Goal: Task Accomplishment & Management: Complete application form

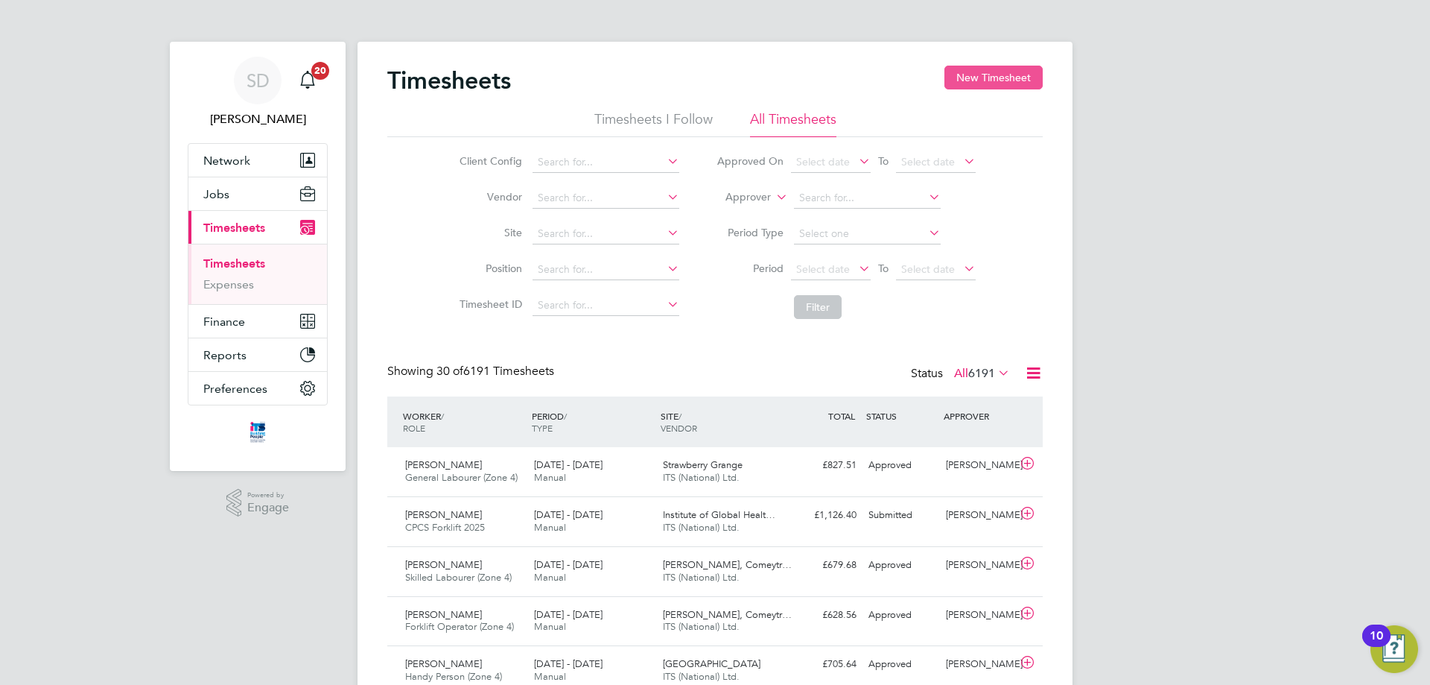
click at [961, 72] on button "New Timesheet" at bounding box center [994, 78] width 98 height 24
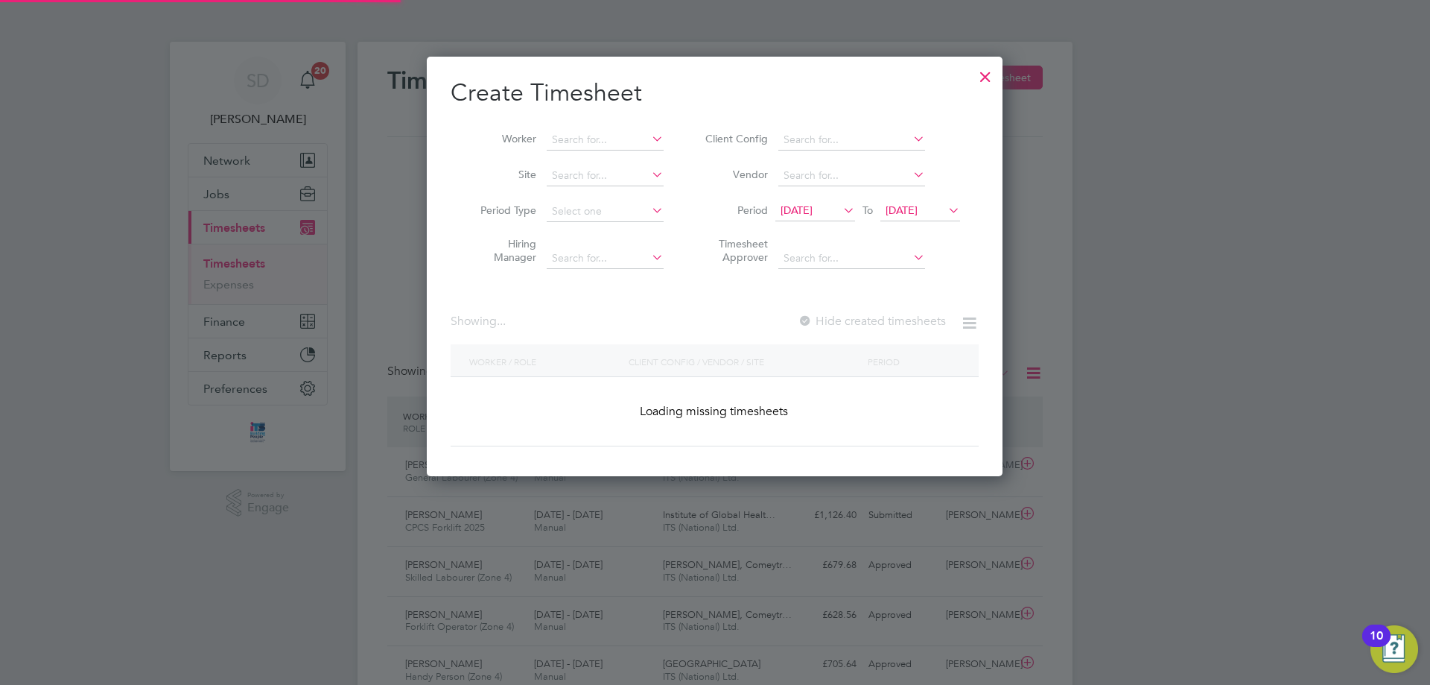
scroll to position [2345, 577]
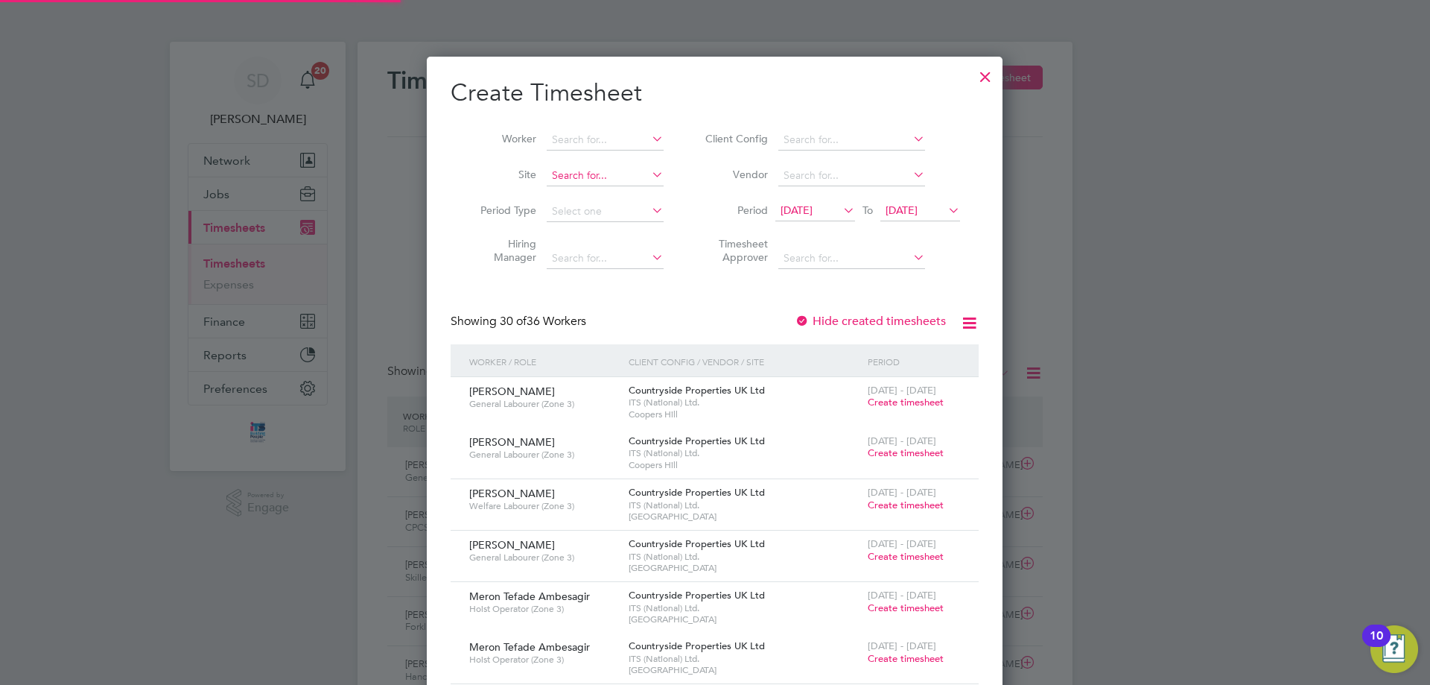
click at [587, 175] on input at bounding box center [605, 175] width 117 height 21
click at [637, 194] on b "Cloud" at bounding box center [639, 195] width 30 height 13
type input "[GEOGRAPHIC_DATA]"
click at [823, 201] on span "[DATE]" at bounding box center [816, 211] width 80 height 20
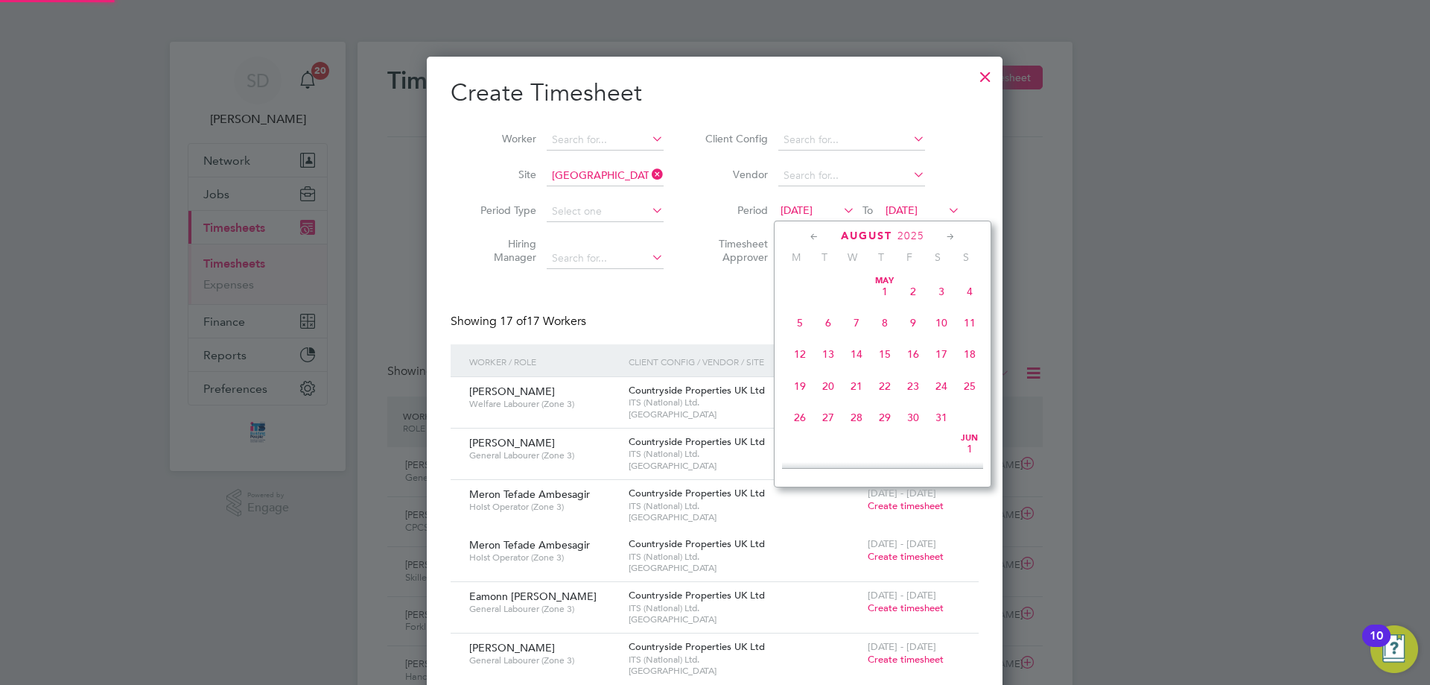
scroll to position [548, 0]
click at [798, 380] on span "25" at bounding box center [800, 372] width 28 height 28
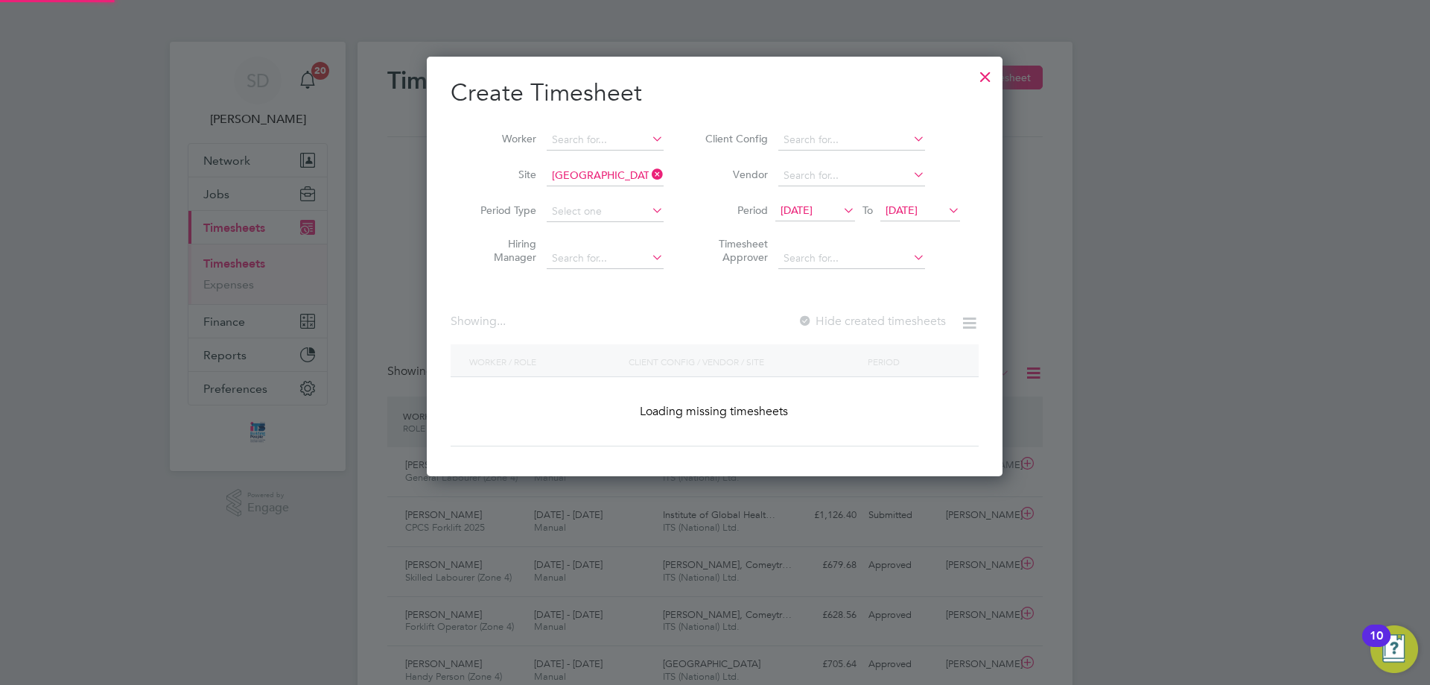
scroll to position [1174, 577]
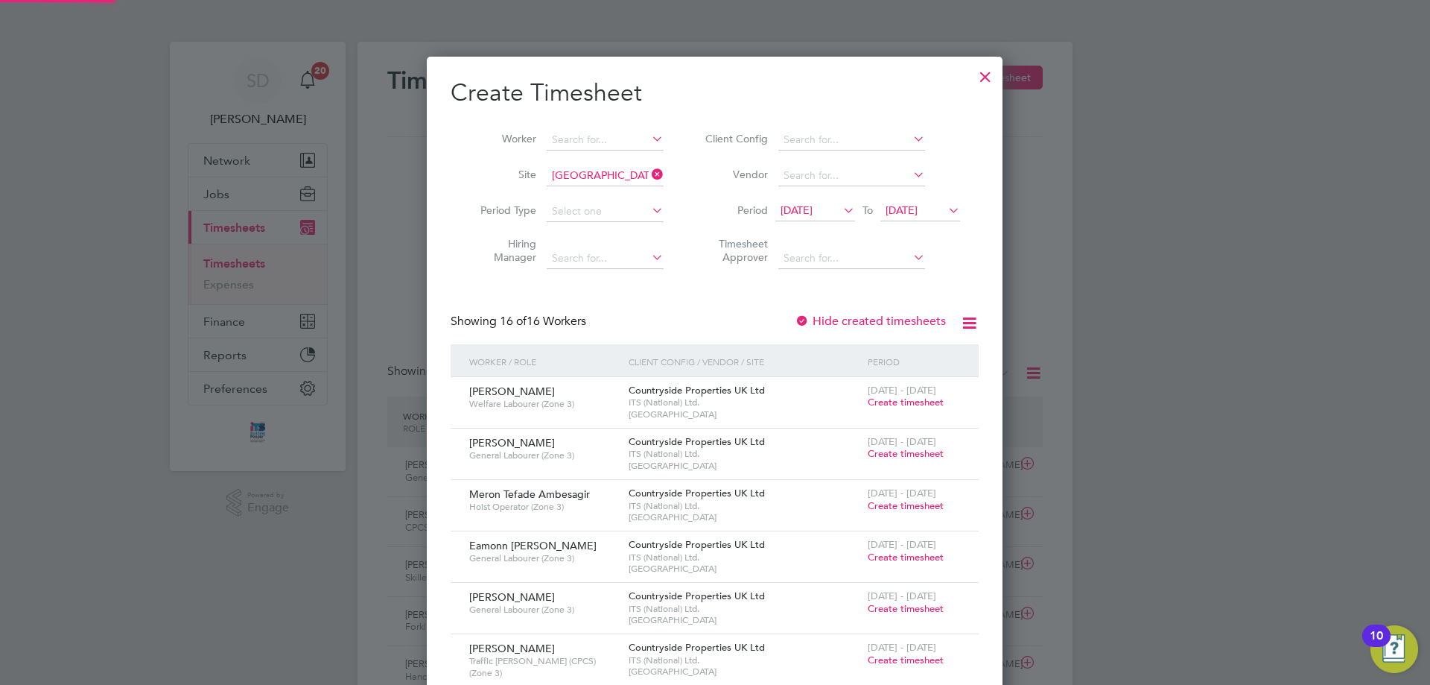
click at [918, 210] on span "[DATE]" at bounding box center [902, 209] width 32 height 13
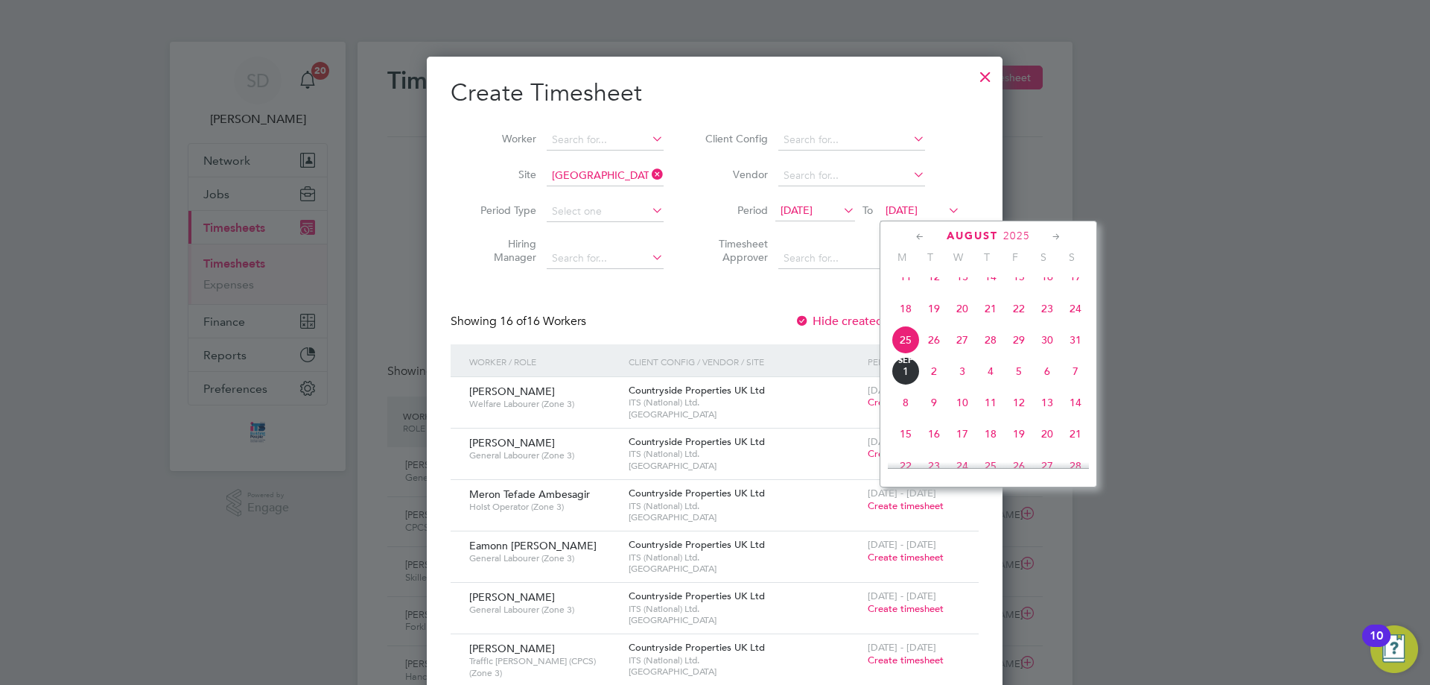
click at [1074, 354] on span "31" at bounding box center [1076, 340] width 28 height 28
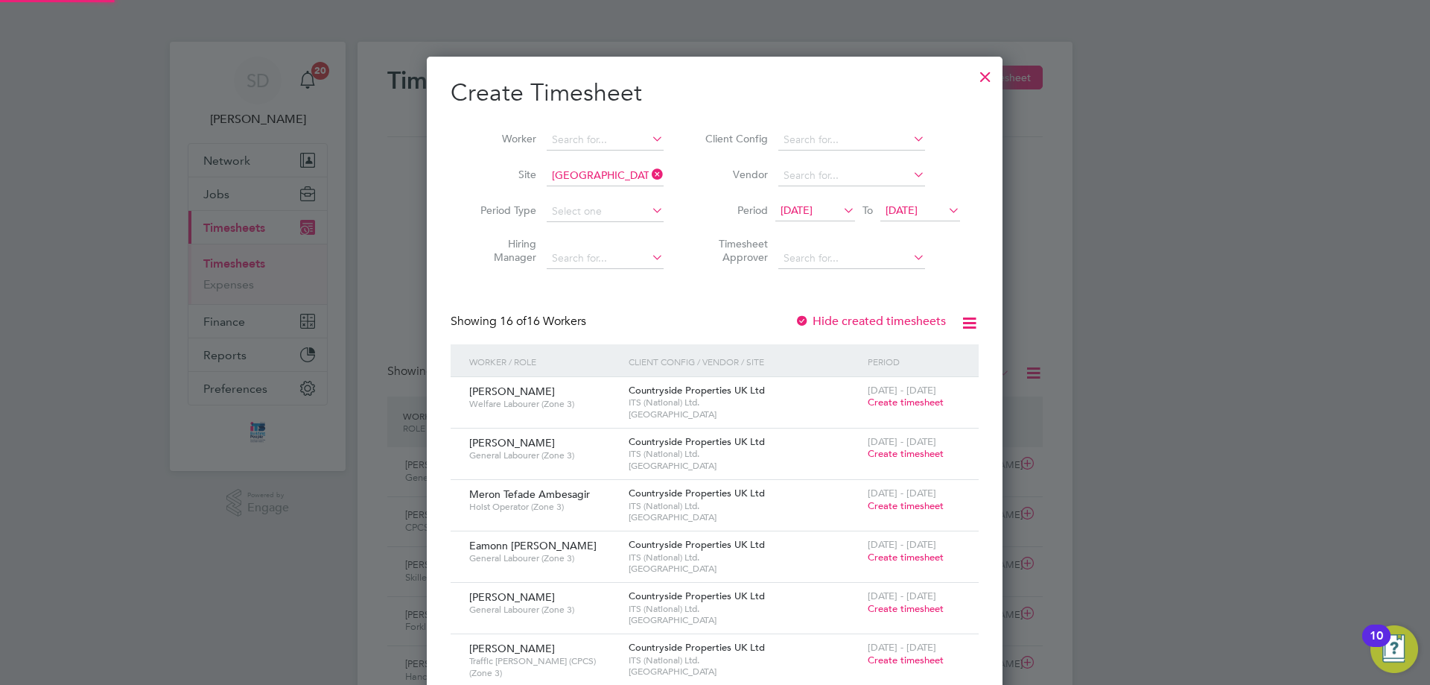
scroll to position [1174, 577]
click at [889, 407] on span "Create timesheet" at bounding box center [906, 402] width 76 height 13
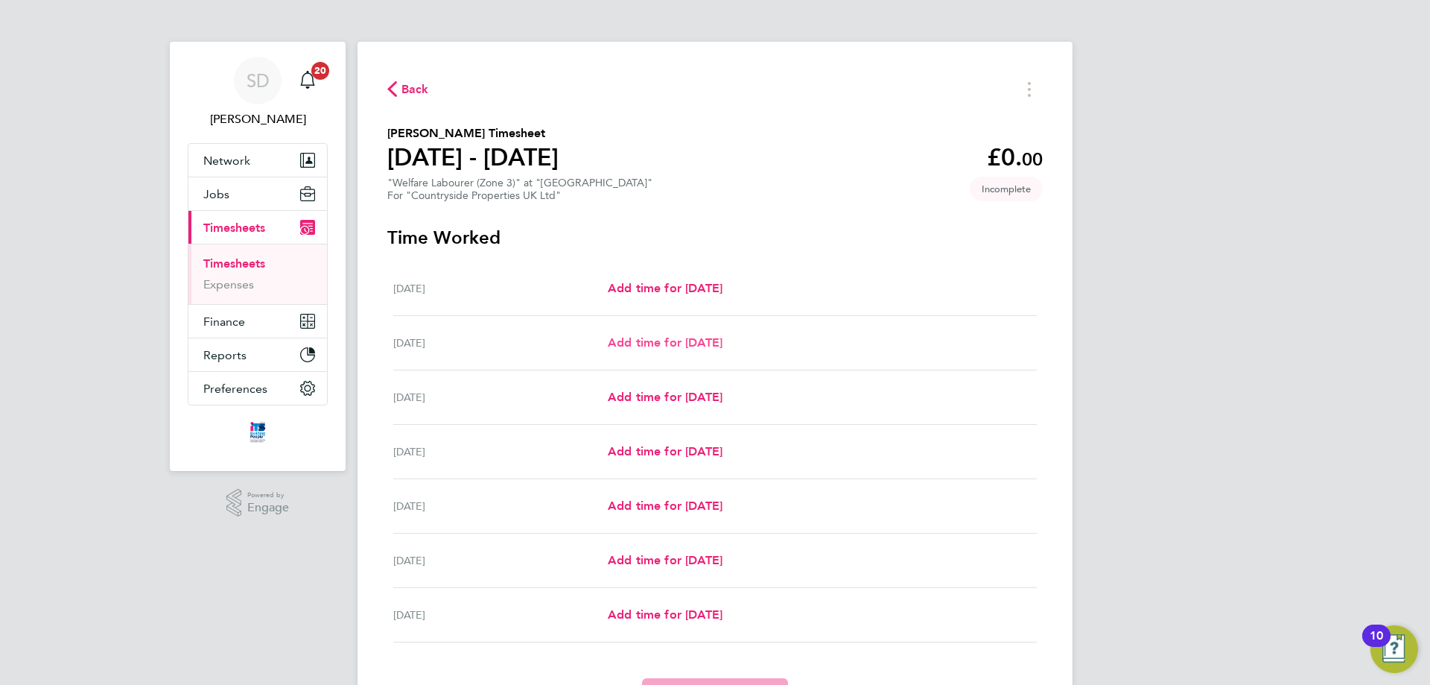
click at [673, 345] on span "Add time for [DATE]" at bounding box center [665, 342] width 115 height 14
select select "30"
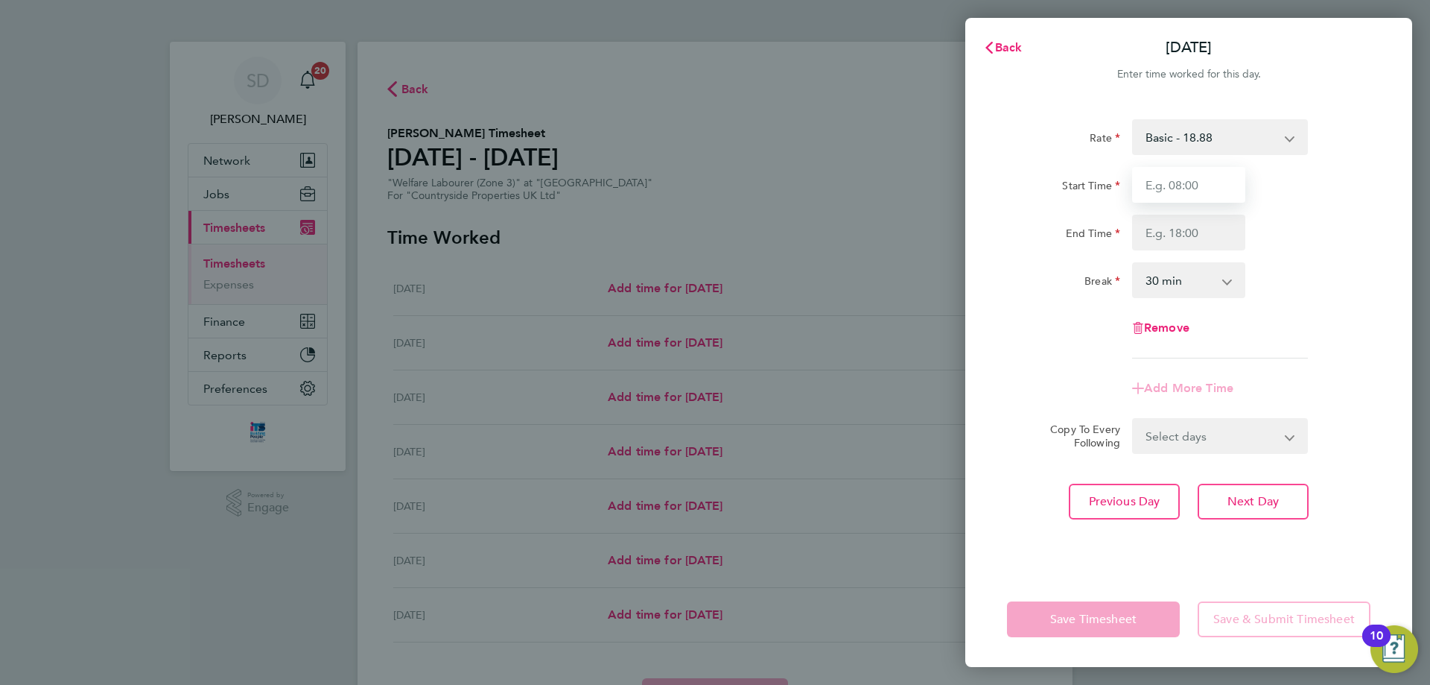
click at [1170, 177] on input "Start Time" at bounding box center [1188, 185] width 113 height 36
type input "07:00"
click at [1186, 235] on input "End Time" at bounding box center [1188, 233] width 113 height 36
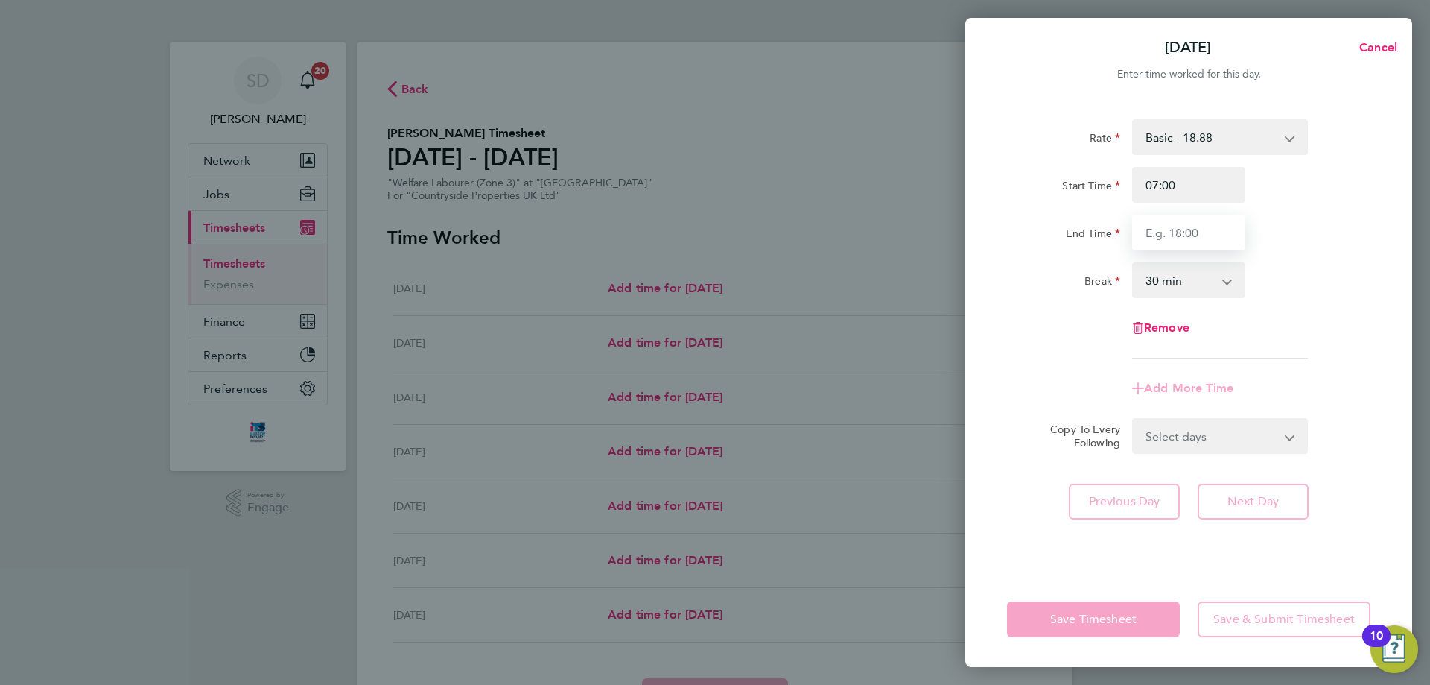
type input "17:00"
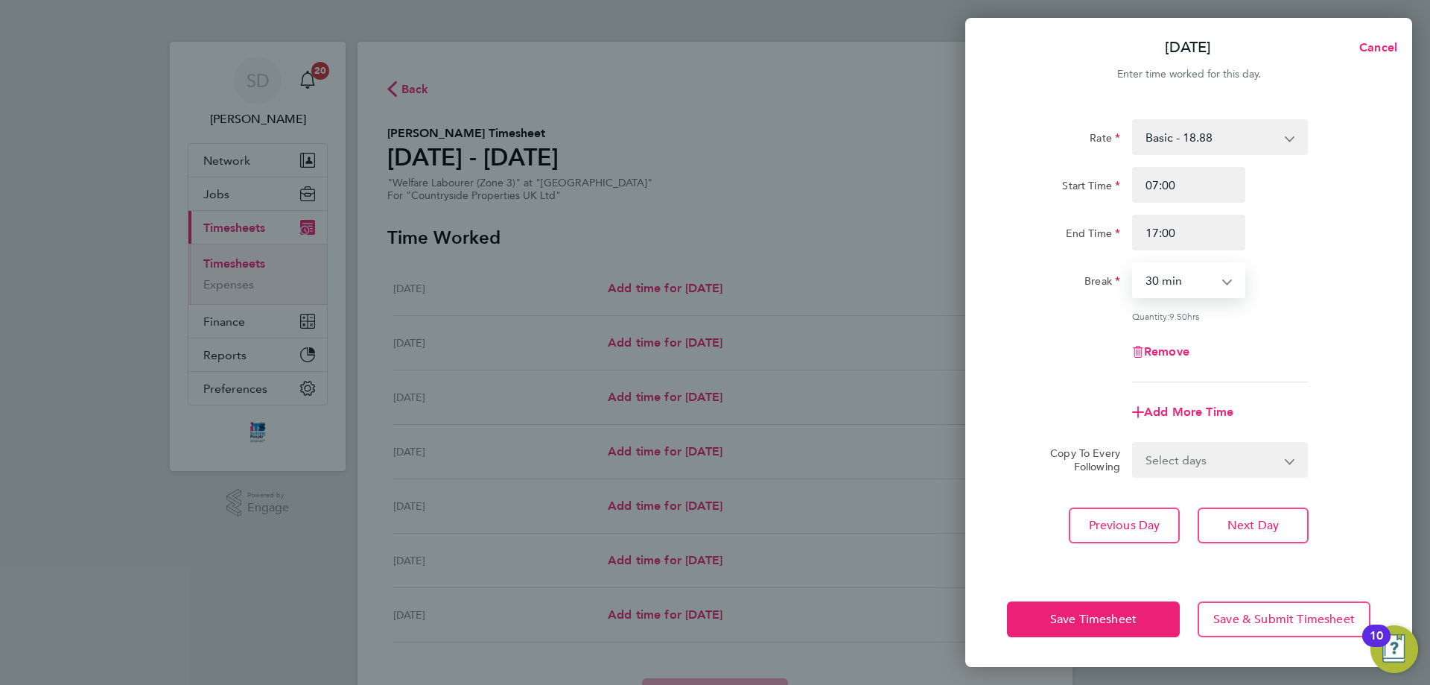
click at [1181, 277] on select "0 min 15 min 30 min 45 min 60 min 75 min 90 min" at bounding box center [1180, 280] width 92 height 33
select select "0"
click at [1134, 264] on select "0 min 15 min 30 min 45 min 60 min 75 min 90 min" at bounding box center [1180, 280] width 92 height 33
click at [1347, 312] on div "Quantity: 10.00 hrs" at bounding box center [1188, 316] width 375 height 12
click at [1189, 466] on select "Select days Day Weekday (Mon-Fri) Weekend (Sat-Sun) [DATE] [DATE] [DATE] [DATE]…" at bounding box center [1212, 459] width 156 height 33
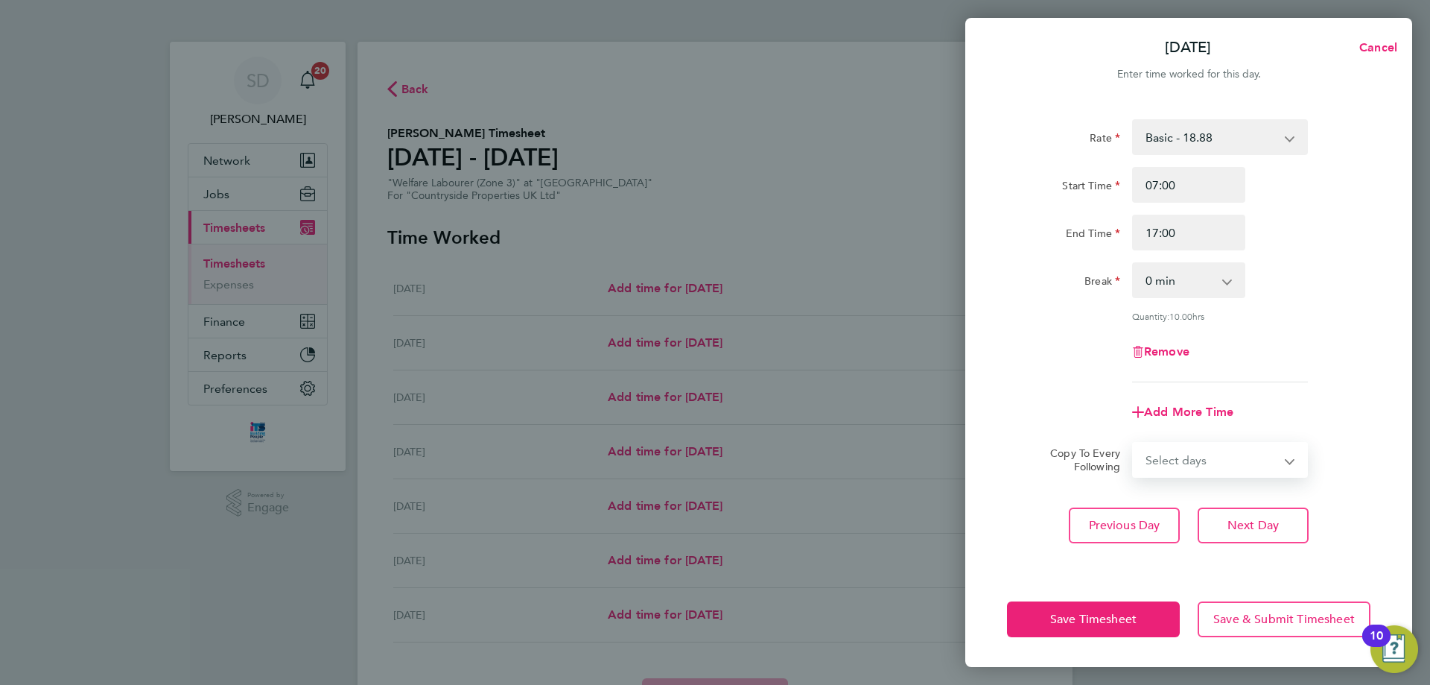
select select "WEEKDAY"
click at [1134, 443] on select "Select days Day Weekday (Mon-Fri) Weekend (Sat-Sun) [DATE] [DATE] [DATE] [DATE]…" at bounding box center [1212, 459] width 156 height 33
select select "[DATE]"
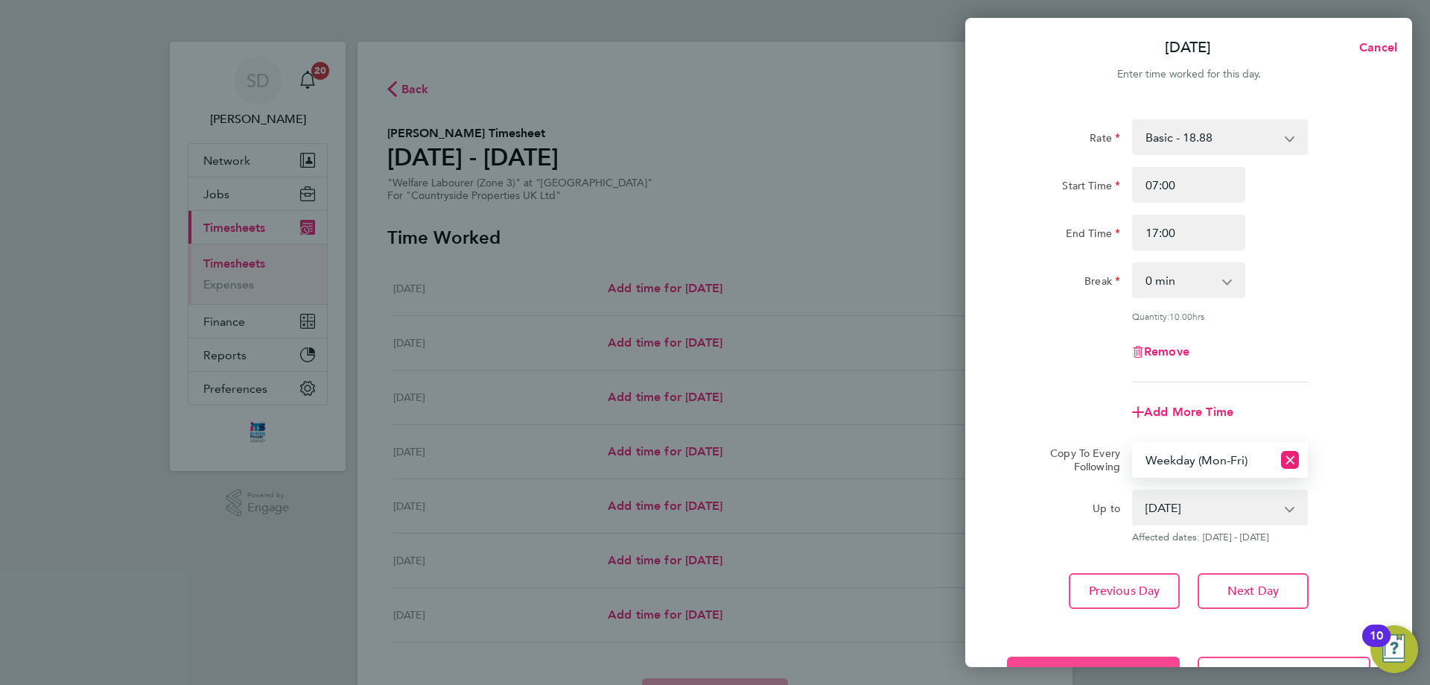
click at [1084, 656] on button "Save Timesheet" at bounding box center [1093, 674] width 173 height 36
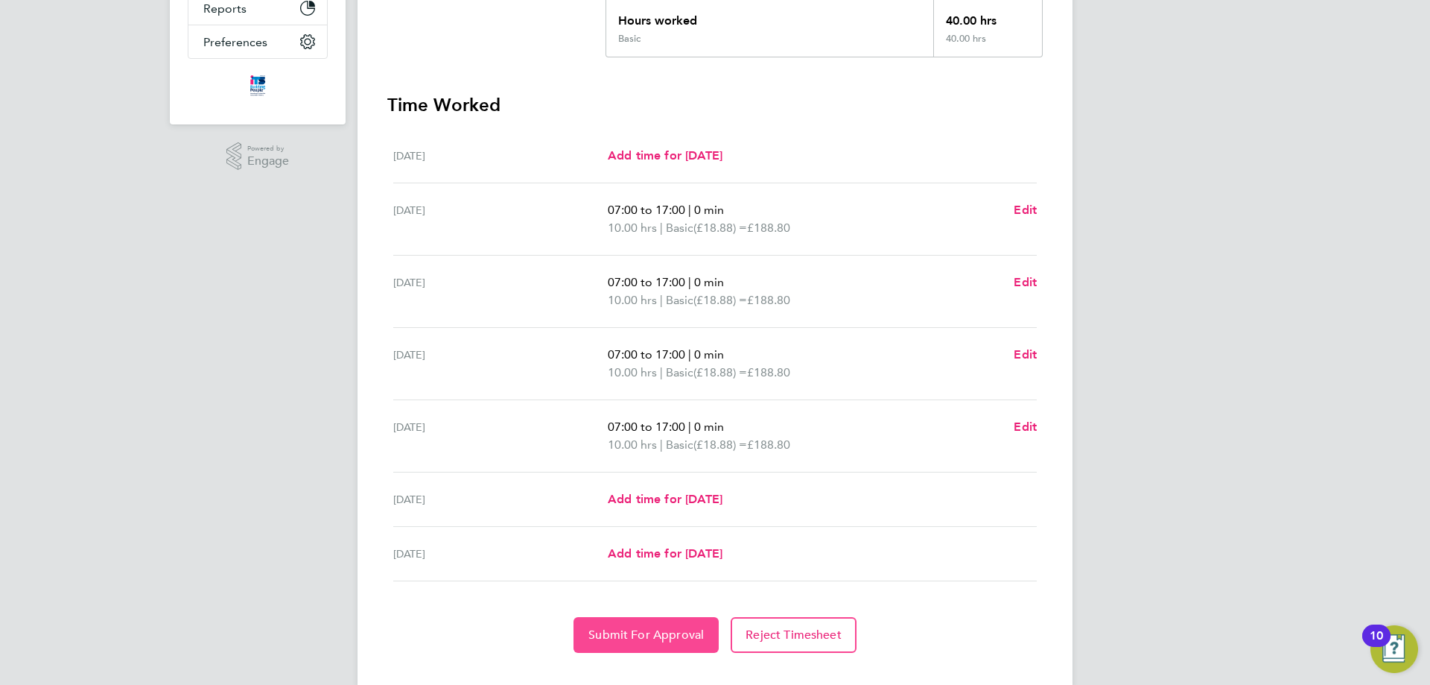
scroll to position [374, 0]
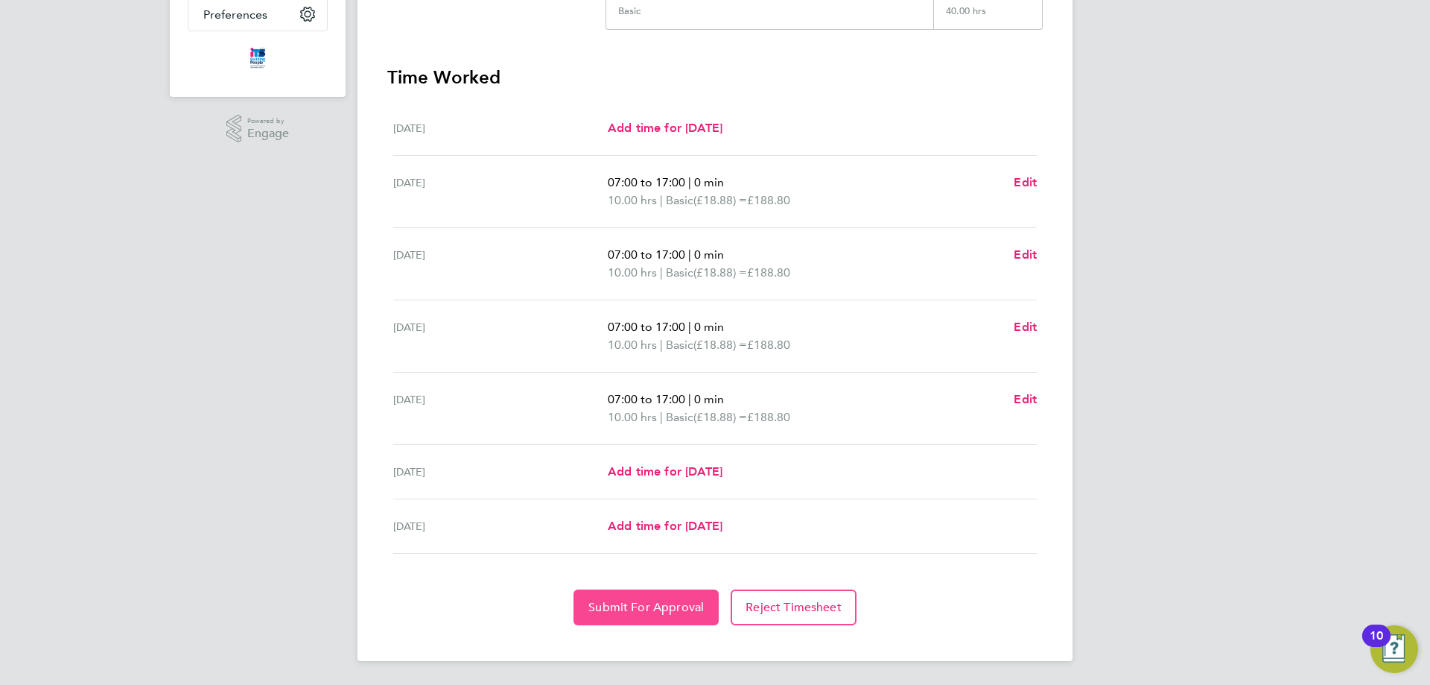
click at [613, 609] on span "Submit For Approval" at bounding box center [646, 607] width 115 height 15
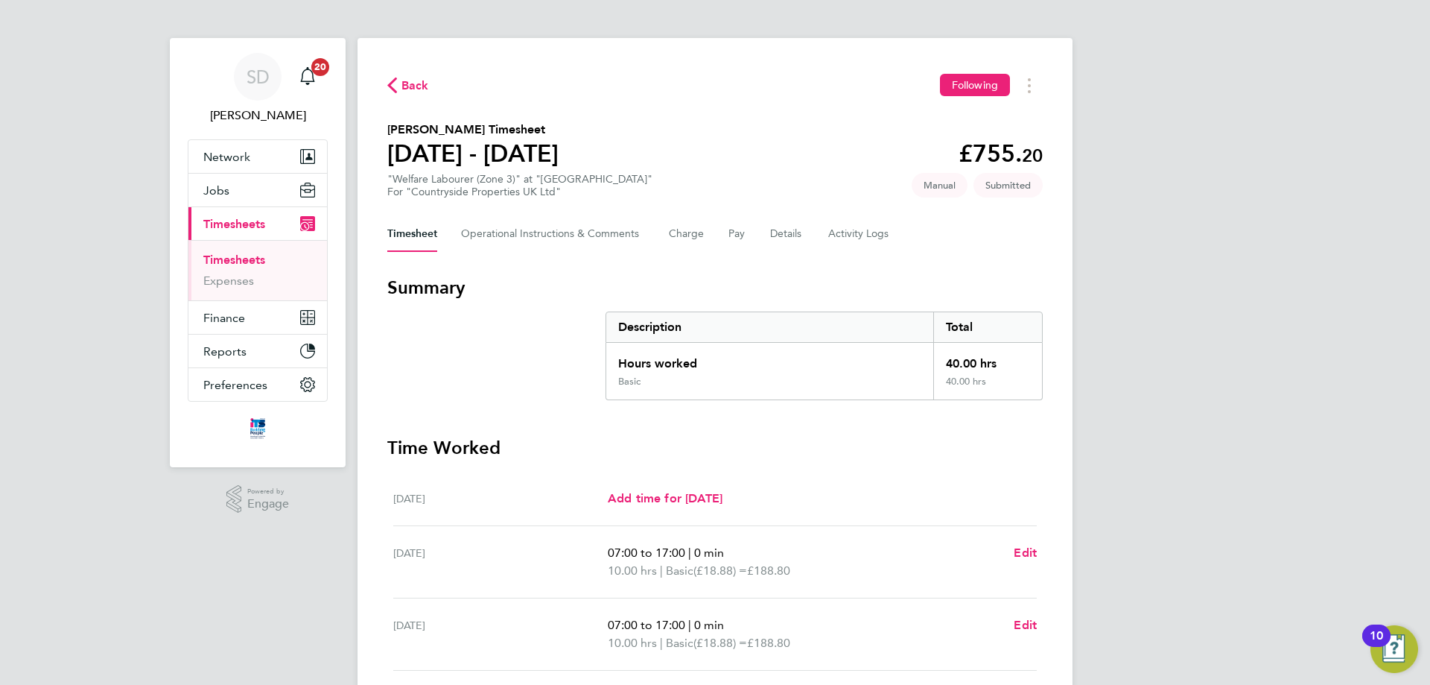
scroll to position [0, 0]
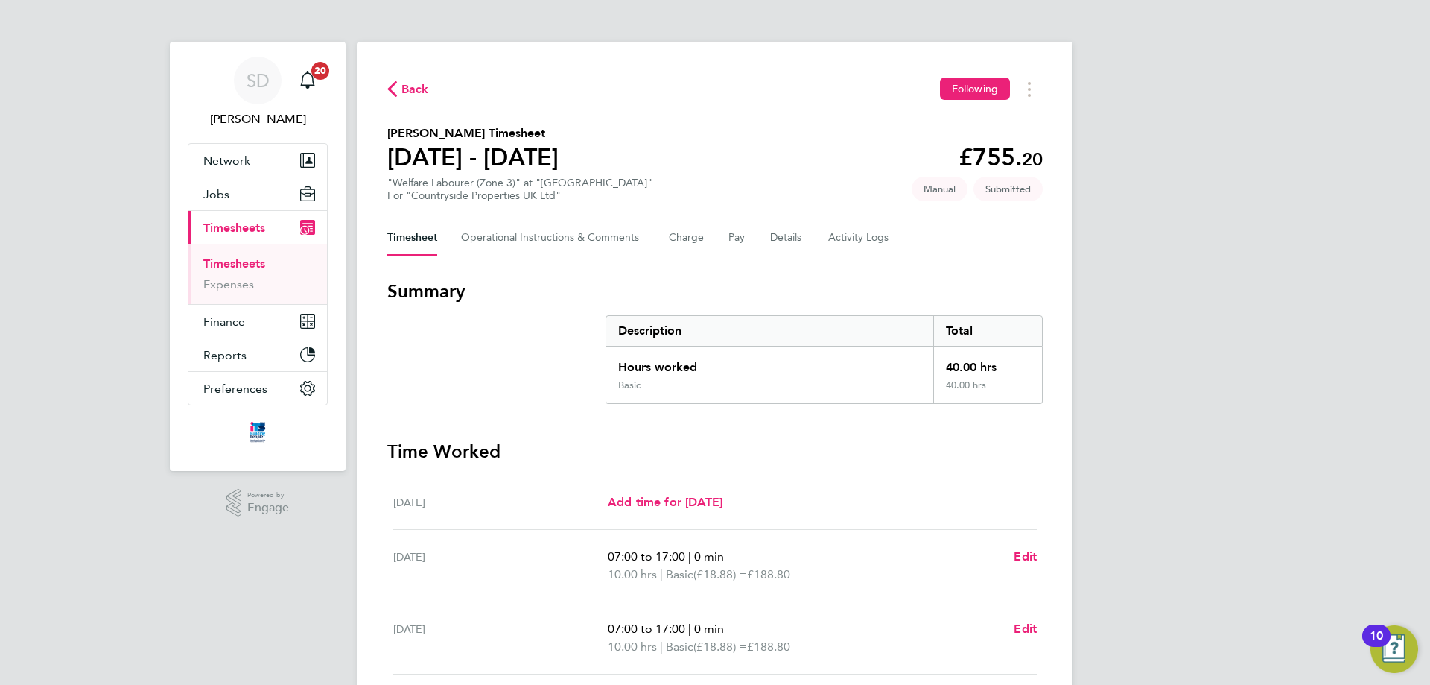
click at [419, 81] on div "Back Following" at bounding box center [715, 88] width 656 height 23
click at [419, 83] on span "Back" at bounding box center [416, 89] width 28 height 18
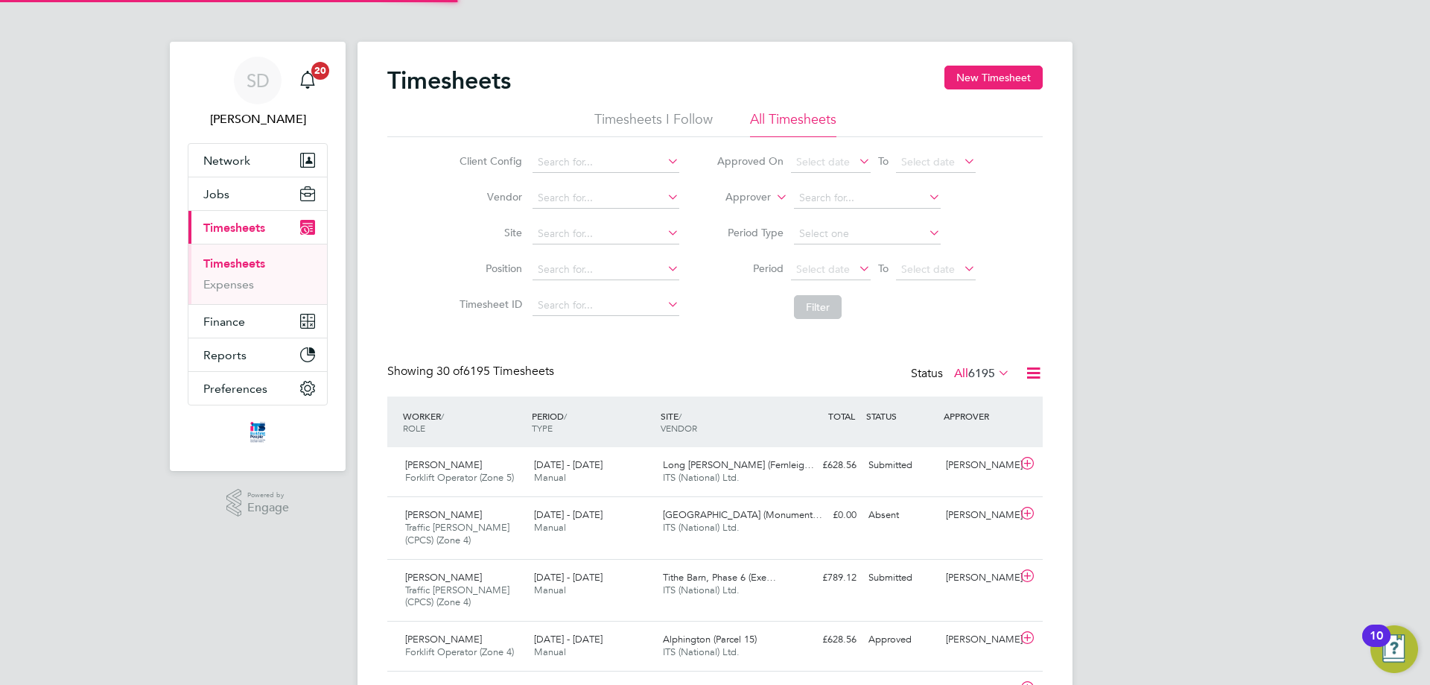
scroll to position [38, 130]
click at [988, 75] on button "New Timesheet" at bounding box center [994, 78] width 98 height 24
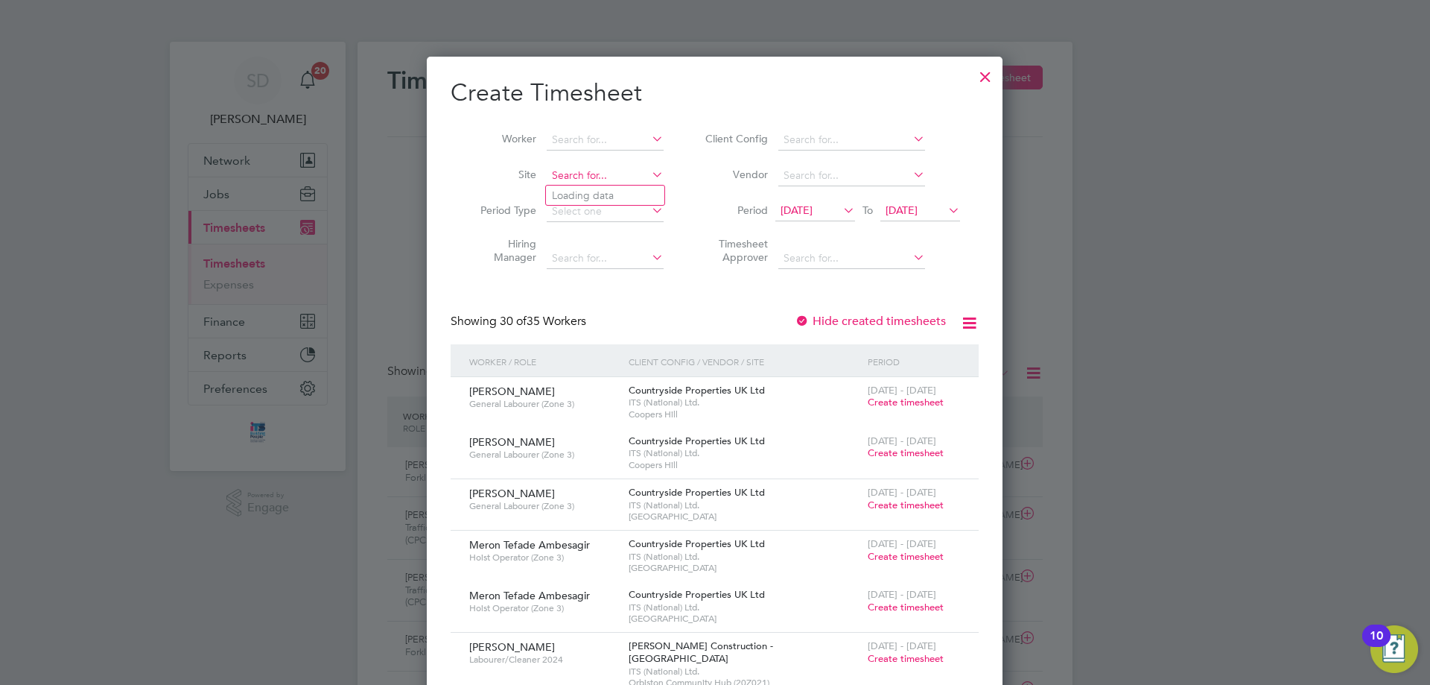
click at [557, 168] on input at bounding box center [605, 175] width 117 height 21
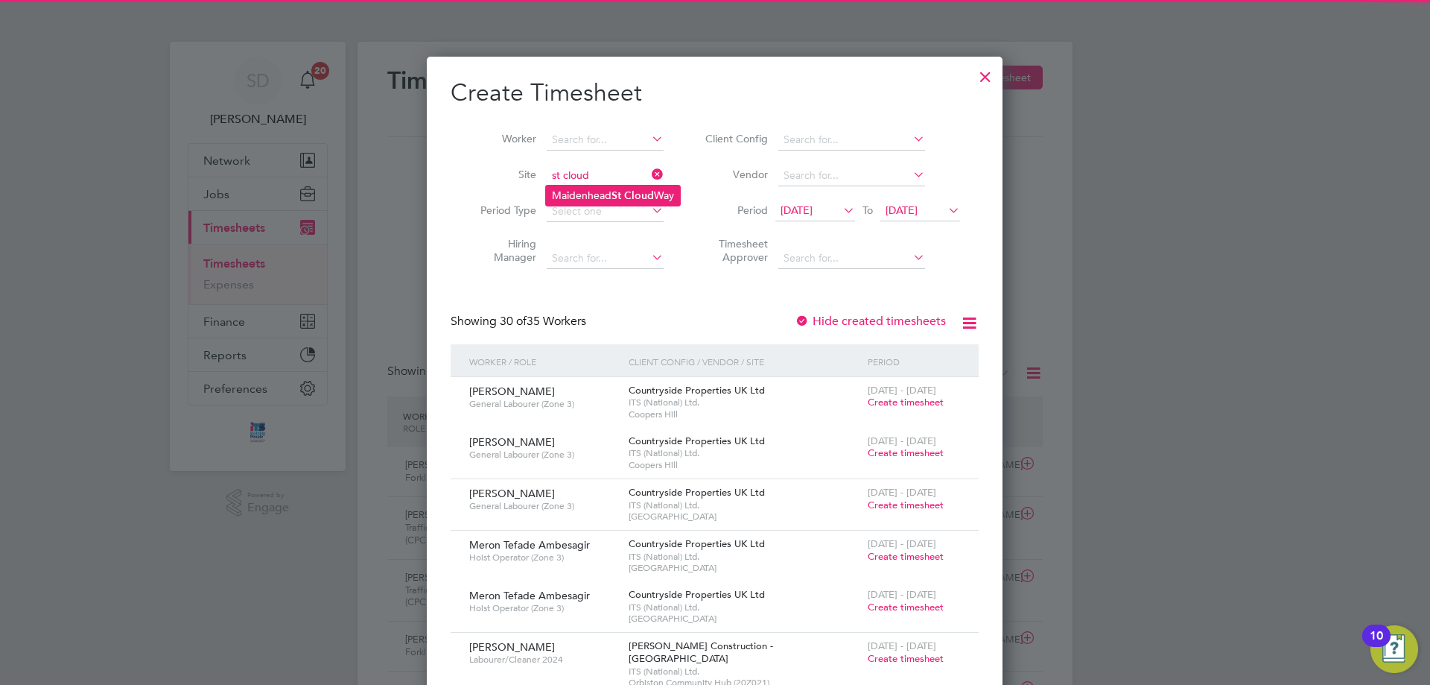
click at [651, 194] on b "Cloud" at bounding box center [639, 195] width 30 height 13
type input "[GEOGRAPHIC_DATA]"
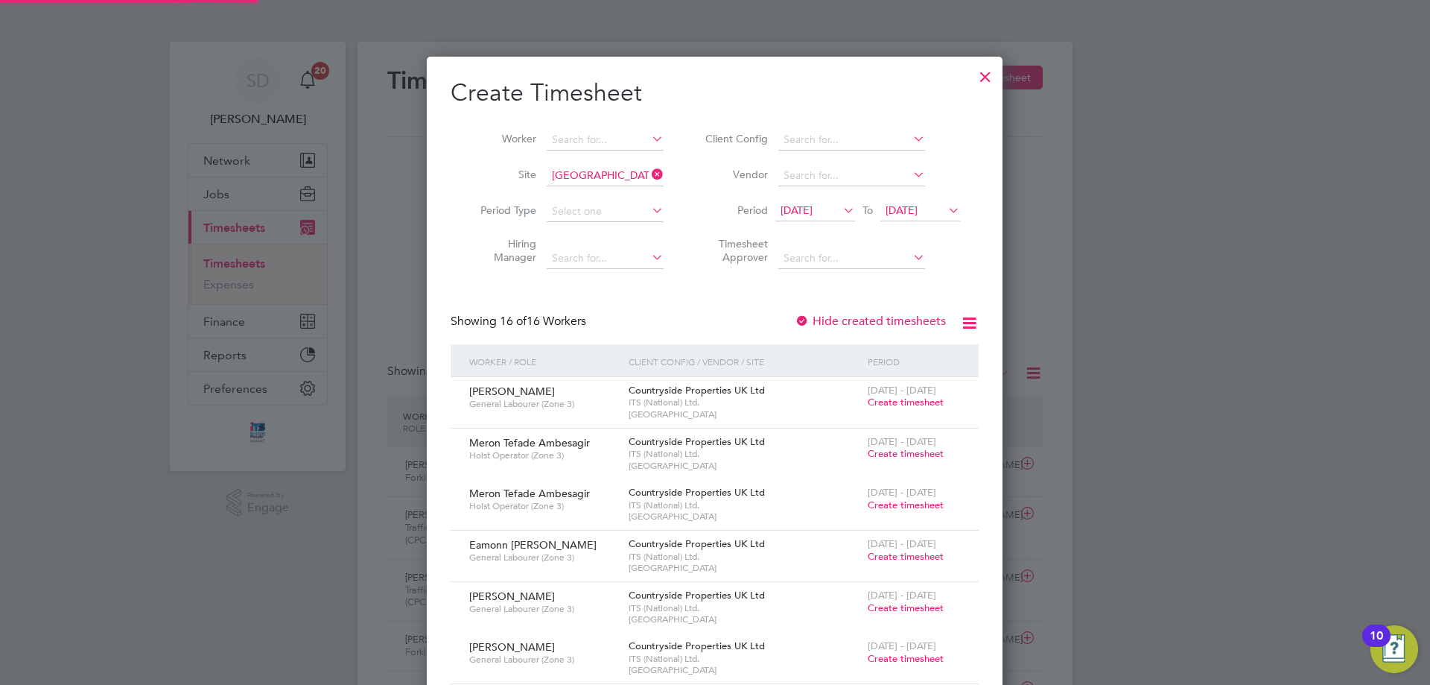
click at [813, 208] on span "[DATE]" at bounding box center [797, 209] width 32 height 13
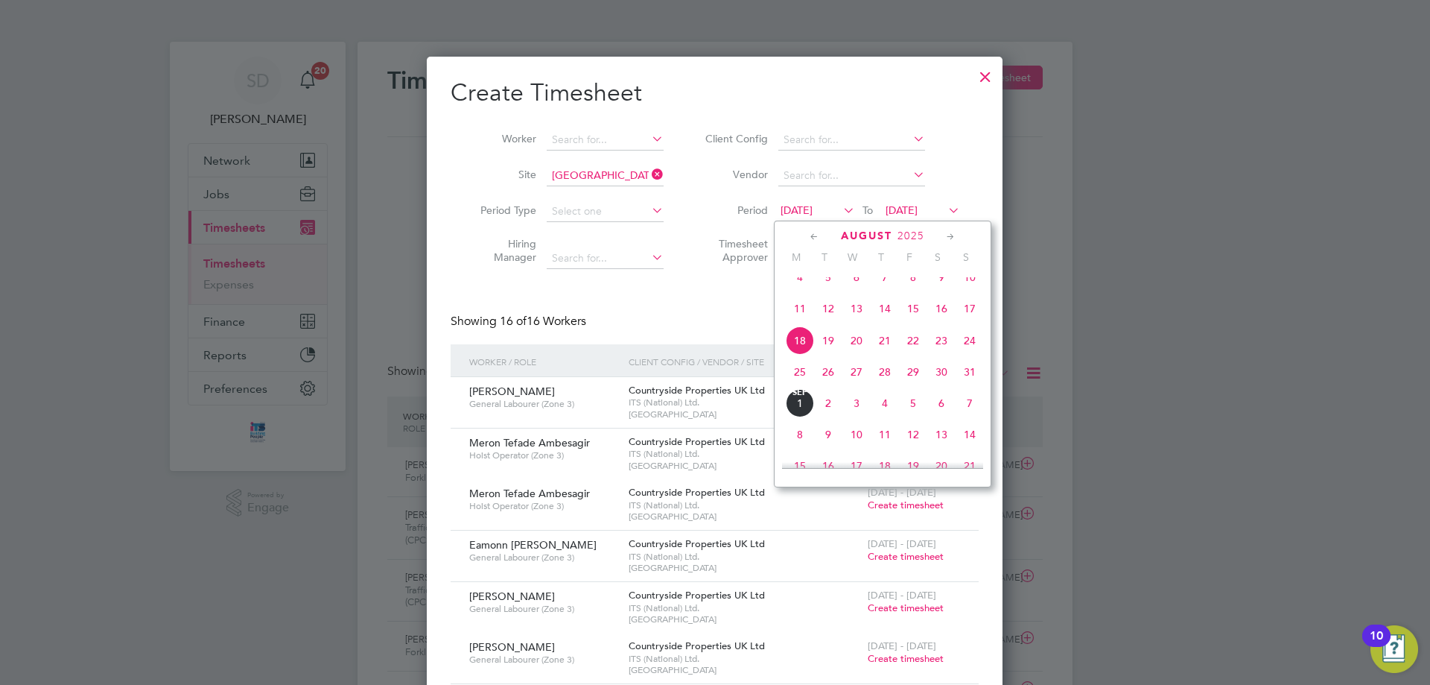
click at [803, 382] on span "25" at bounding box center [800, 372] width 28 height 28
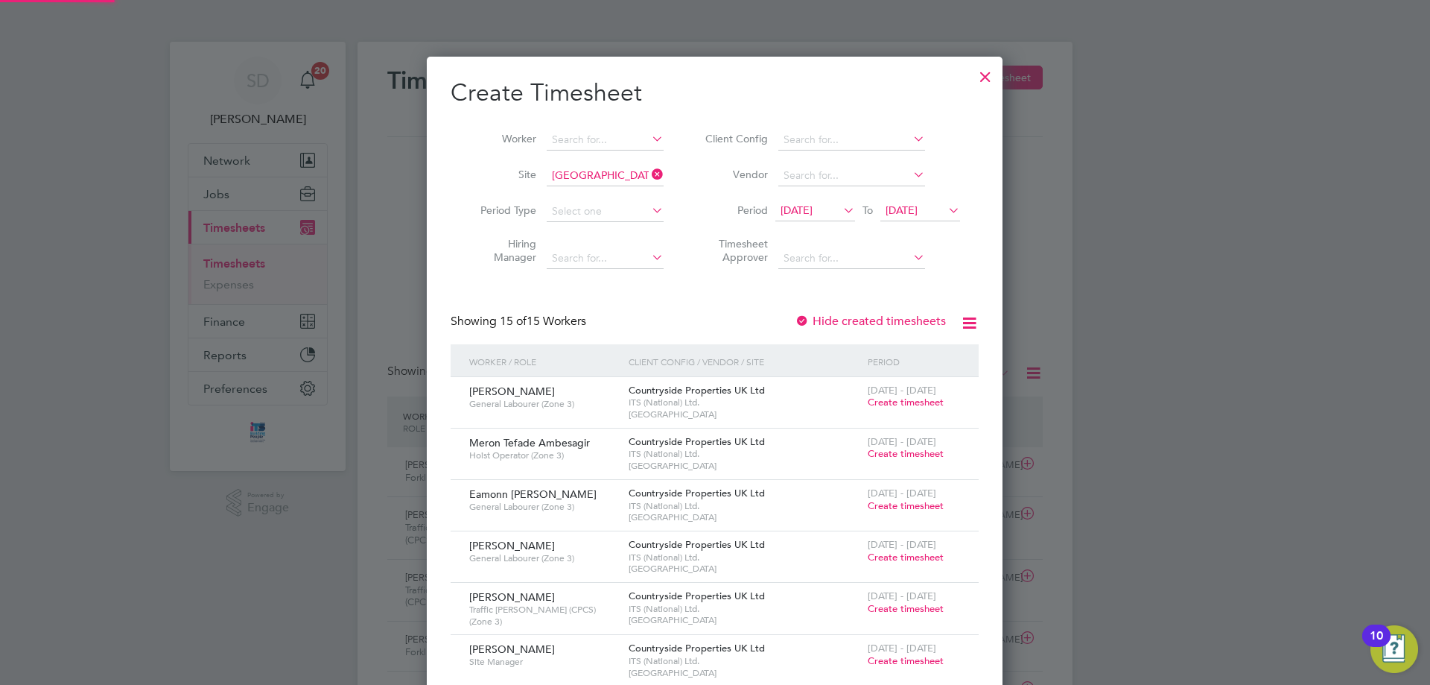
click at [918, 212] on span "[DATE]" at bounding box center [902, 209] width 32 height 13
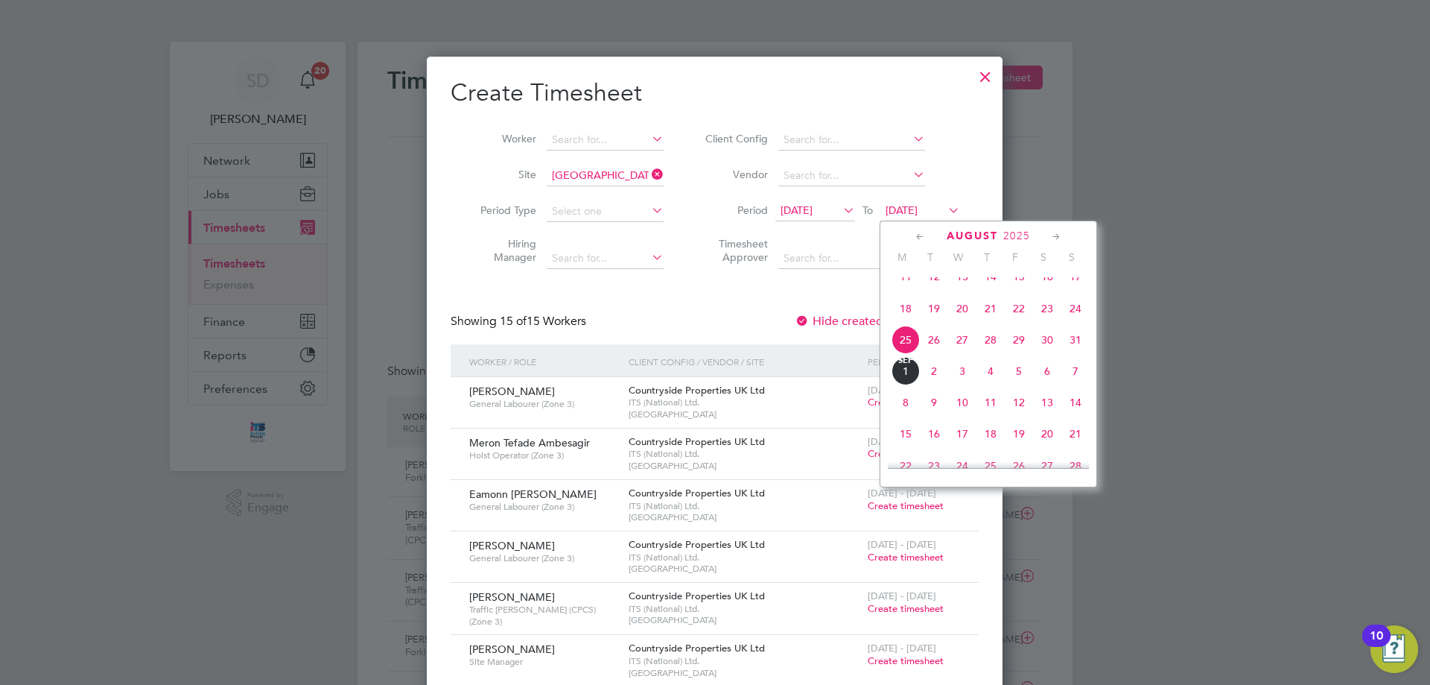
click at [1077, 354] on span "31" at bounding box center [1076, 340] width 28 height 28
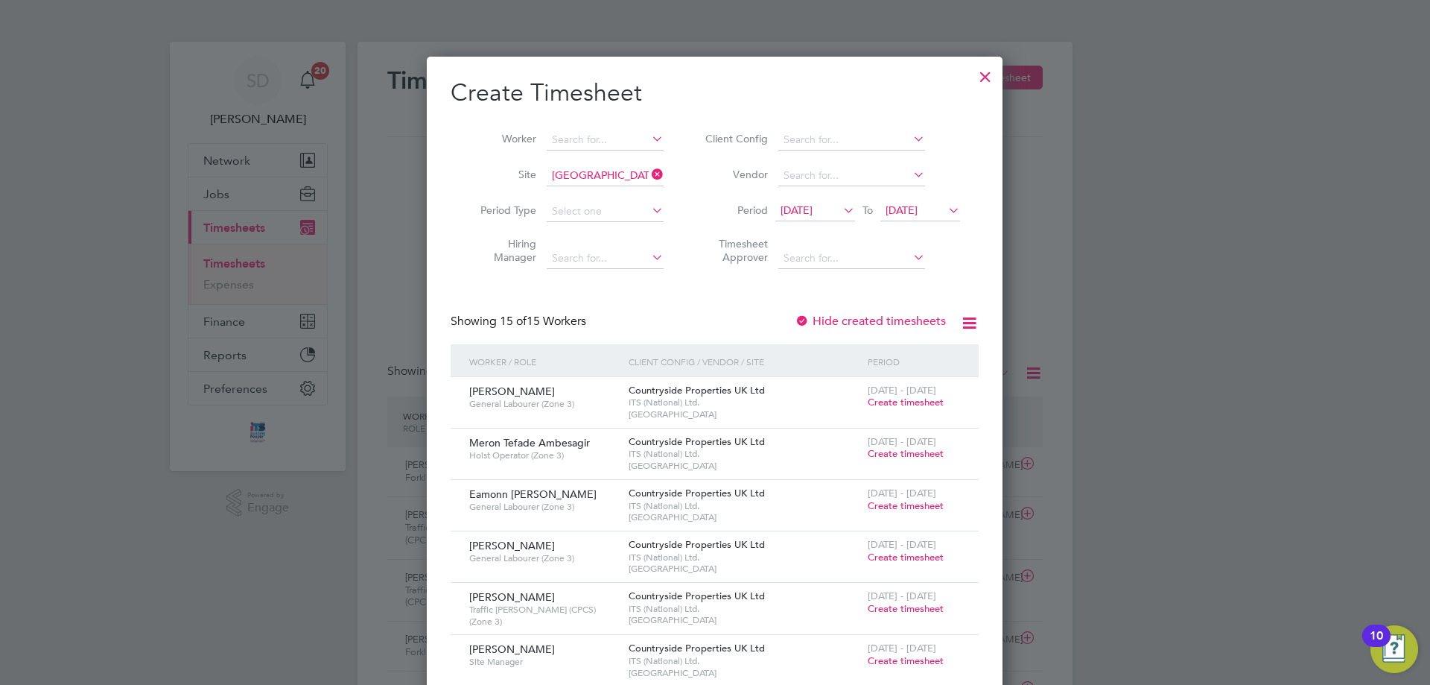
click at [885, 396] on span "Create timesheet" at bounding box center [906, 402] width 76 height 13
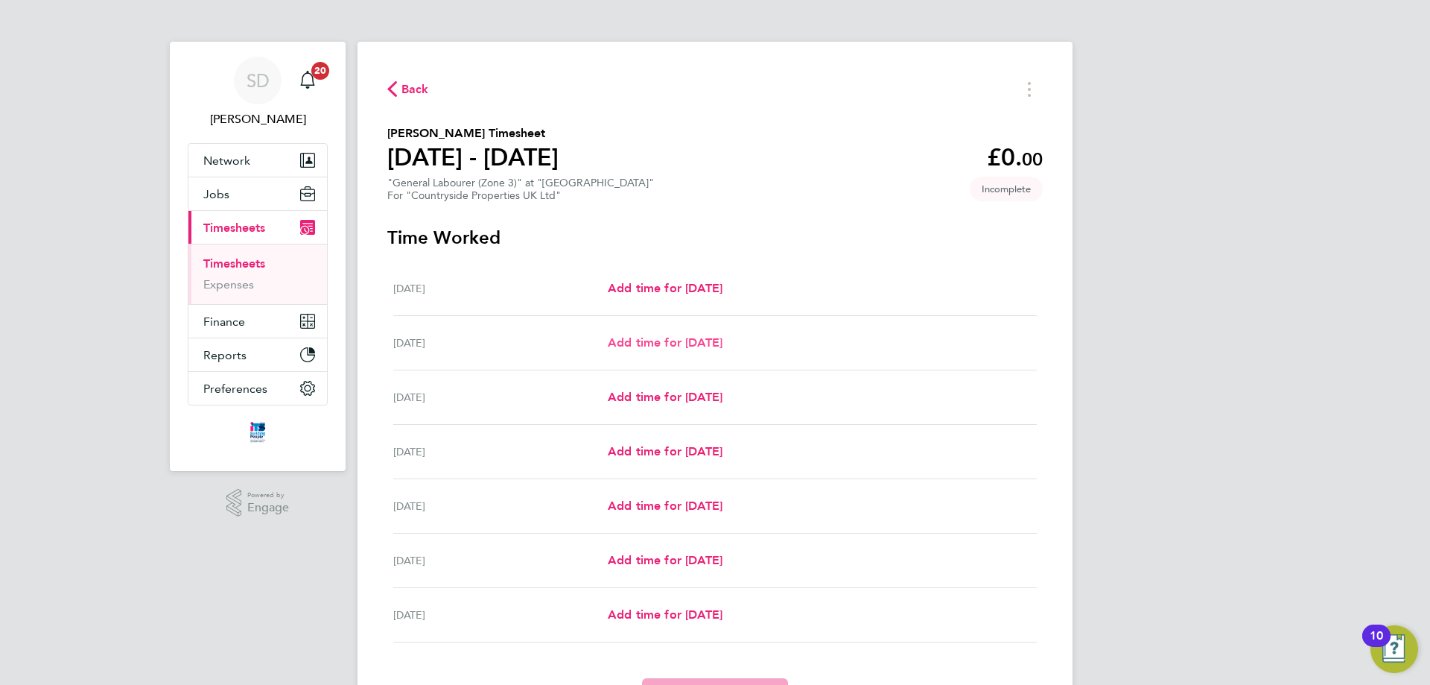
click at [637, 347] on span "Add time for [DATE]" at bounding box center [665, 342] width 115 height 14
select select "30"
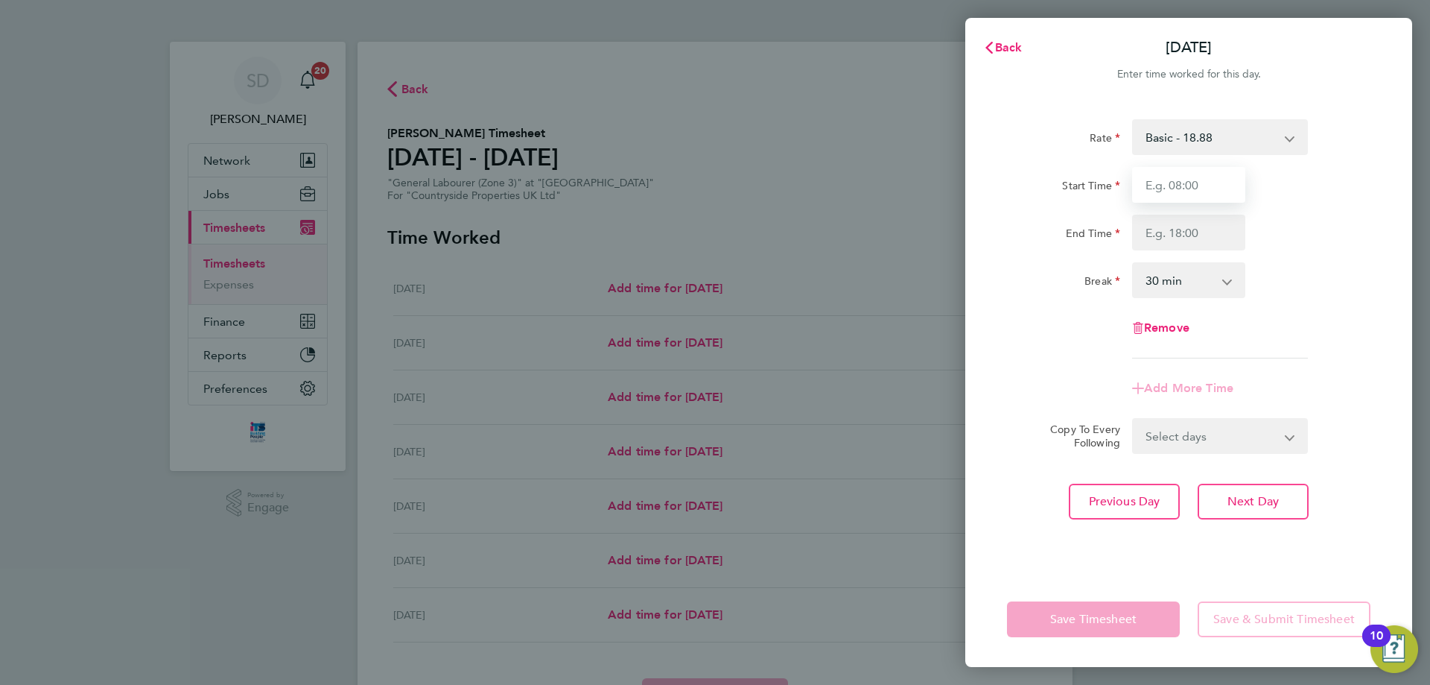
click at [1180, 186] on input "Start Time" at bounding box center [1188, 185] width 113 height 36
type input "07:00"
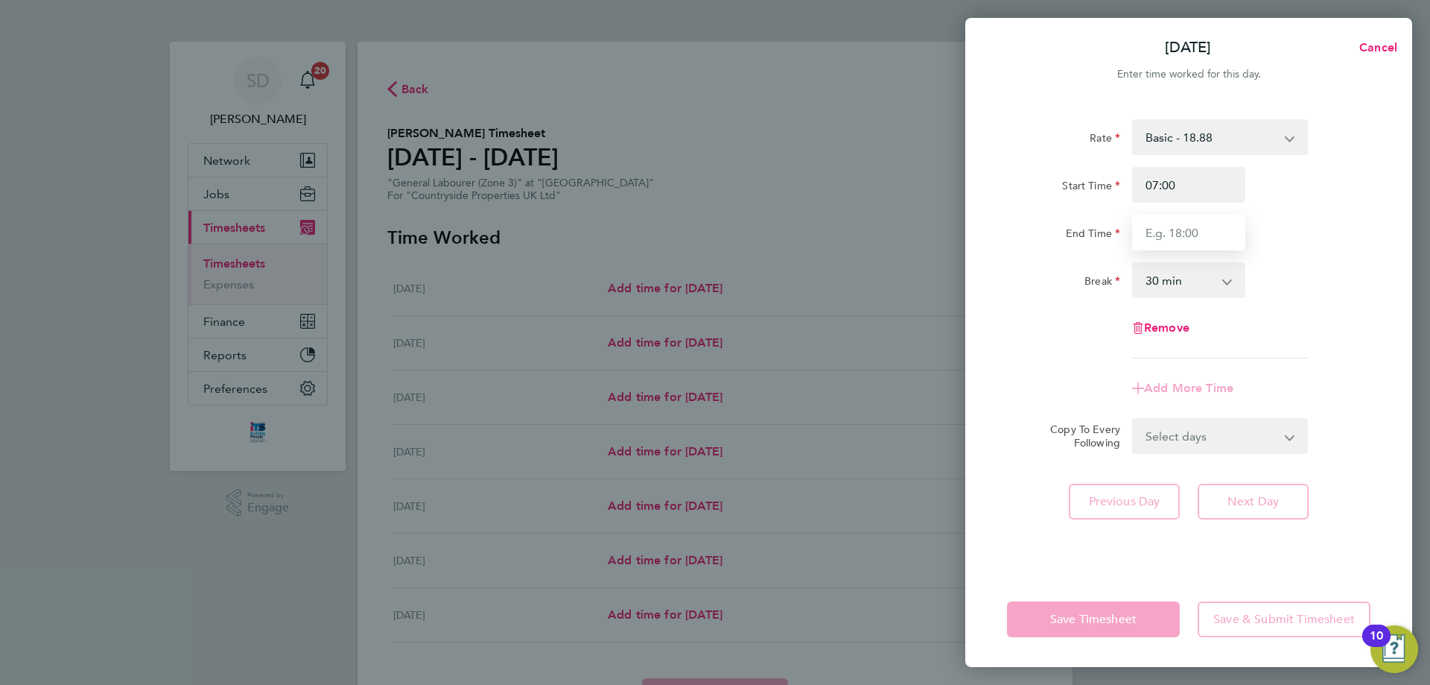
click at [1185, 235] on input "End Time" at bounding box center [1188, 233] width 113 height 36
type input "17:00"
click at [1187, 284] on select "0 min 15 min 30 min 45 min 60 min 75 min 90 min" at bounding box center [1180, 280] width 92 height 33
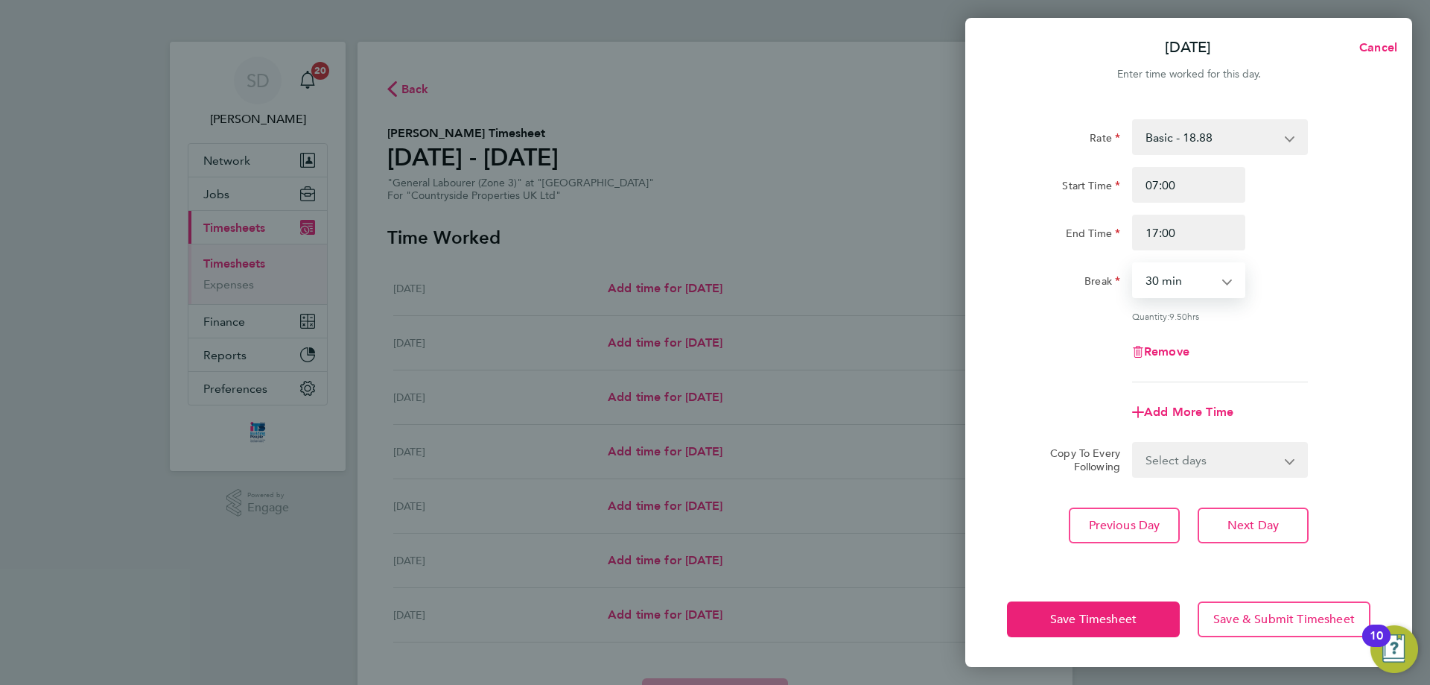
select select "0"
click at [1134, 264] on select "0 min 15 min 30 min 45 min 60 min 75 min 90 min" at bounding box center [1180, 280] width 92 height 33
drag, startPoint x: 1258, startPoint y: 458, endPoint x: 1252, endPoint y: 470, distance: 13.3
click at [1258, 459] on select "Select days Day Weekday (Mon-Fri) Weekend (Sat-Sun) [DATE] [DATE] [DATE] [DATE]…" at bounding box center [1212, 459] width 156 height 33
select select "WEEKDAY"
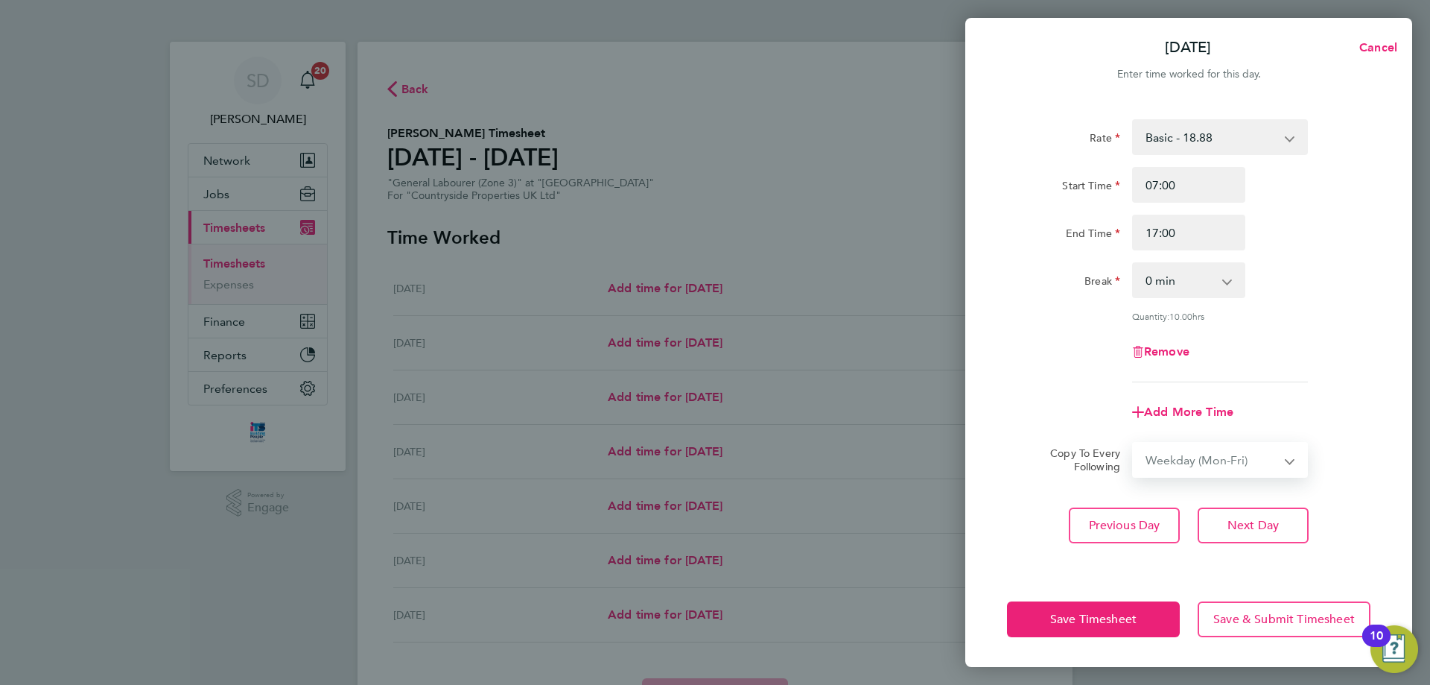
click at [1134, 443] on select "Select days Day Weekday (Mon-Fri) Weekend (Sat-Sun) [DATE] [DATE] [DATE] [DATE]…" at bounding box center [1212, 459] width 156 height 33
select select "[DATE]"
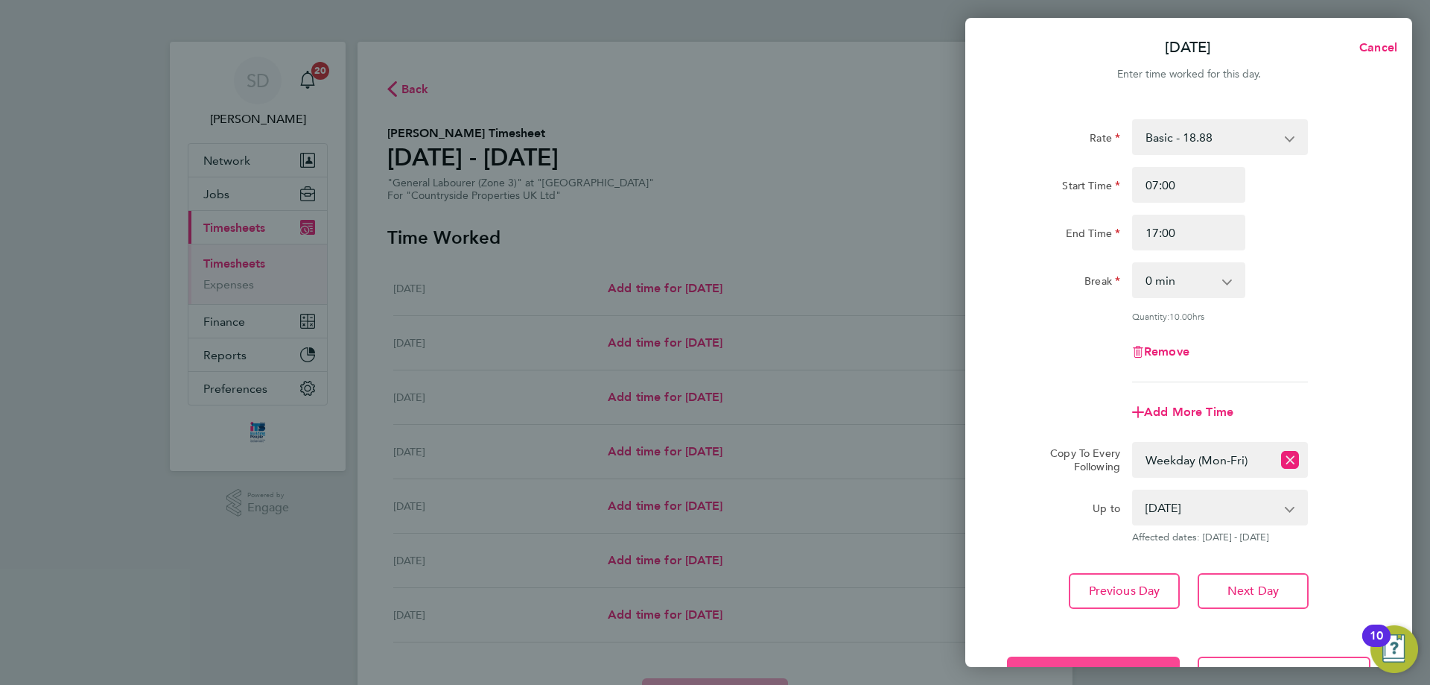
click at [1080, 662] on button "Save Timesheet" at bounding box center [1093, 674] width 173 height 36
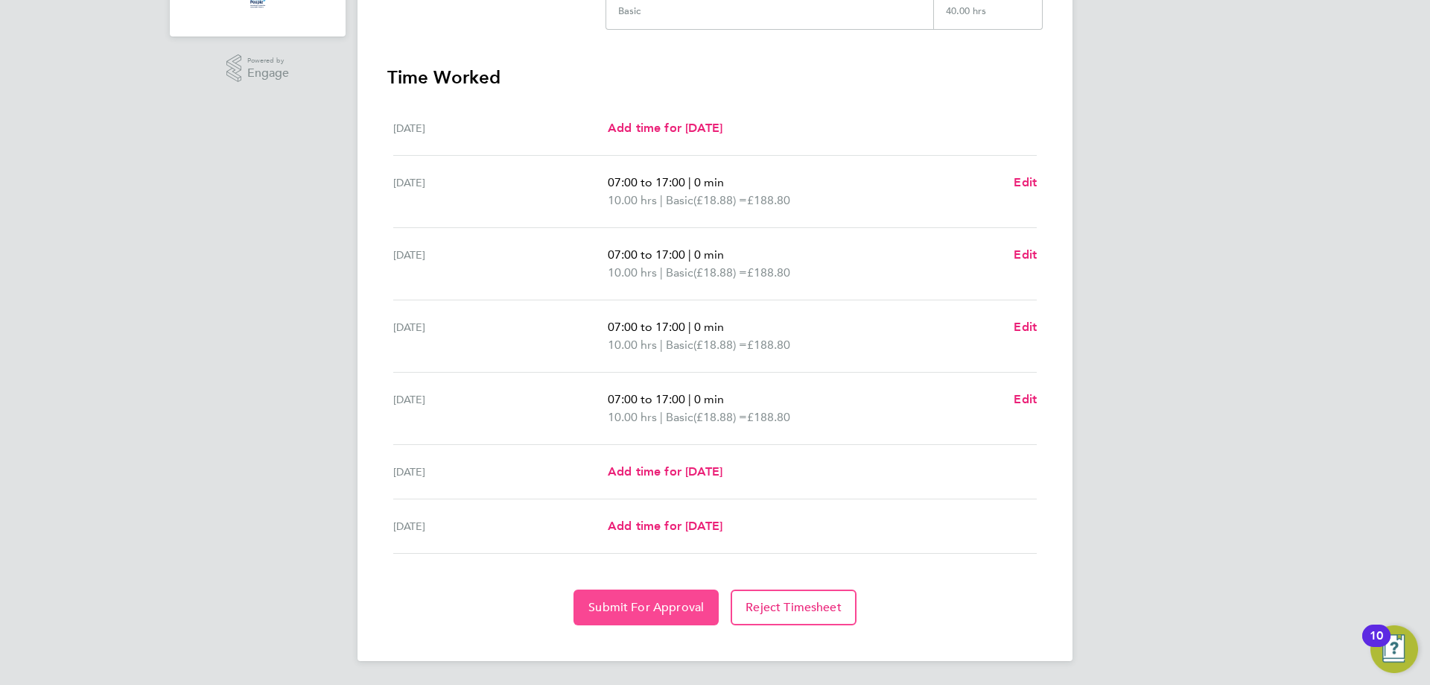
click at [628, 612] on span "Submit For Approval" at bounding box center [646, 607] width 115 height 15
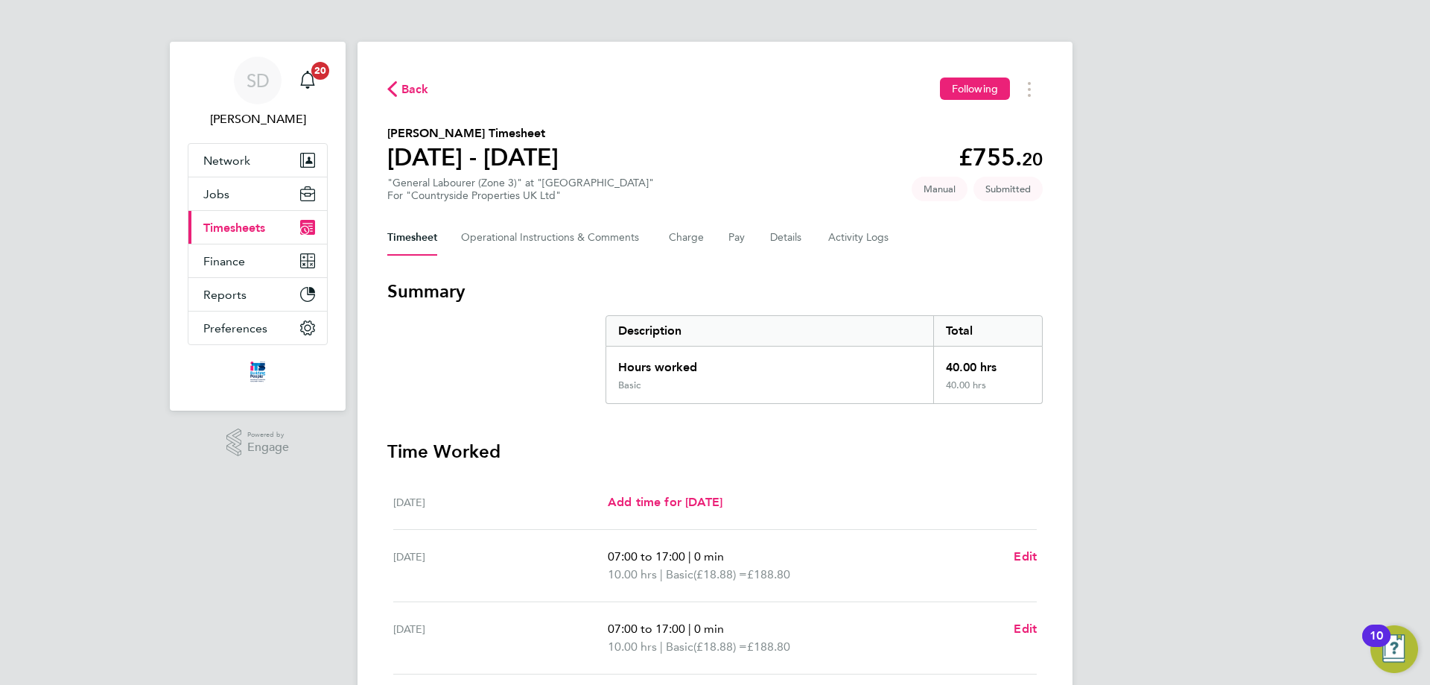
click at [407, 90] on span "Back" at bounding box center [416, 89] width 28 height 18
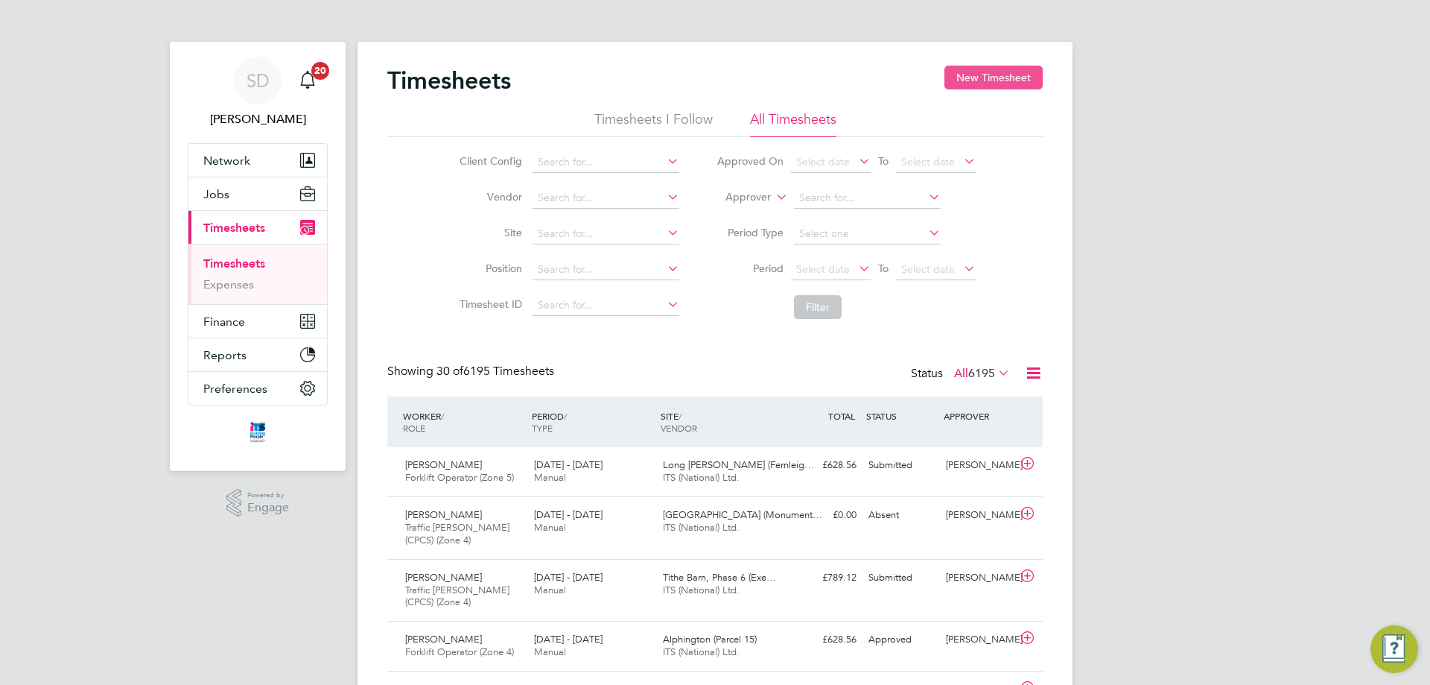
click at [974, 72] on button "New Timesheet" at bounding box center [994, 78] width 98 height 24
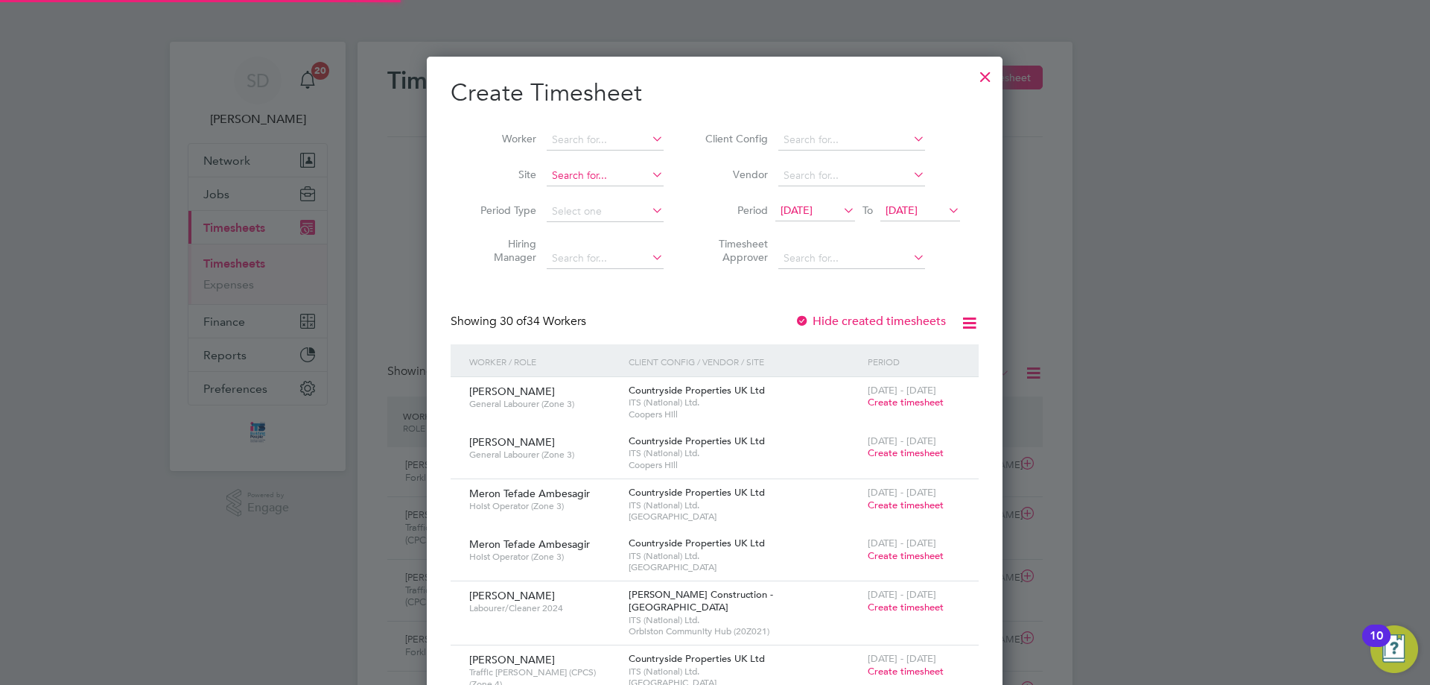
click at [592, 169] on input at bounding box center [605, 175] width 117 height 21
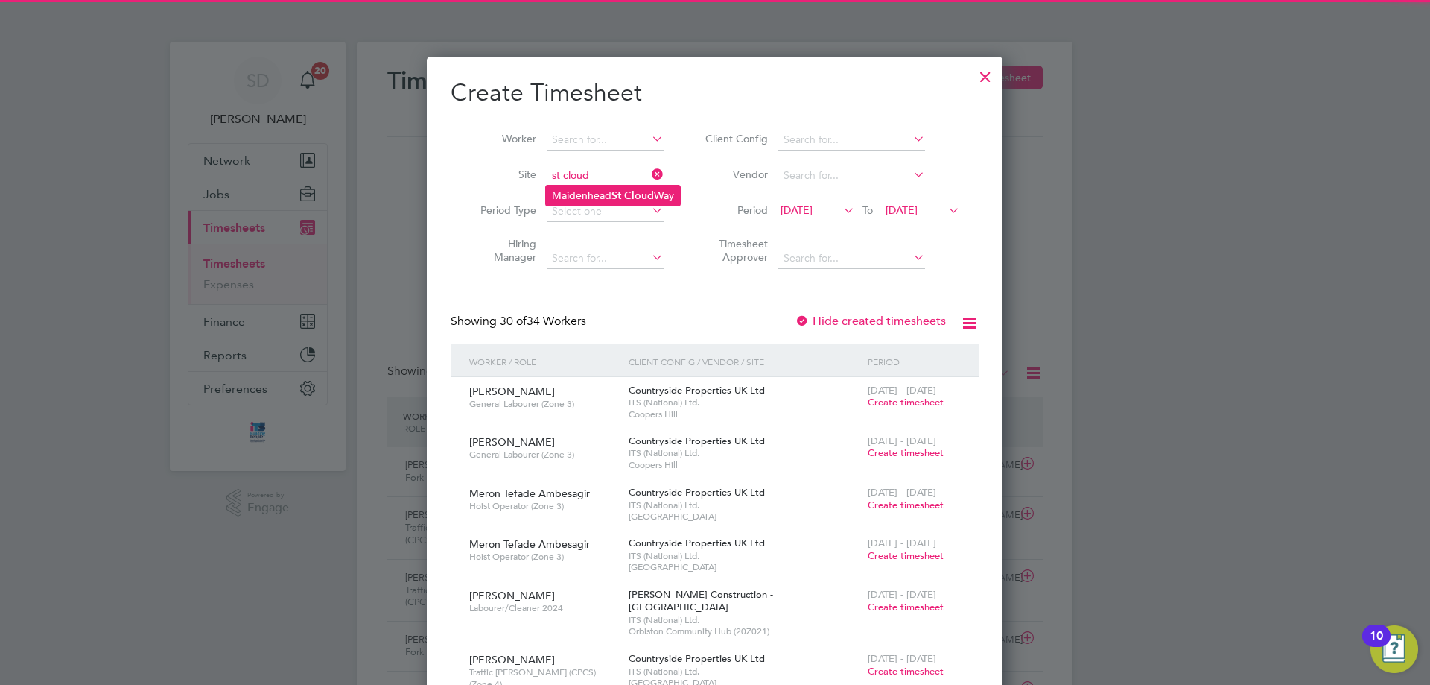
click at [583, 191] on li "[GEOGRAPHIC_DATA]" at bounding box center [613, 196] width 134 height 20
type input "[GEOGRAPHIC_DATA]"
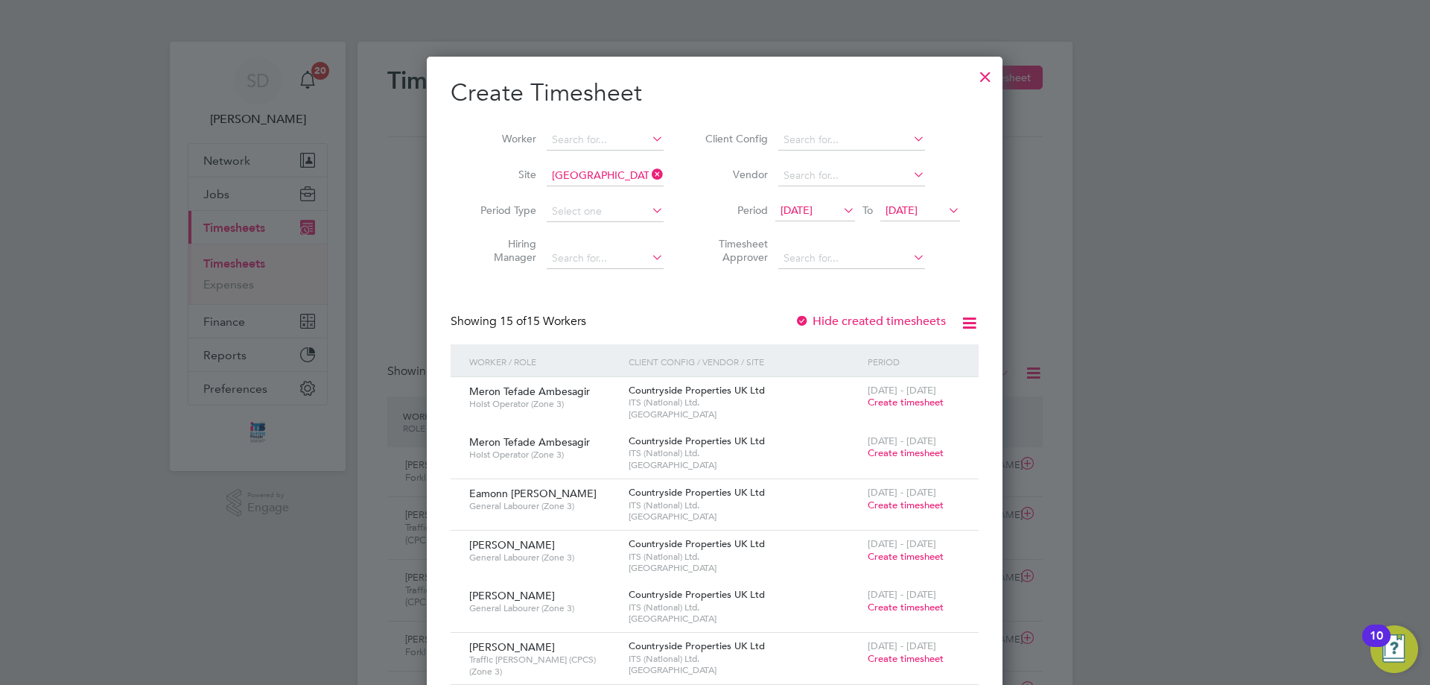
click at [813, 216] on span "[DATE]" at bounding box center [797, 209] width 32 height 13
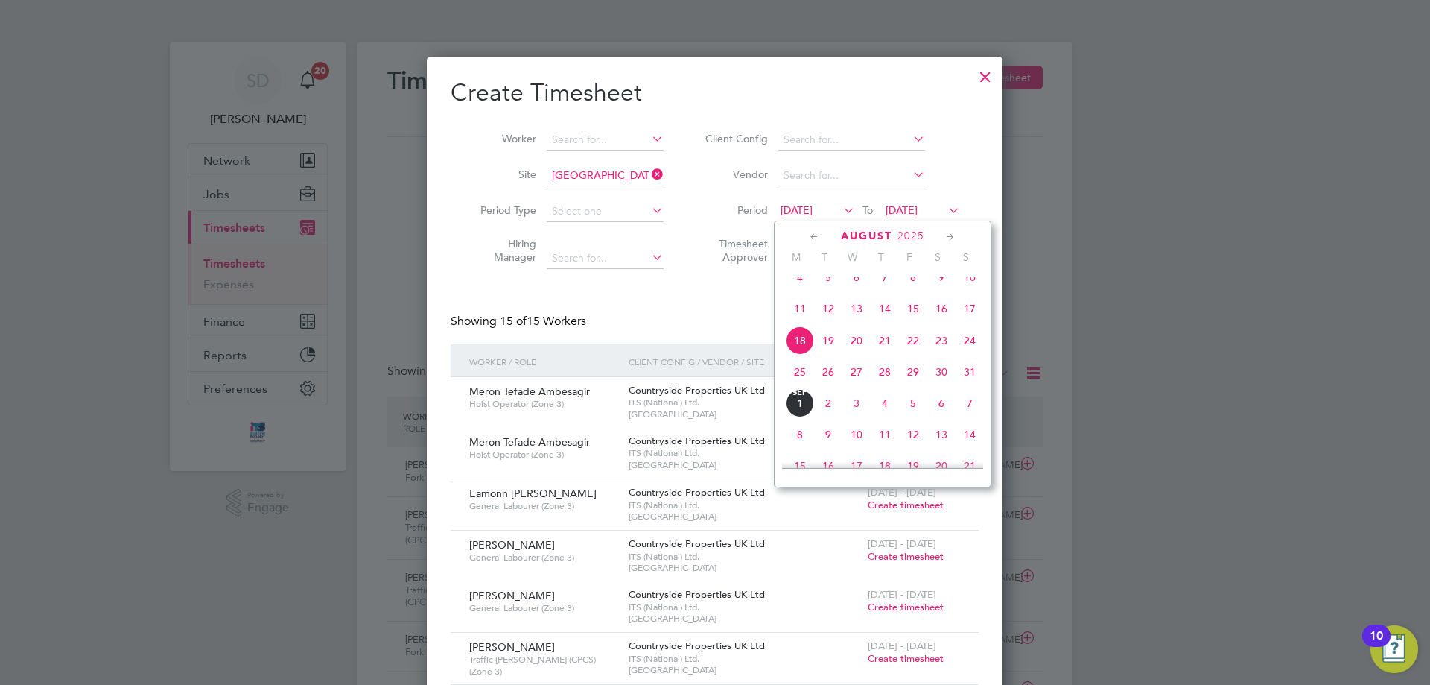
click at [799, 386] on span "25" at bounding box center [800, 372] width 28 height 28
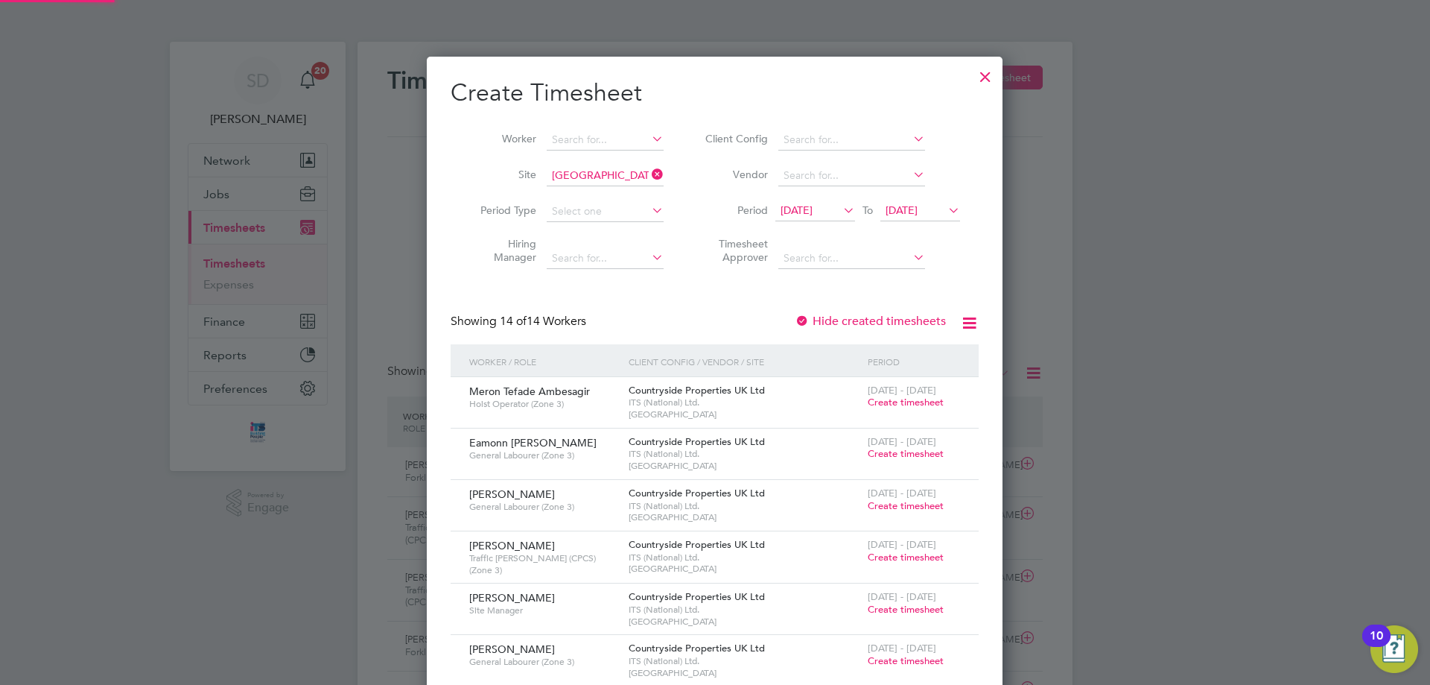
click at [913, 202] on span "[DATE]" at bounding box center [921, 211] width 80 height 20
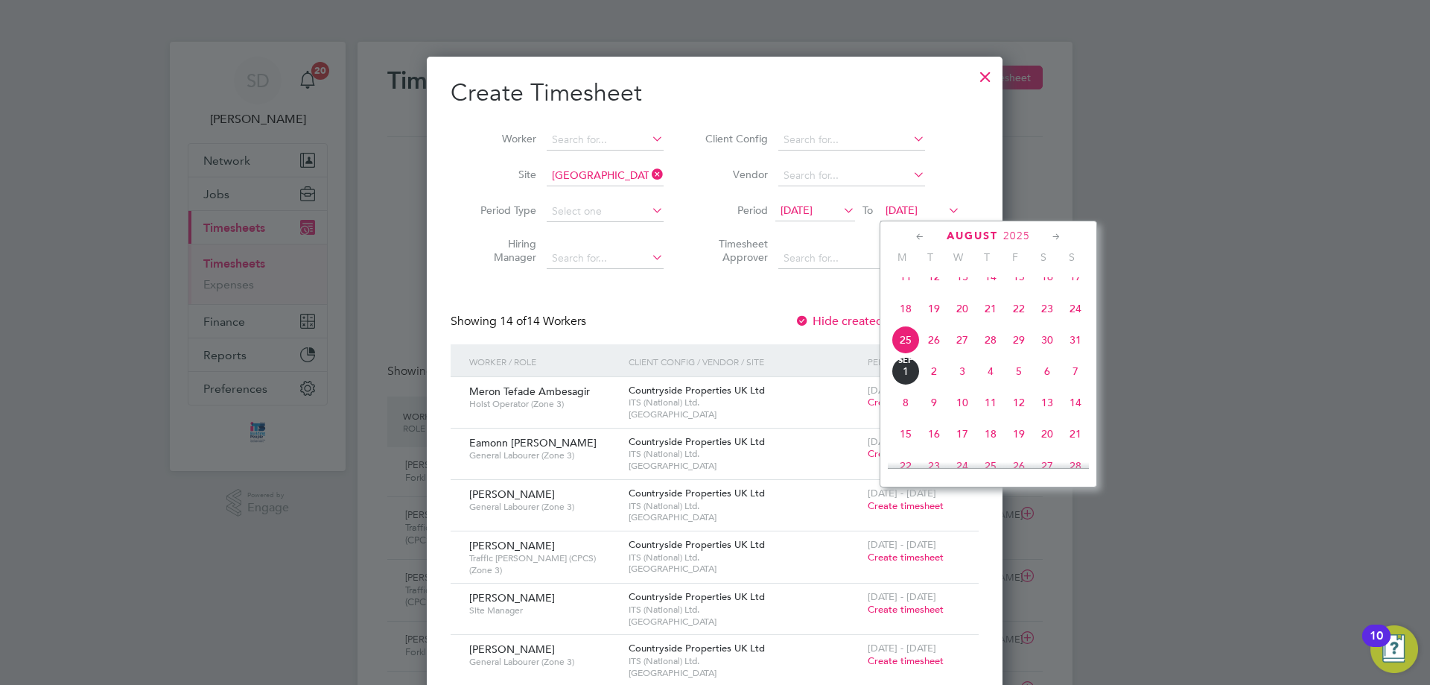
click at [1078, 354] on span "31" at bounding box center [1076, 340] width 28 height 28
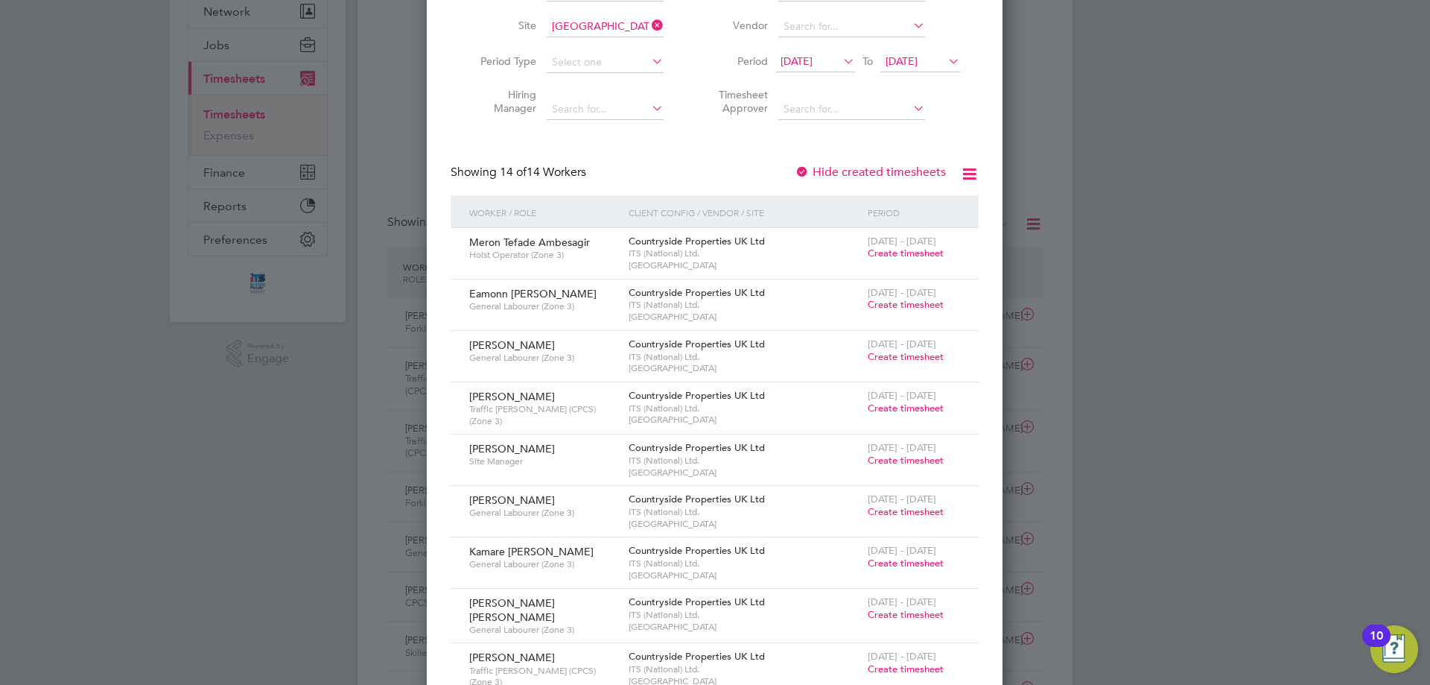
click at [886, 408] on span "Create timesheet" at bounding box center [906, 408] width 76 height 13
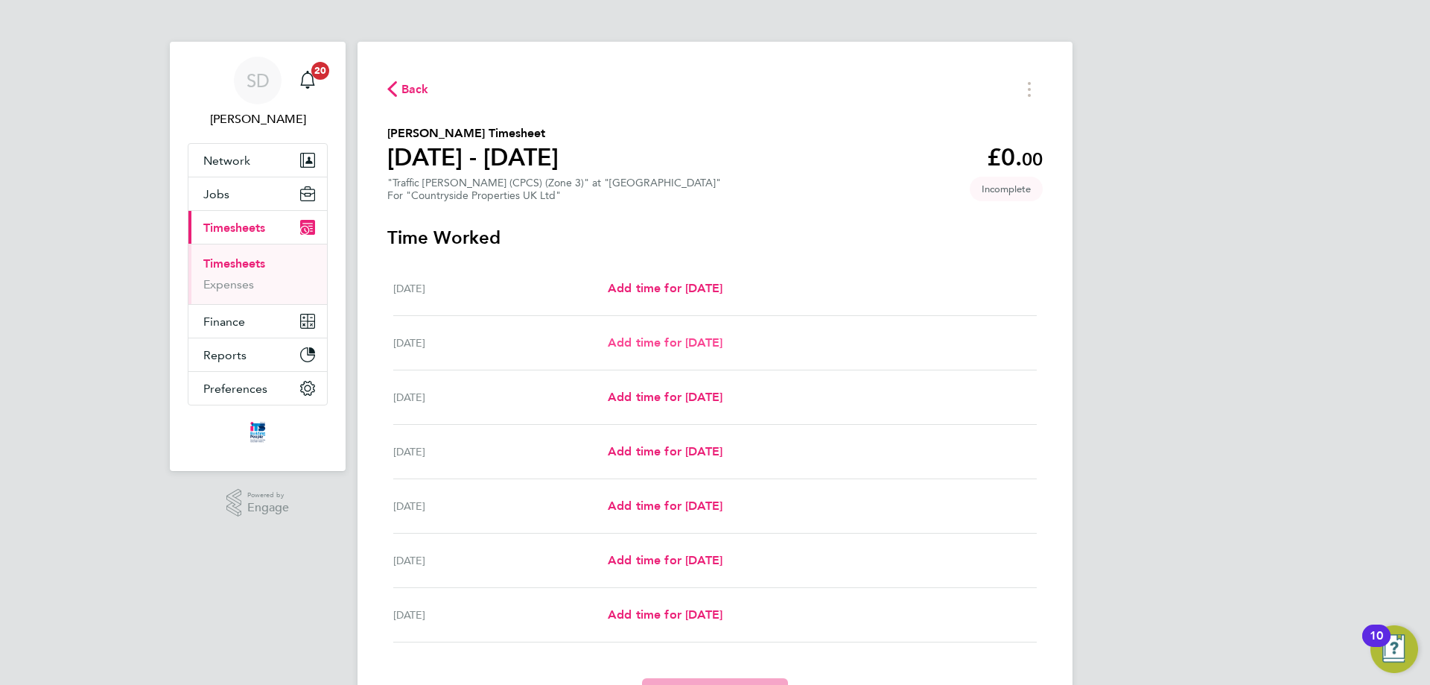
click at [708, 349] on link "Add time for [DATE]" at bounding box center [665, 343] width 115 height 18
select select "30"
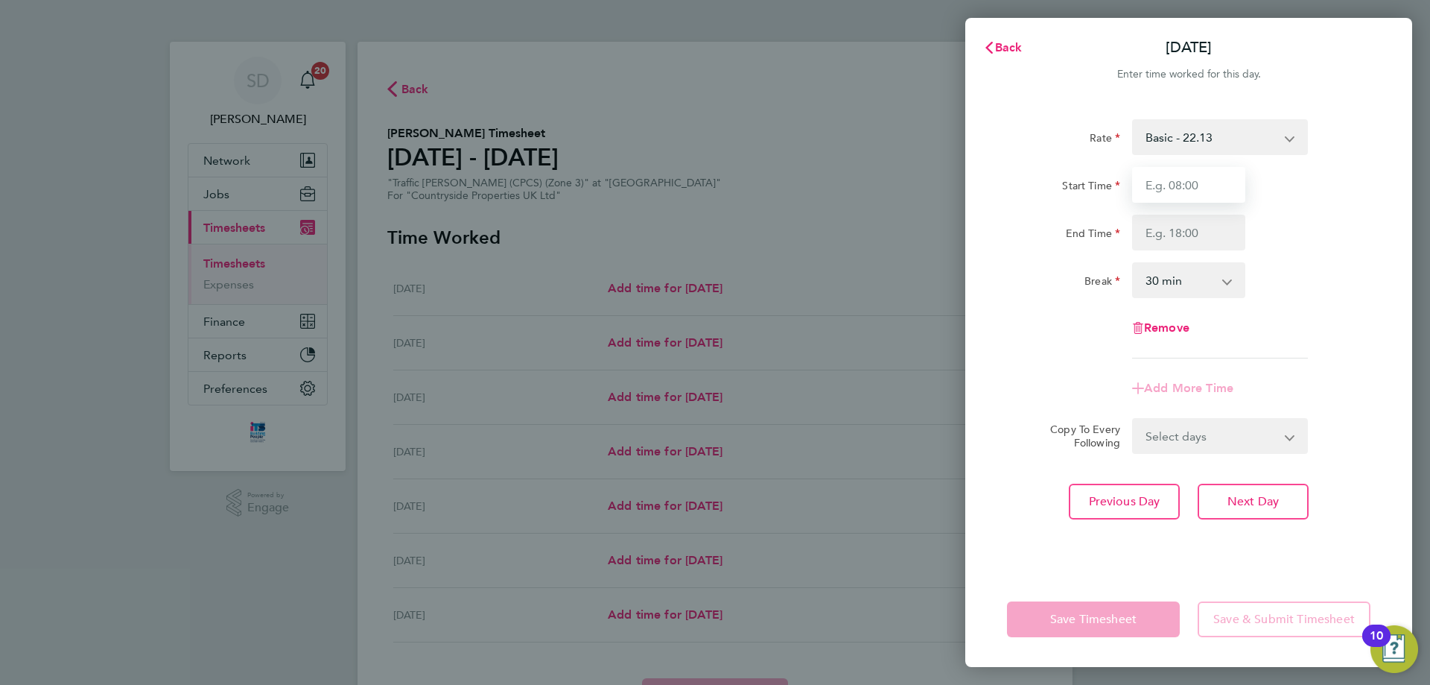
click at [1225, 197] on input "Start Time" at bounding box center [1188, 185] width 113 height 36
type input "07:30"
click at [1179, 241] on input "End Time" at bounding box center [1188, 233] width 113 height 36
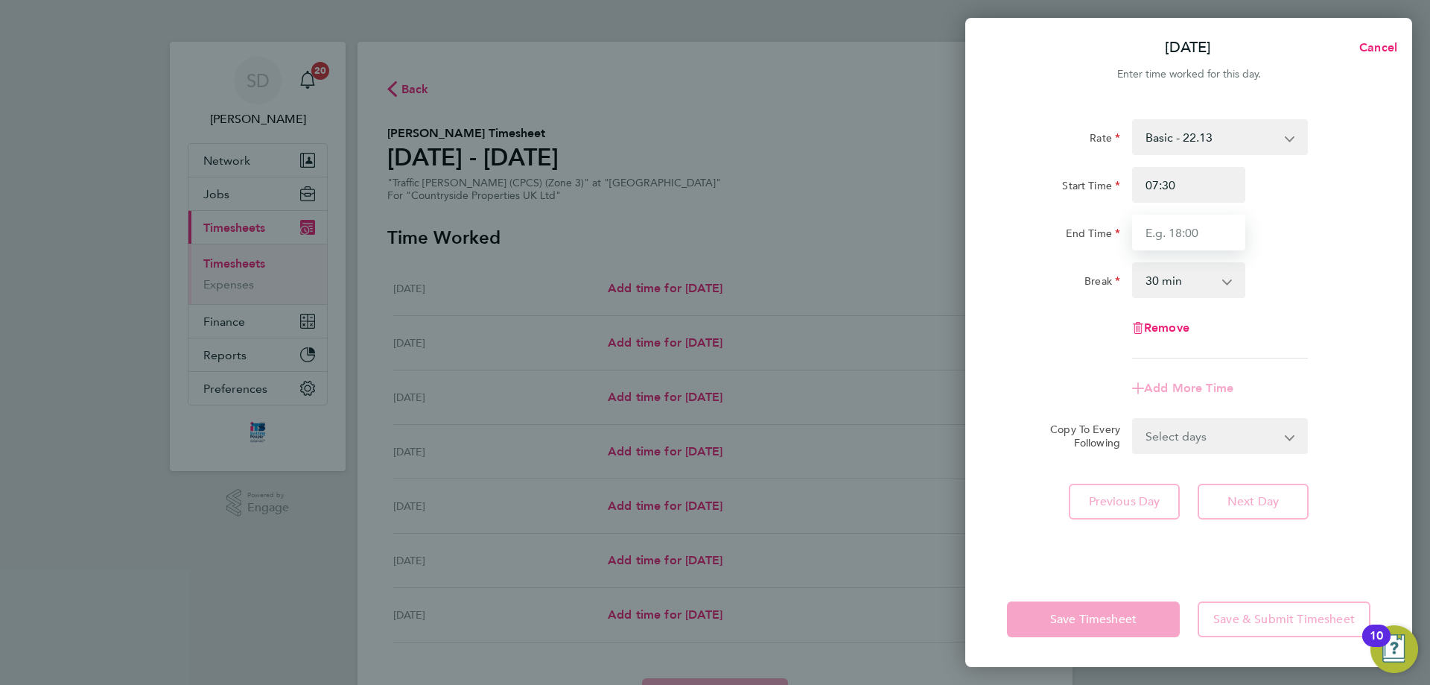
type input "17:00"
click at [1296, 270] on div "Break 0 min 15 min 30 min 45 min 60 min 75 min 90 min" at bounding box center [1188, 280] width 375 height 36
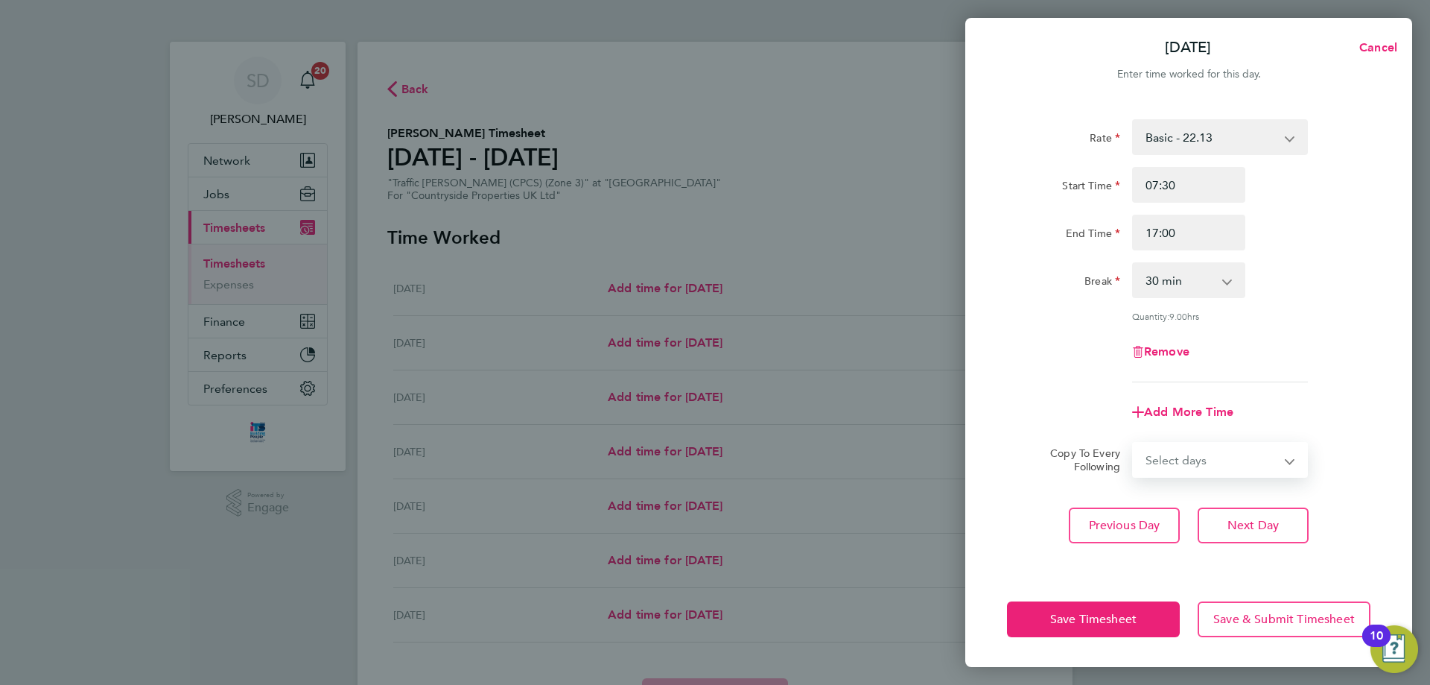
click at [1187, 463] on select "Select days Day Weekday (Mon-Fri) Weekend (Sat-Sun) [DATE] [DATE] [DATE] [DATE]…" at bounding box center [1212, 459] width 156 height 33
select select "WEEKDAY"
click at [1134, 443] on select "Select days Day Weekday (Mon-Fri) Weekend (Sat-Sun) [DATE] [DATE] [DATE] [DATE]…" at bounding box center [1212, 459] width 156 height 33
select select "[DATE]"
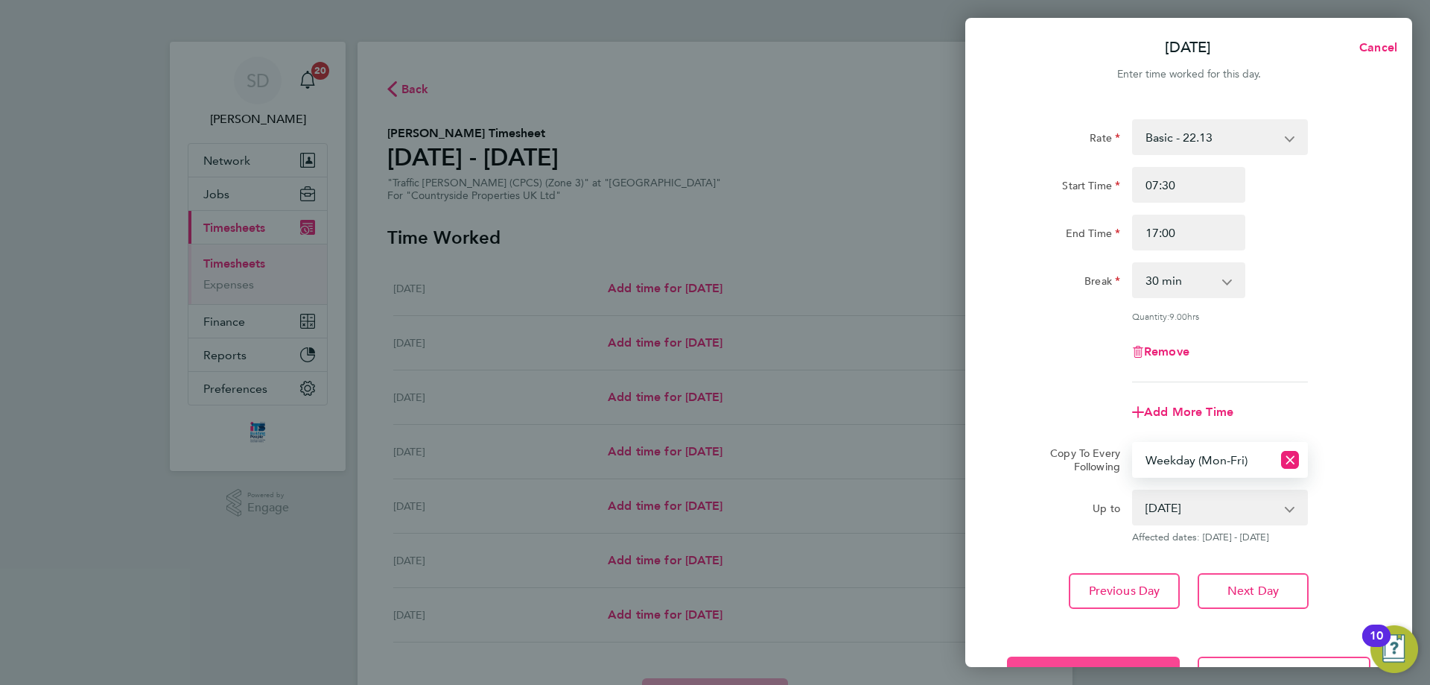
click at [1097, 663] on button "Save Timesheet" at bounding box center [1093, 674] width 173 height 36
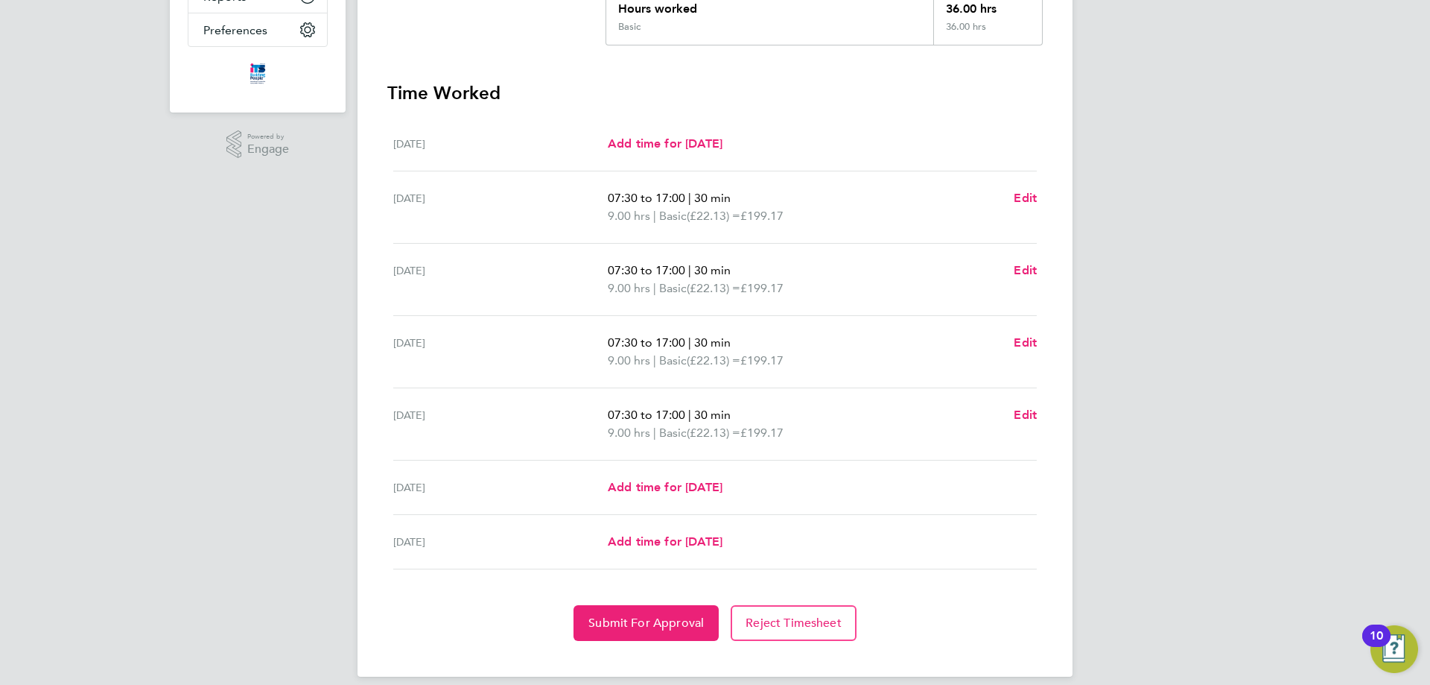
scroll to position [373, 0]
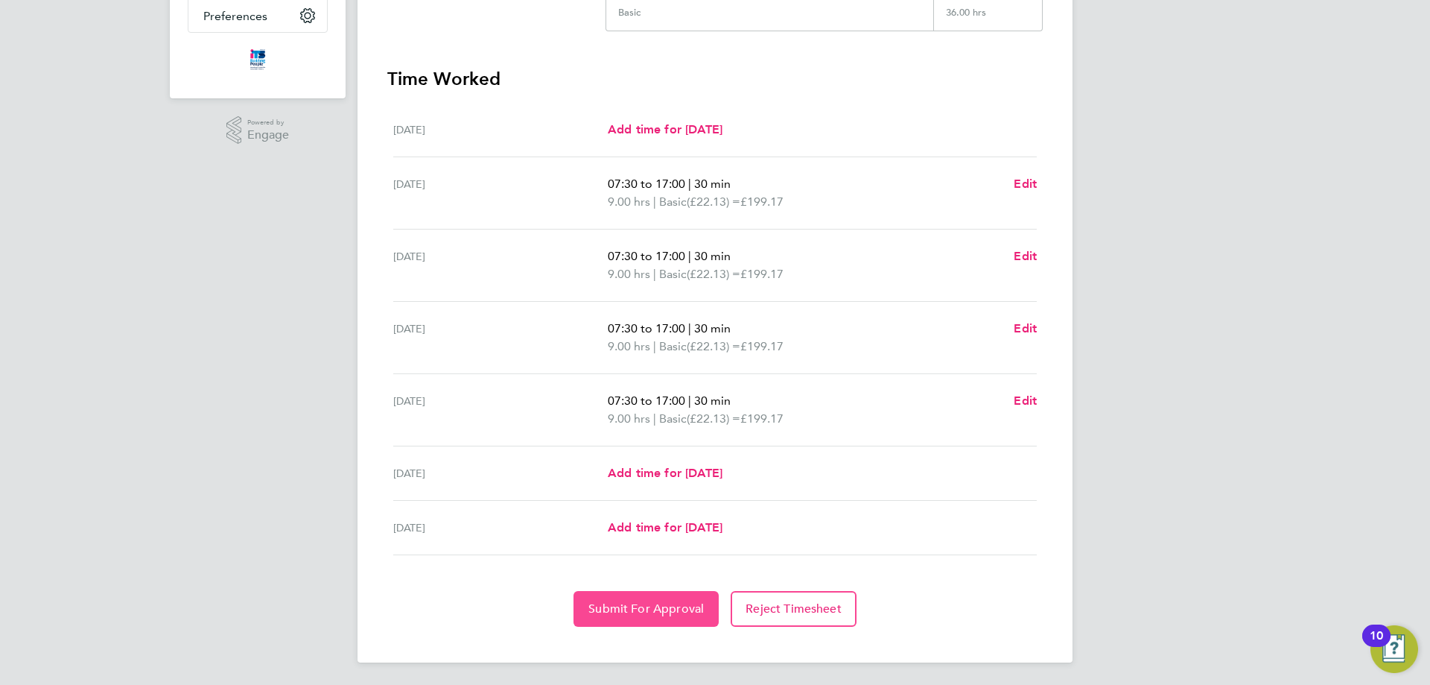
click at [663, 605] on span "Submit For Approval" at bounding box center [646, 608] width 115 height 15
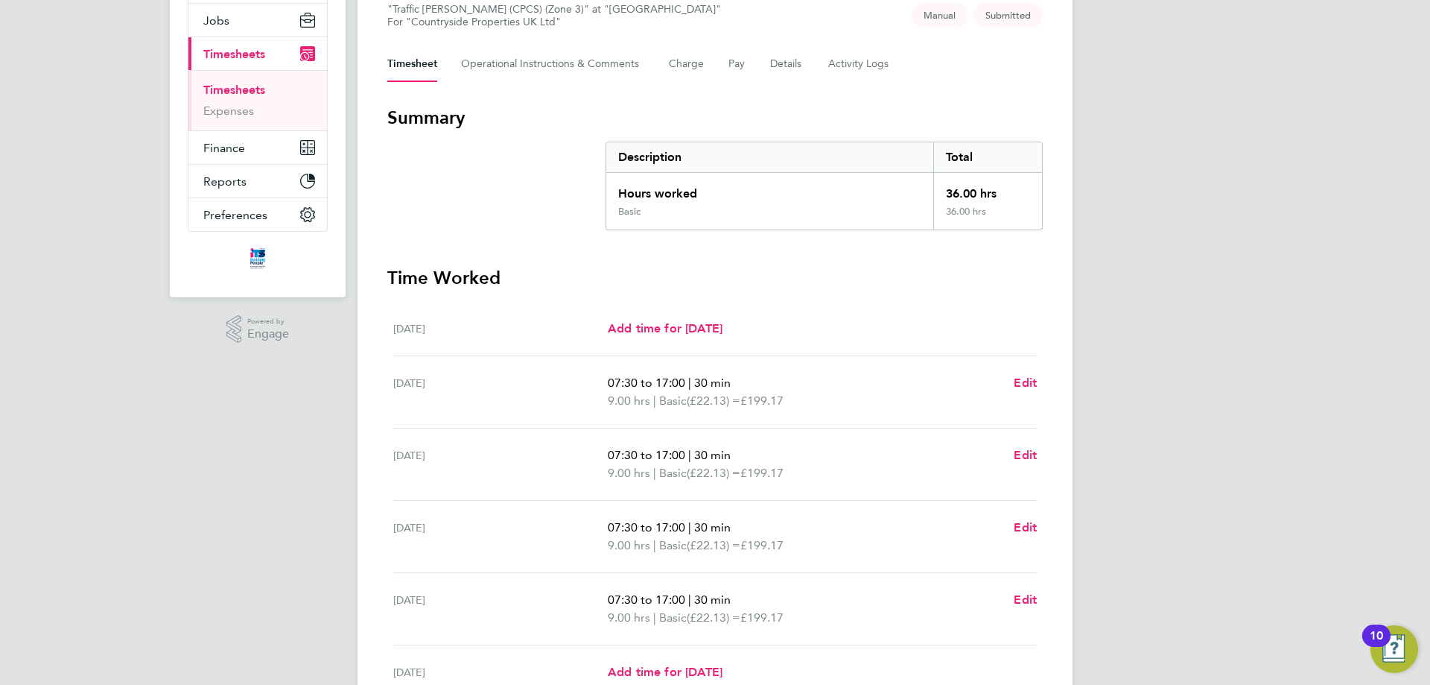
scroll to position [0, 0]
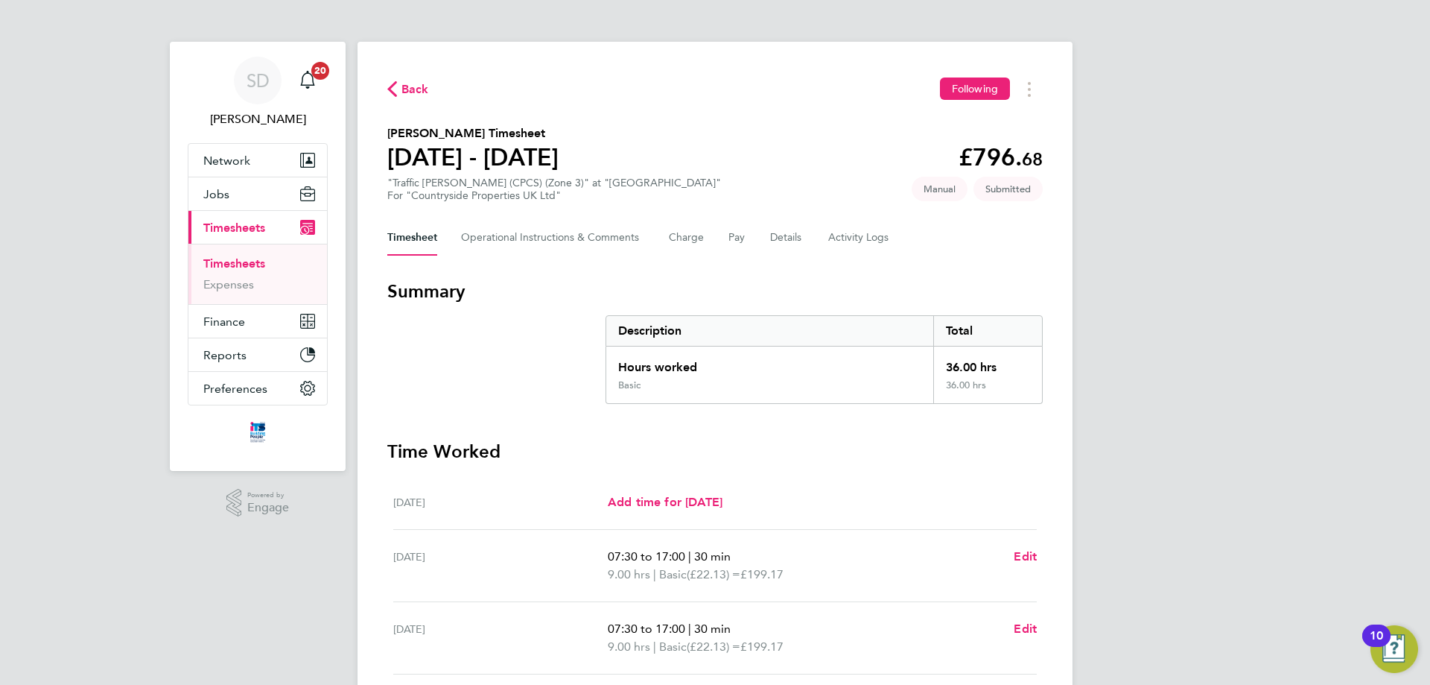
click at [405, 92] on span "Back" at bounding box center [416, 89] width 28 height 18
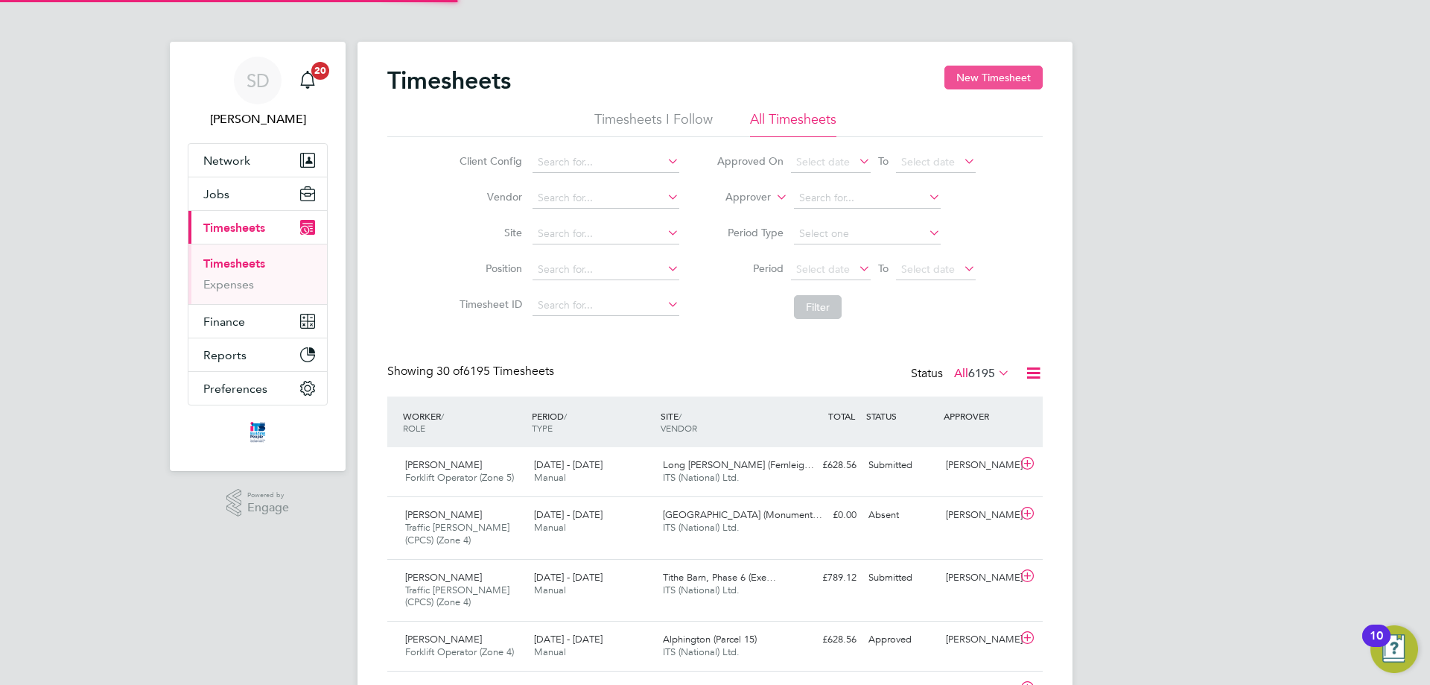
scroll to position [50, 130]
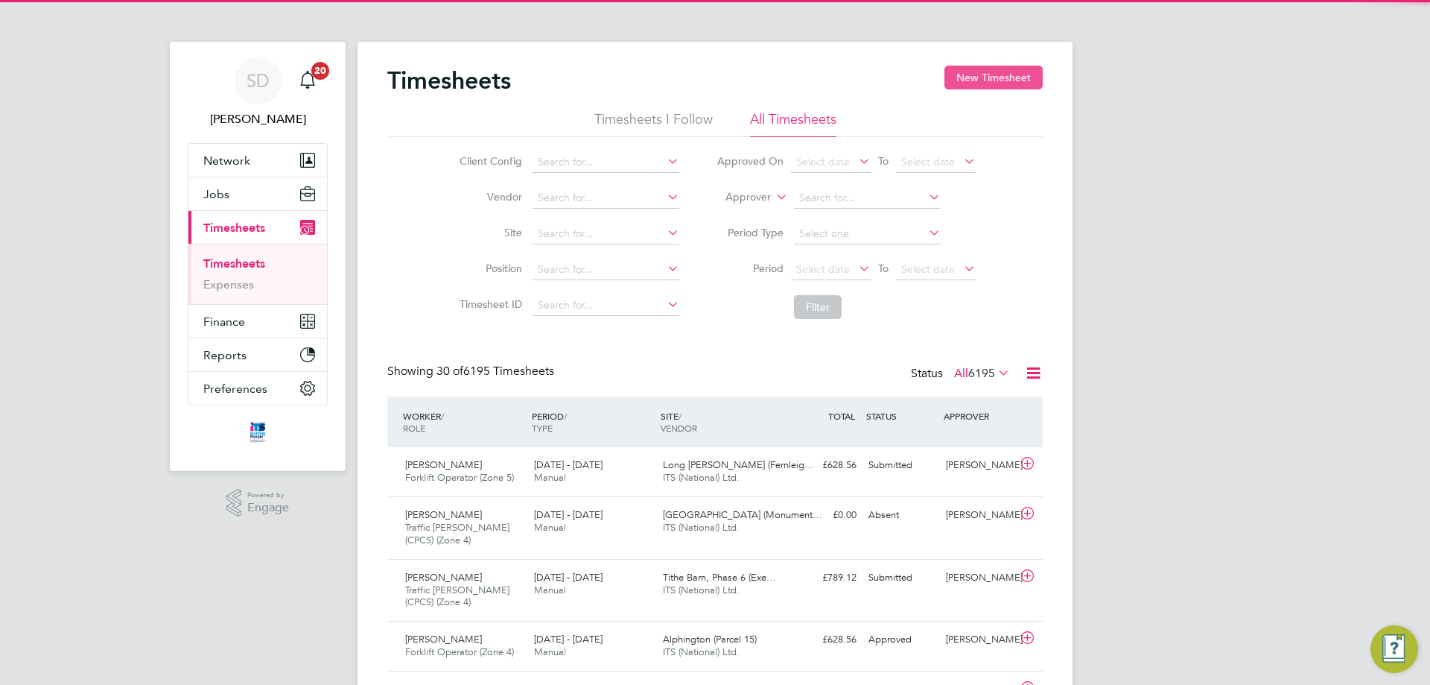
click at [980, 78] on button "New Timesheet" at bounding box center [994, 78] width 98 height 24
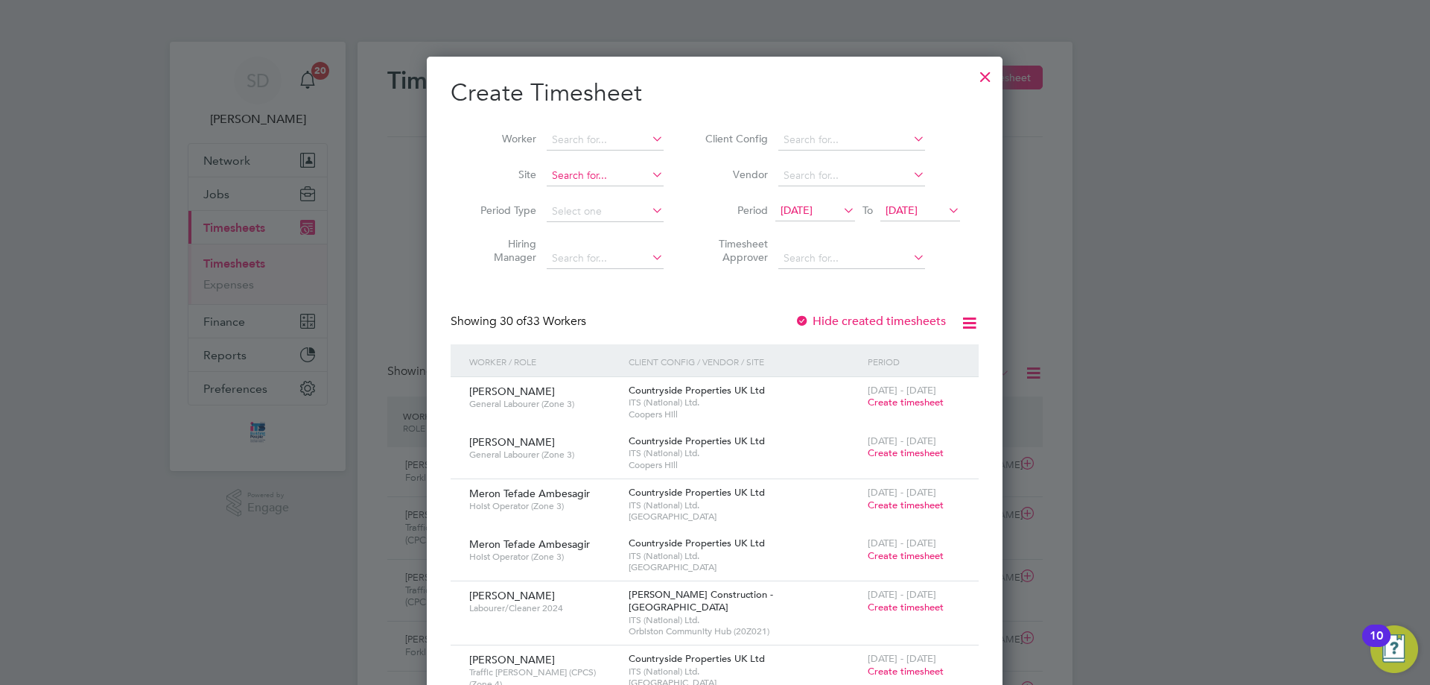
click at [610, 174] on input at bounding box center [605, 175] width 117 height 21
type input "st cloud"
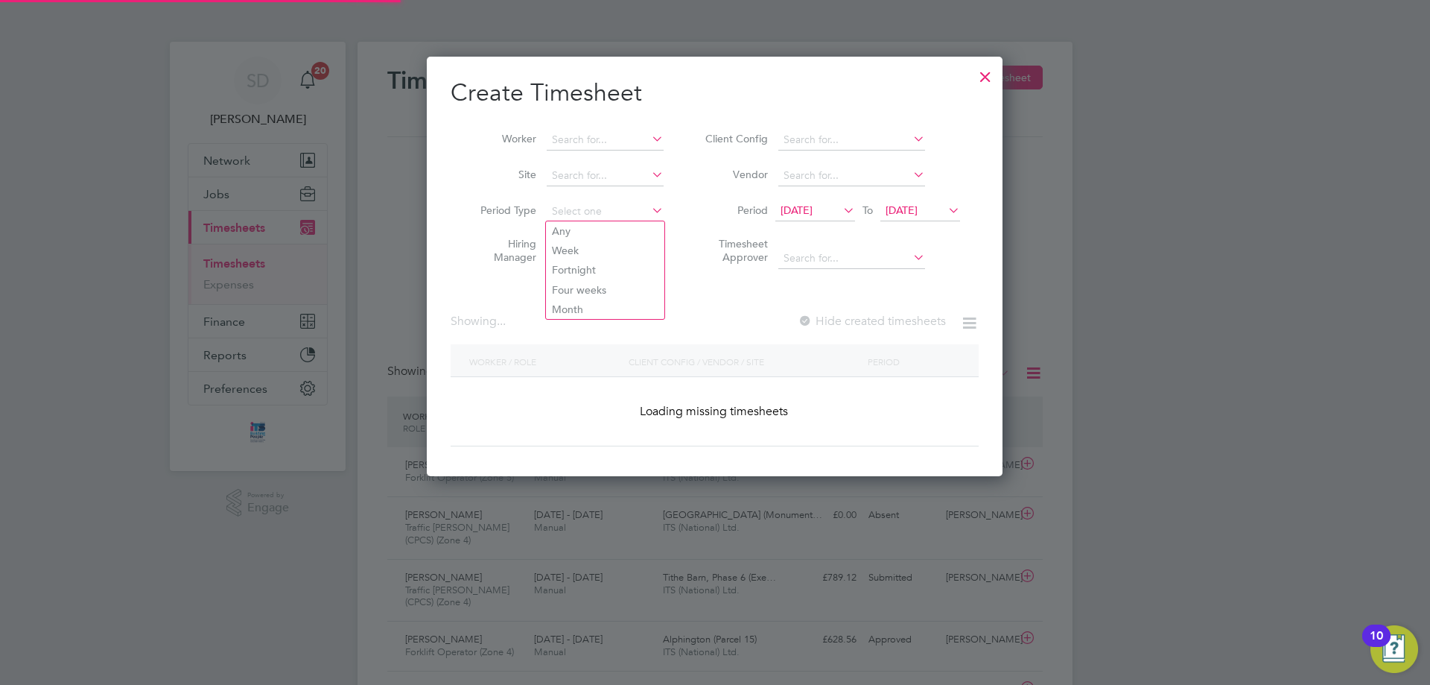
drag, startPoint x: 590, startPoint y: 210, endPoint x: 592, endPoint y: 197, distance: 12.8
click at [592, 197] on li "Period Type" at bounding box center [567, 212] width 232 height 36
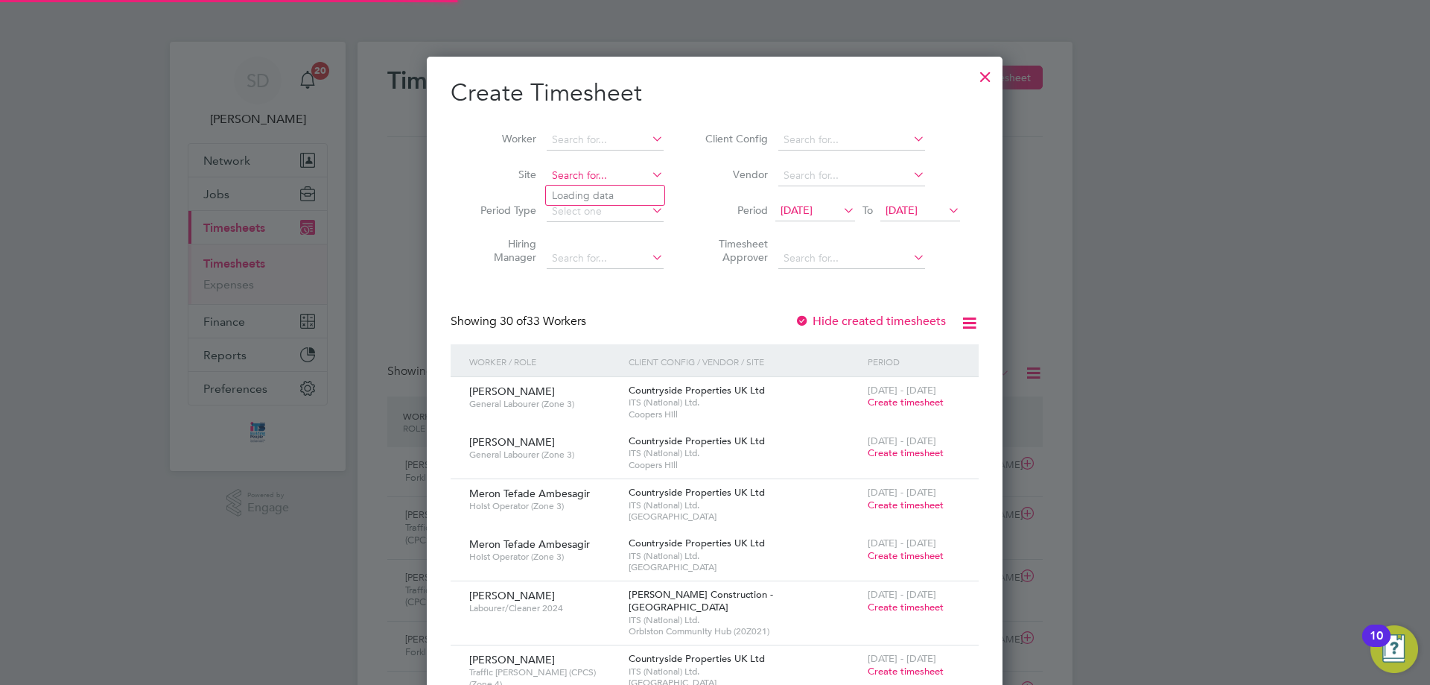
click at [595, 178] on input at bounding box center [605, 175] width 117 height 21
click at [609, 188] on li "[GEOGRAPHIC_DATA]" at bounding box center [613, 196] width 134 height 20
type input "[GEOGRAPHIC_DATA]"
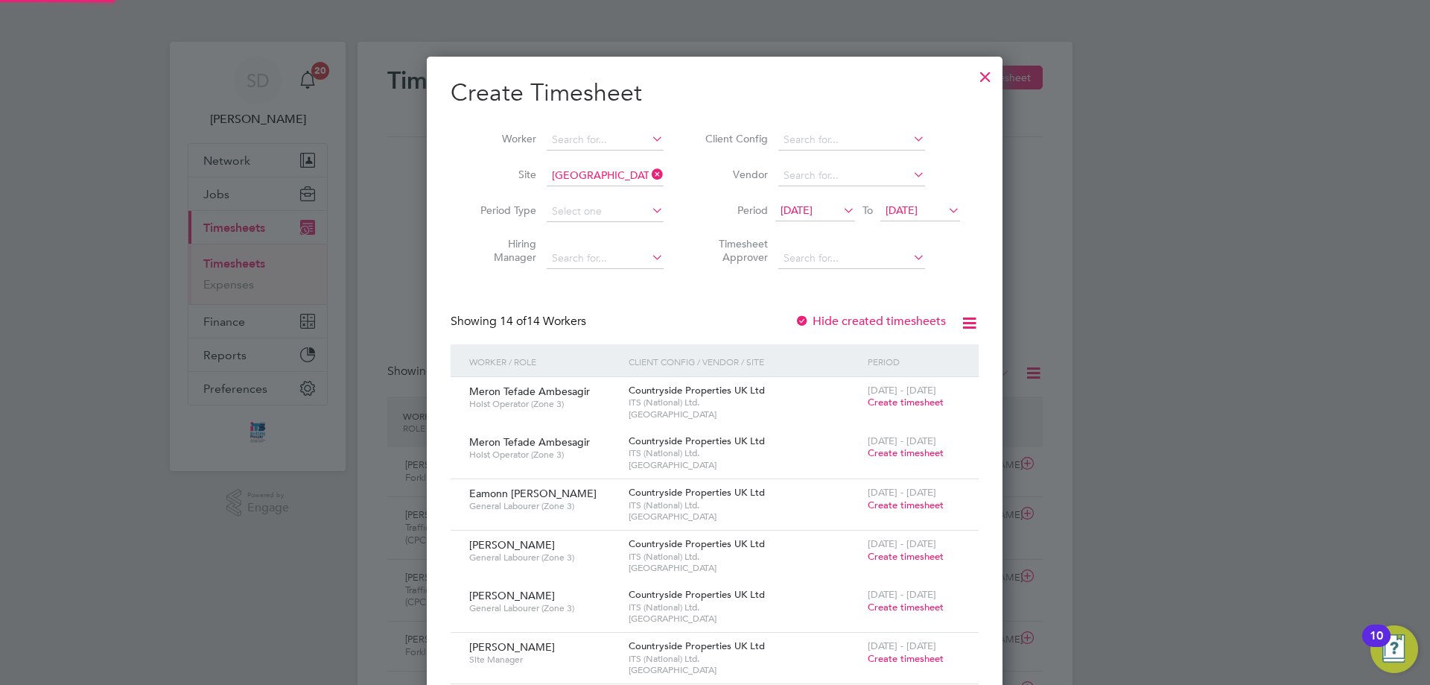
click at [805, 204] on span "[DATE]" at bounding box center [797, 209] width 32 height 13
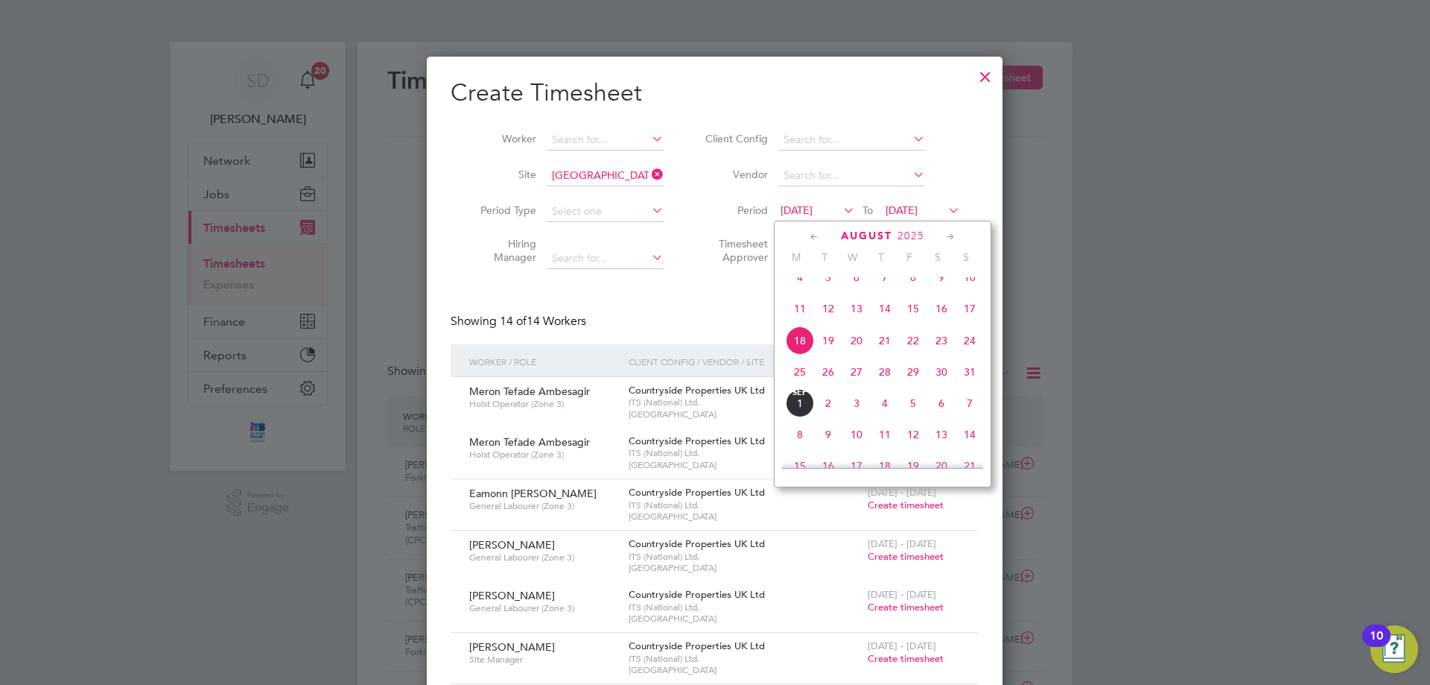
click at [798, 386] on span "25" at bounding box center [800, 372] width 28 height 28
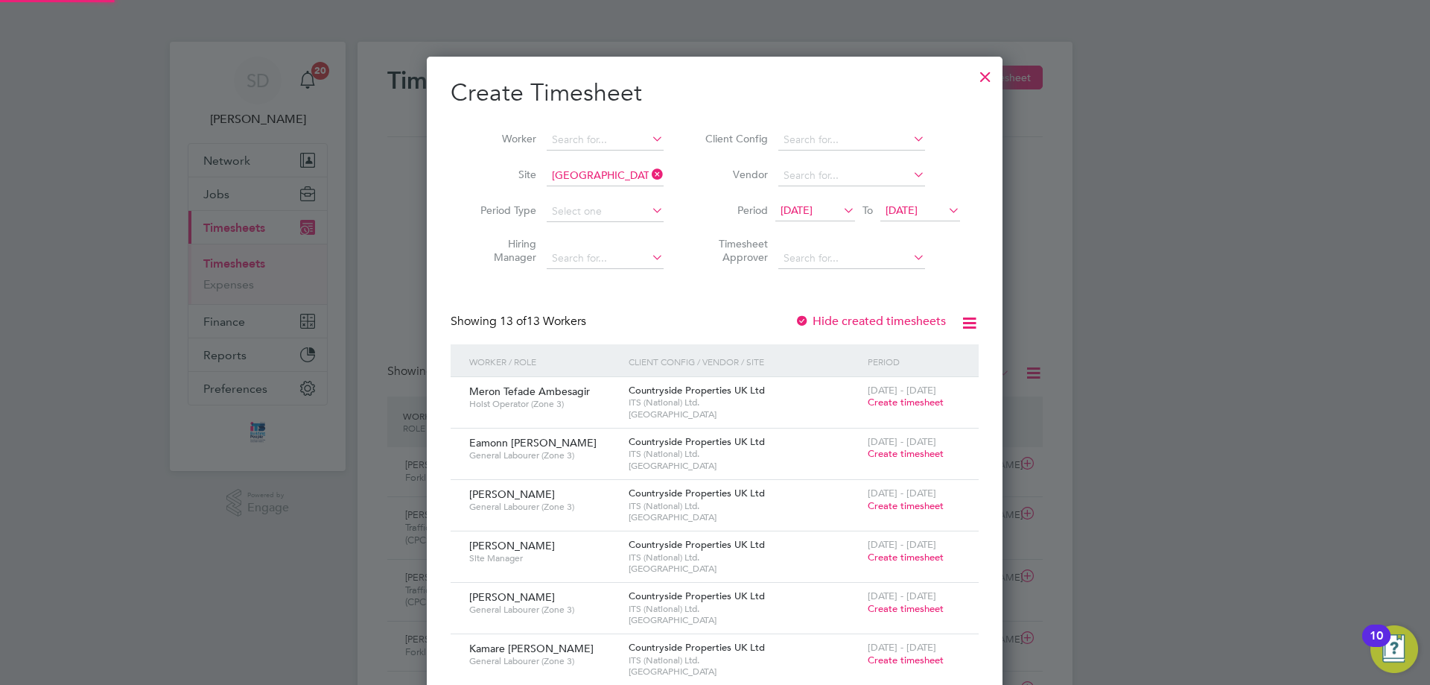
click at [913, 213] on span "[DATE]" at bounding box center [902, 209] width 32 height 13
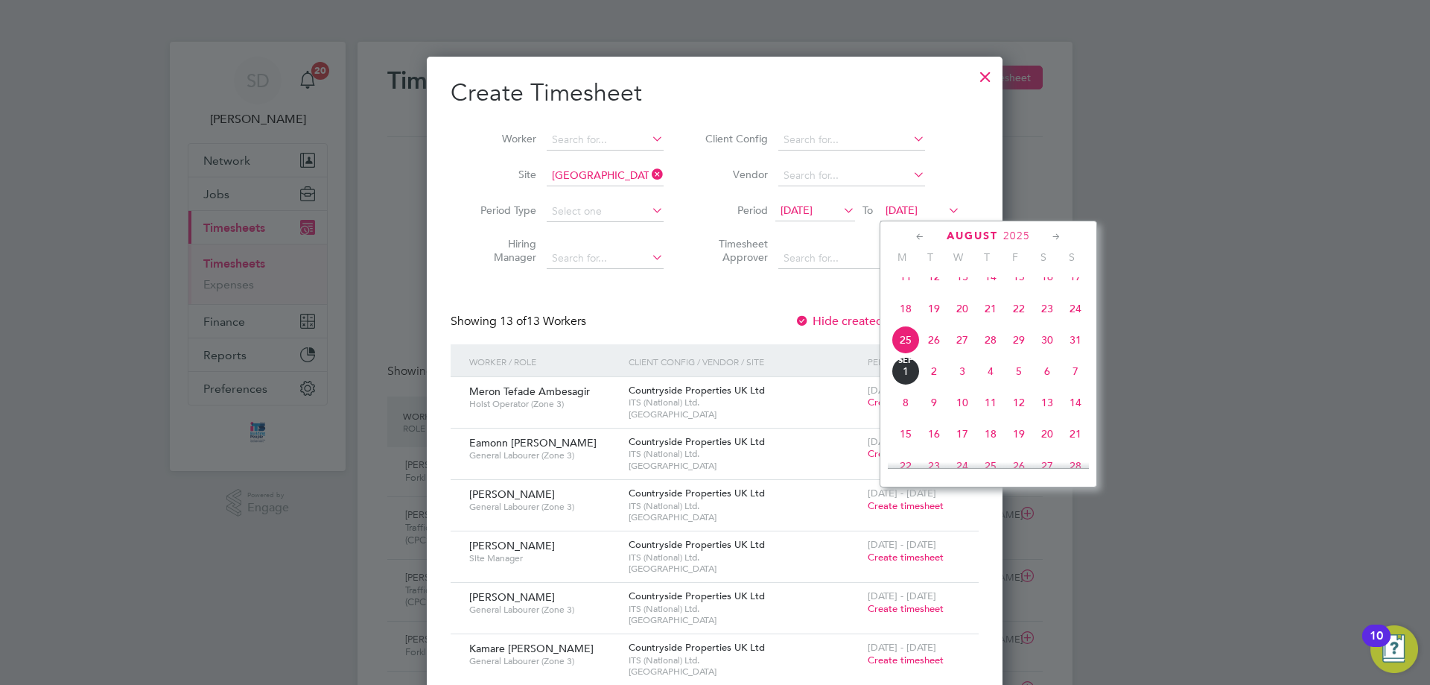
click at [1078, 354] on span "31" at bounding box center [1076, 340] width 28 height 28
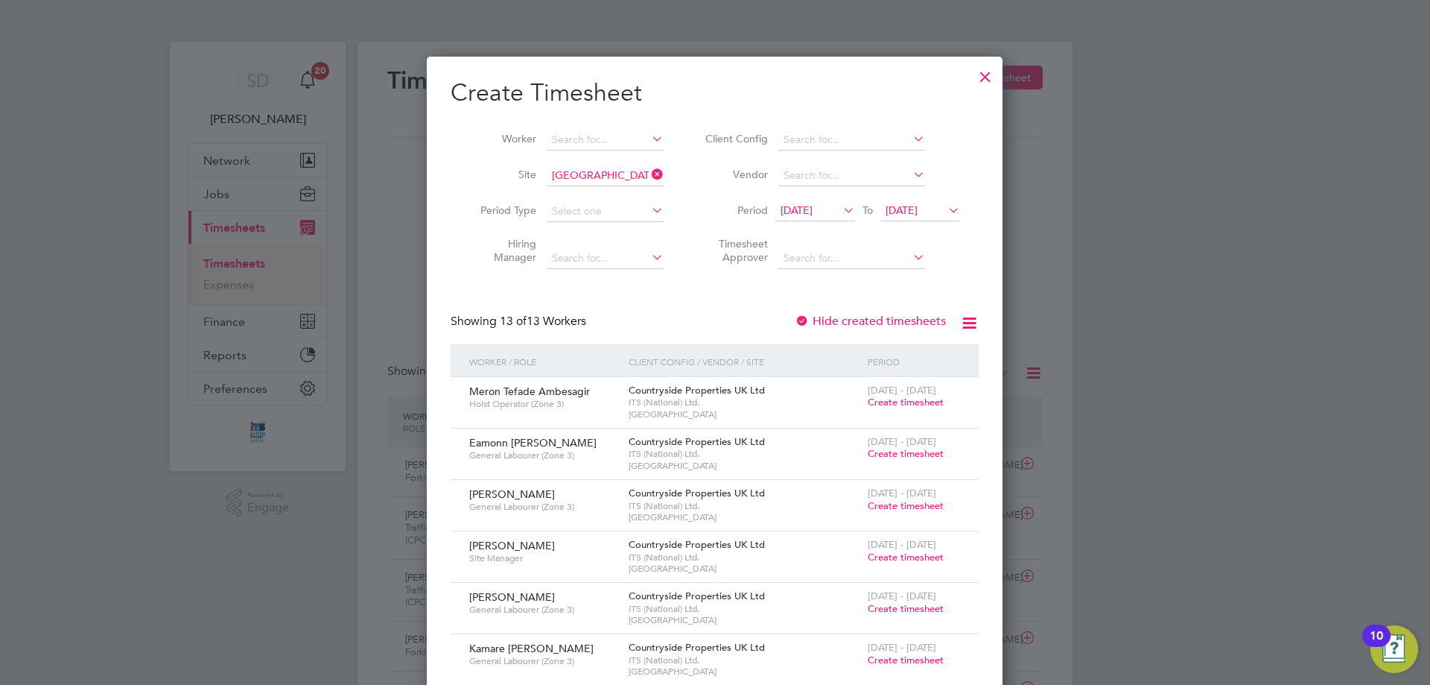
click at [990, 72] on div at bounding box center [985, 73] width 27 height 27
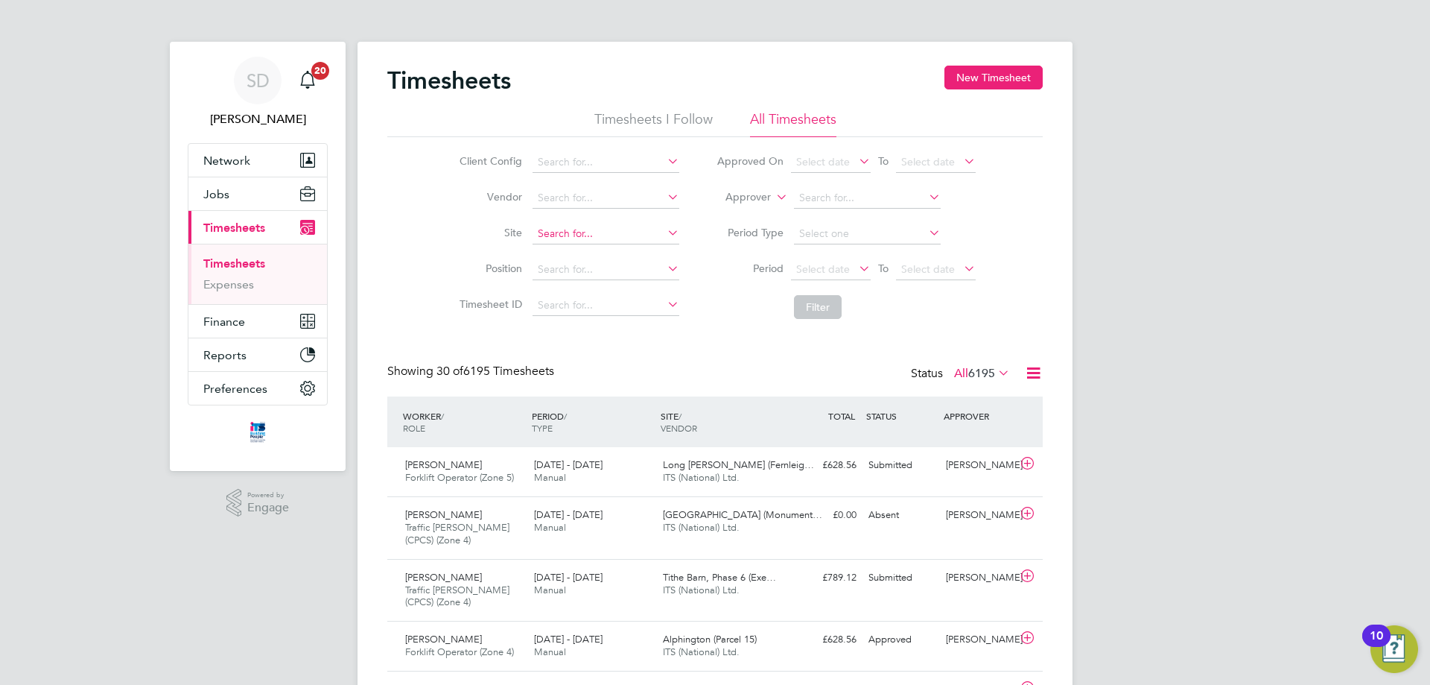
click at [578, 227] on input at bounding box center [606, 234] width 147 height 21
click at [634, 255] on b "Cloud" at bounding box center [624, 254] width 30 height 13
type input "[GEOGRAPHIC_DATA]"
click at [822, 312] on button "Filter" at bounding box center [818, 307] width 48 height 24
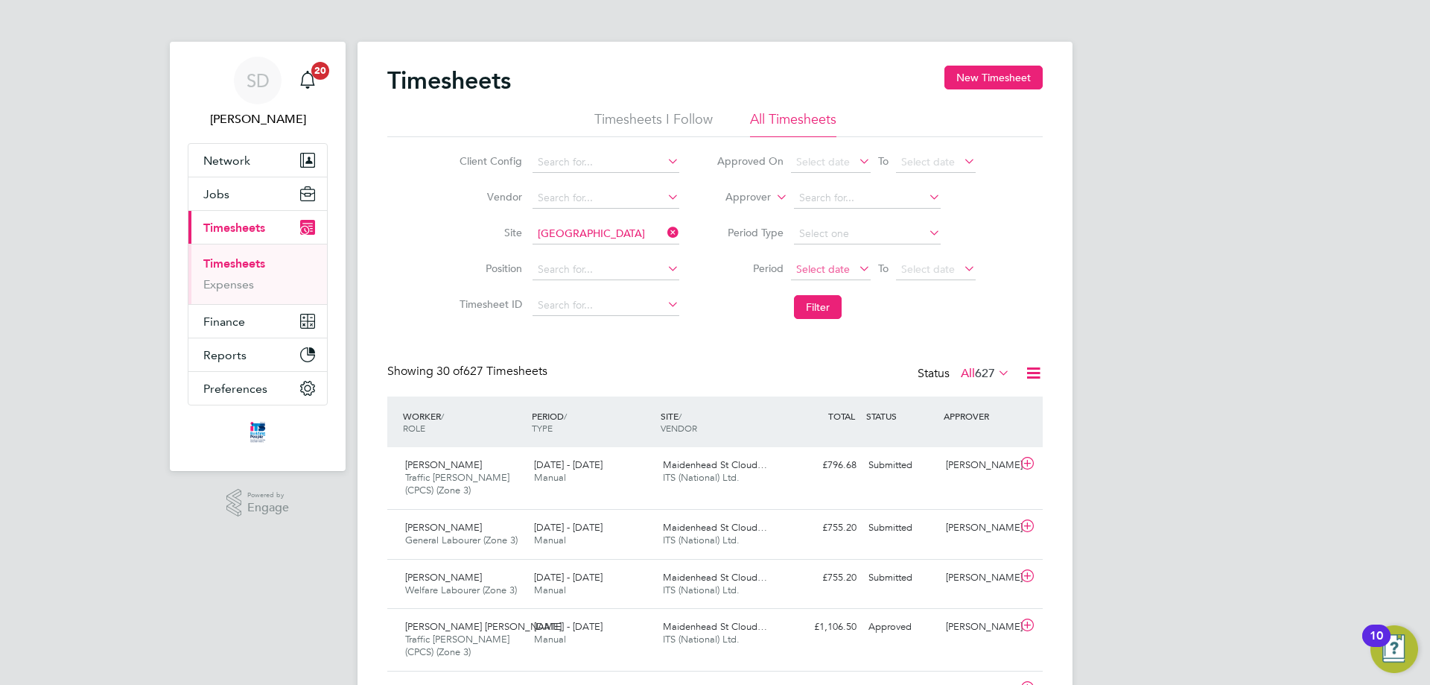
click at [814, 273] on span "Select date" at bounding box center [823, 268] width 54 height 13
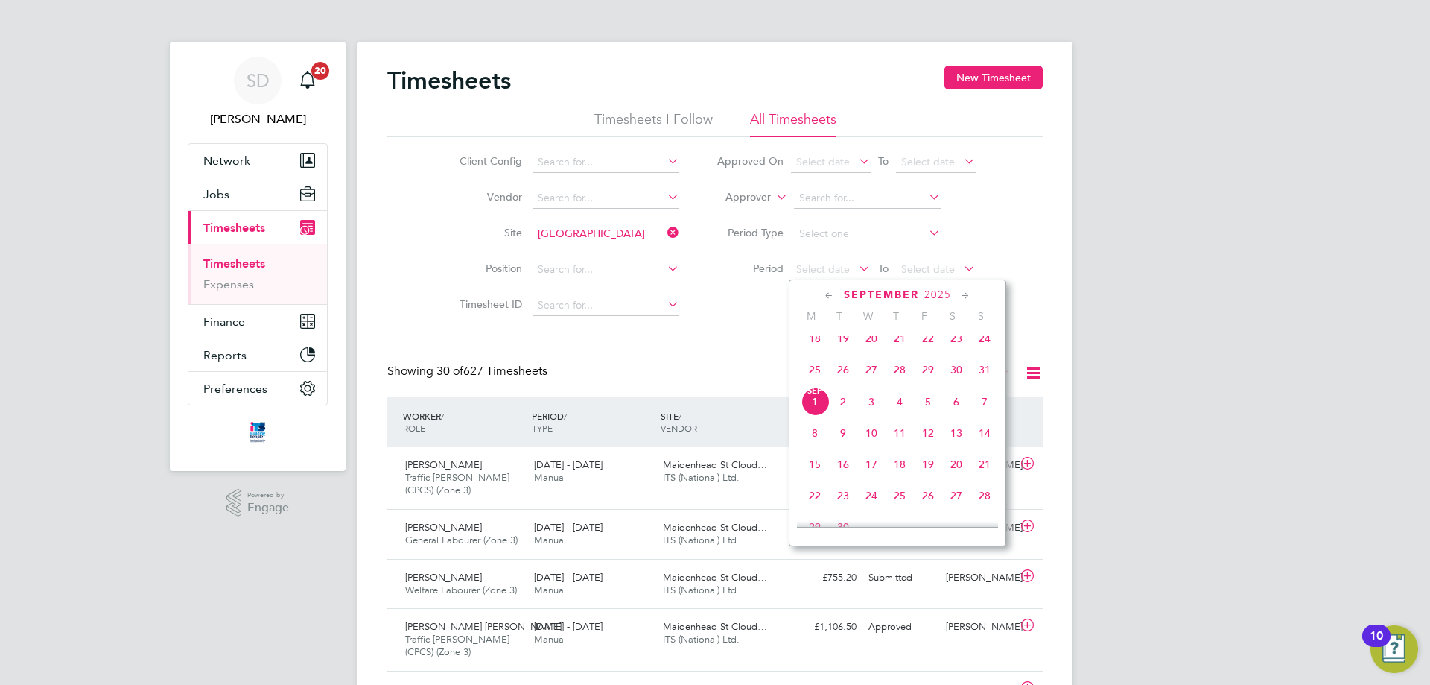
click at [817, 380] on span "25" at bounding box center [815, 369] width 28 height 28
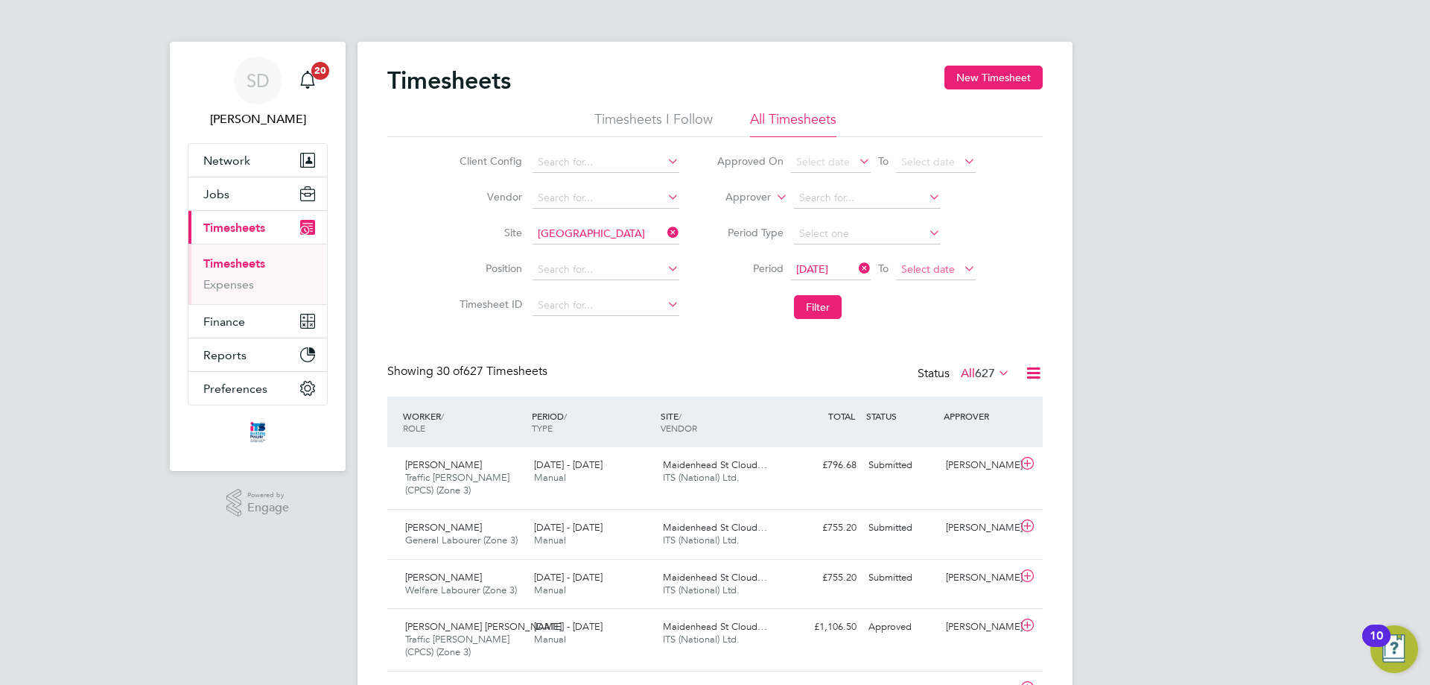
click at [913, 268] on span "Select date" at bounding box center [928, 268] width 54 height 13
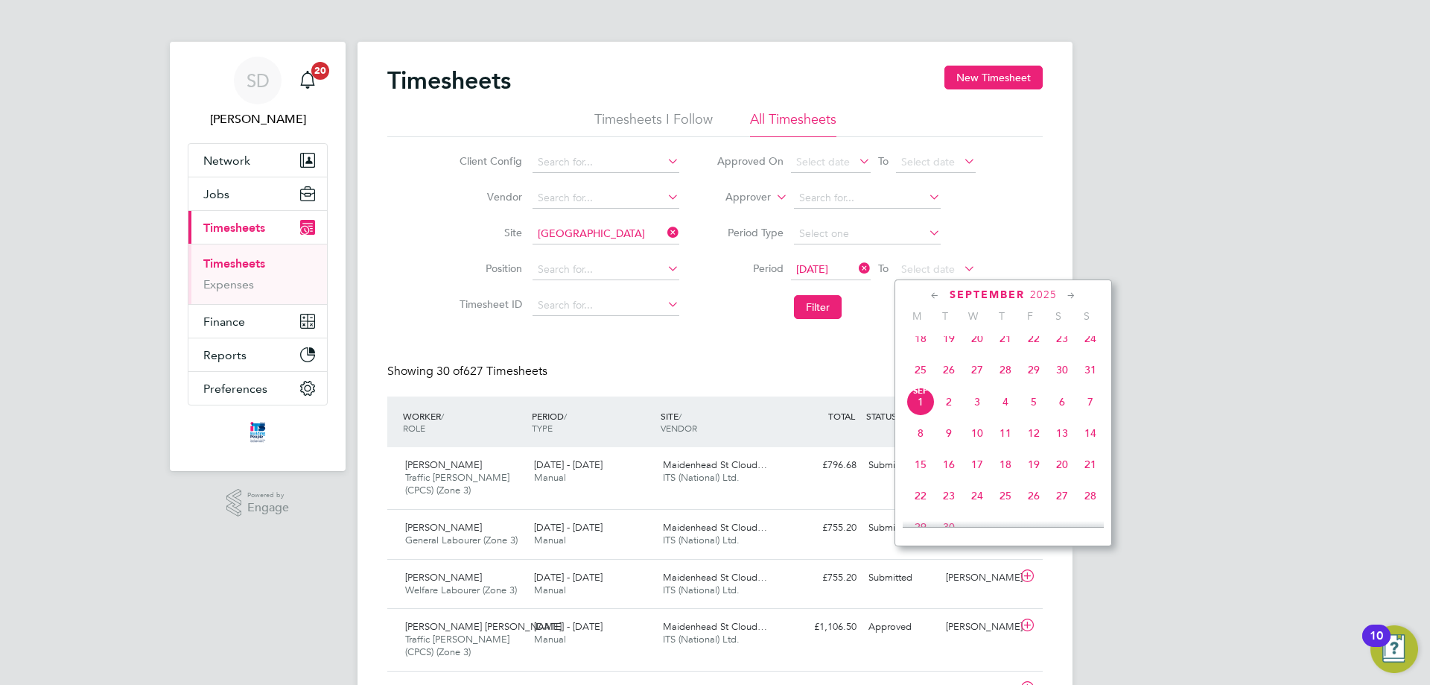
click at [1088, 378] on span "31" at bounding box center [1091, 369] width 28 height 28
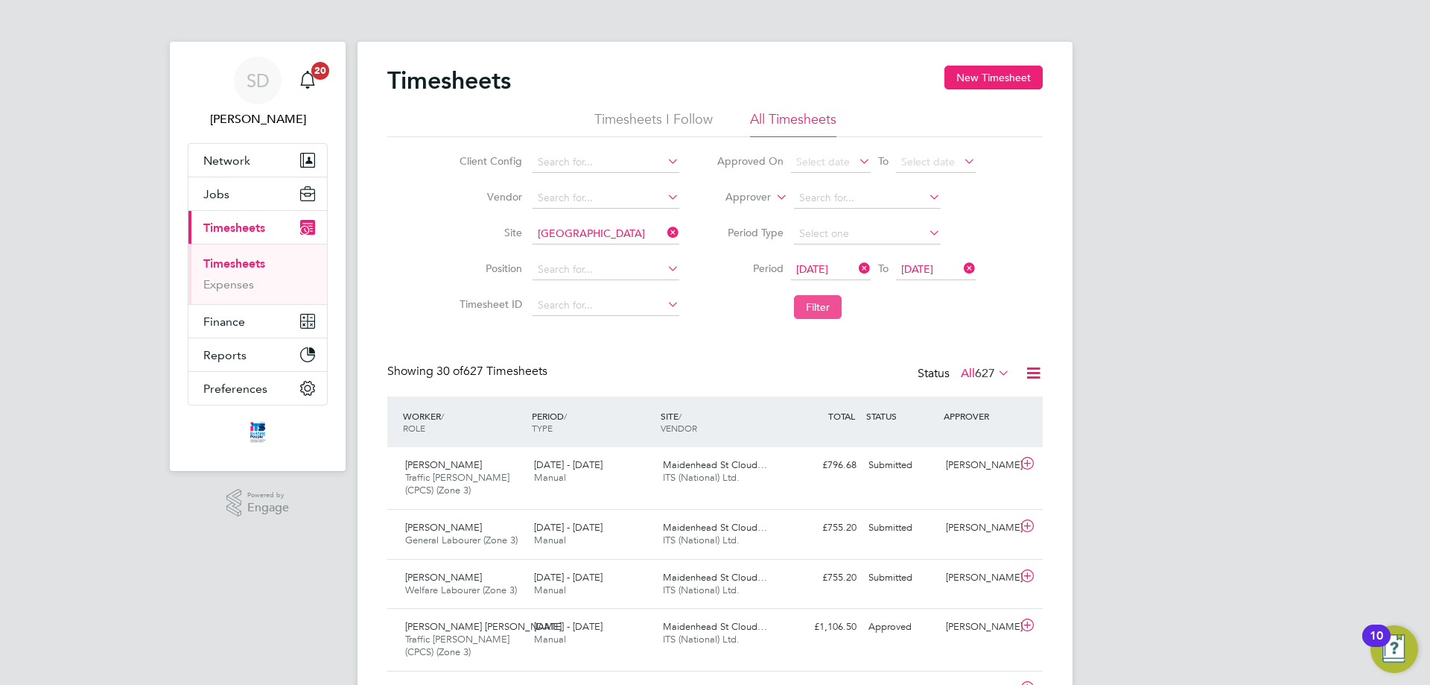
click at [825, 307] on button "Filter" at bounding box center [818, 307] width 48 height 24
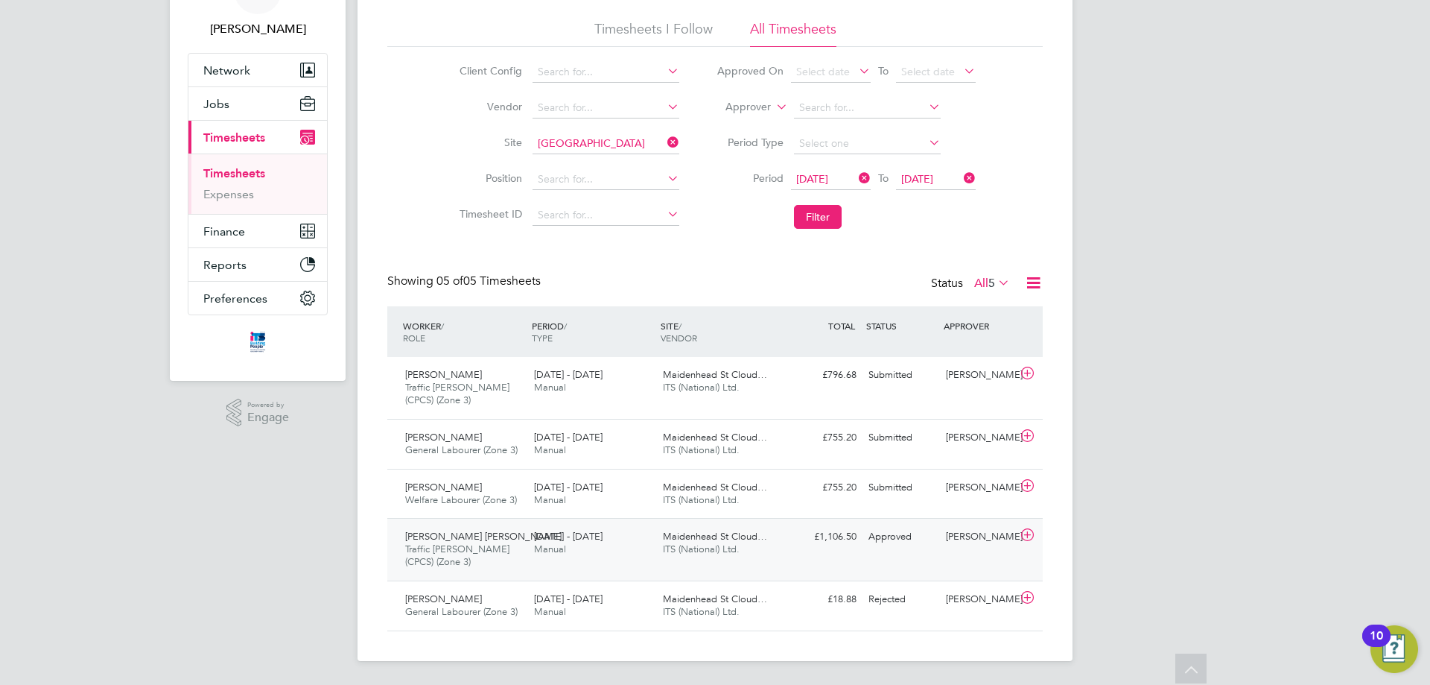
click at [614, 549] on div "[DATE] - [DATE] Manual" at bounding box center [592, 542] width 129 height 37
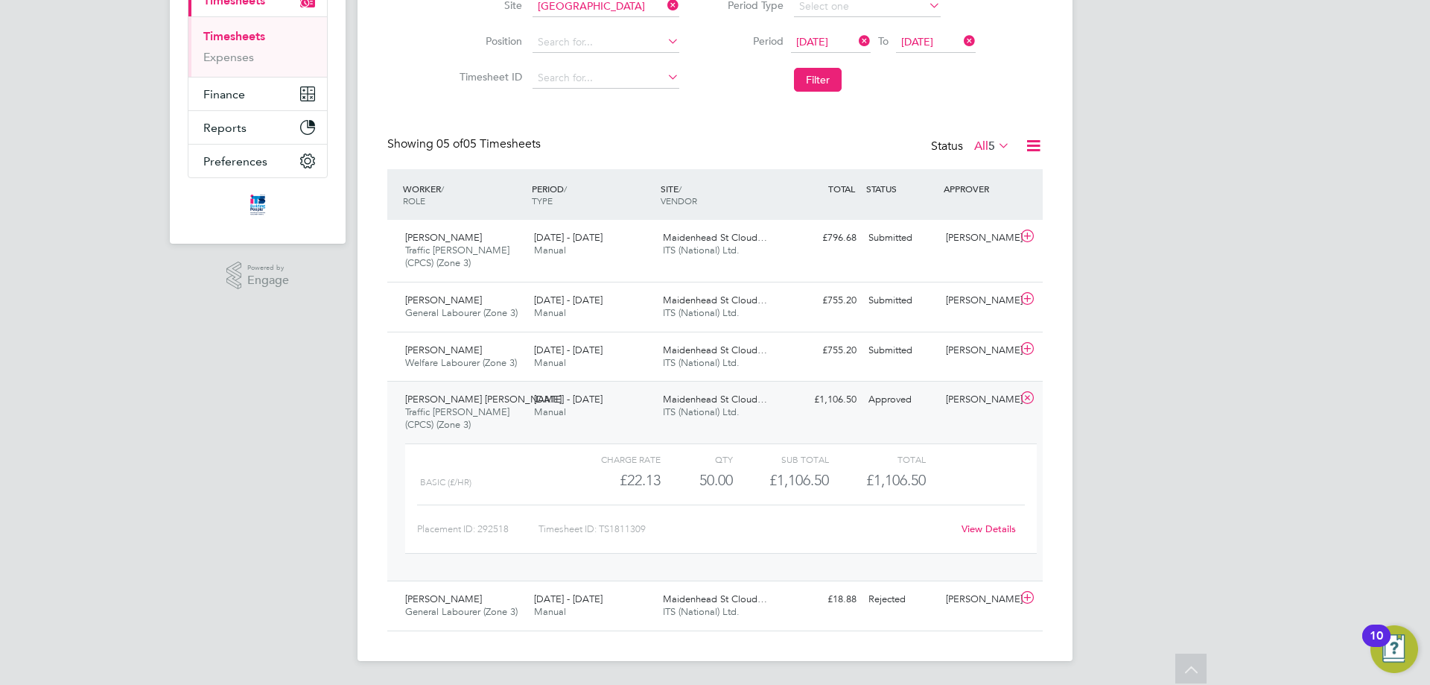
click at [866, 422] on div "[PERSON_NAME] [PERSON_NAME] Traffic [PERSON_NAME] (CPCS) (Zone 3) [DATE] - [DAT…" at bounding box center [715, 481] width 656 height 200
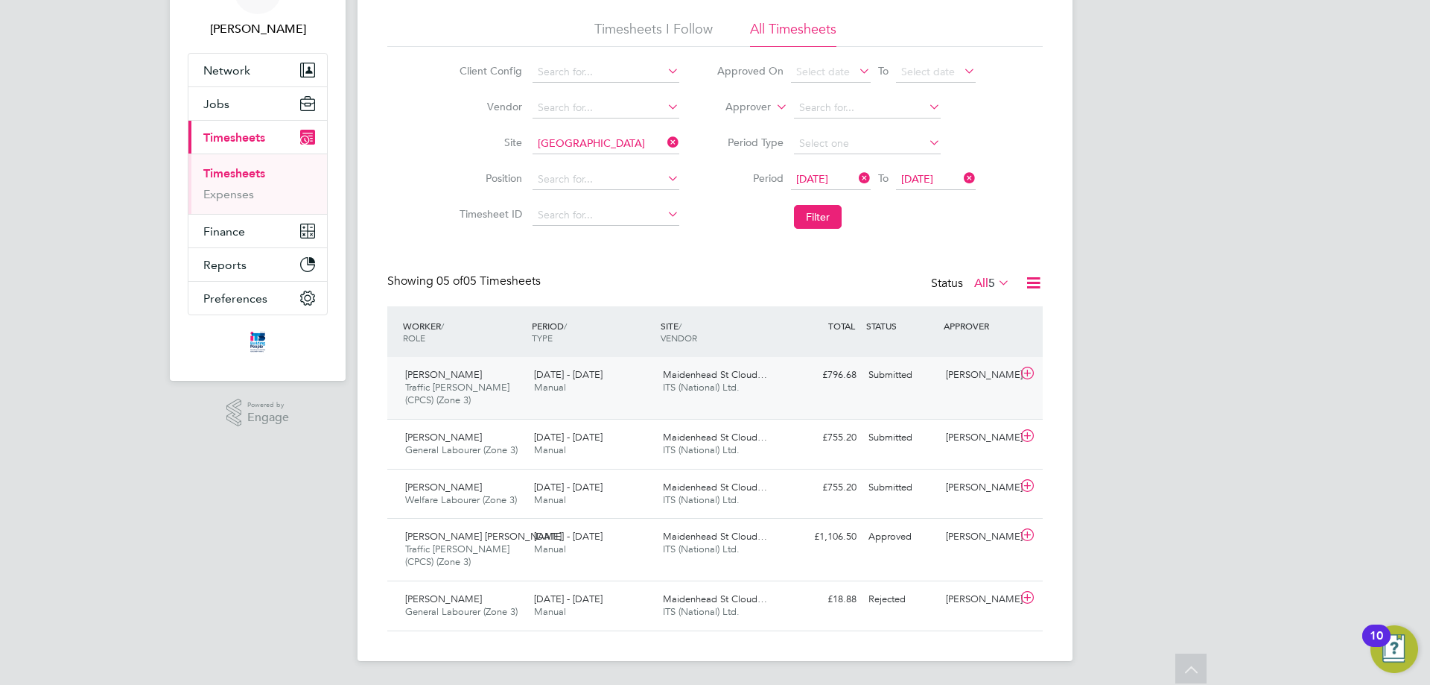
click at [808, 393] on div "[PERSON_NAME] Traffic [PERSON_NAME] (CPCS) (Zone 3) [DATE] - [DATE] [DATE] - [D…" at bounding box center [715, 388] width 656 height 62
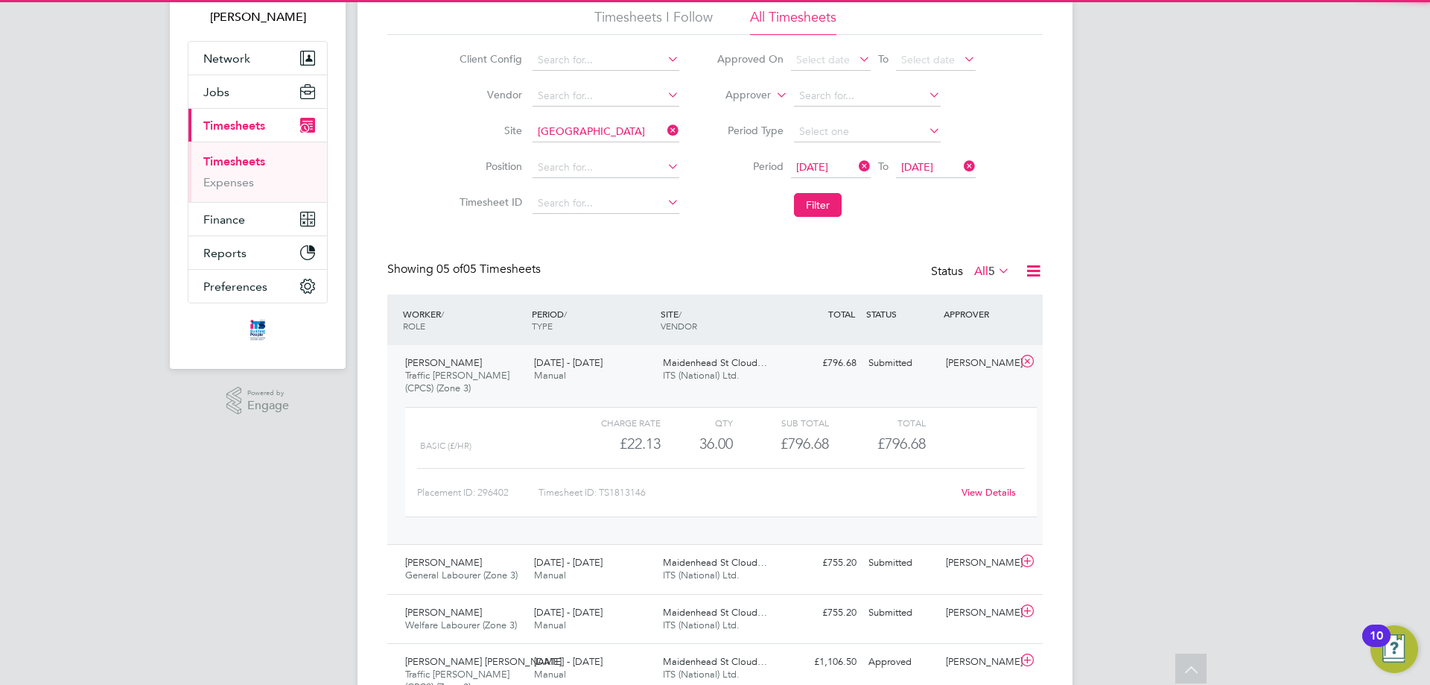
click at [808, 393] on div "[PERSON_NAME] Traffic [PERSON_NAME] (CPCS) (Zone 3) [DATE] - [DATE] [DATE] - [D…" at bounding box center [715, 444] width 656 height 199
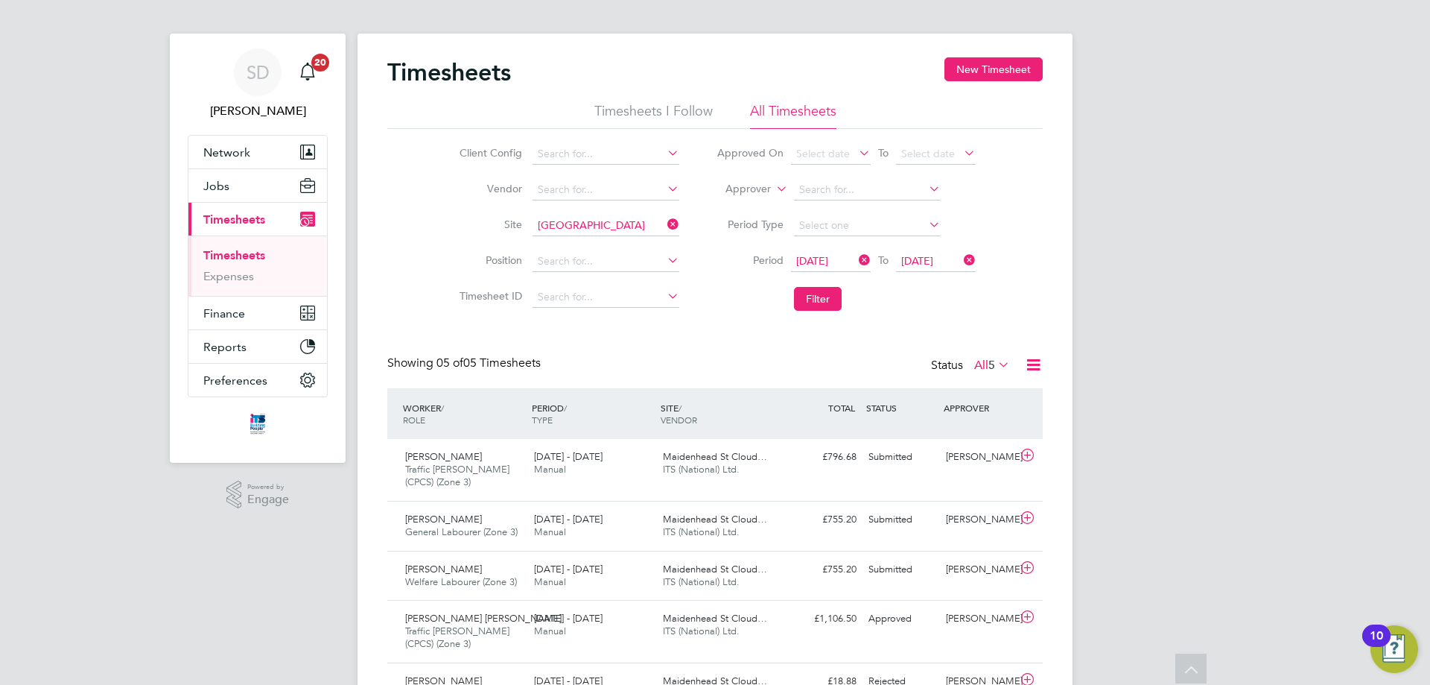
scroll to position [0, 0]
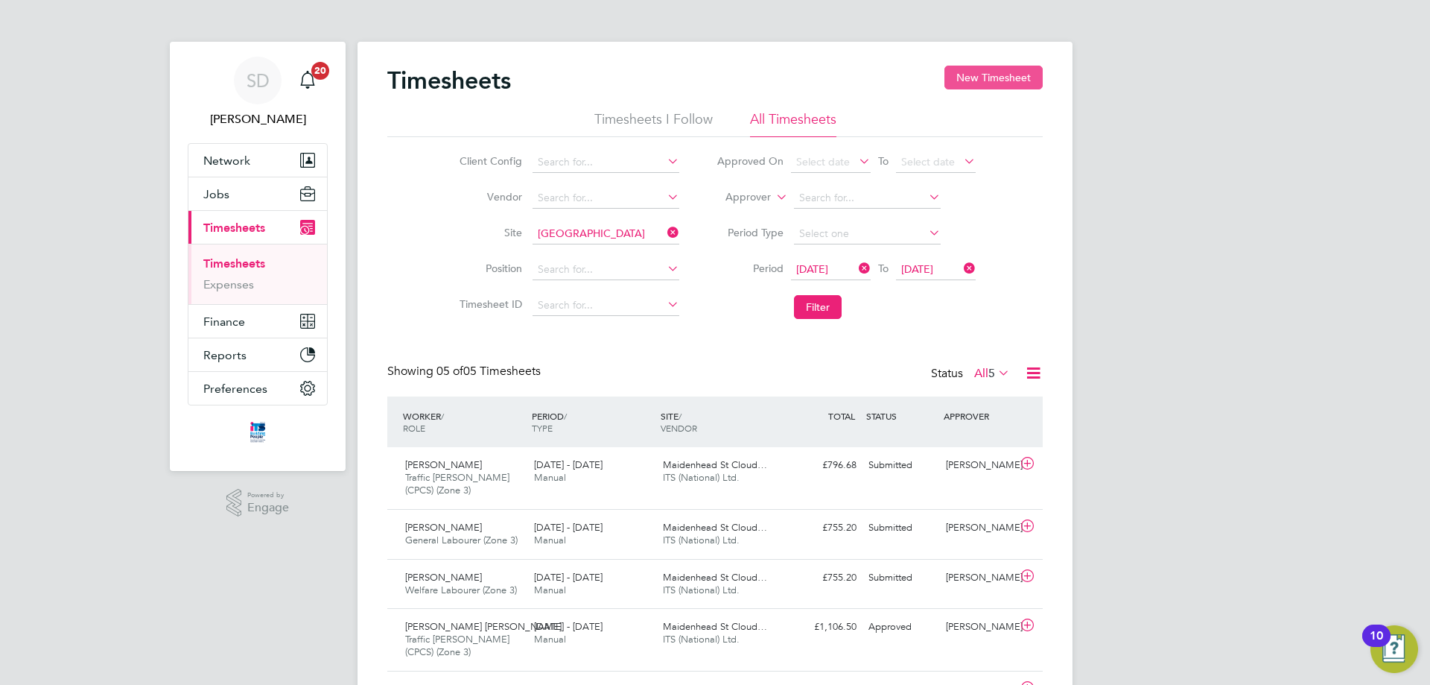
click at [983, 78] on button "New Timesheet" at bounding box center [994, 78] width 98 height 24
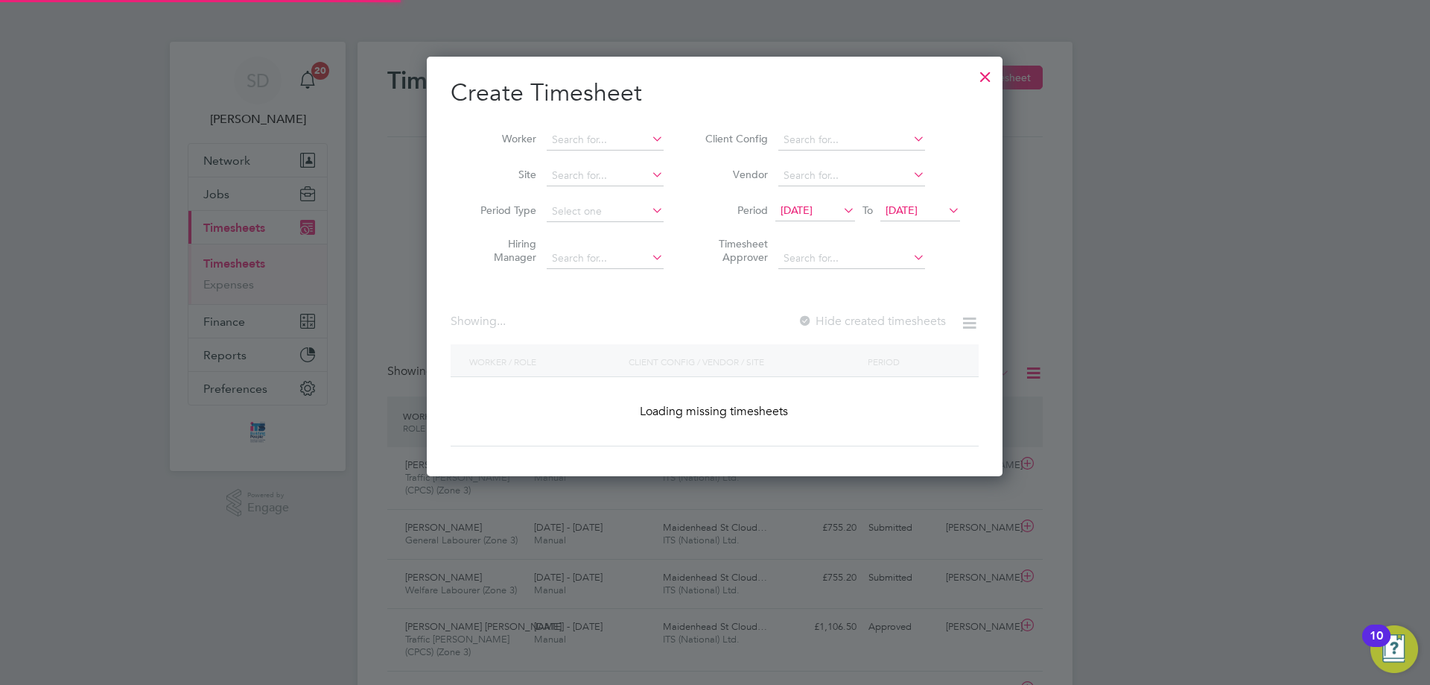
scroll to position [2446, 577]
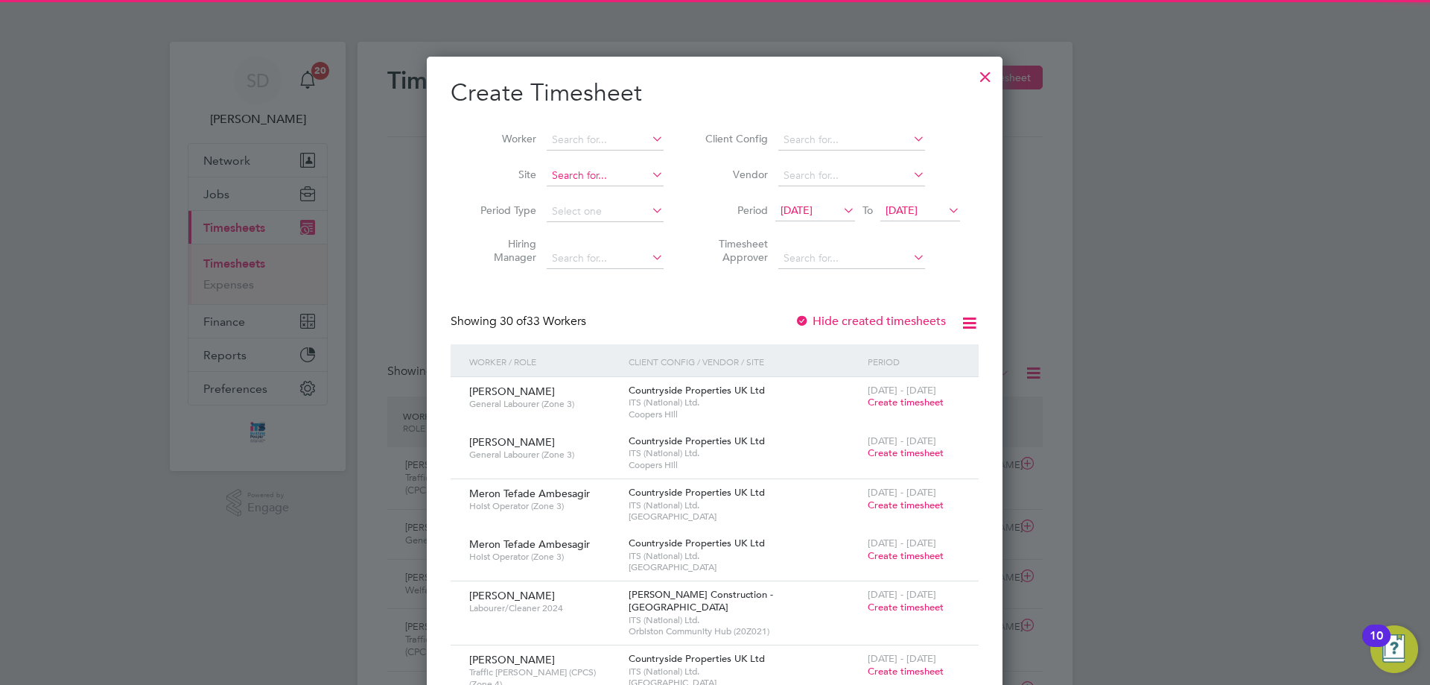
click at [580, 177] on input at bounding box center [605, 175] width 117 height 21
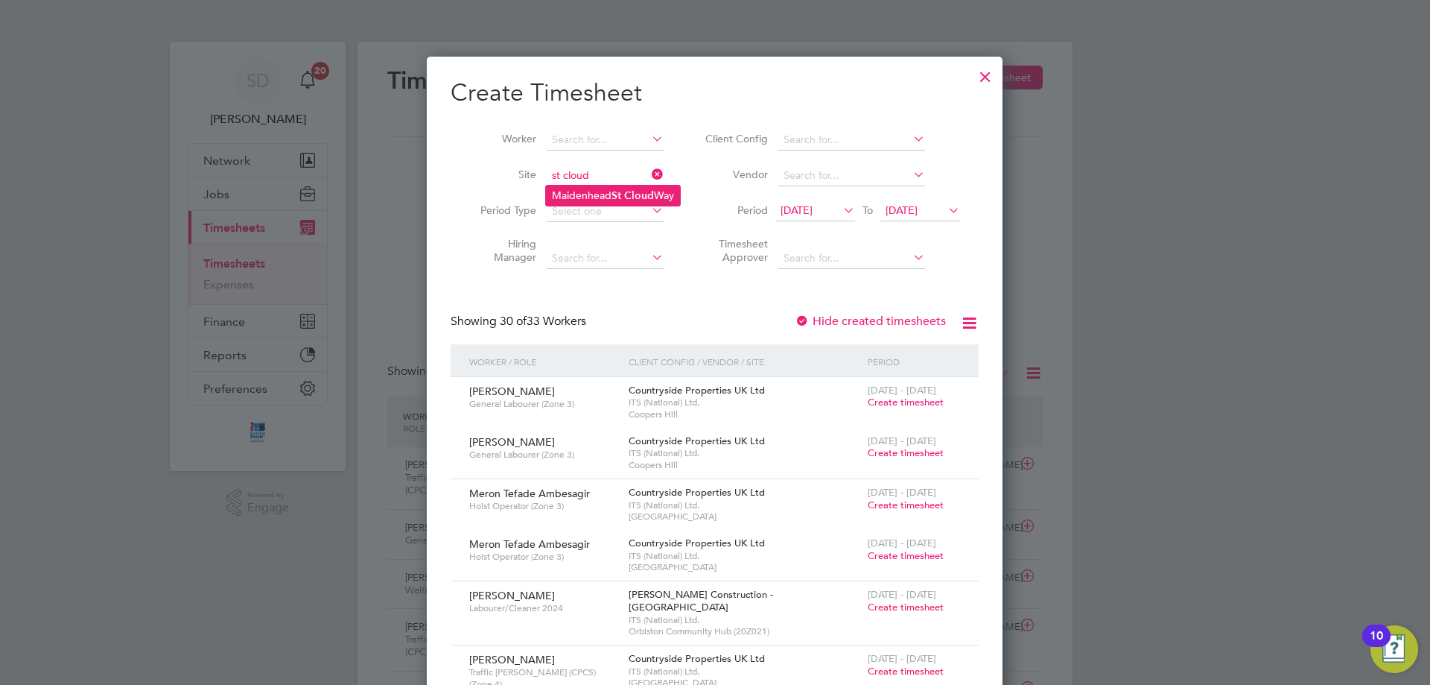
click at [589, 192] on li "[GEOGRAPHIC_DATA]" at bounding box center [613, 196] width 134 height 20
type input "[GEOGRAPHIC_DATA]"
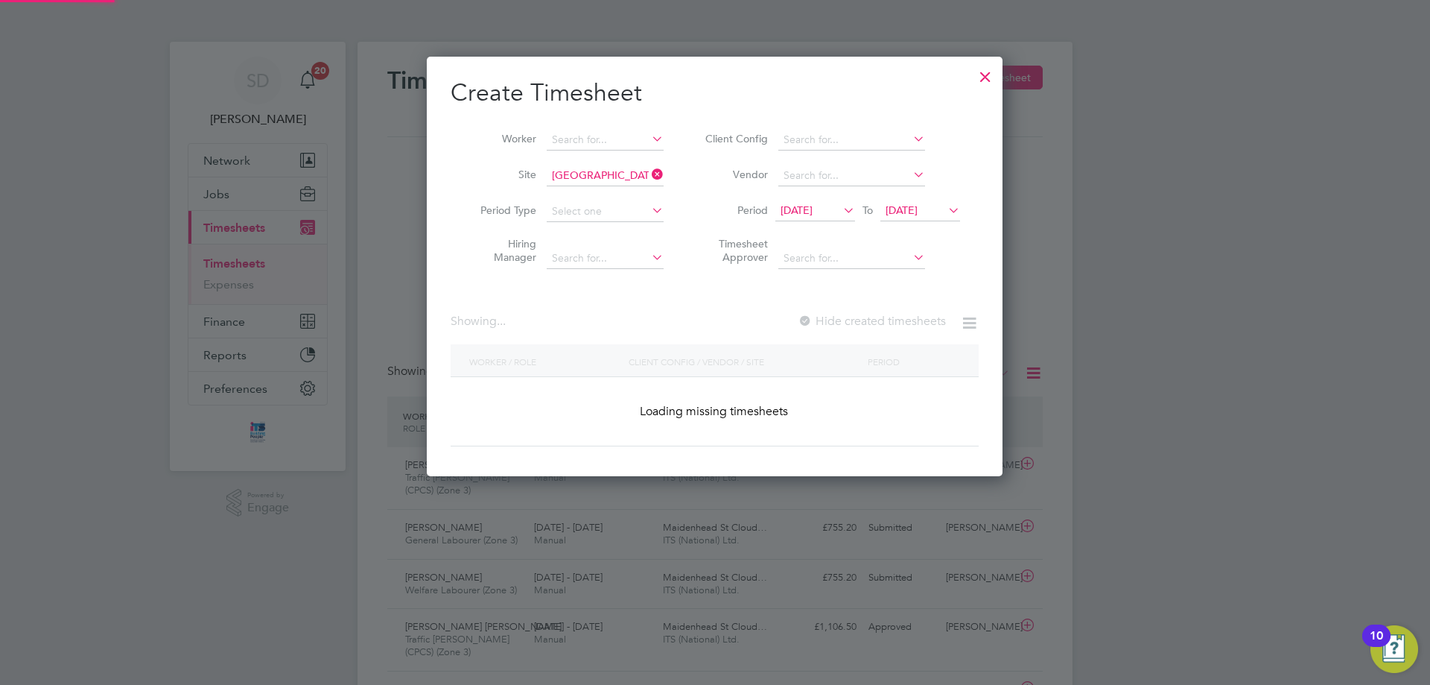
scroll to position [1274, 577]
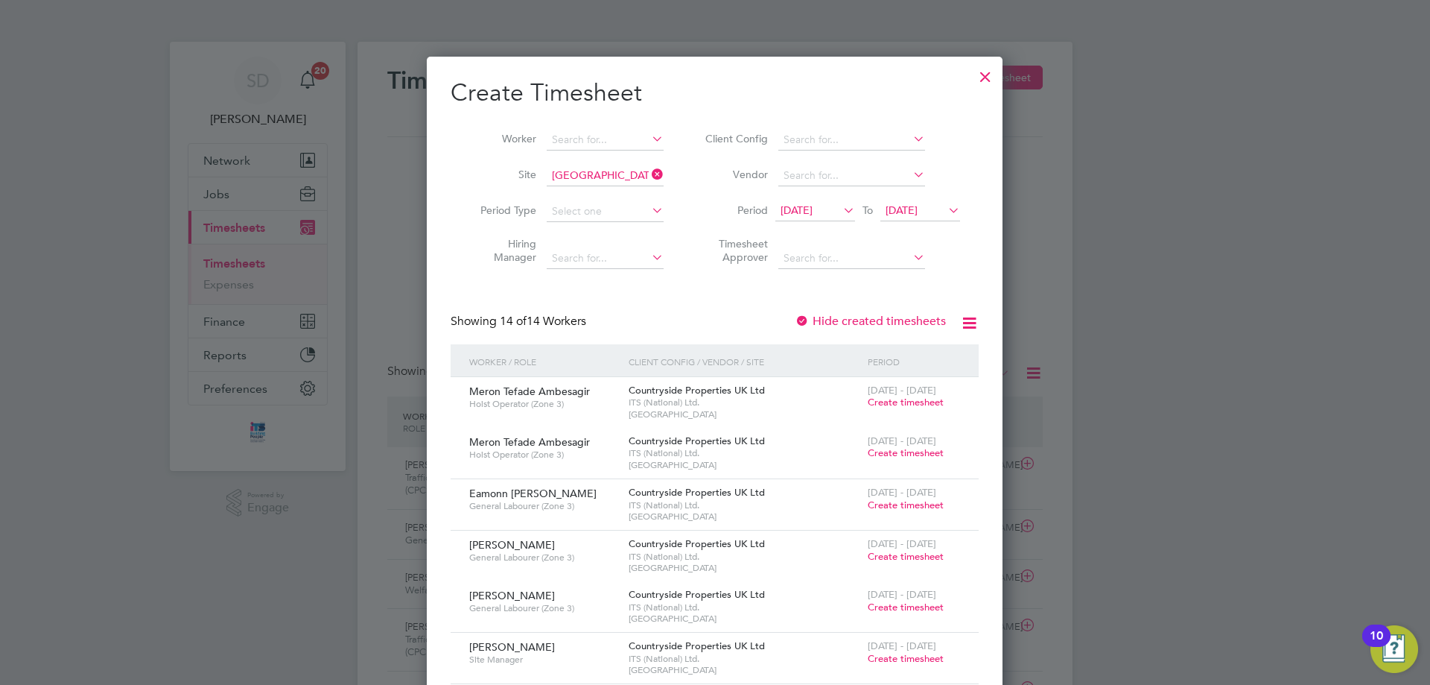
click at [808, 220] on span "[DATE]" at bounding box center [816, 211] width 80 height 20
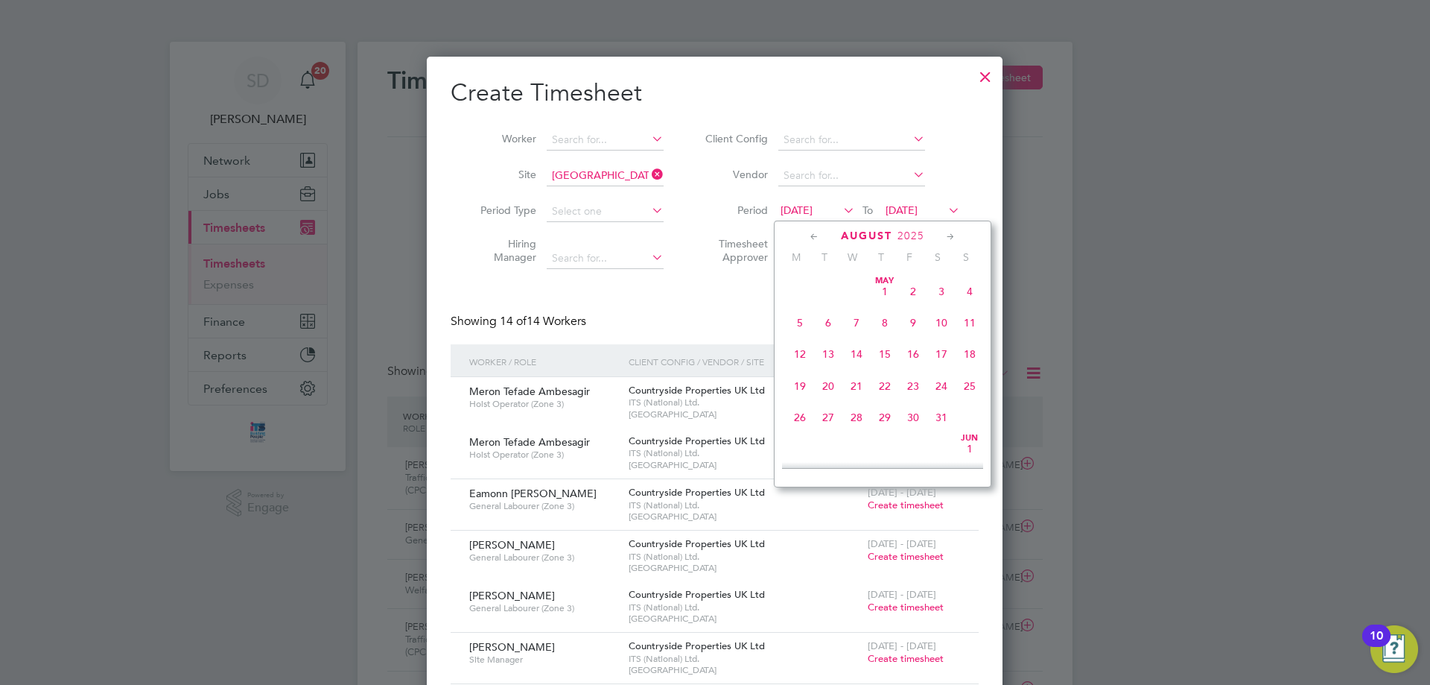
scroll to position [548, 0]
click at [800, 381] on span "25" at bounding box center [800, 372] width 28 height 28
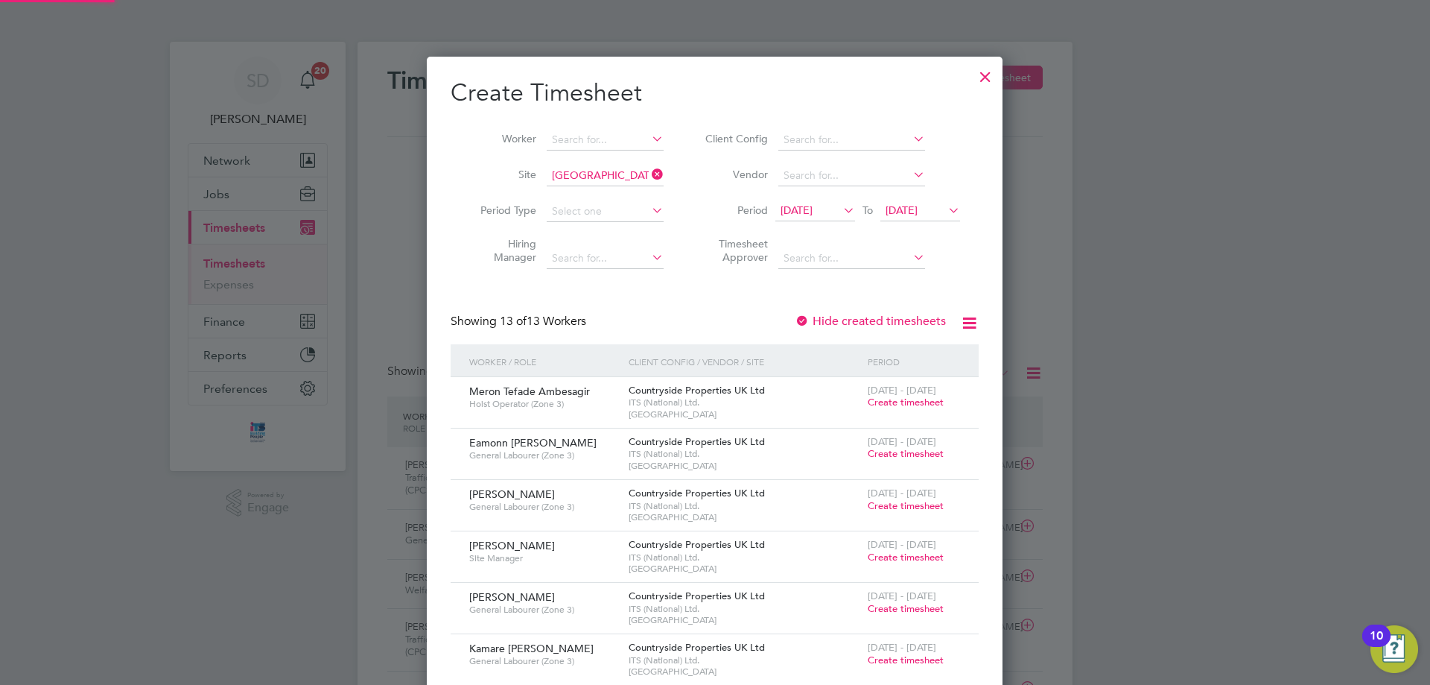
scroll to position [1019, 577]
click at [918, 209] on span "[DATE]" at bounding box center [902, 209] width 32 height 13
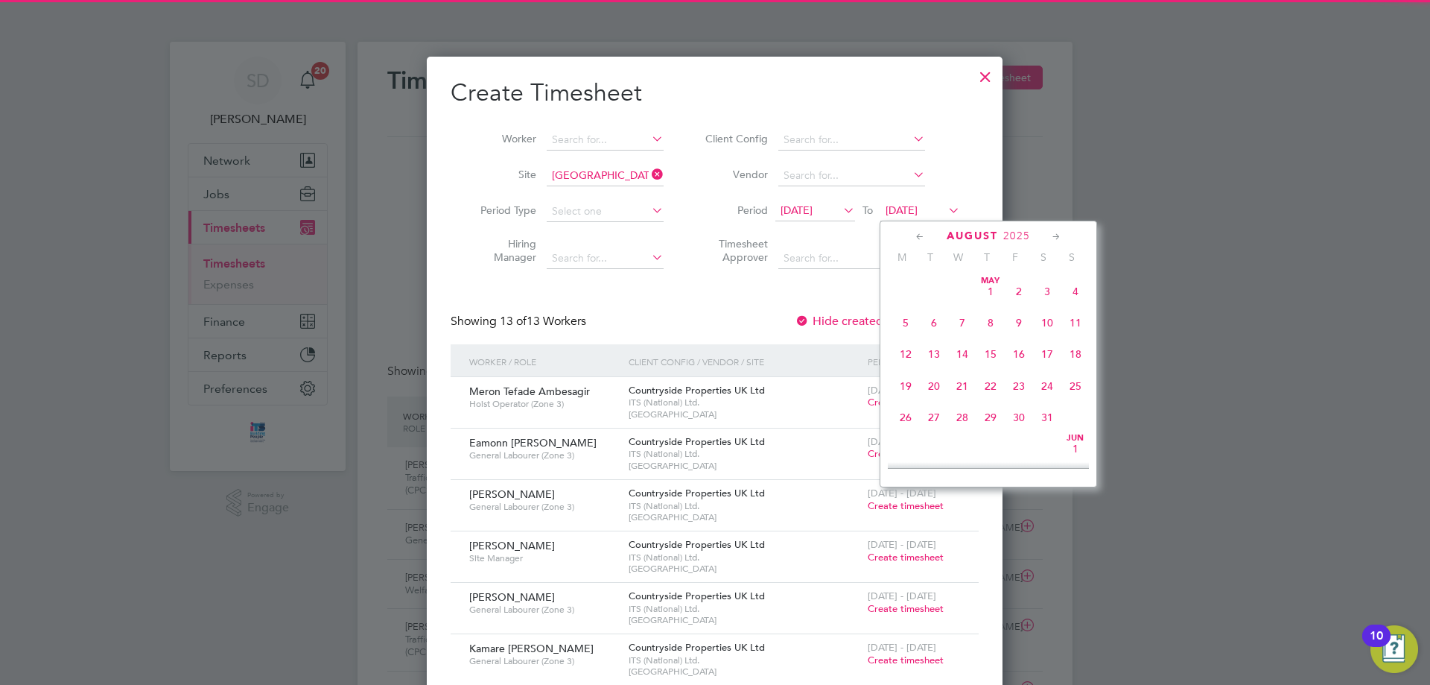
scroll to position [580, 0]
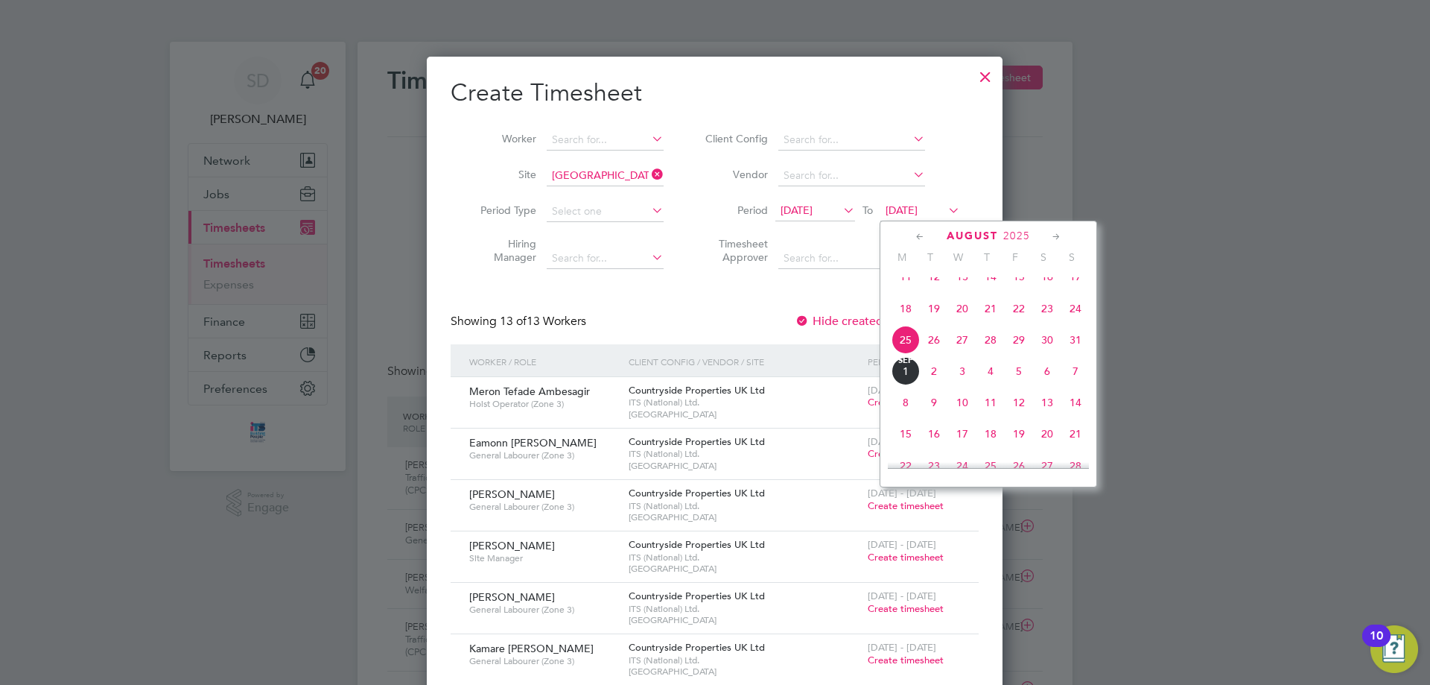
click at [1077, 354] on span "31" at bounding box center [1076, 340] width 28 height 28
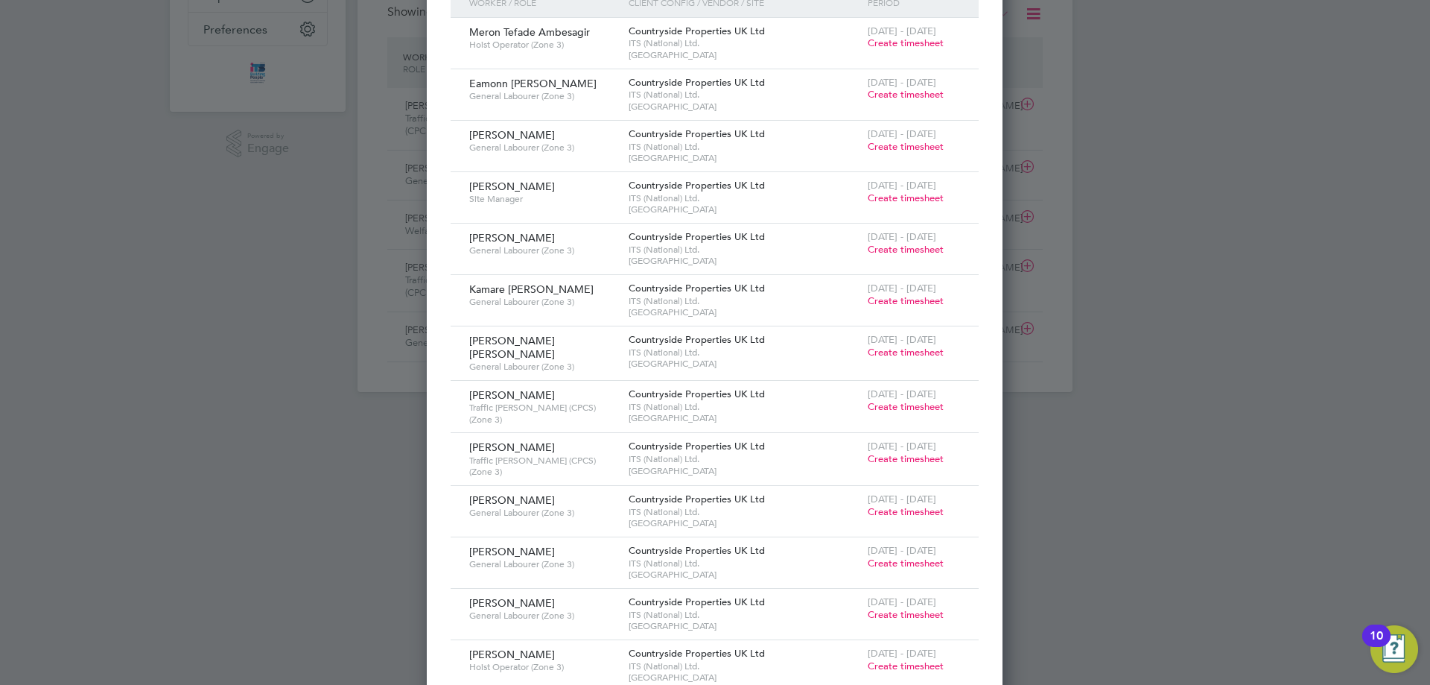
scroll to position [391, 0]
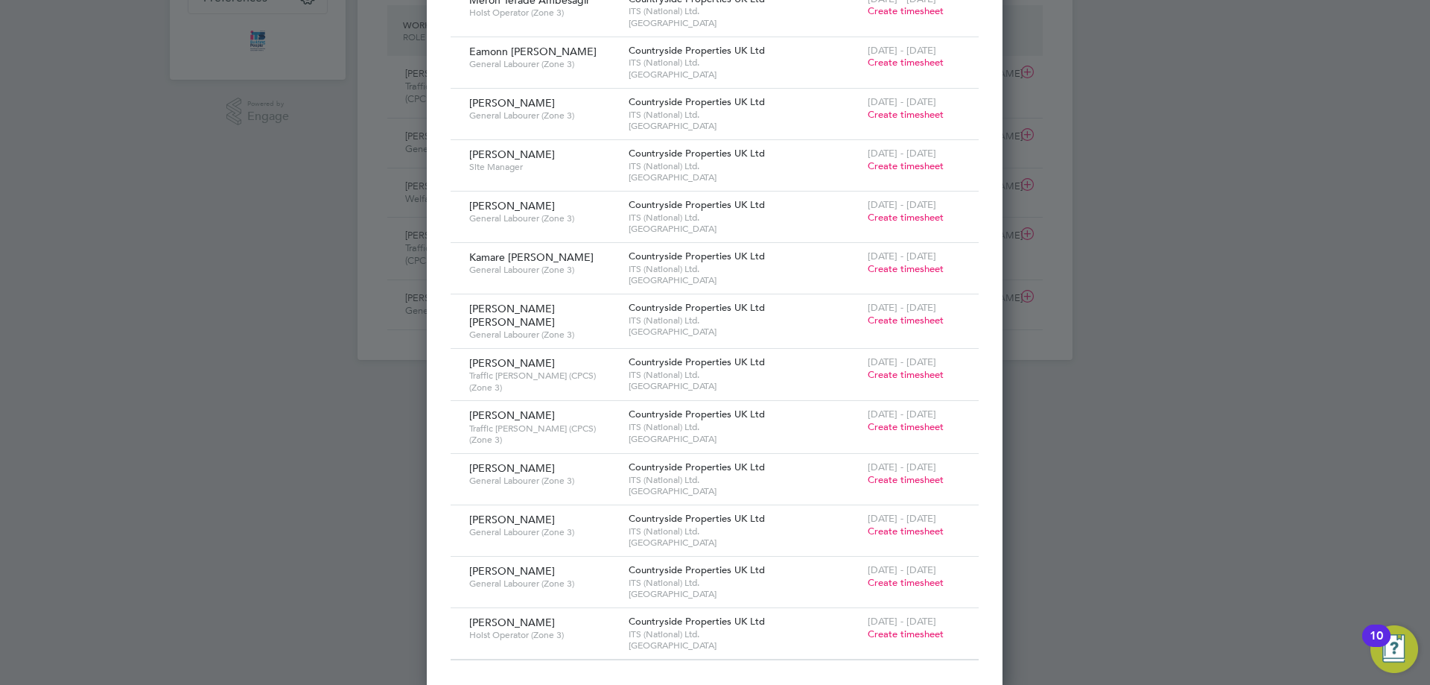
click at [893, 633] on span "Create timesheet" at bounding box center [906, 633] width 76 height 13
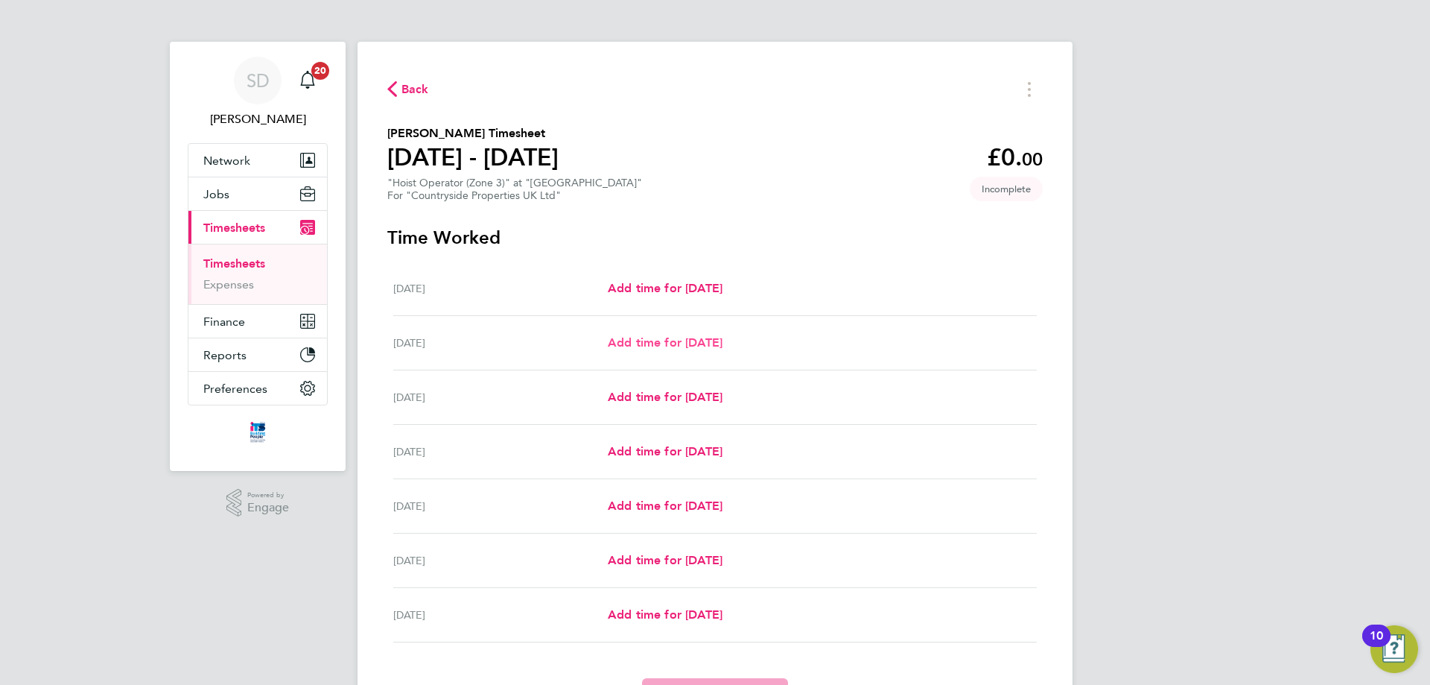
click at [717, 338] on span "Add time for [DATE]" at bounding box center [665, 342] width 115 height 14
select select "30"
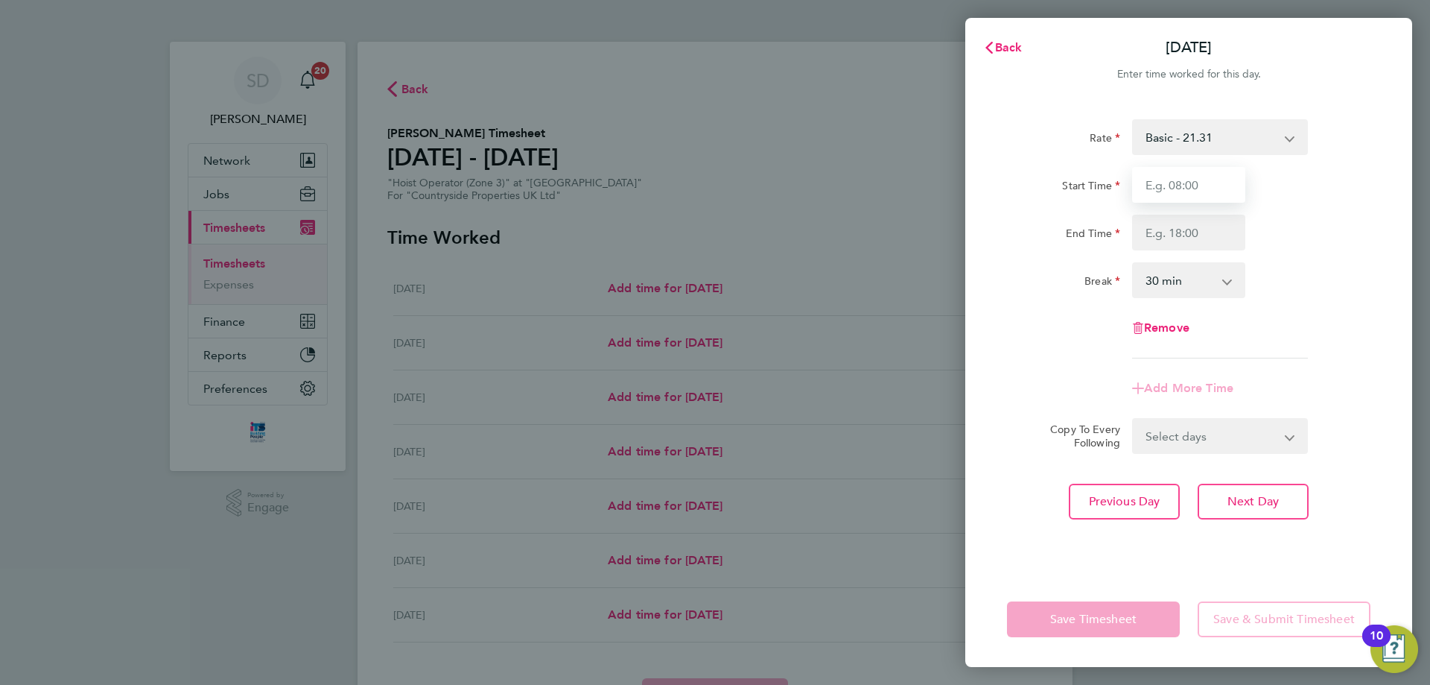
drag, startPoint x: 1156, startPoint y: 177, endPoint x: 1167, endPoint y: 186, distance: 13.3
click at [1156, 177] on input "Start Time" at bounding box center [1188, 185] width 113 height 36
type input "07:30"
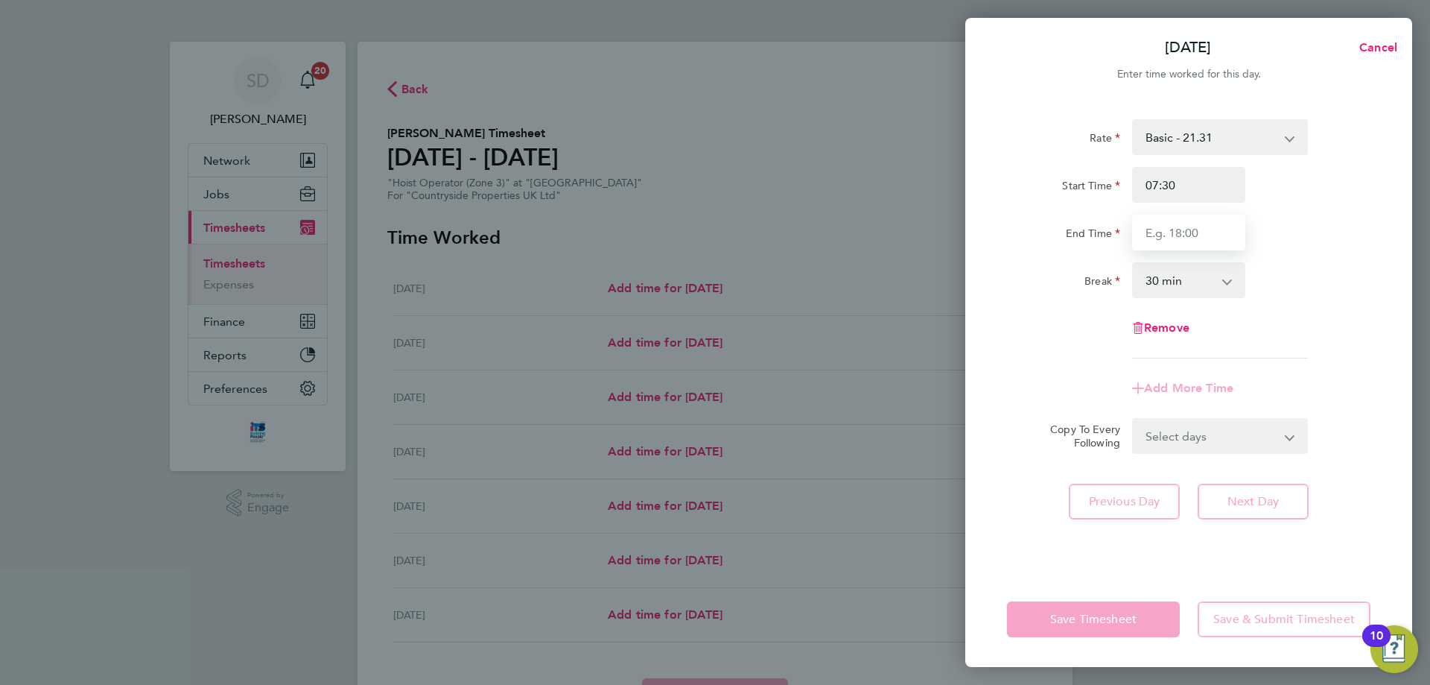
click at [1179, 236] on input "End Time" at bounding box center [1188, 233] width 113 height 36
type input "17:00"
click at [1302, 261] on div "Rate Basic - 21.31 Start Time 07:30 End Time 17:00 Break 0 min 15 min 30 min 45…" at bounding box center [1189, 238] width 364 height 239
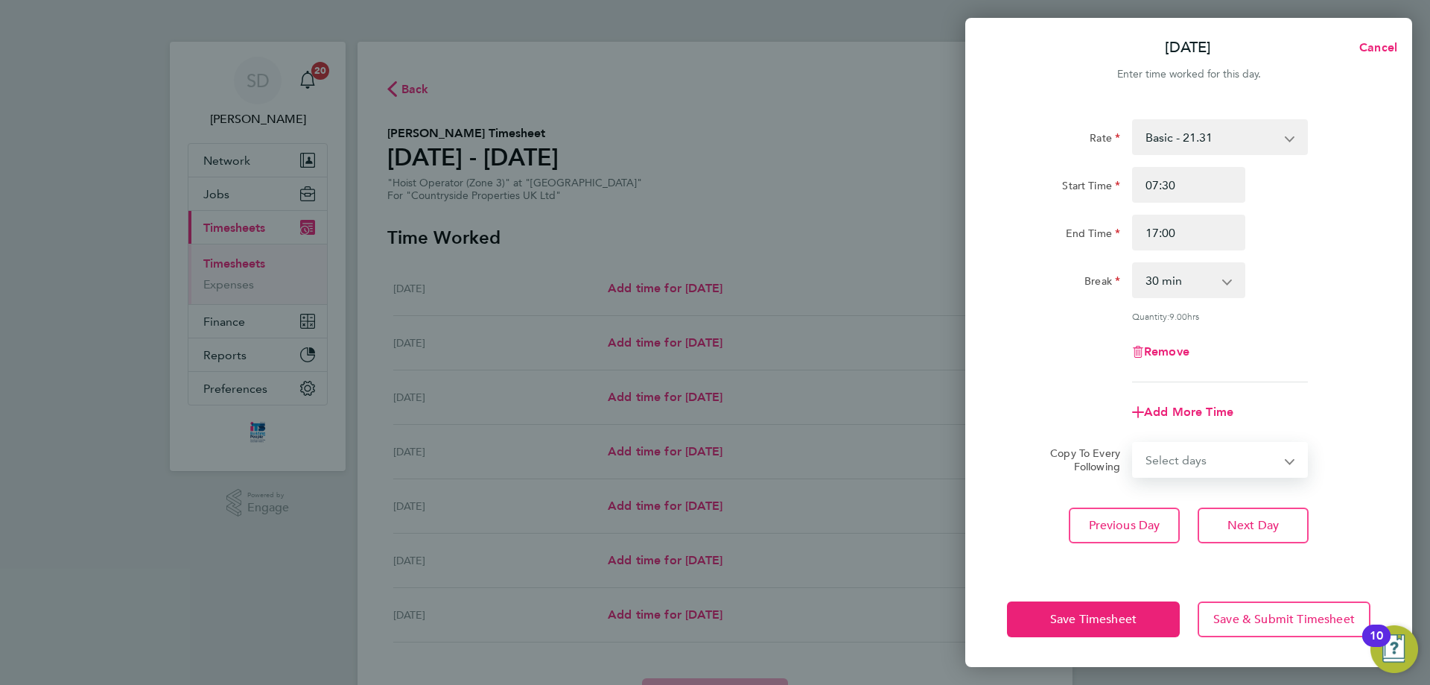
drag, startPoint x: 1193, startPoint y: 462, endPoint x: 1197, endPoint y: 472, distance: 11.1
click at [1193, 463] on select "Select days Day Weekday (Mon-Fri) Weekend (Sat-Sun) [DATE] [DATE] [DATE] [DATE]…" at bounding box center [1212, 459] width 156 height 33
select select "WEEKDAY"
click at [1134, 443] on select "Select days Day Weekday (Mon-Fri) Weekend (Sat-Sun) [DATE] [DATE] [DATE] [DATE]…" at bounding box center [1212, 459] width 156 height 33
select select "[DATE]"
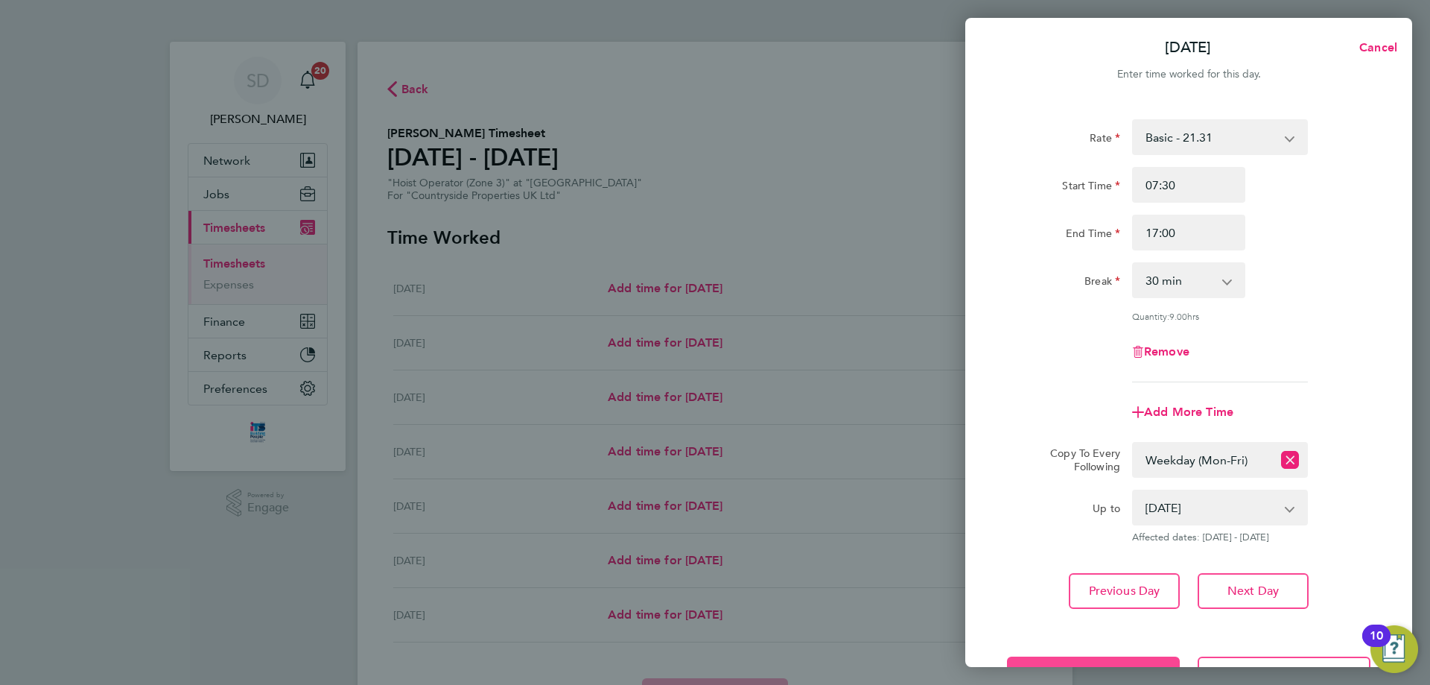
click at [1080, 665] on button "Save Timesheet" at bounding box center [1093, 674] width 173 height 36
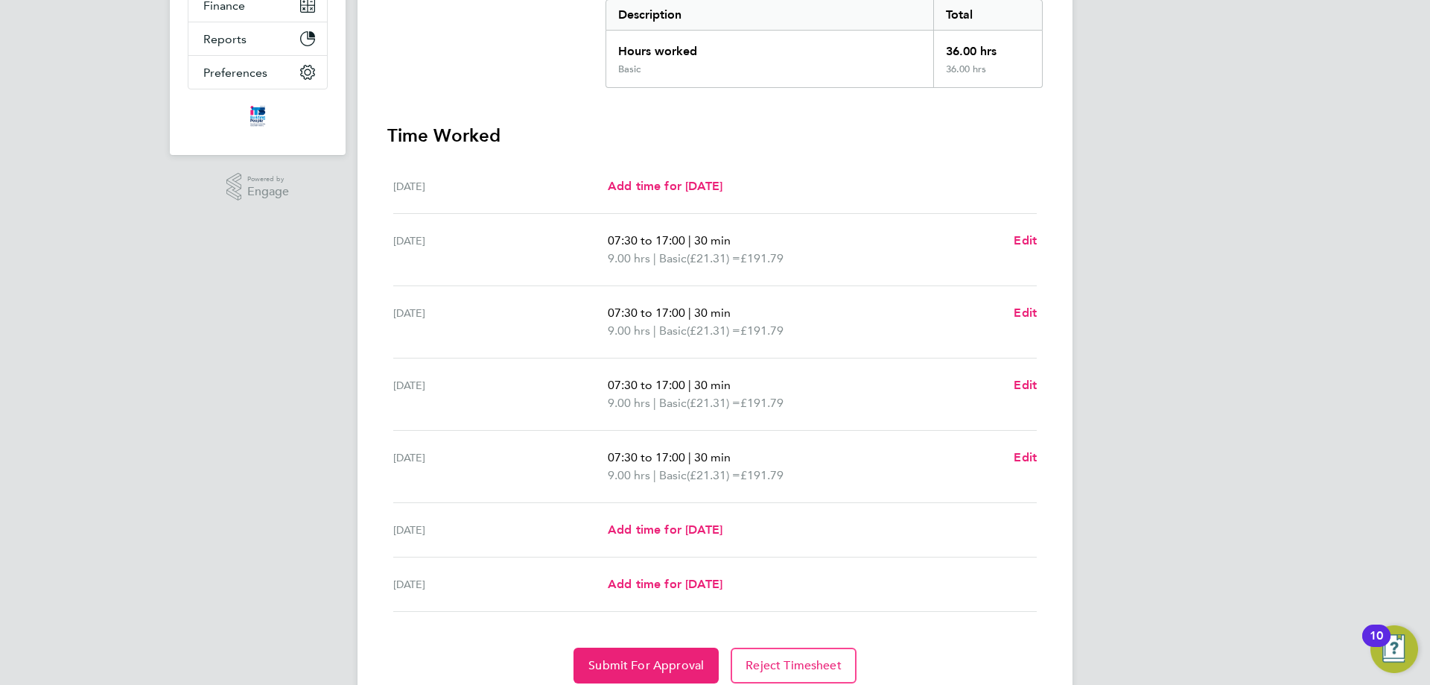
scroll to position [374, 0]
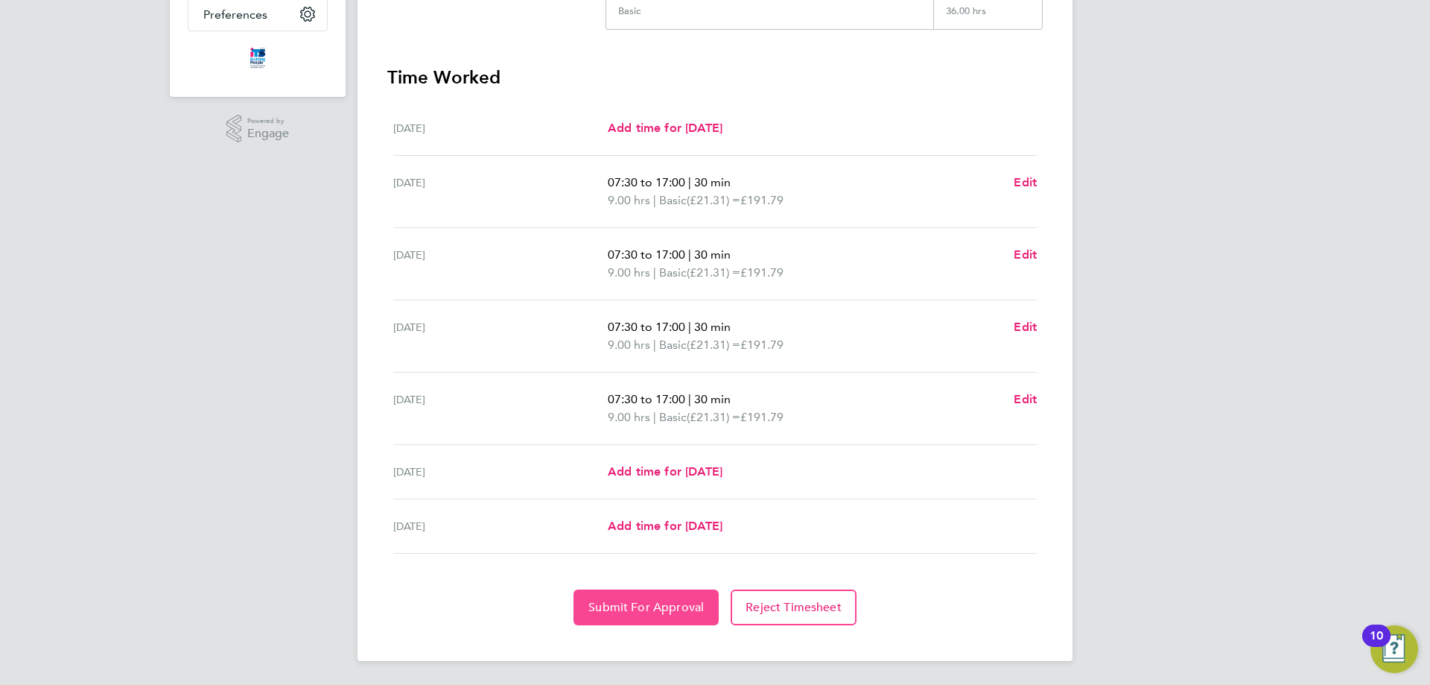
click at [677, 612] on span "Submit For Approval" at bounding box center [646, 607] width 115 height 15
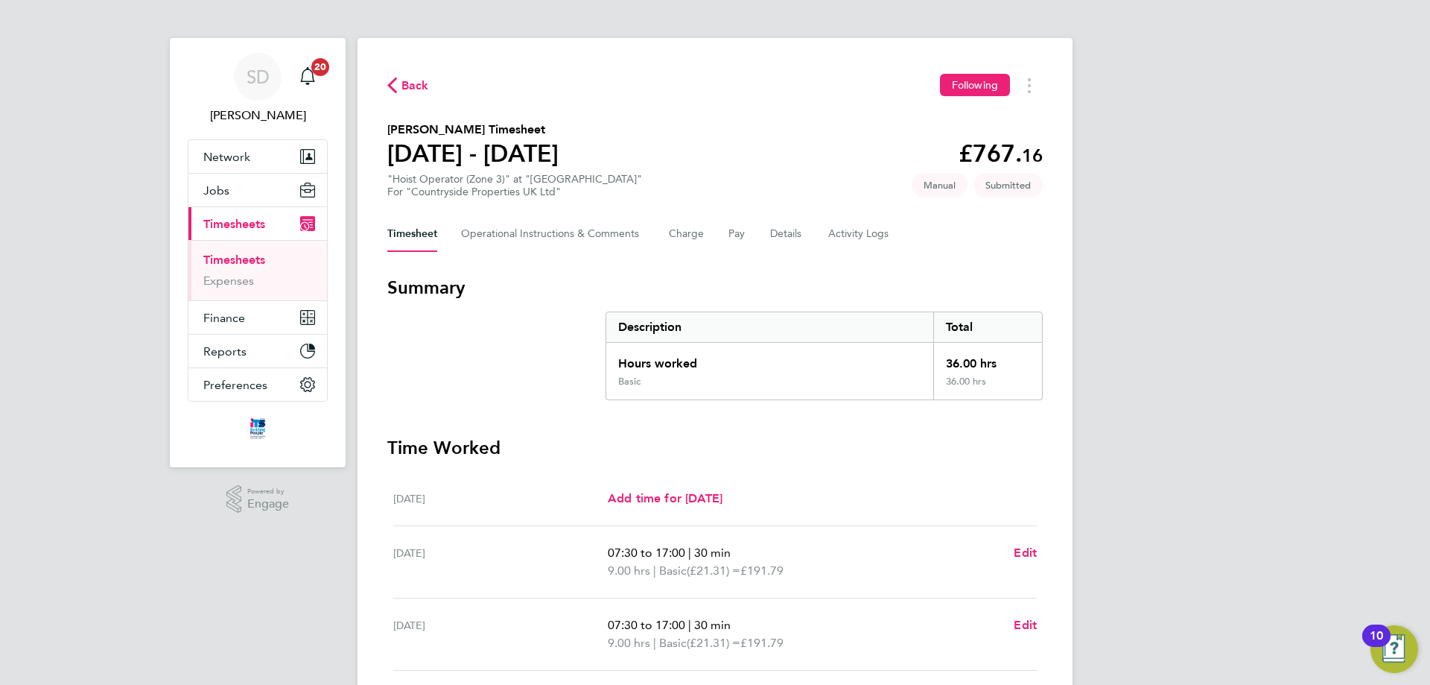
scroll to position [0, 0]
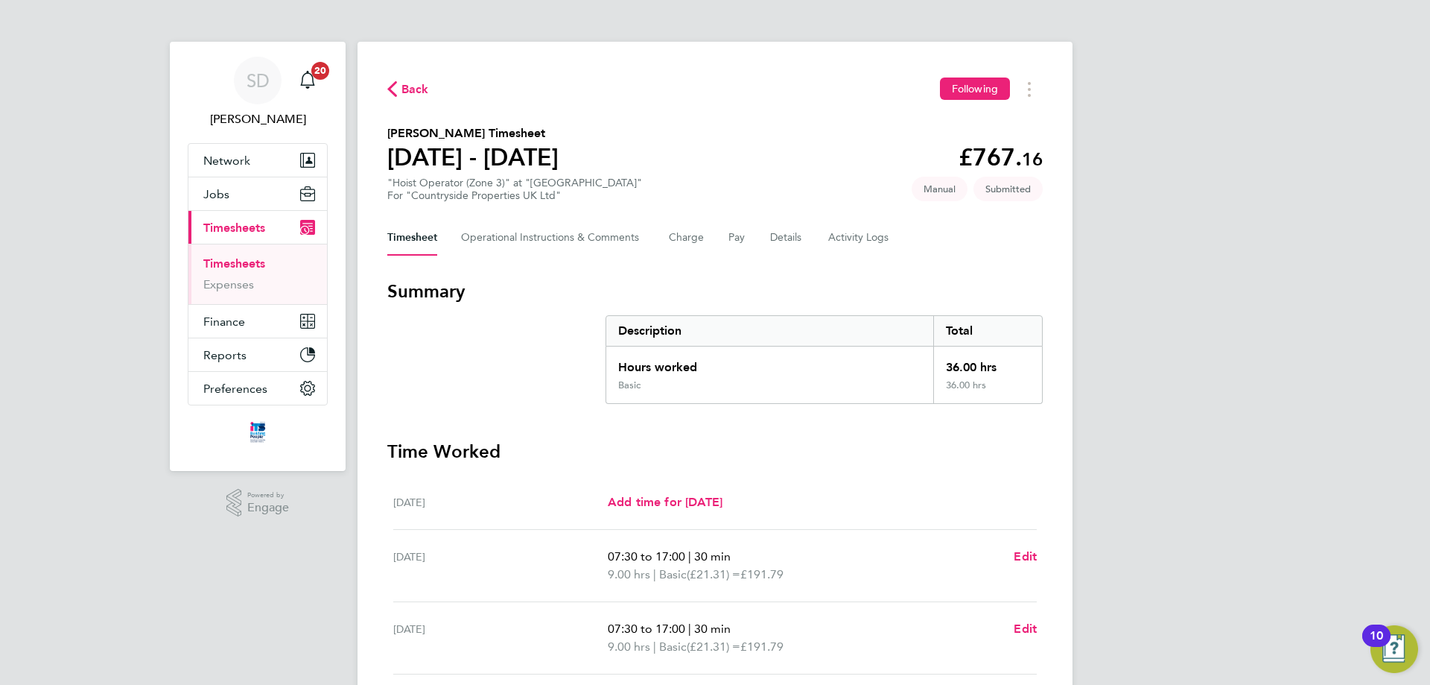
click at [413, 95] on span "Back" at bounding box center [416, 89] width 28 height 18
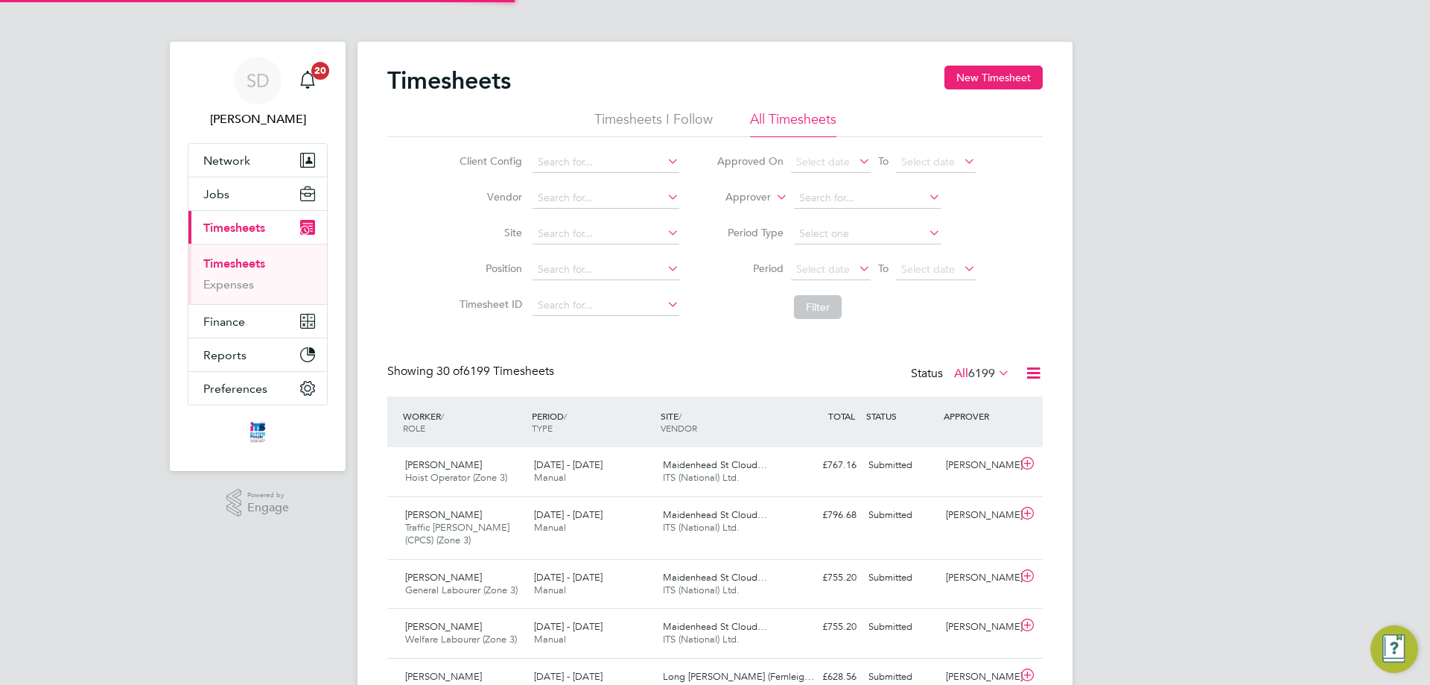
scroll to position [38, 130]
click at [1022, 81] on button "New Timesheet" at bounding box center [994, 78] width 98 height 24
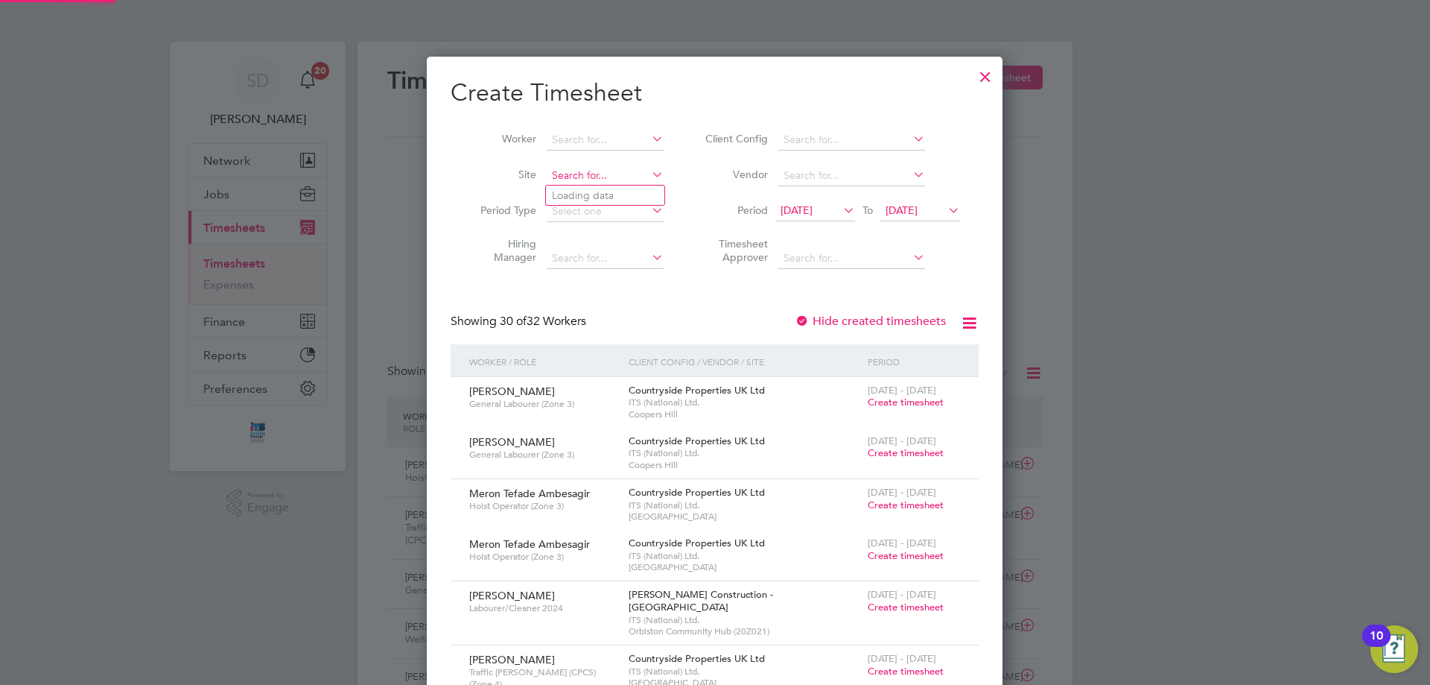
click at [577, 180] on input at bounding box center [605, 175] width 117 height 21
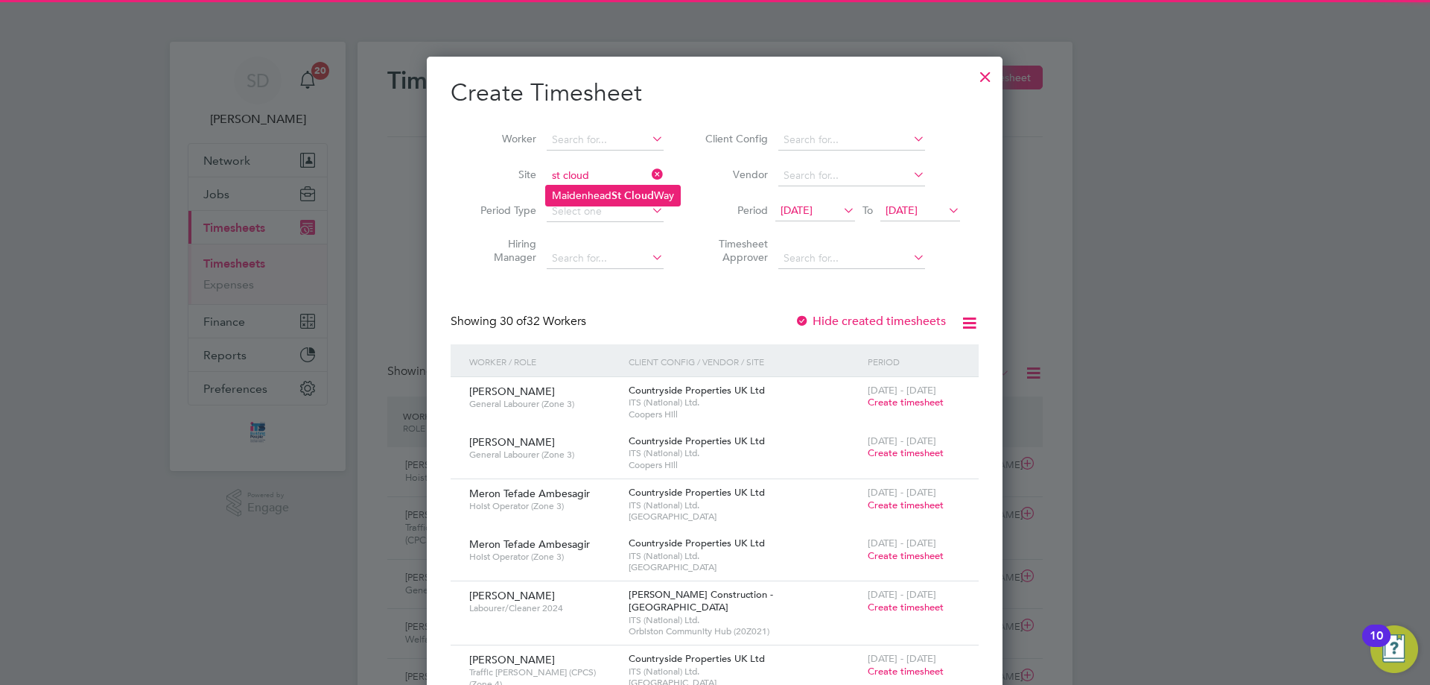
click at [577, 186] on li "[GEOGRAPHIC_DATA]" at bounding box center [613, 196] width 134 height 20
type input "[GEOGRAPHIC_DATA]"
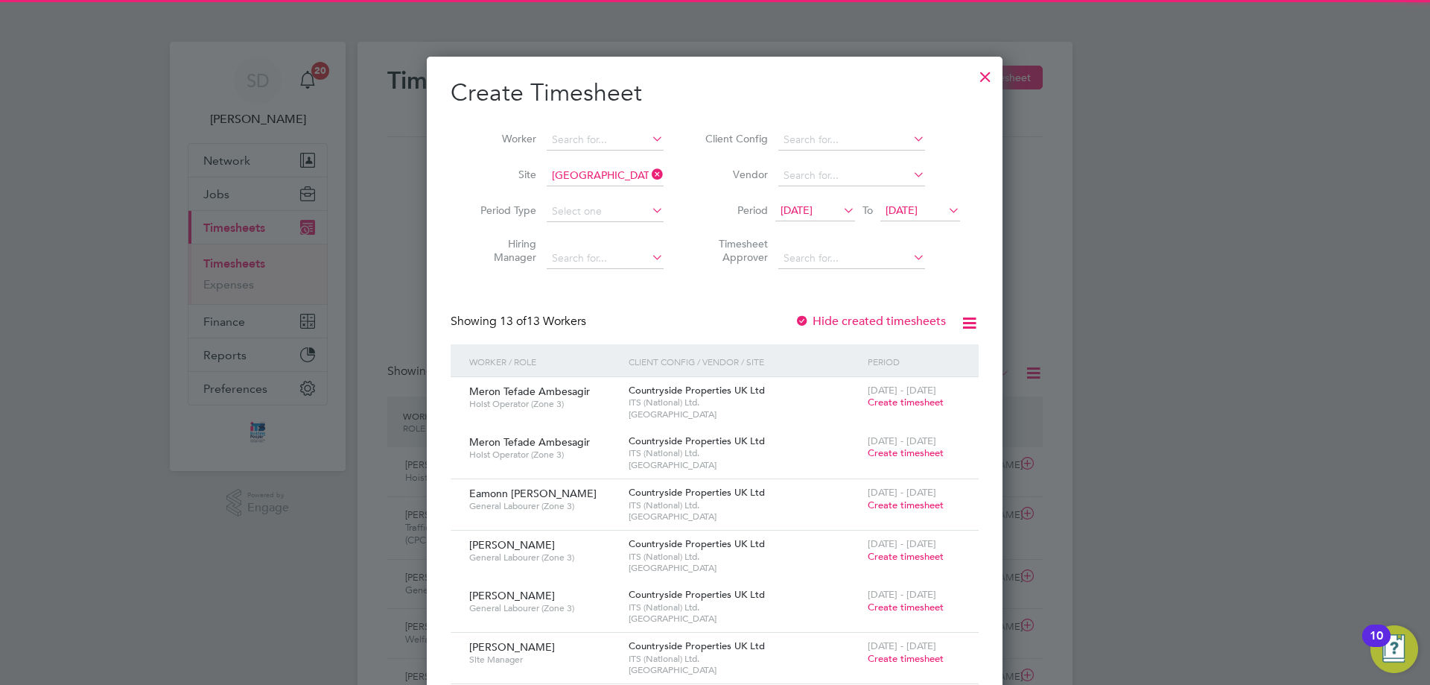
click at [813, 218] on span "[DATE]" at bounding box center [816, 211] width 80 height 20
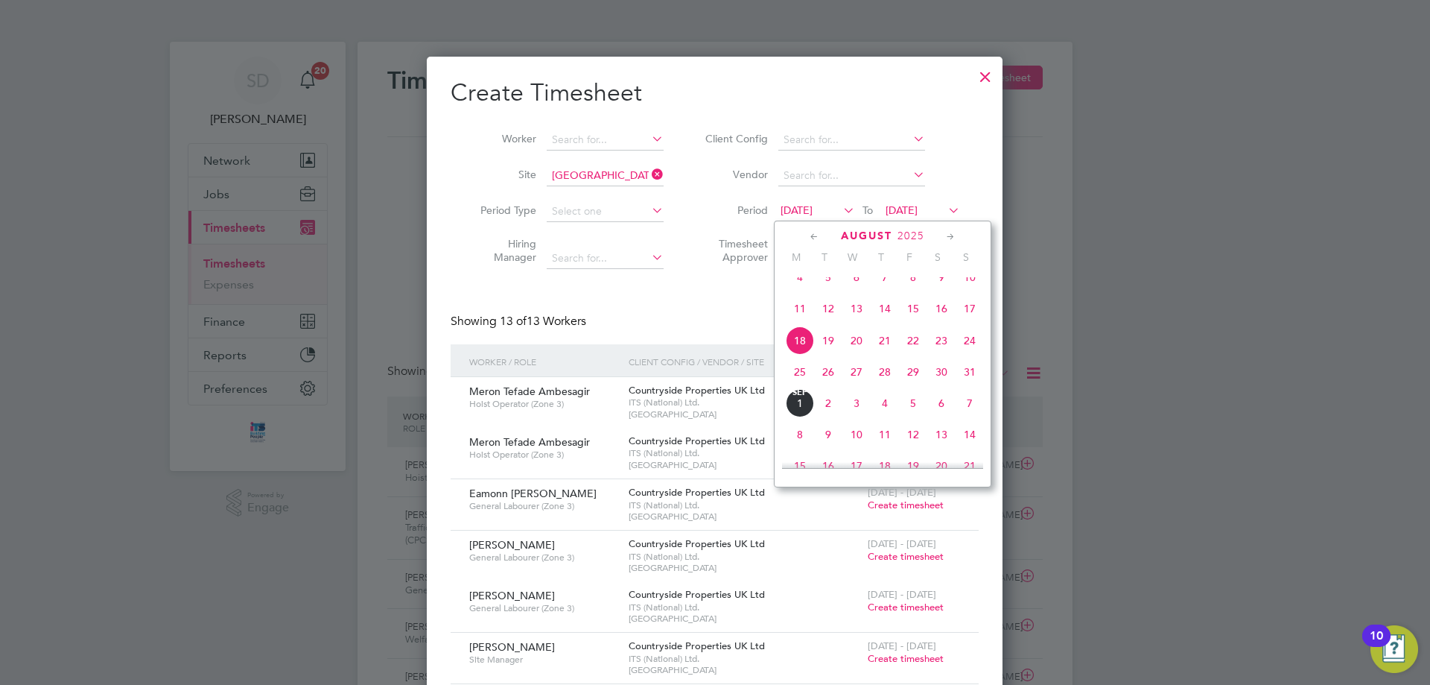
click at [793, 382] on span "25" at bounding box center [800, 372] width 28 height 28
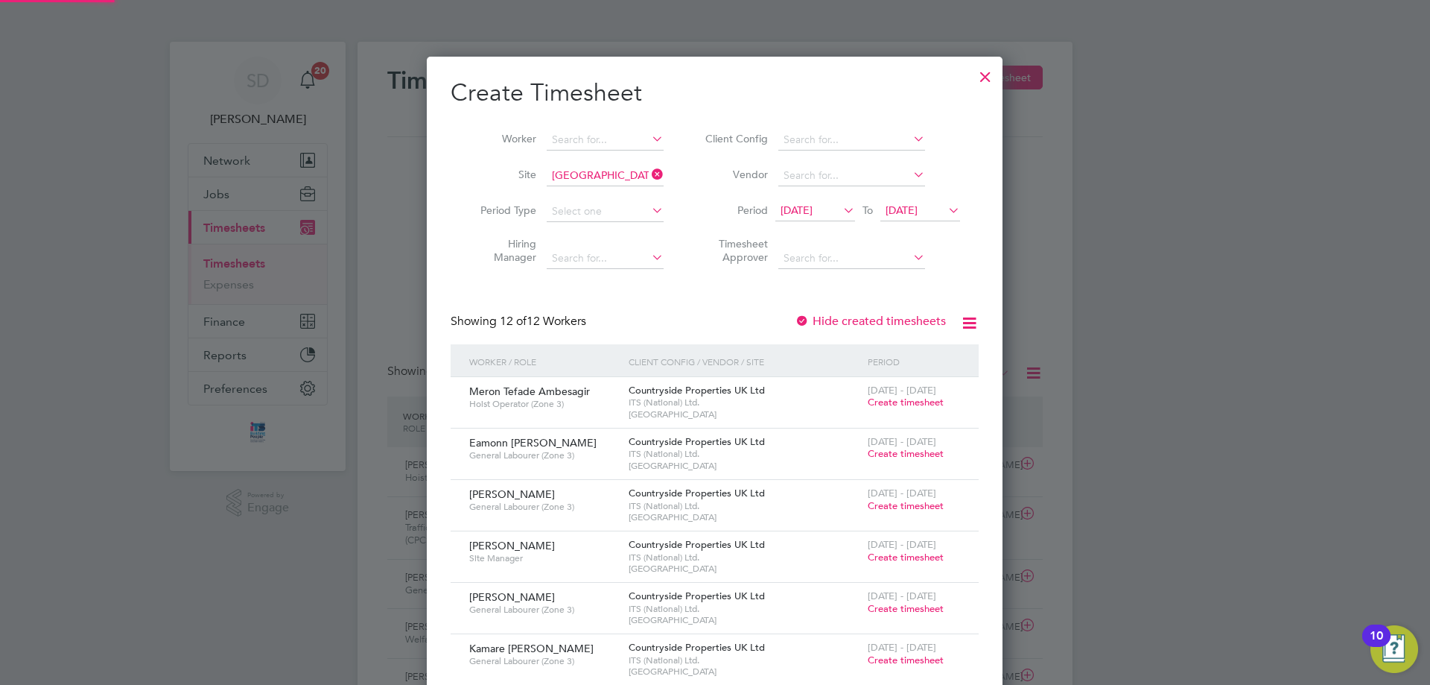
click at [895, 202] on span "[DATE]" at bounding box center [921, 211] width 80 height 20
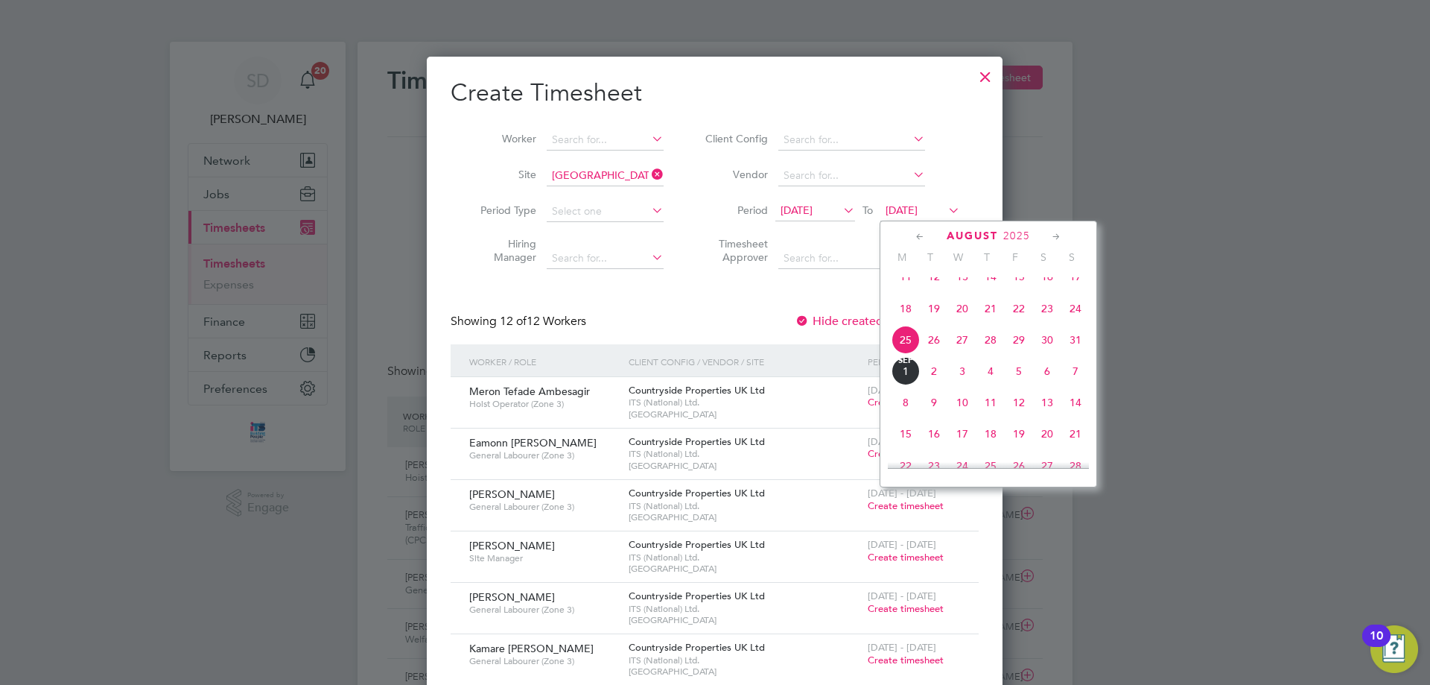
click at [1082, 354] on span "31" at bounding box center [1076, 340] width 28 height 28
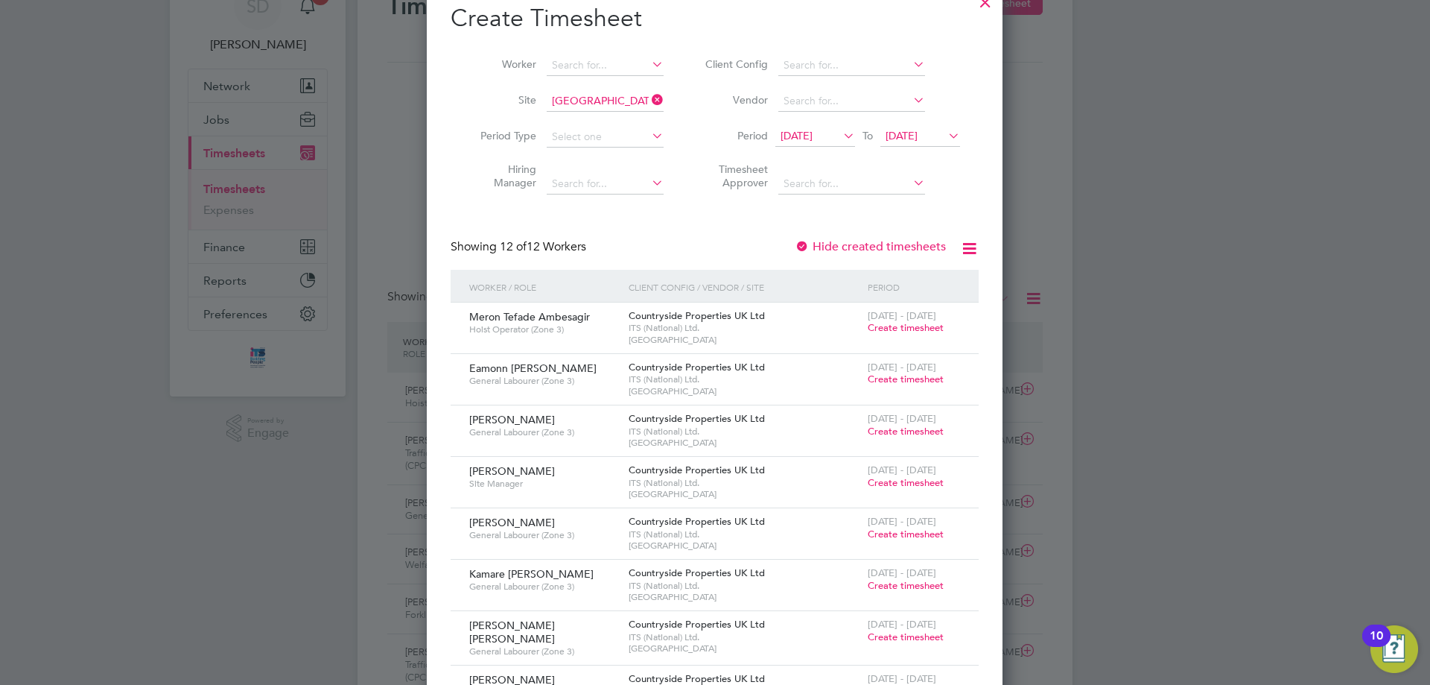
click at [890, 537] on span "Create timesheet" at bounding box center [906, 533] width 76 height 13
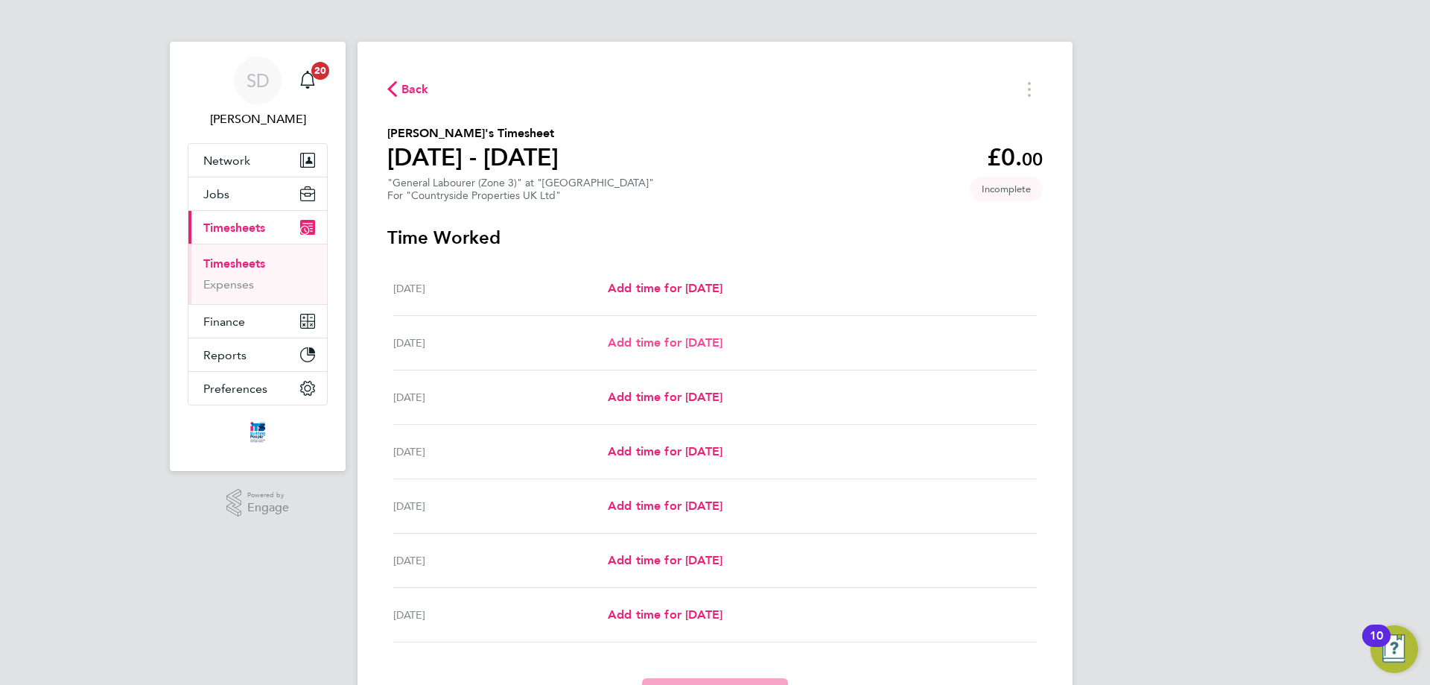
click at [703, 348] on span "Add time for [DATE]" at bounding box center [665, 342] width 115 height 14
select select "30"
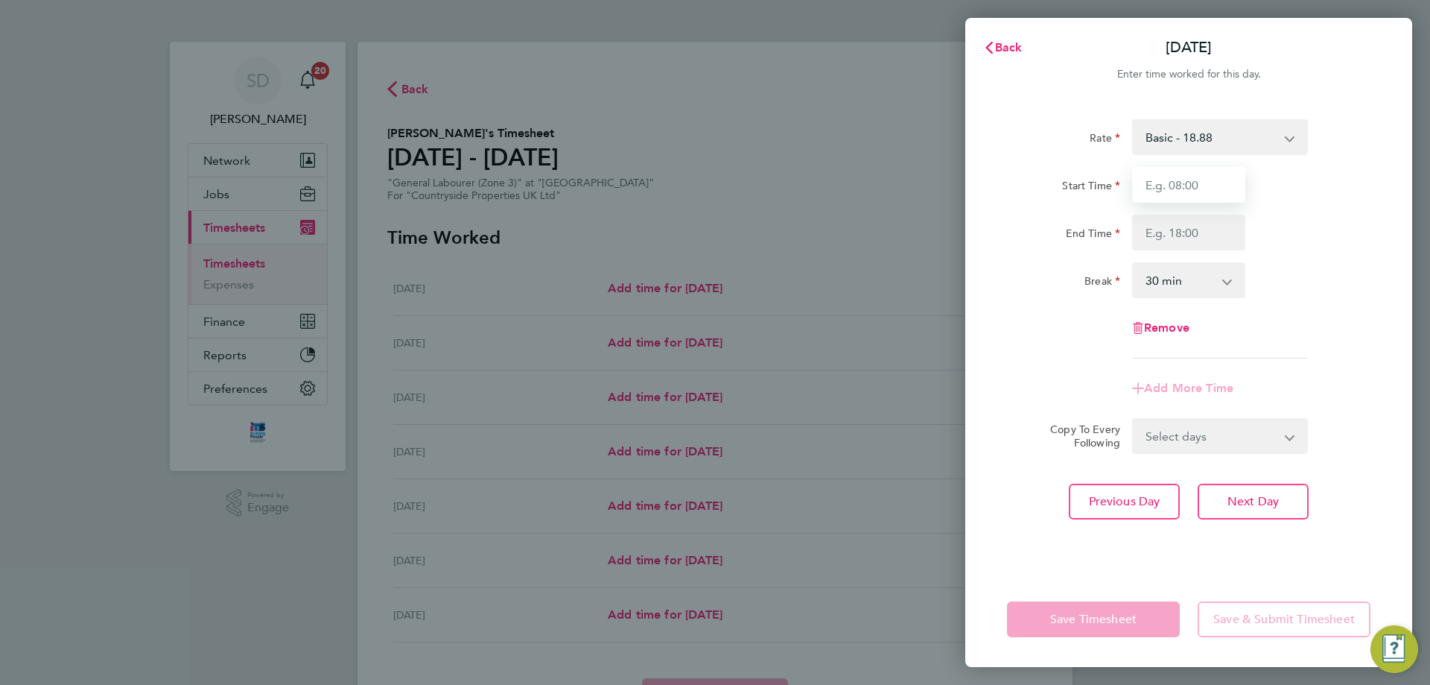
click at [1182, 171] on input "Start Time" at bounding box center [1188, 185] width 113 height 36
click at [1187, 190] on input "07:00" at bounding box center [1188, 185] width 113 height 36
type input "07:30"
click at [1156, 231] on input "End Time" at bounding box center [1188, 233] width 113 height 36
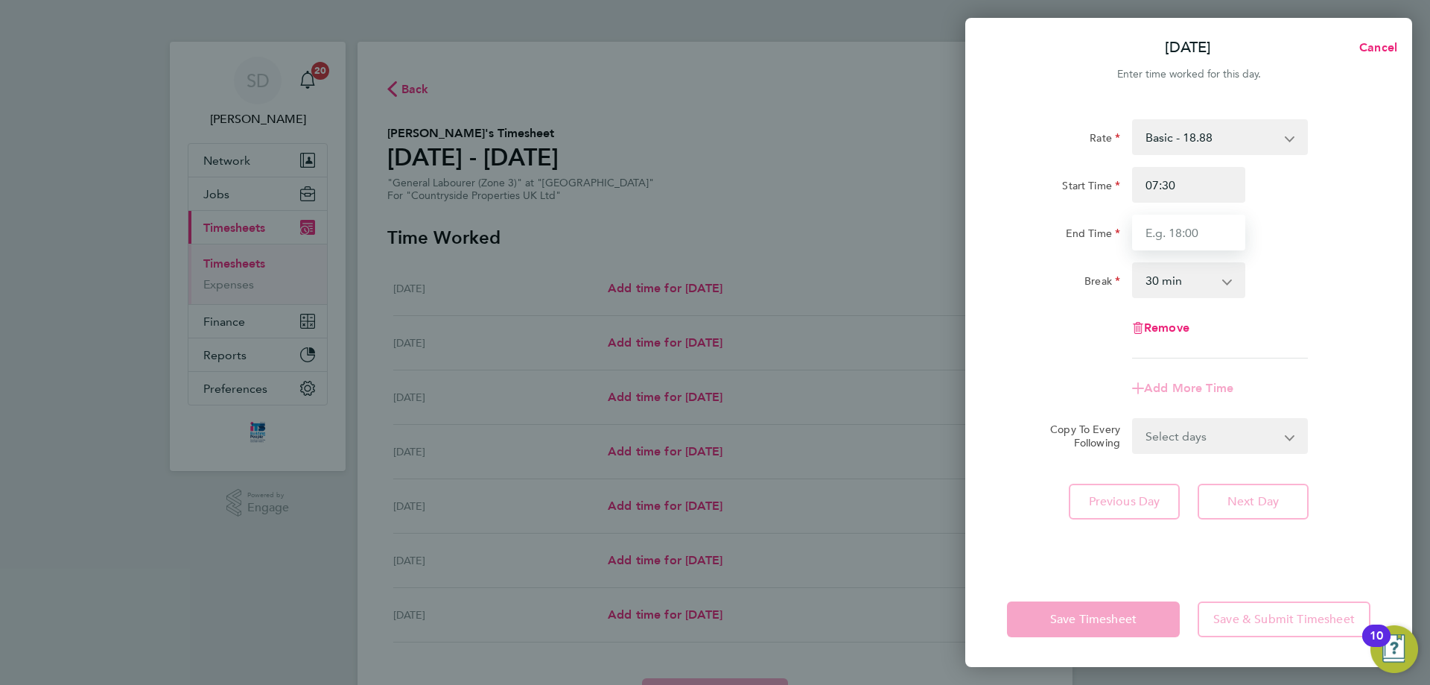
type input "17:00"
drag, startPoint x: 1304, startPoint y: 268, endPoint x: 1306, endPoint y: 279, distance: 10.5
click at [1306, 269] on div "Break 0 min 15 min 30 min 45 min 60 min 75 min 90 min" at bounding box center [1188, 280] width 375 height 36
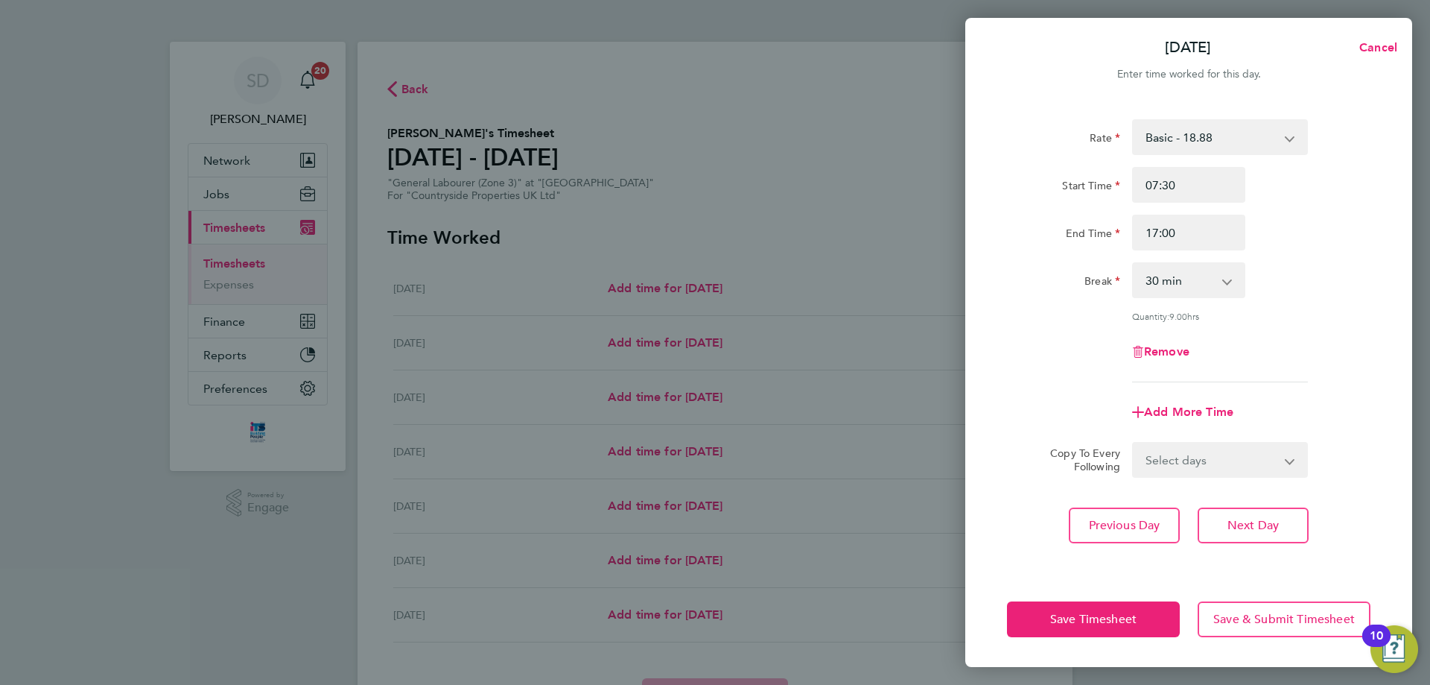
click at [1182, 460] on select "Select days Day Weekday (Mon-Fri) Weekend (Sat-Sun) [DATE] [DATE] [DATE] [DATE]…" at bounding box center [1212, 459] width 156 height 33
select select "WEEKDAY"
click at [1134, 443] on select "Select days Day Weekday (Mon-Fri) Weekend (Sat-Sun) [DATE] [DATE] [DATE] [DATE]…" at bounding box center [1212, 459] width 156 height 33
select select "[DATE]"
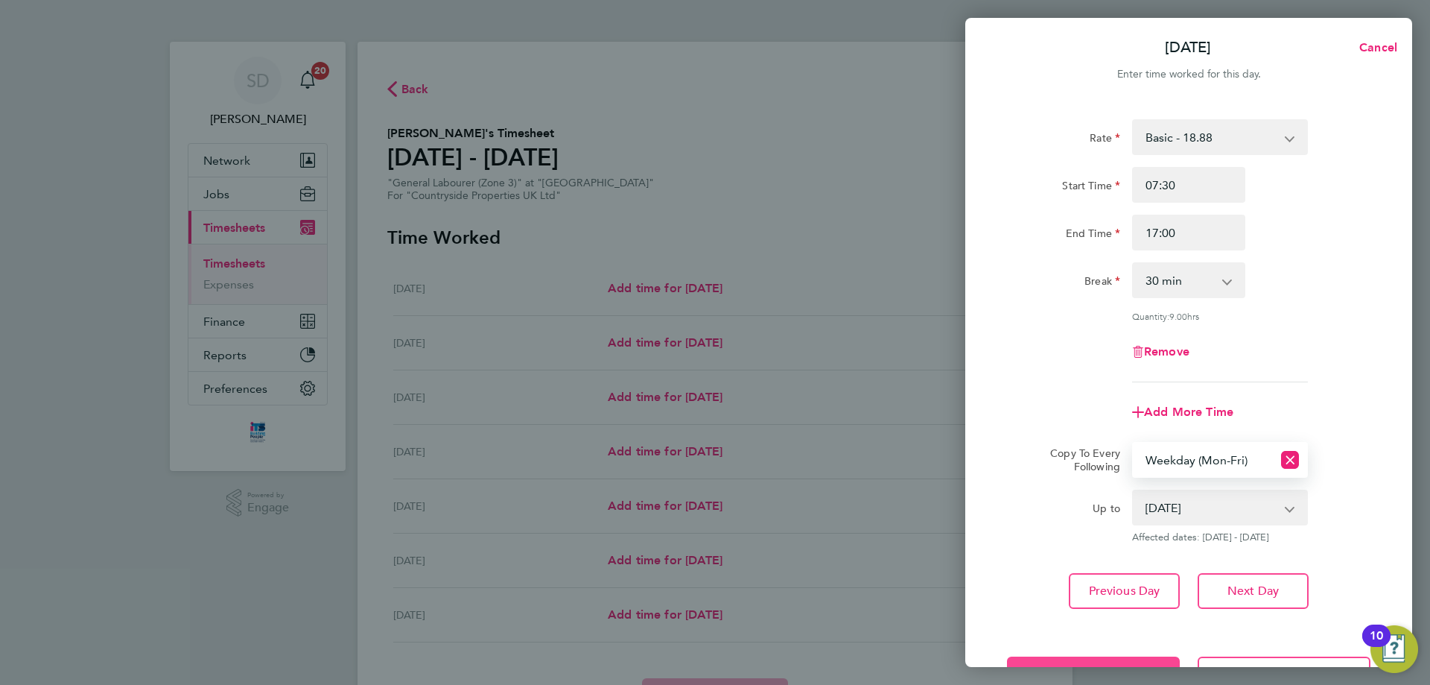
click at [1094, 659] on button "Save Timesheet" at bounding box center [1093, 674] width 173 height 36
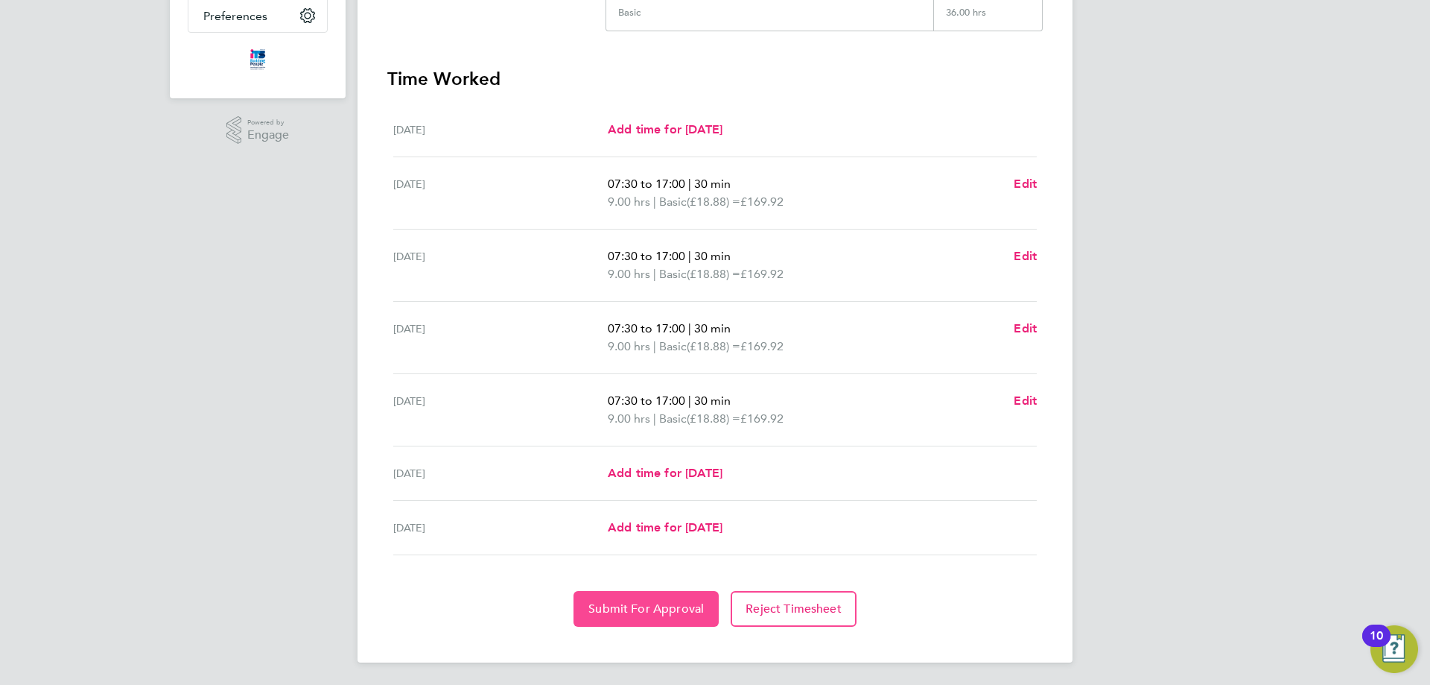
click at [654, 601] on span "Submit For Approval" at bounding box center [646, 608] width 115 height 15
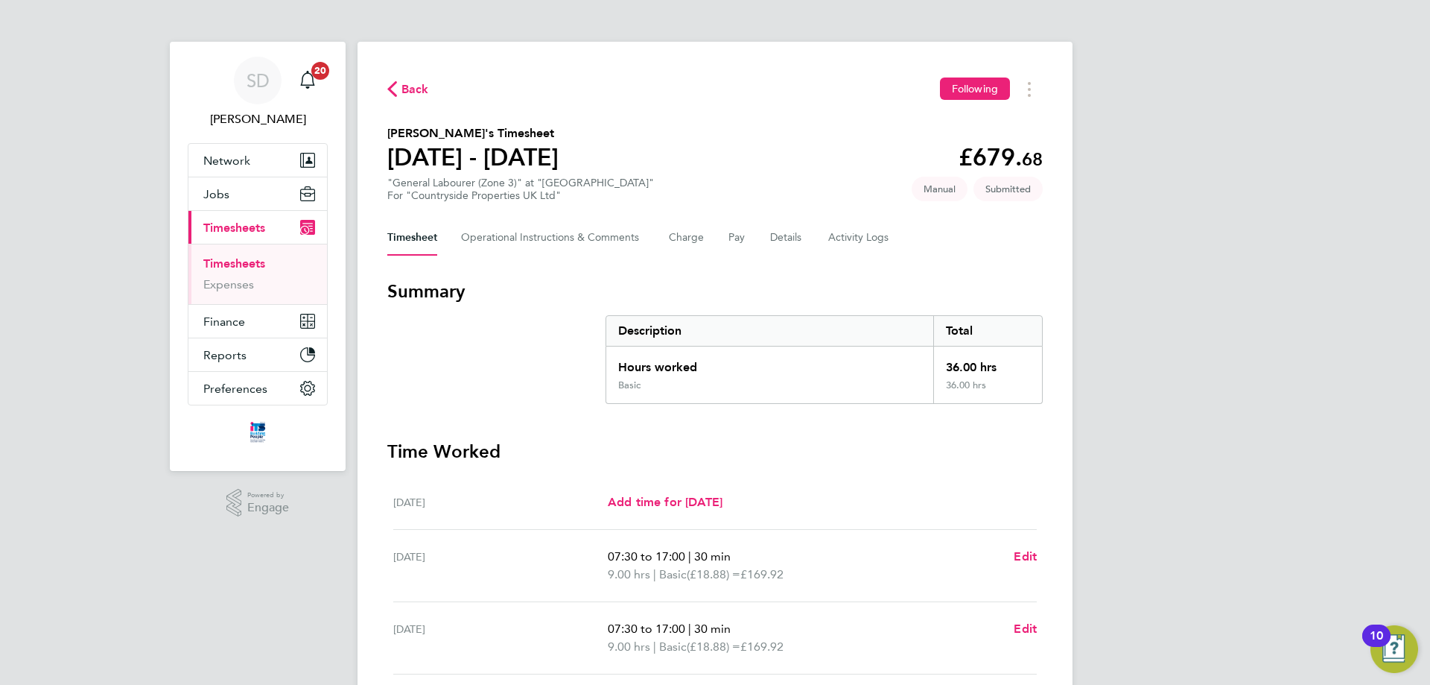
click at [417, 92] on span "Back" at bounding box center [416, 89] width 28 height 18
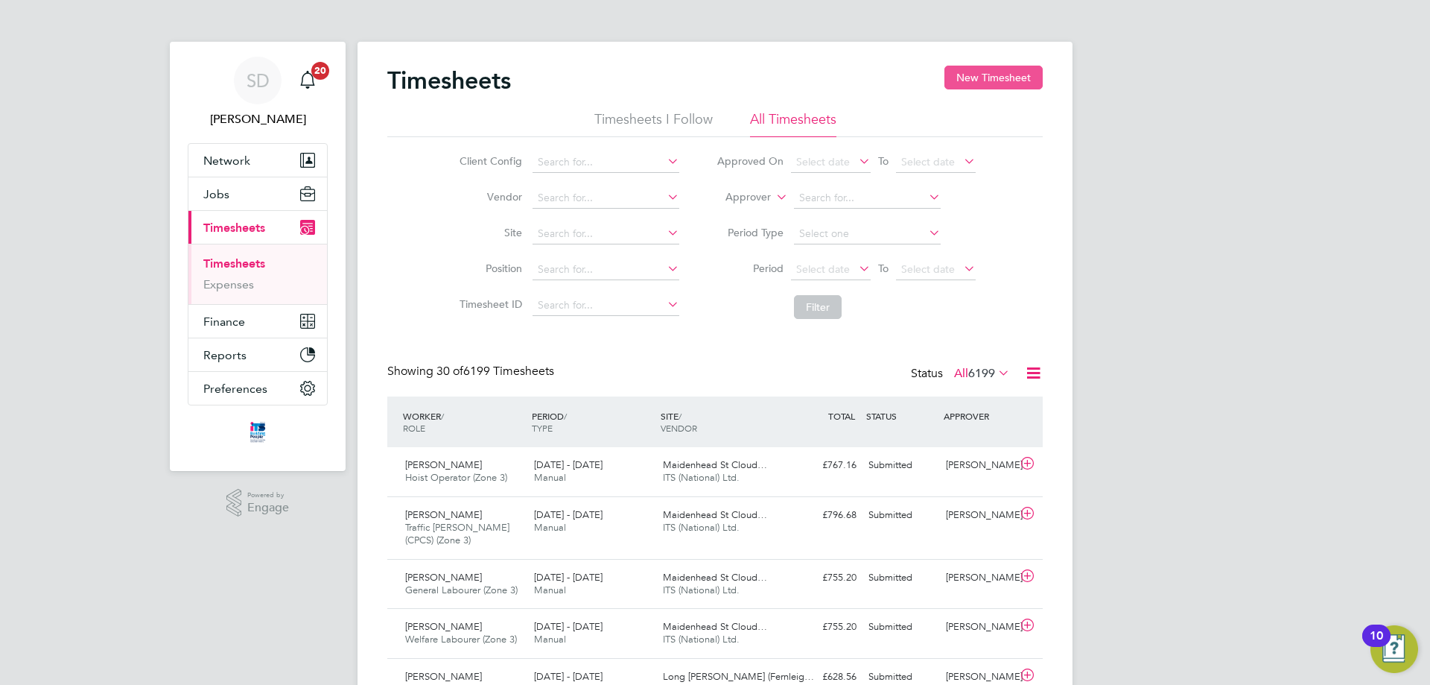
click at [1000, 79] on button "New Timesheet" at bounding box center [994, 78] width 98 height 24
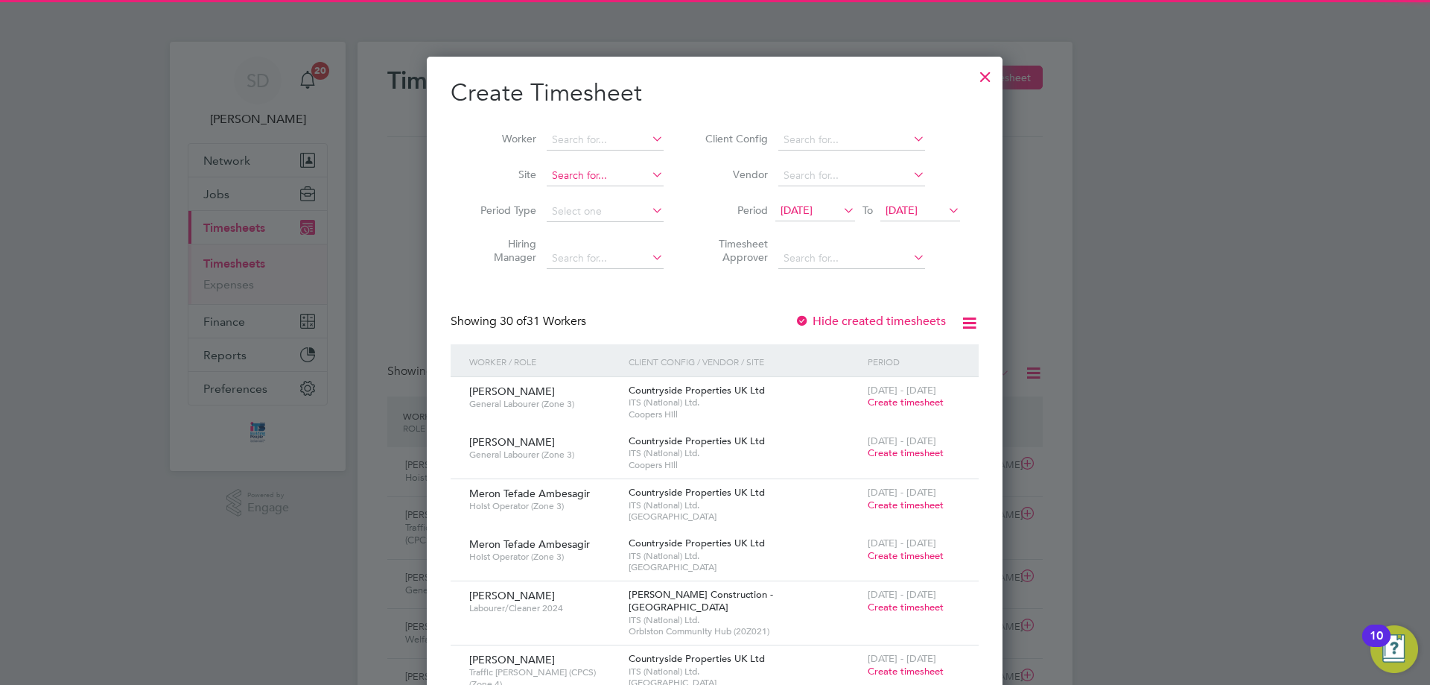
click at [592, 173] on input at bounding box center [605, 175] width 117 height 21
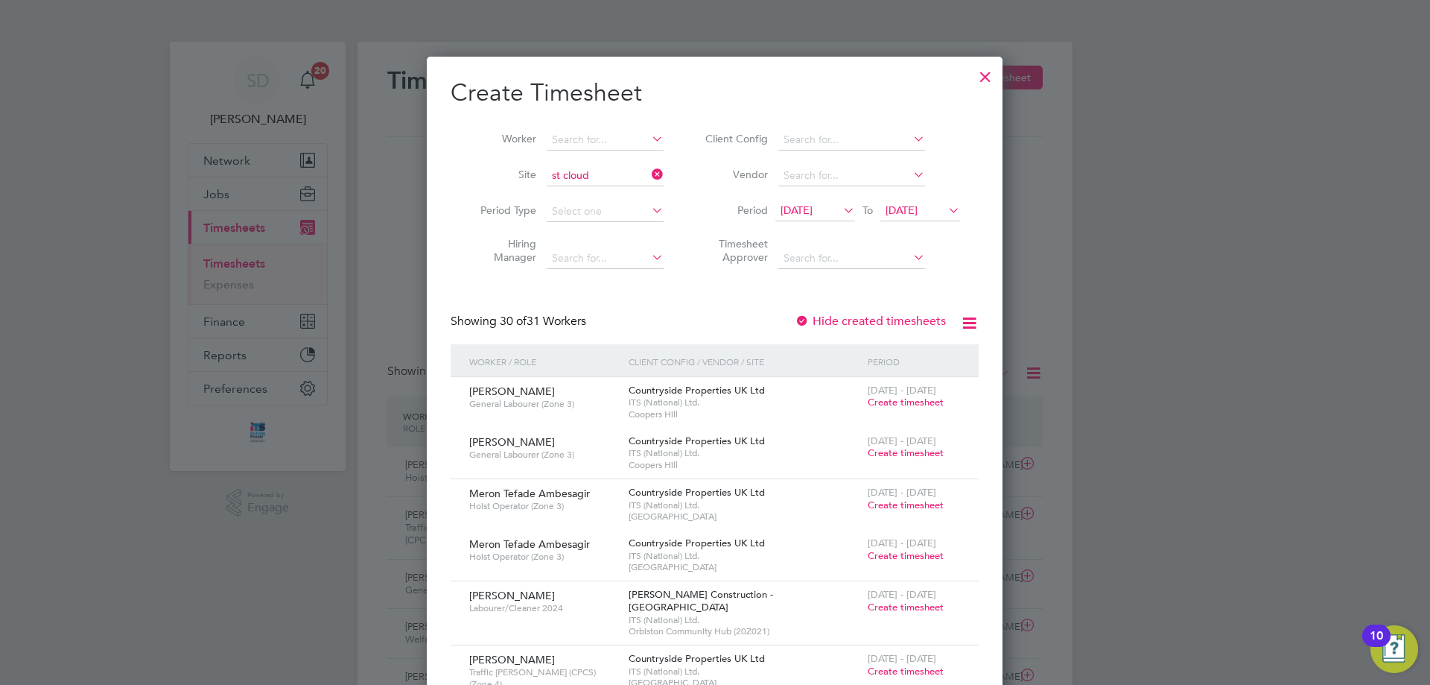
click at [613, 191] on b "St" at bounding box center [617, 195] width 10 height 13
type input "[GEOGRAPHIC_DATA]"
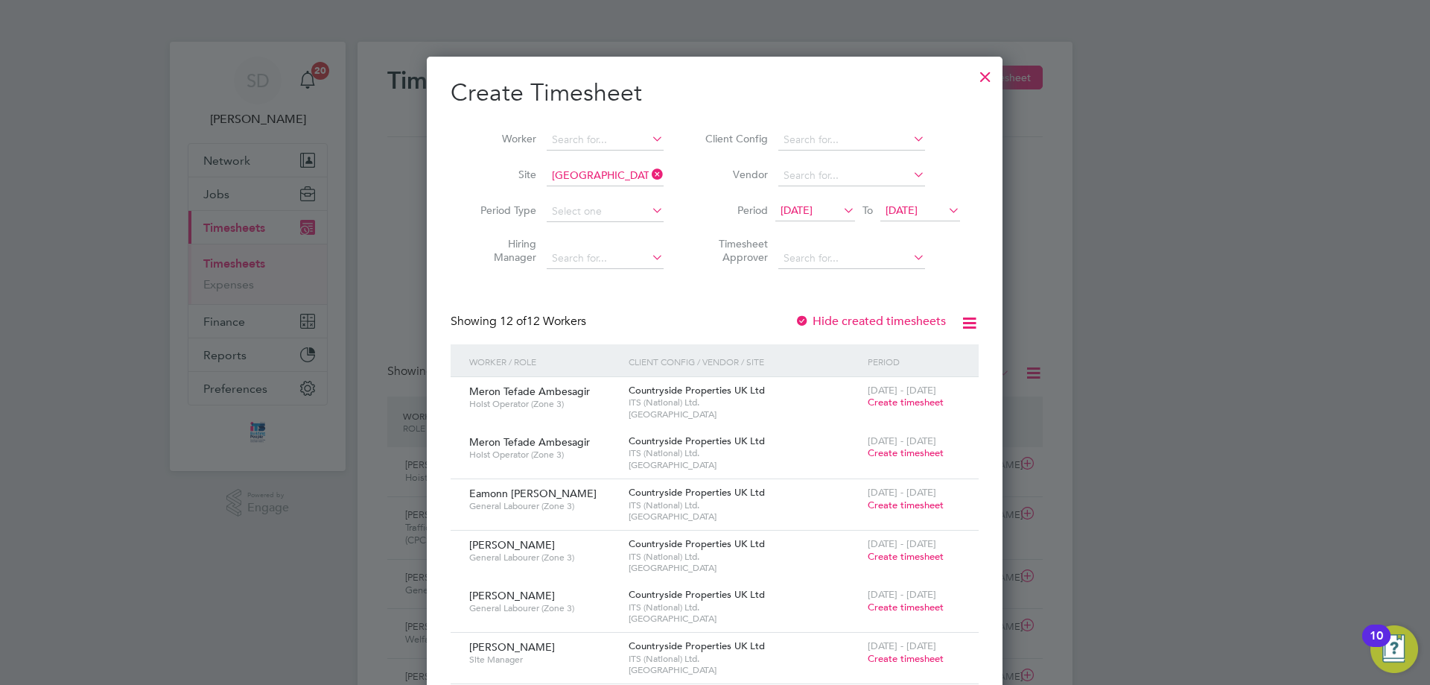
click at [811, 212] on span "[DATE]" at bounding box center [797, 209] width 32 height 13
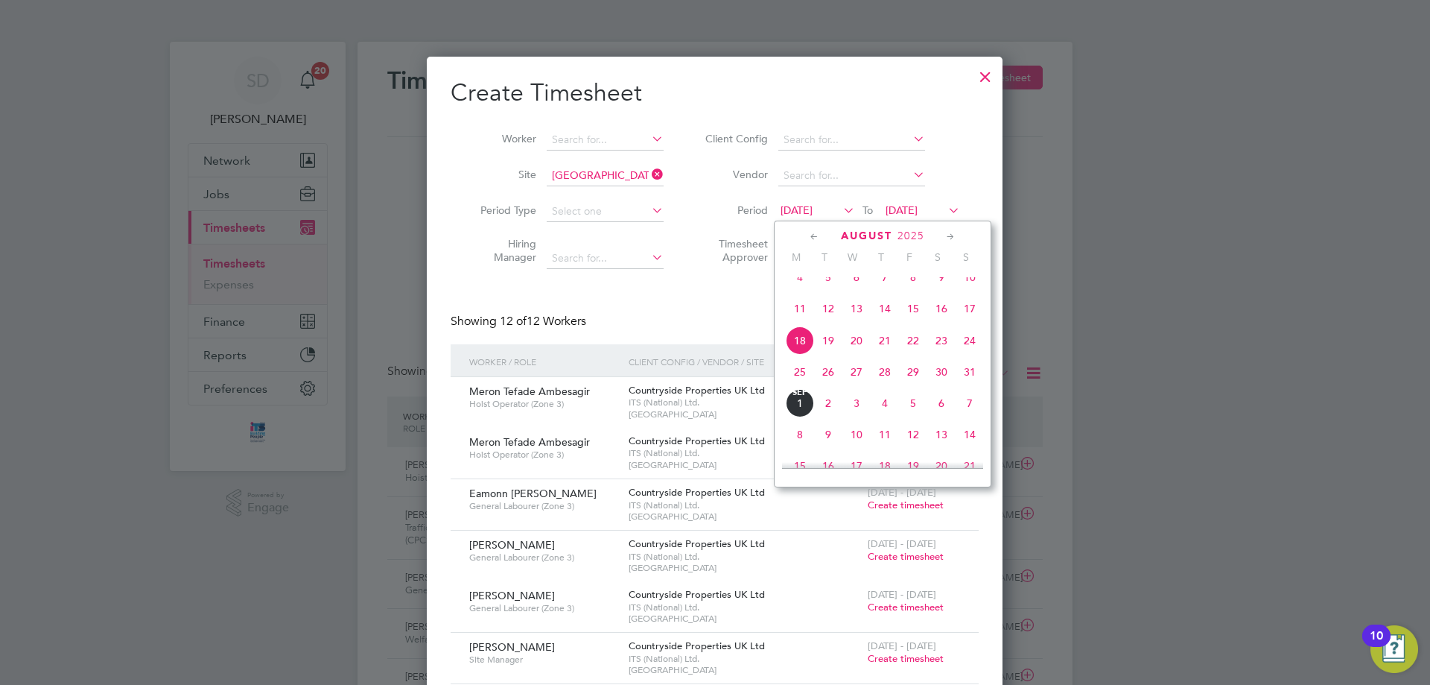
drag, startPoint x: 794, startPoint y: 381, endPoint x: 835, endPoint y: 334, distance: 62.9
click at [795, 381] on span "25" at bounding box center [800, 372] width 28 height 28
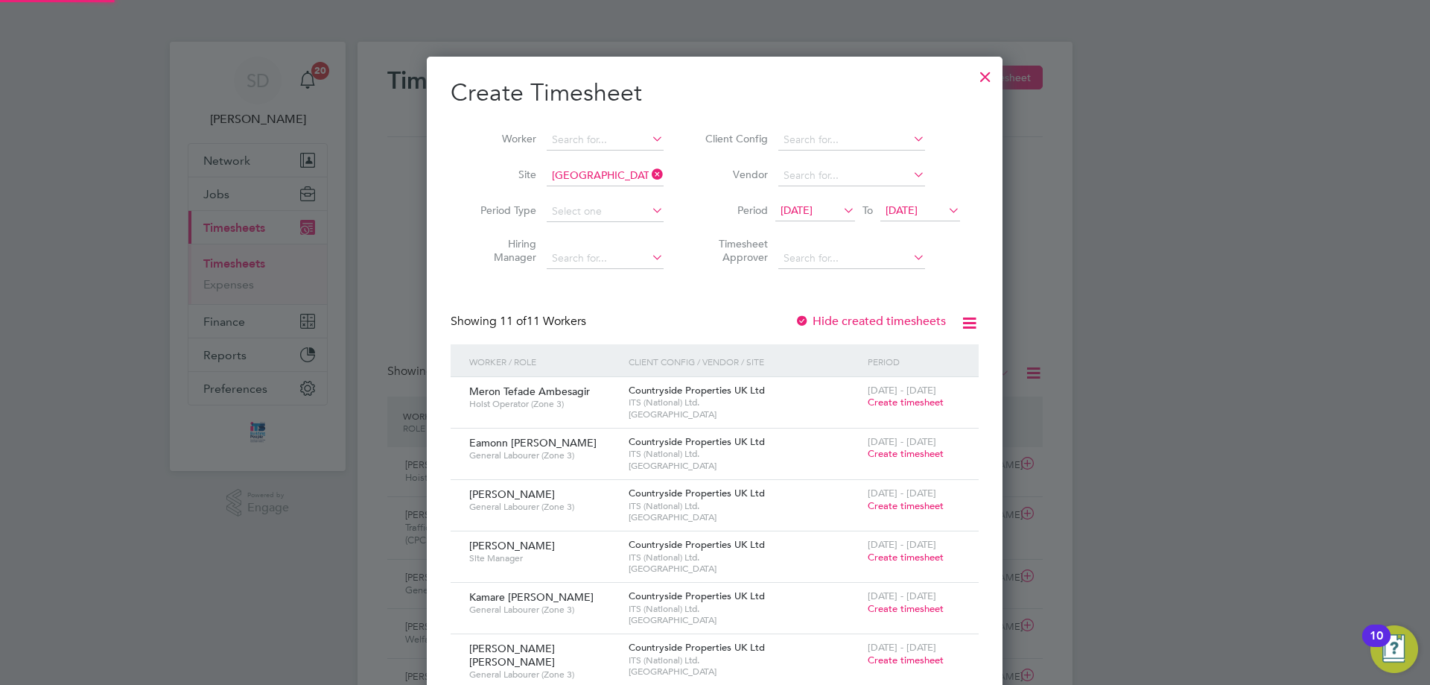
click at [913, 207] on span "[DATE]" at bounding box center [902, 209] width 32 height 13
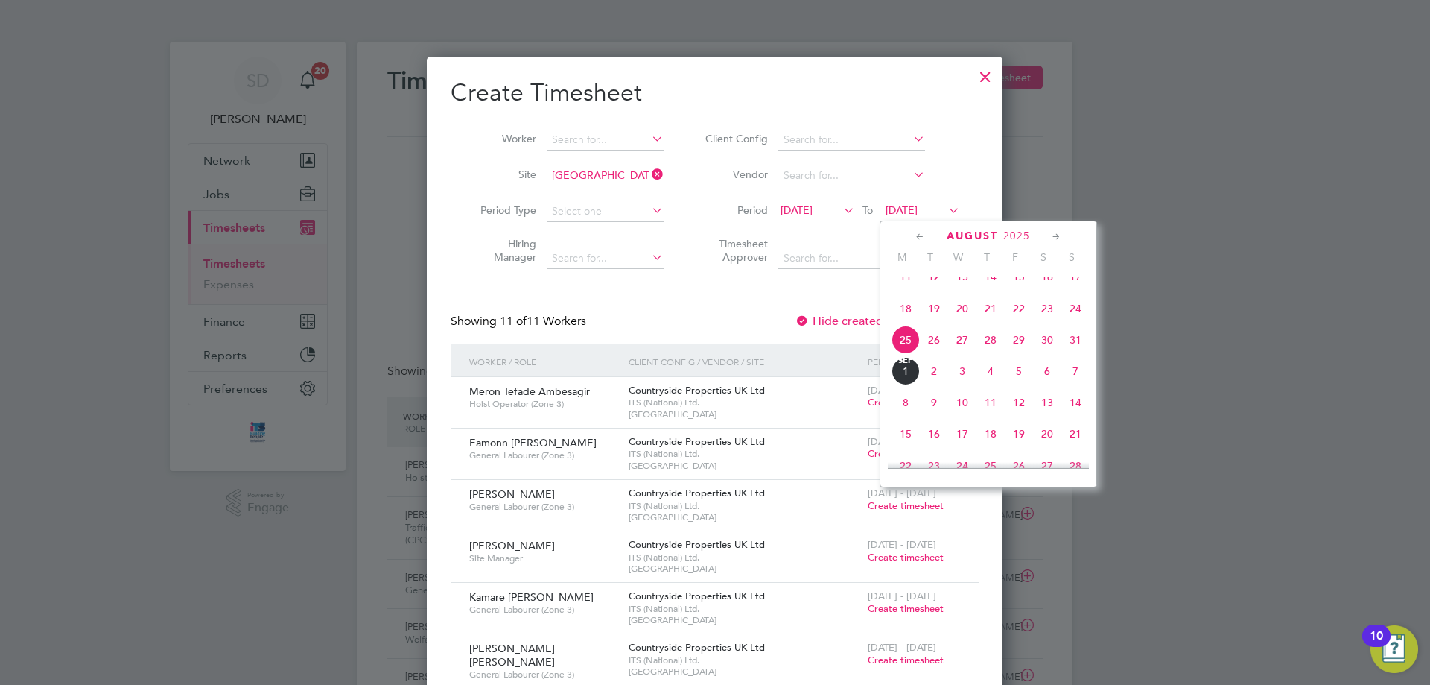
click at [1074, 354] on span "31" at bounding box center [1076, 340] width 28 height 28
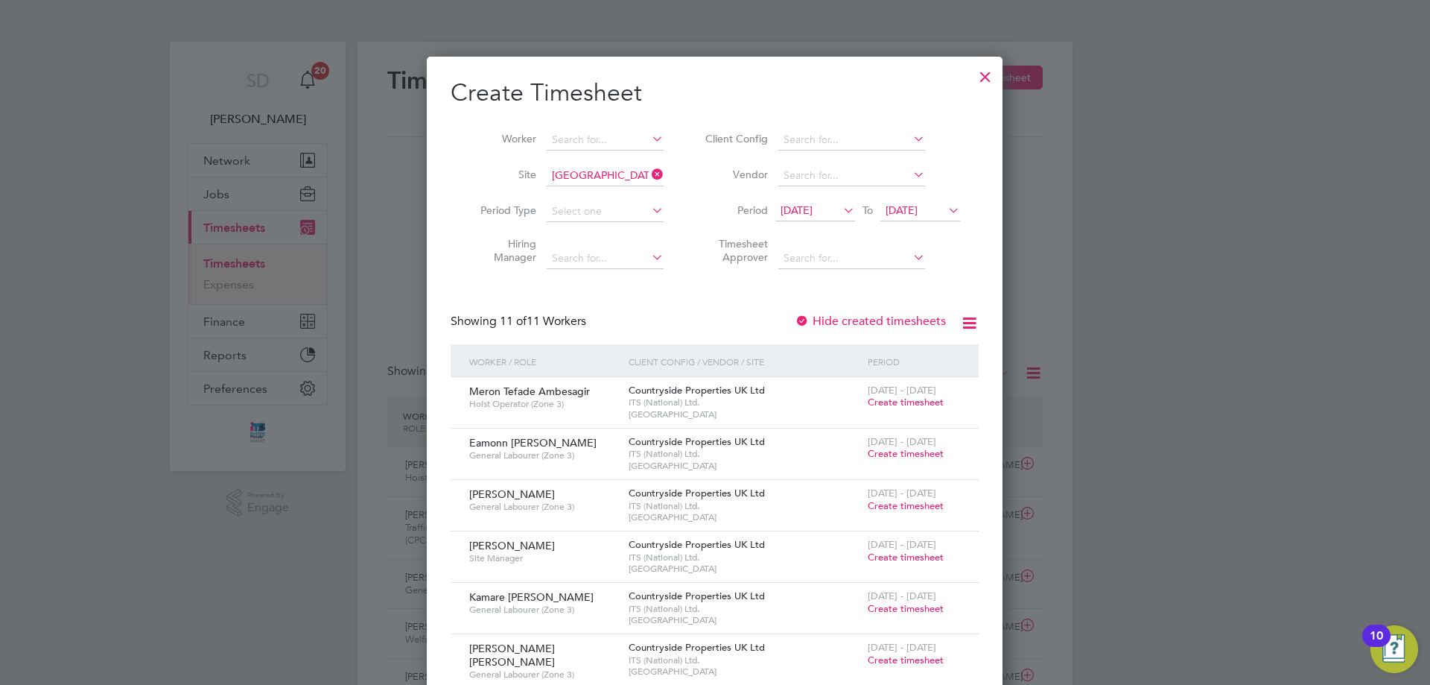
click at [918, 450] on span "Create timesheet" at bounding box center [906, 453] width 76 height 13
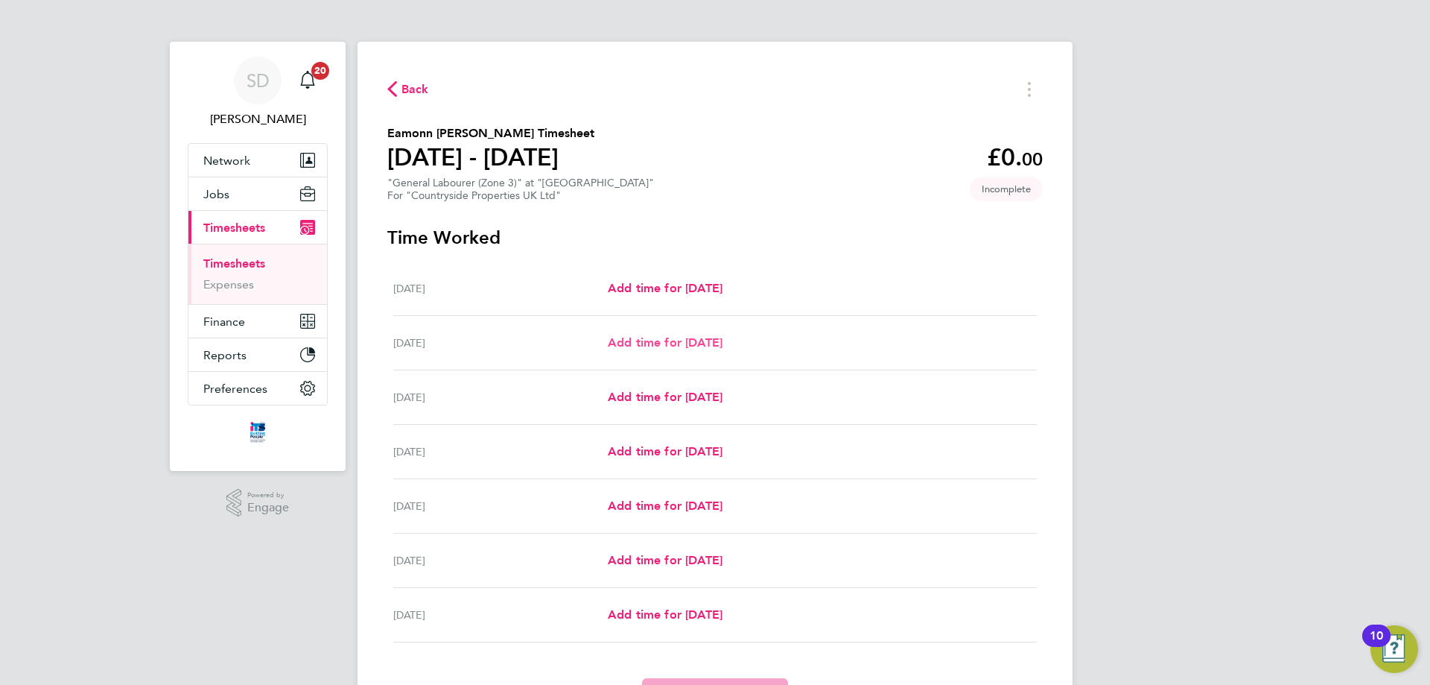
click at [723, 337] on span "Add time for [DATE]" at bounding box center [665, 342] width 115 height 14
select select "30"
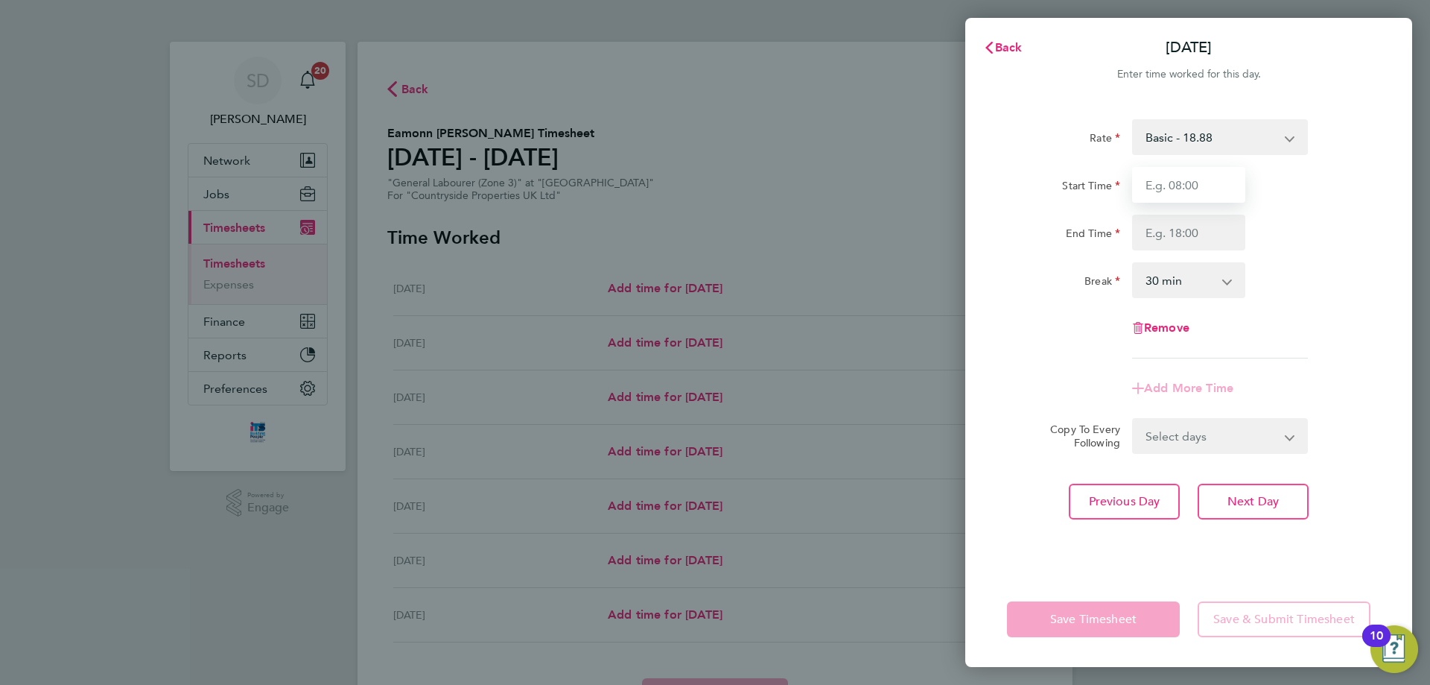
click at [1176, 198] on input "Start Time" at bounding box center [1188, 185] width 113 height 36
type input "07:30"
drag, startPoint x: 1150, startPoint y: 235, endPoint x: 1158, endPoint y: 241, distance: 10.1
click at [1150, 235] on input "End Time" at bounding box center [1188, 233] width 113 height 36
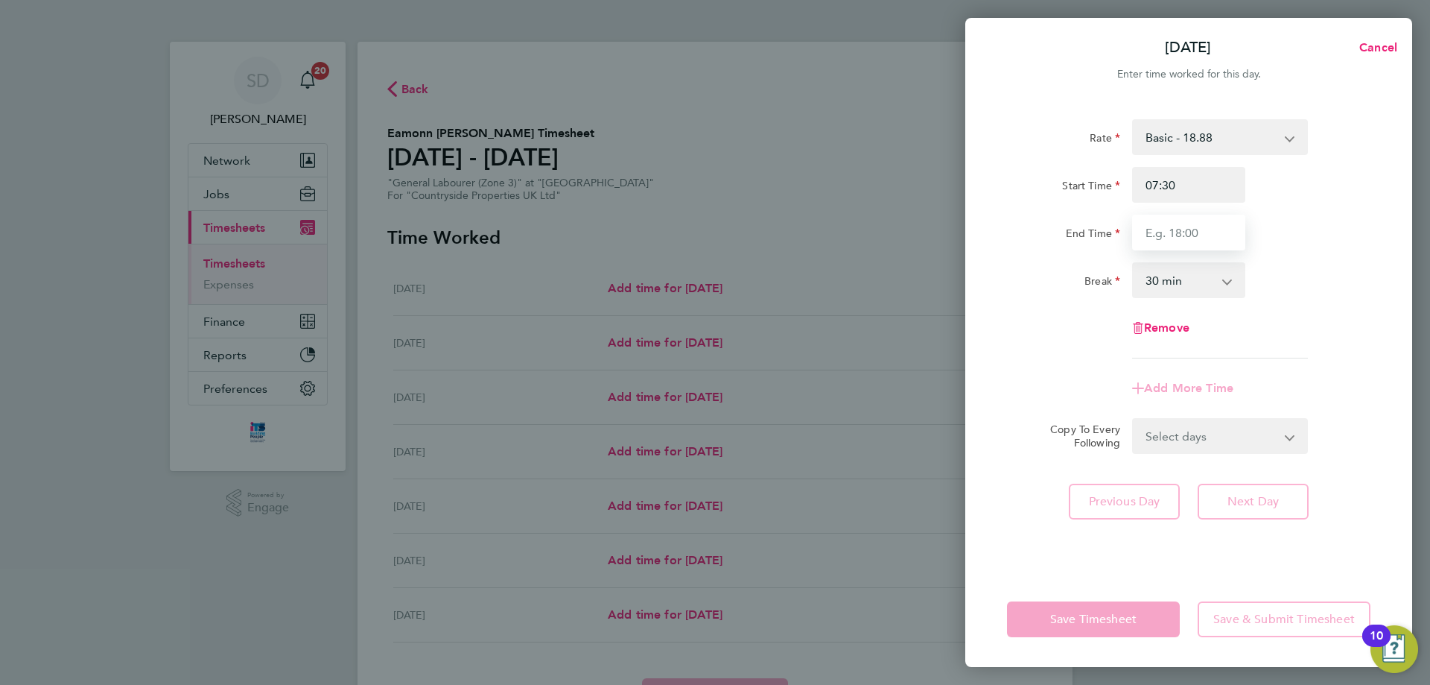
type input "17:00"
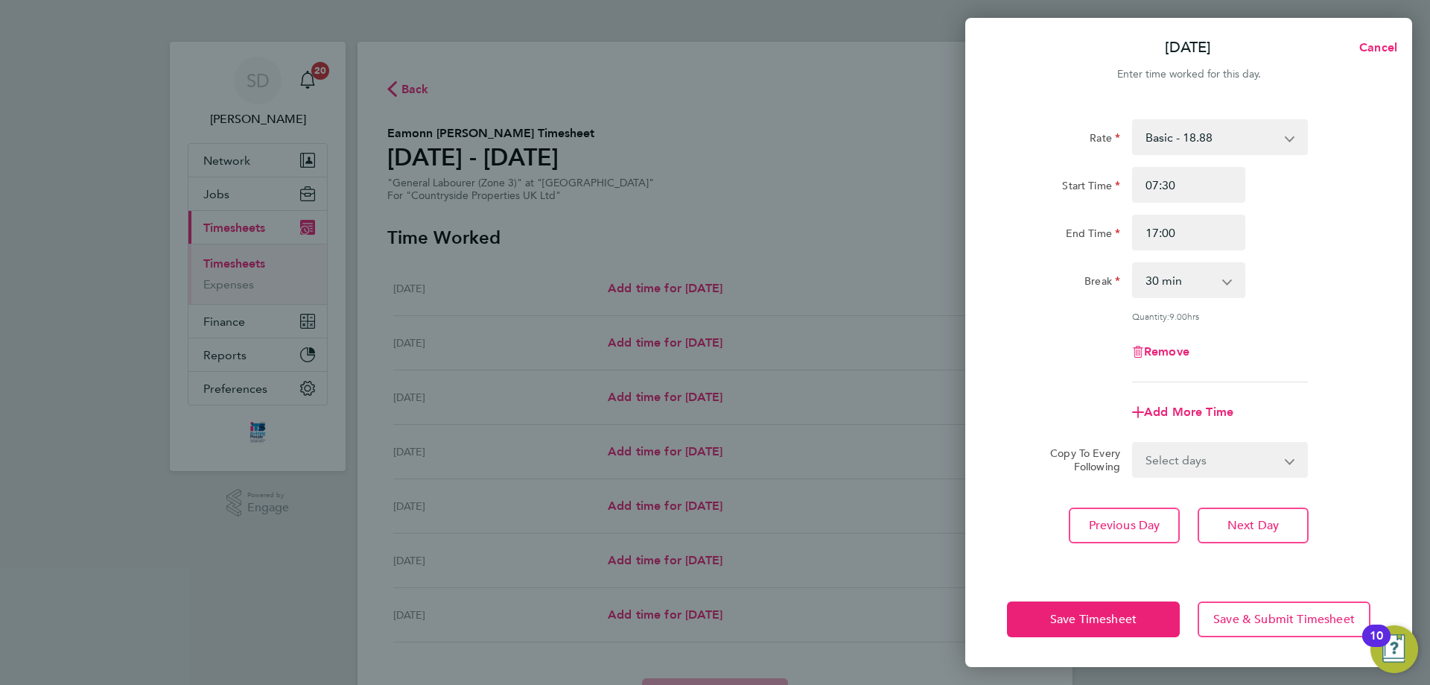
click at [1280, 295] on div "Break 0 min 15 min 30 min 45 min 60 min 75 min 90 min" at bounding box center [1188, 280] width 375 height 36
drag, startPoint x: 1201, startPoint y: 461, endPoint x: 1207, endPoint y: 472, distance: 12.0
click at [1201, 461] on select "Select days Day Weekday (Mon-Fri) Weekend (Sat-Sun) [DATE] [DATE] [DATE] [DATE]…" at bounding box center [1212, 459] width 156 height 33
select select "WEEKDAY"
click at [1134, 443] on select "Select days Day Weekday (Mon-Fri) Weekend (Sat-Sun) [DATE] [DATE] [DATE] [DATE]…" at bounding box center [1212, 459] width 156 height 33
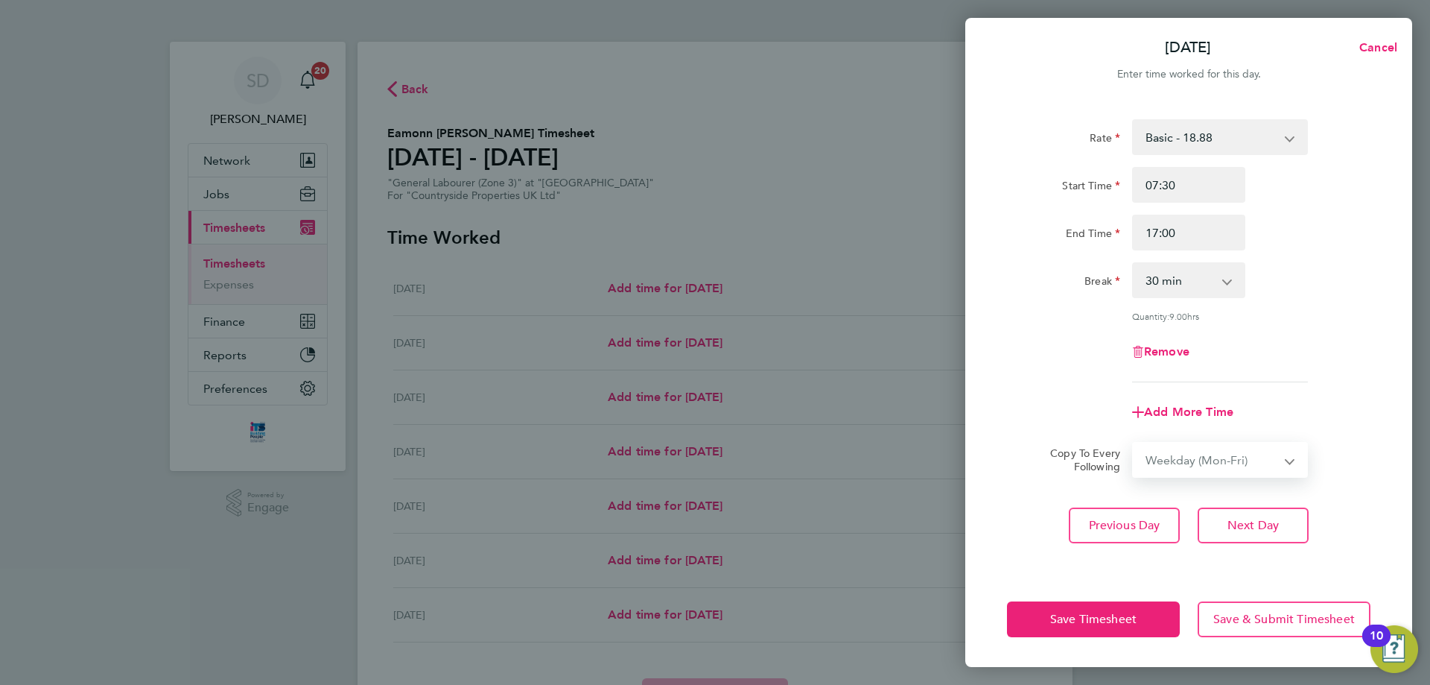
select select "[DATE]"
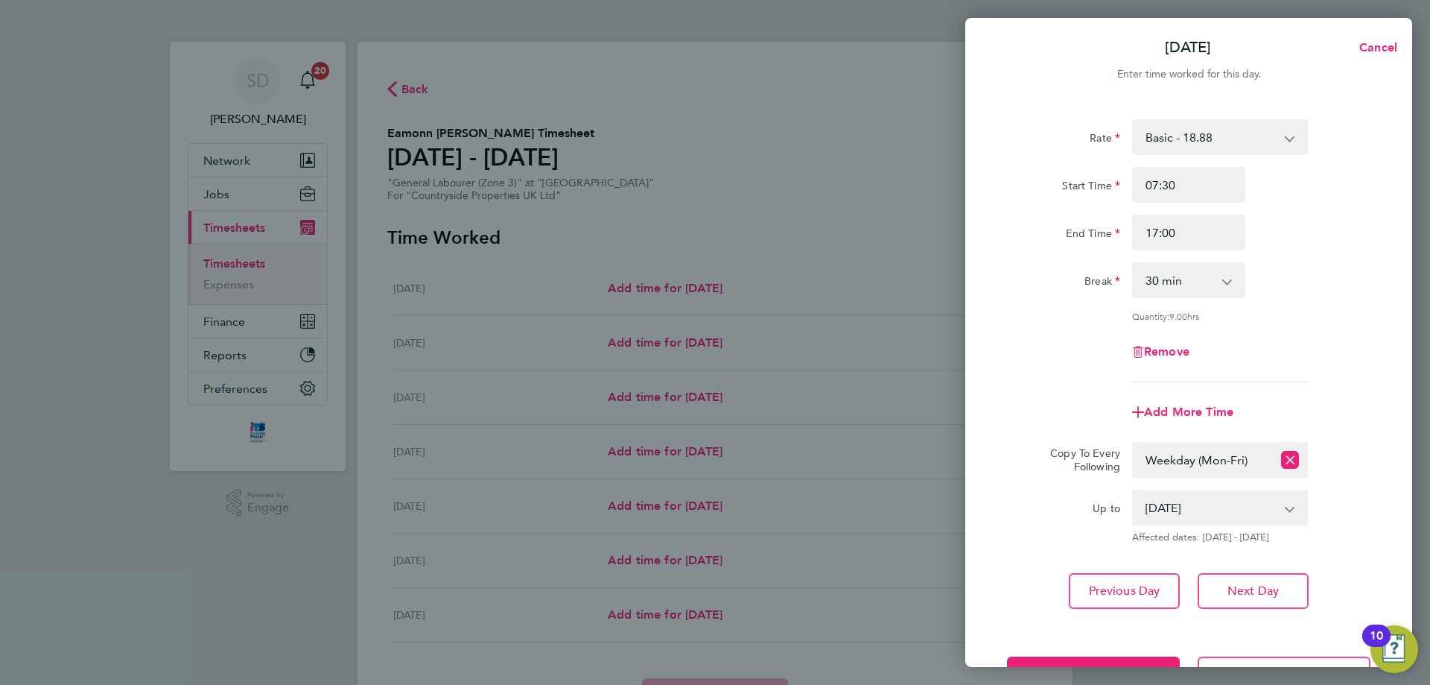
click at [1118, 670] on div "[DATE] Cancel Enter time worked for this day. Rate Basic - 18.88 Start Time 07:…" at bounding box center [715, 342] width 1430 height 685
drag, startPoint x: 1117, startPoint y: 662, endPoint x: 1126, endPoint y: 660, distance: 9.8
click at [1118, 661] on button "Save Timesheet" at bounding box center [1093, 674] width 173 height 36
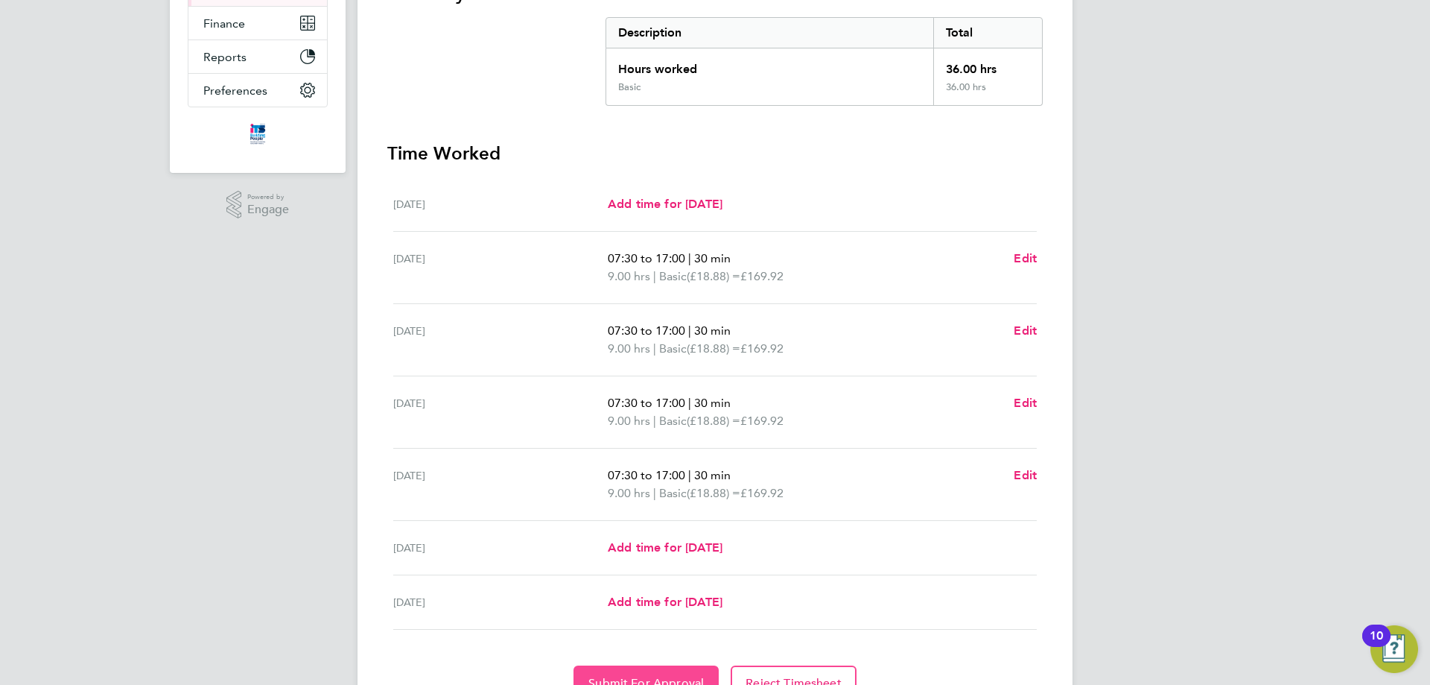
click at [676, 673] on button "Submit For Approval" at bounding box center [646, 683] width 145 height 36
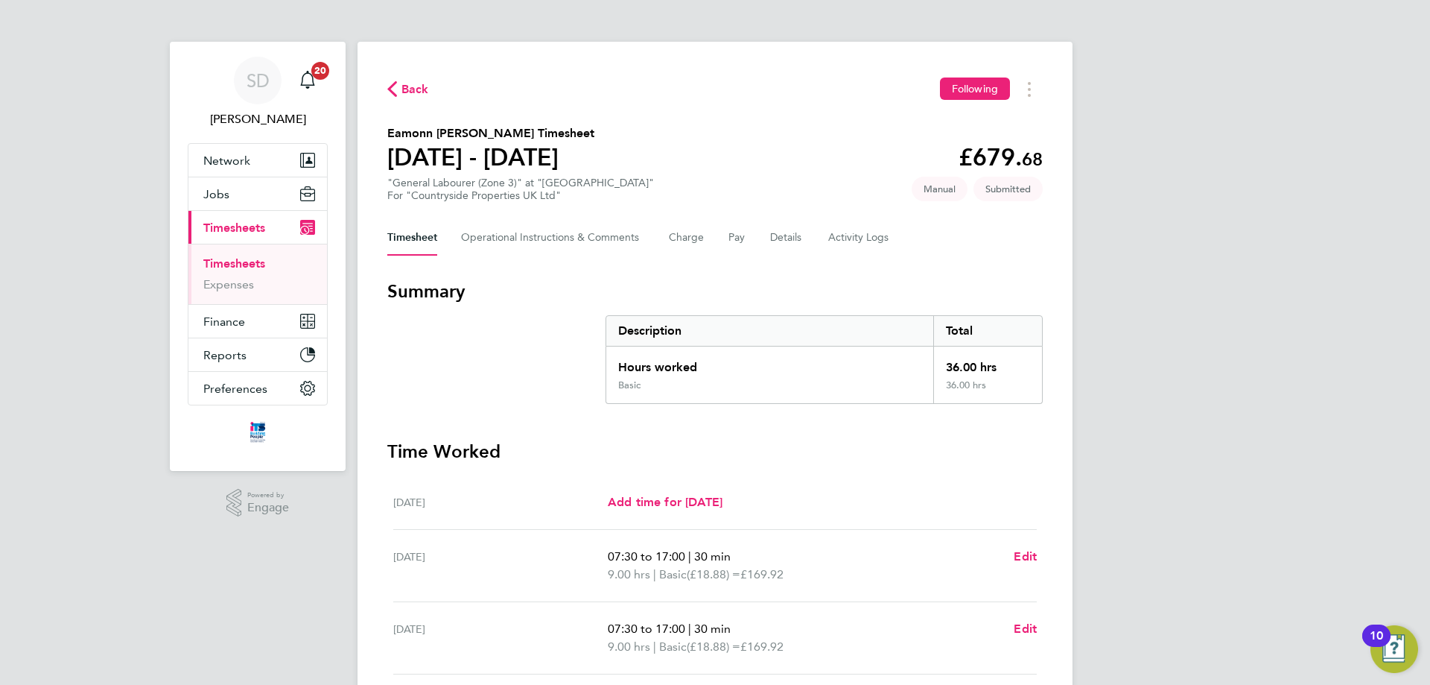
click at [424, 86] on span "Back" at bounding box center [416, 89] width 28 height 18
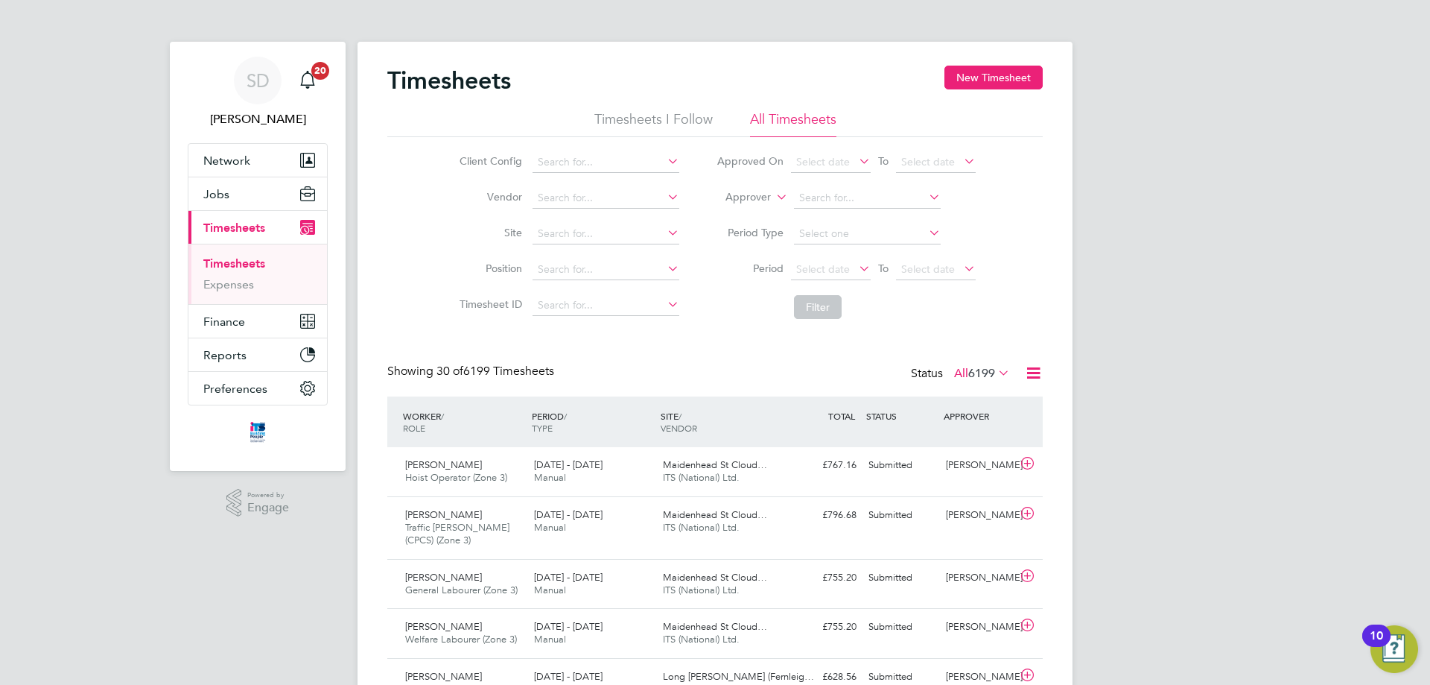
click at [960, 80] on button "New Timesheet" at bounding box center [994, 78] width 98 height 24
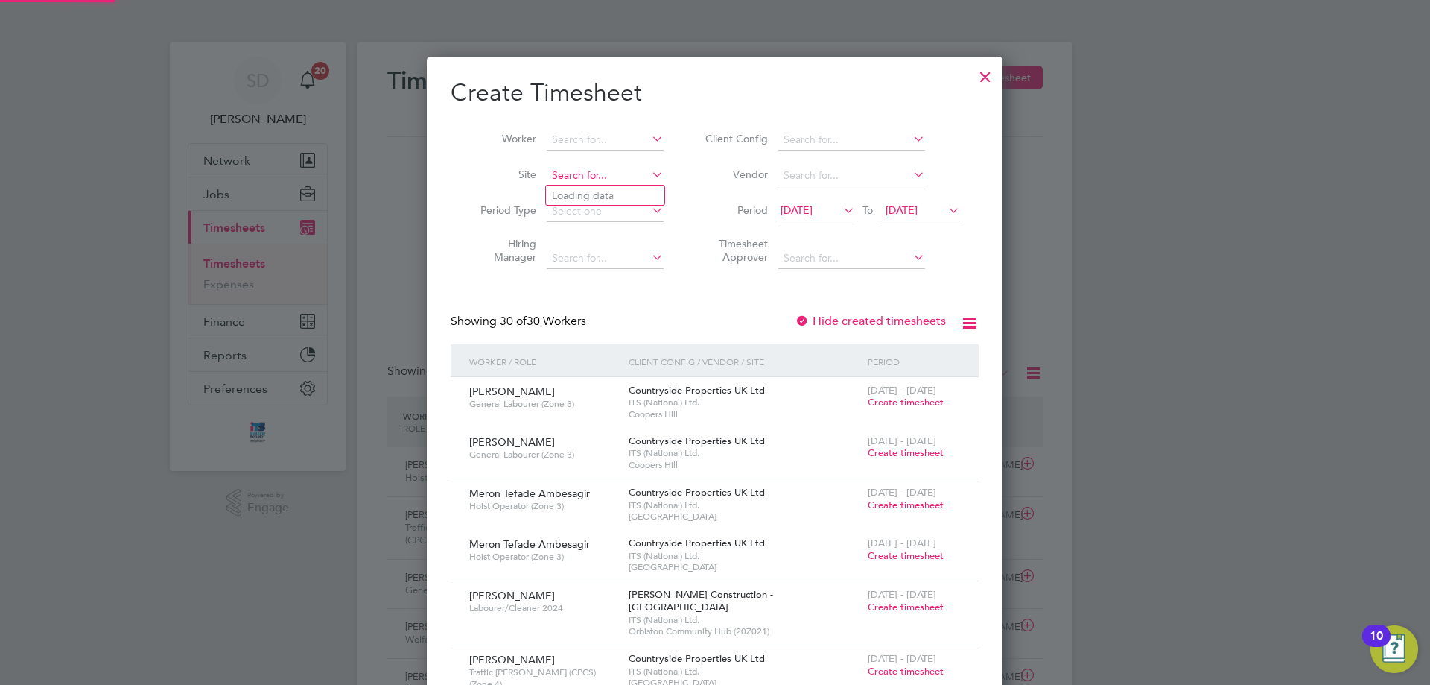
click at [577, 176] on input at bounding box center [605, 175] width 117 height 21
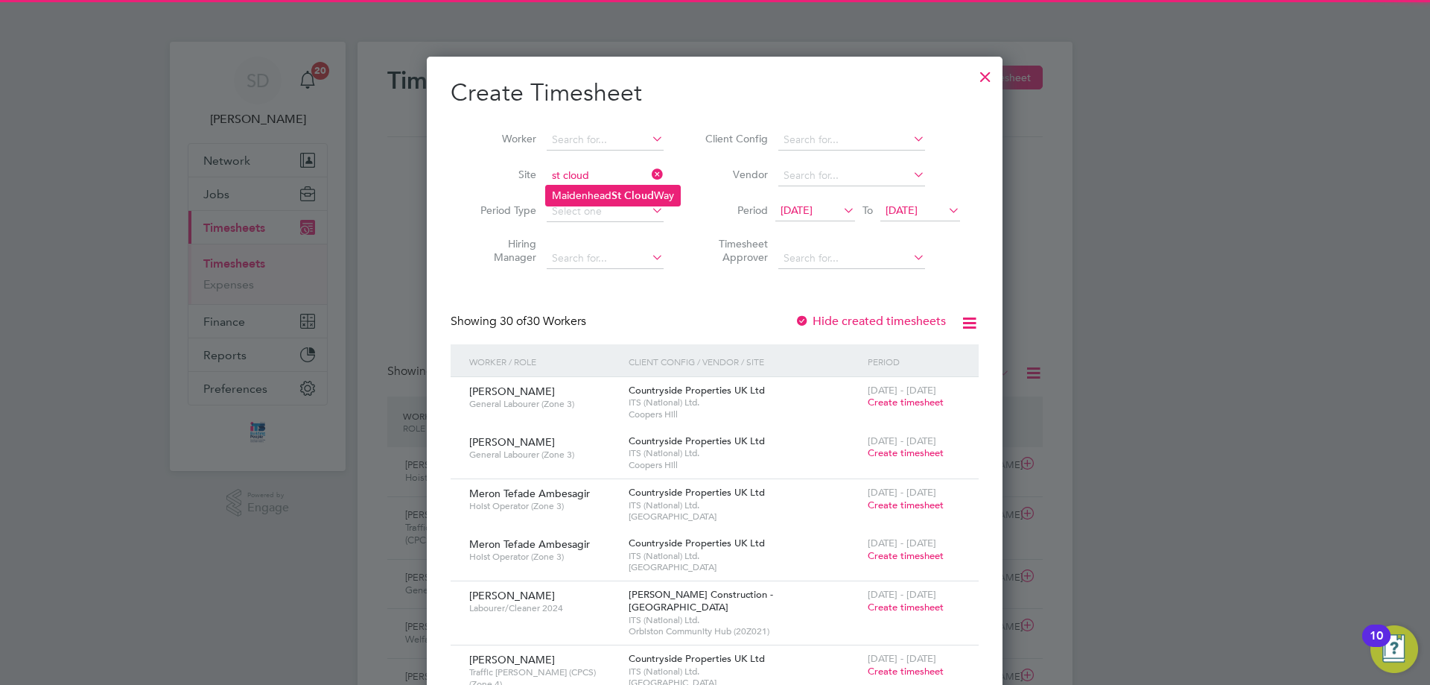
click at [609, 191] on li "[GEOGRAPHIC_DATA]" at bounding box center [613, 196] width 134 height 20
type input "[GEOGRAPHIC_DATA]"
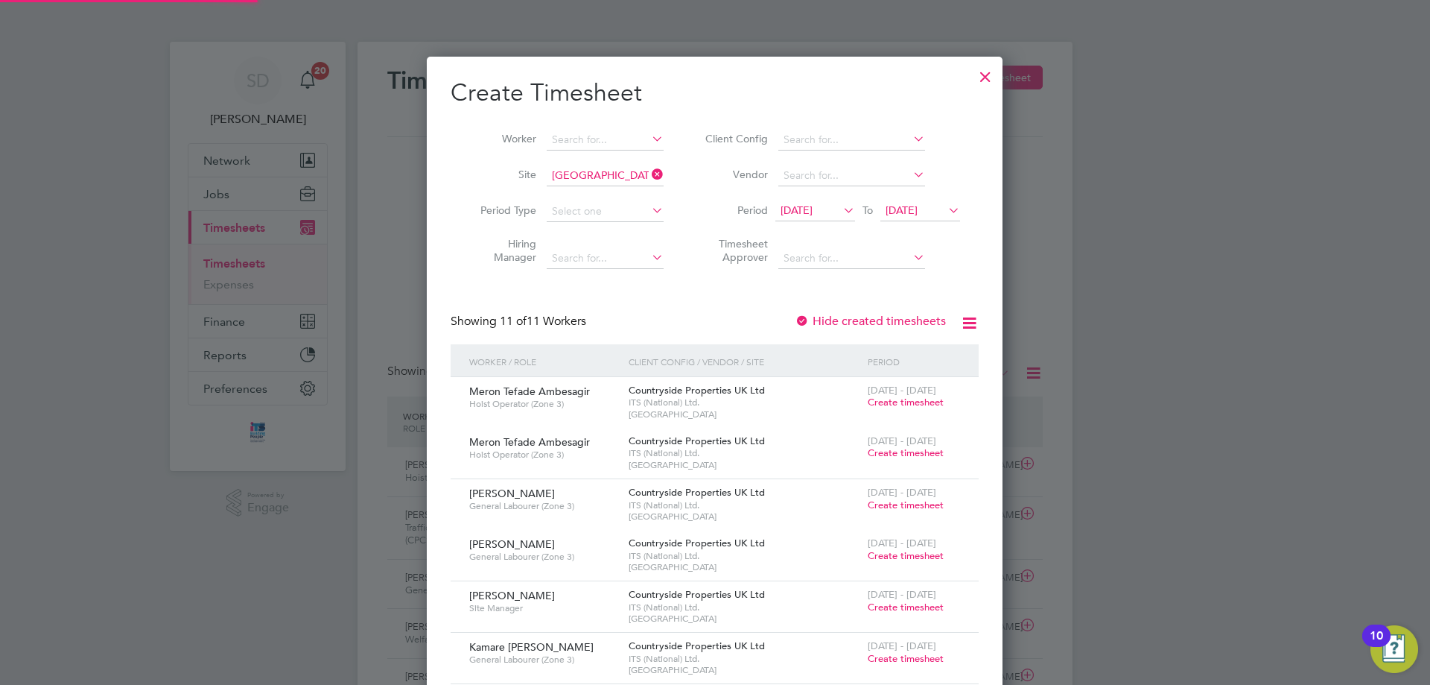
click at [807, 213] on span "[DATE]" at bounding box center [797, 209] width 32 height 13
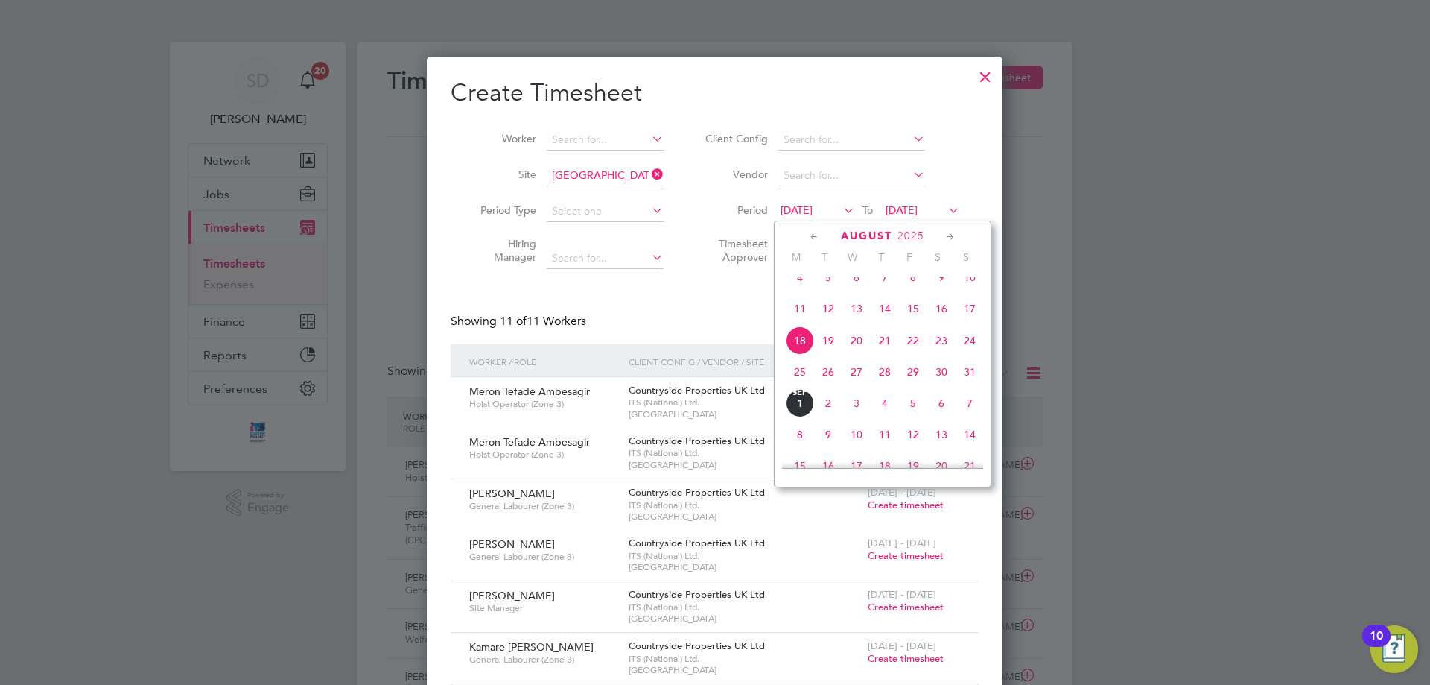
click at [800, 385] on span "25" at bounding box center [800, 372] width 28 height 28
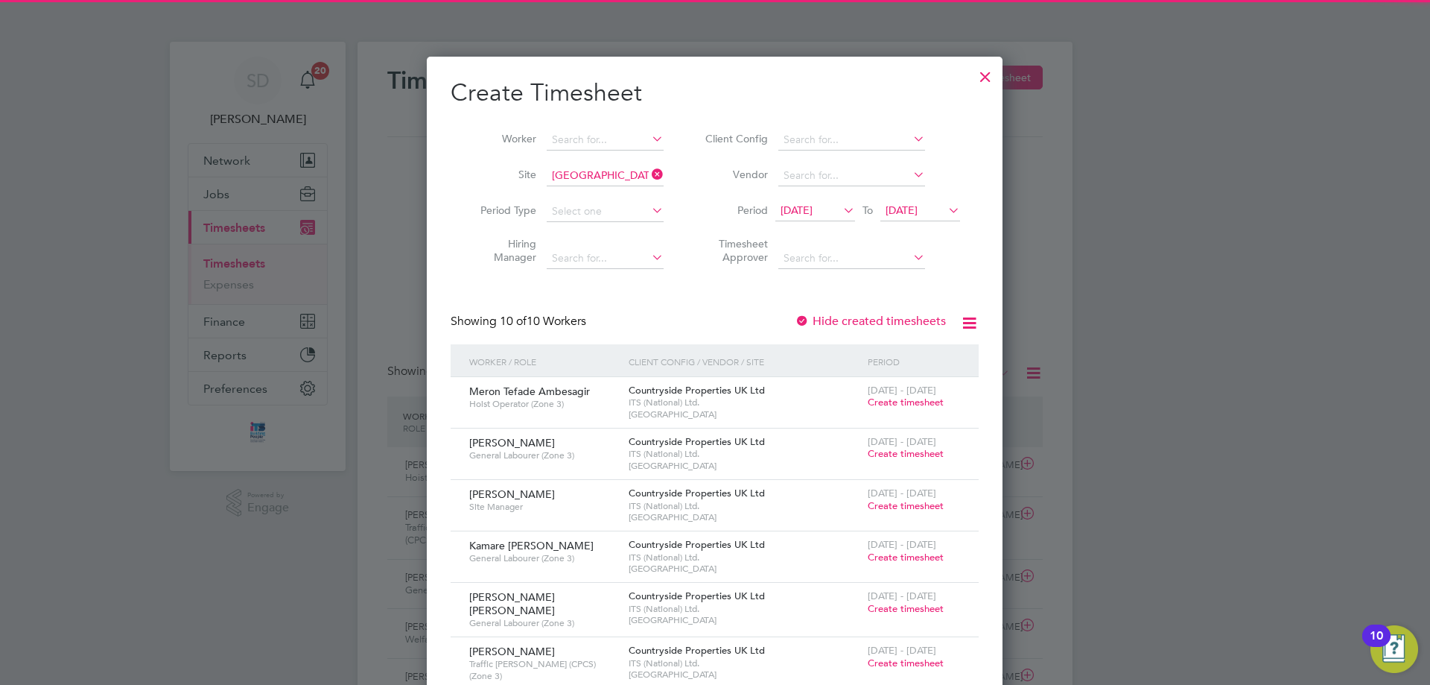
click at [918, 210] on span "[DATE]" at bounding box center [902, 209] width 32 height 13
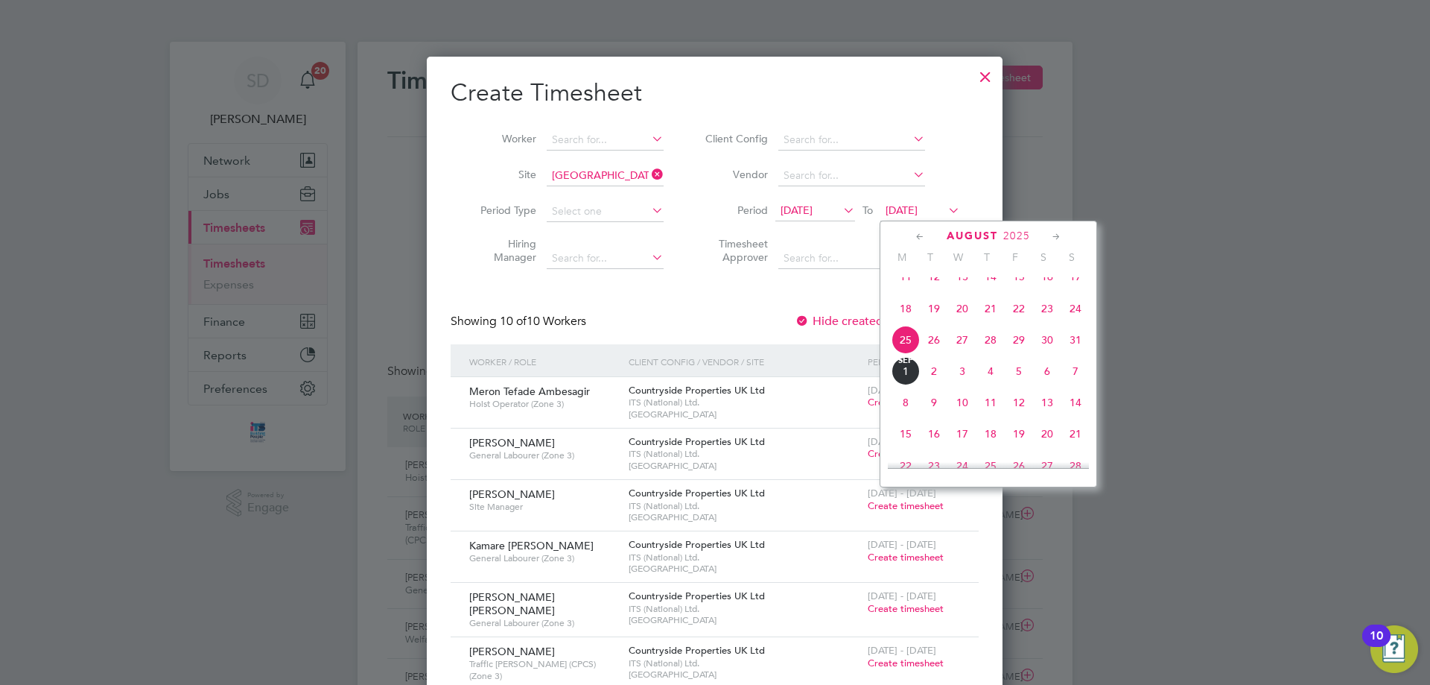
click at [1077, 354] on span "31" at bounding box center [1076, 340] width 28 height 28
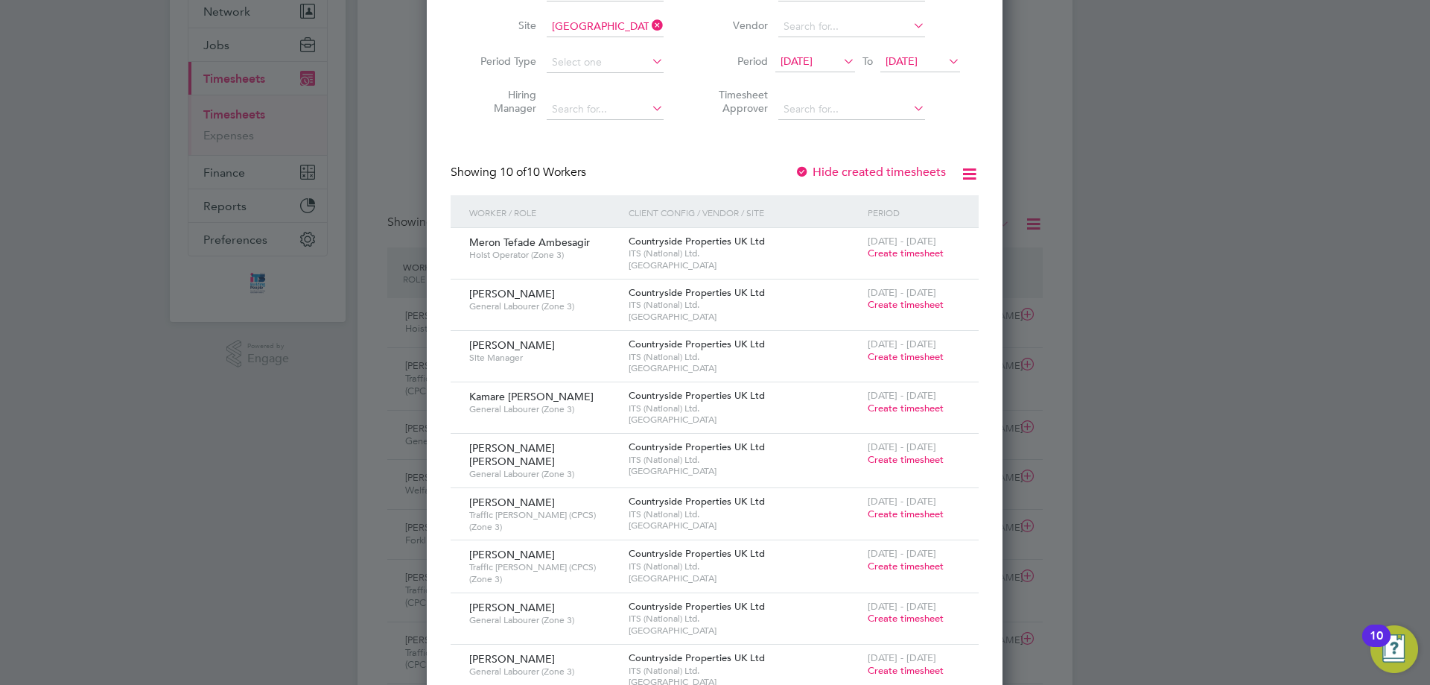
click at [904, 462] on span "Create timesheet" at bounding box center [906, 459] width 76 height 13
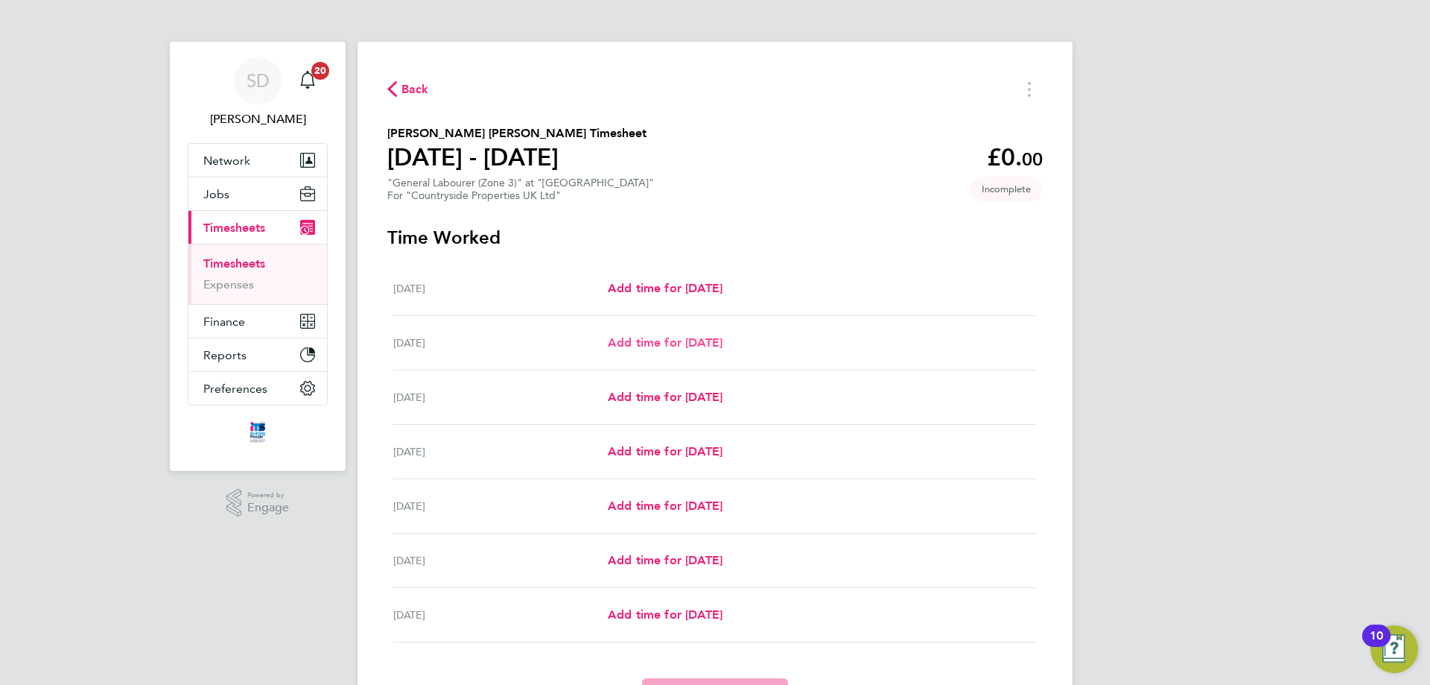
click at [689, 347] on span "Add time for [DATE]" at bounding box center [665, 342] width 115 height 14
select select "30"
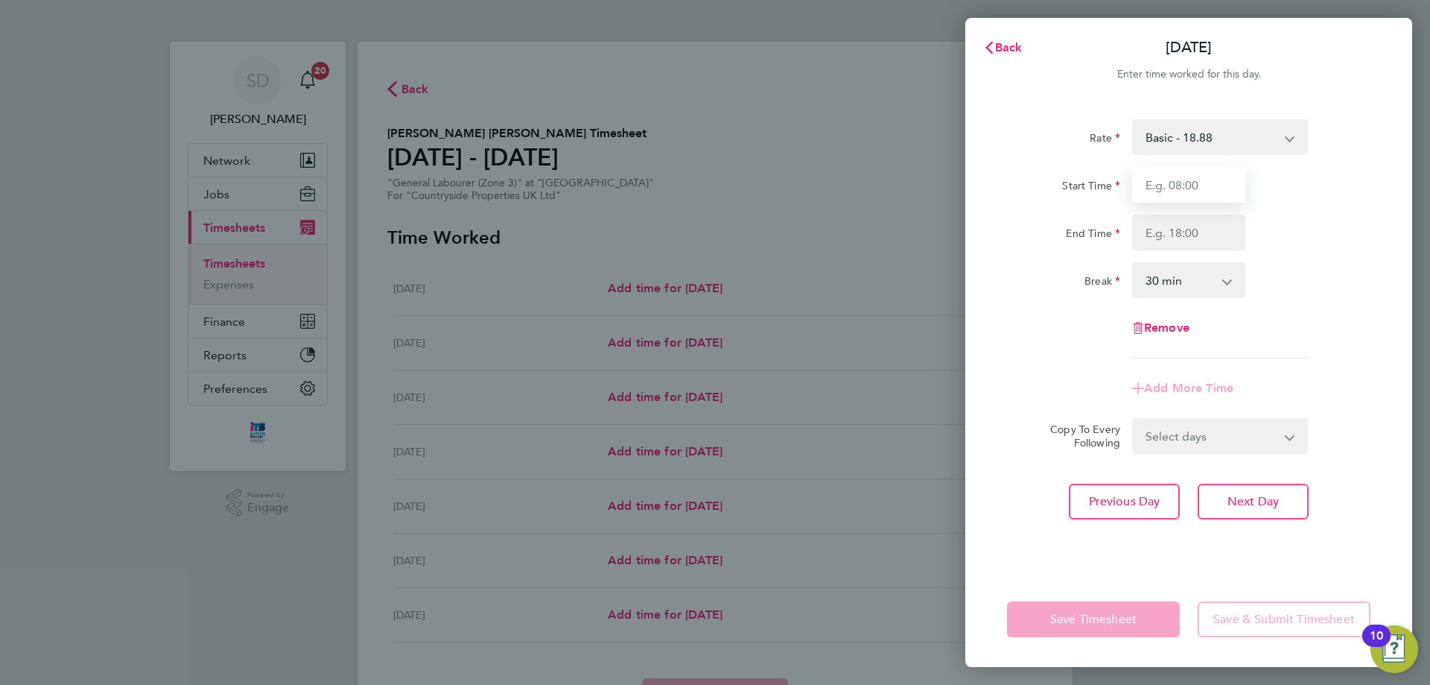
click at [1208, 199] on input "Start Time" at bounding box center [1188, 185] width 113 height 36
type input "07:30"
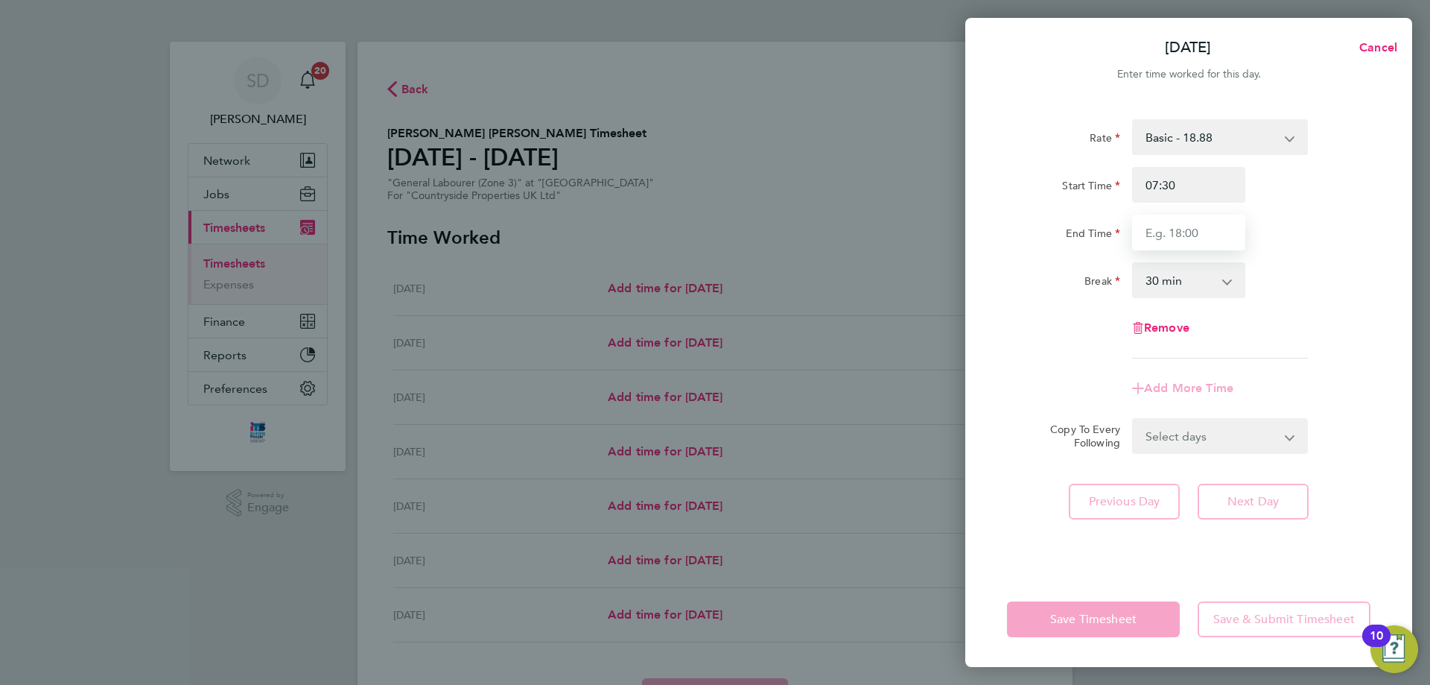
click at [1174, 234] on input "End Time" at bounding box center [1188, 233] width 113 height 36
type input "17:00"
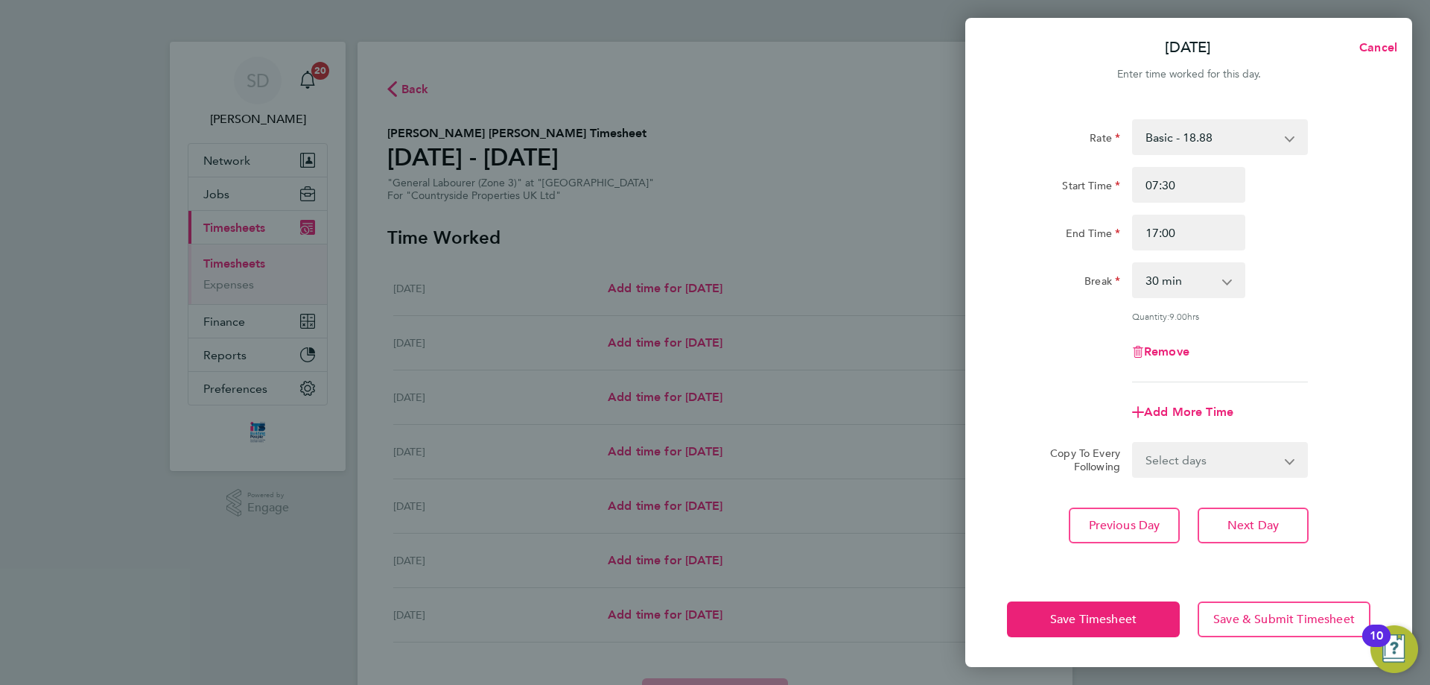
click at [1299, 299] on div "Rate Basic - 18.88 Start Time 07:30 End Time 17:00 Break 0 min 15 min 30 min 45…" at bounding box center [1189, 250] width 364 height 263
click at [1199, 472] on select "Select days Day Weekday (Mon-Fri) Weekend (Sat-Sun) [DATE] [DATE] [DATE] [DATE]…" at bounding box center [1212, 459] width 156 height 33
select select "WEEKDAY"
click at [1134, 443] on select "Select days Day Weekday (Mon-Fri) Weekend (Sat-Sun) [DATE] [DATE] [DATE] [DATE]…" at bounding box center [1212, 459] width 156 height 33
select select "[DATE]"
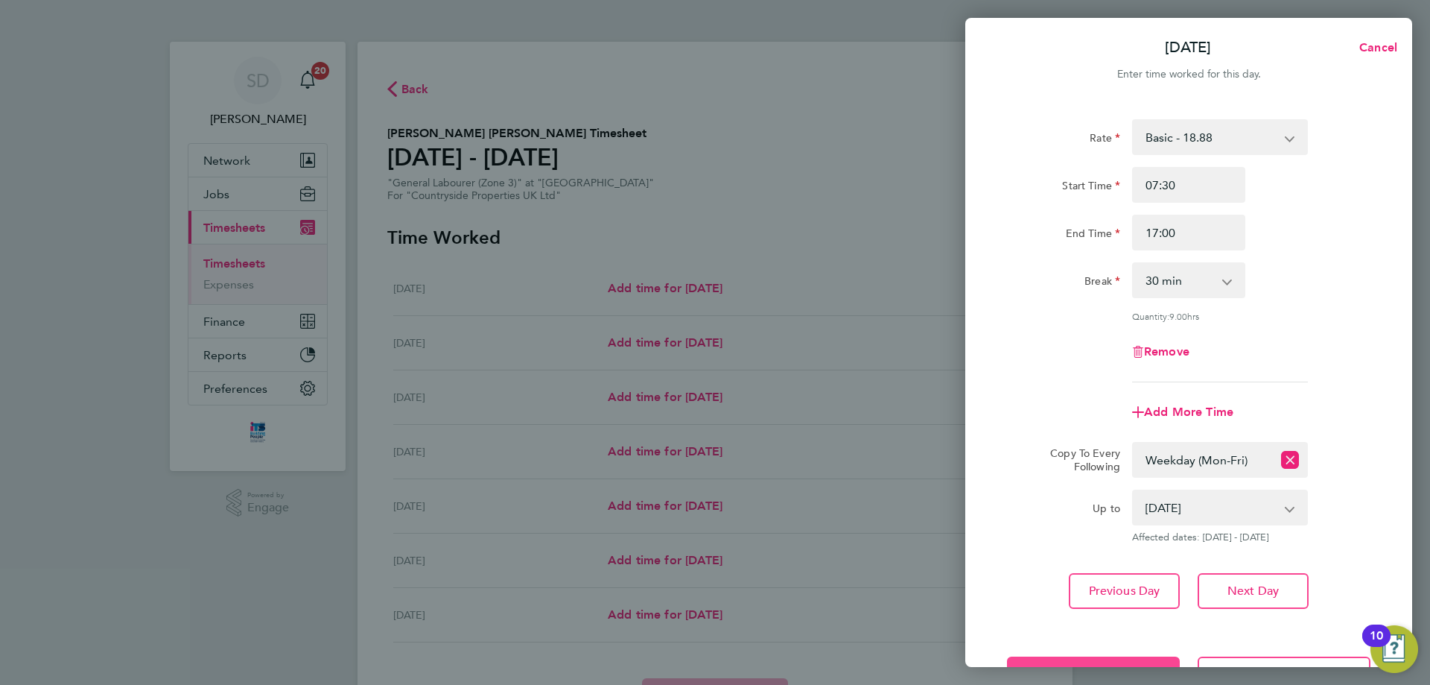
click at [1092, 661] on button "Save Timesheet" at bounding box center [1093, 674] width 173 height 36
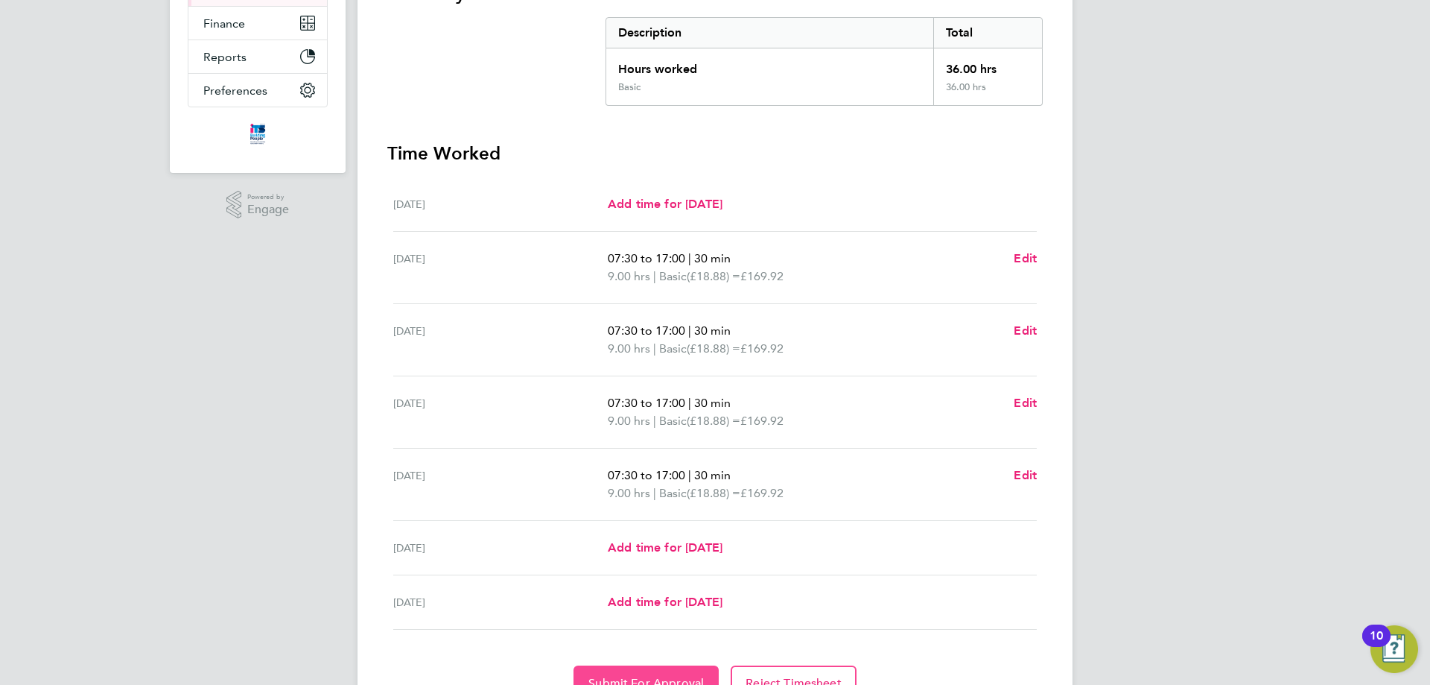
click at [621, 672] on button "Submit For Approval" at bounding box center [646, 683] width 145 height 36
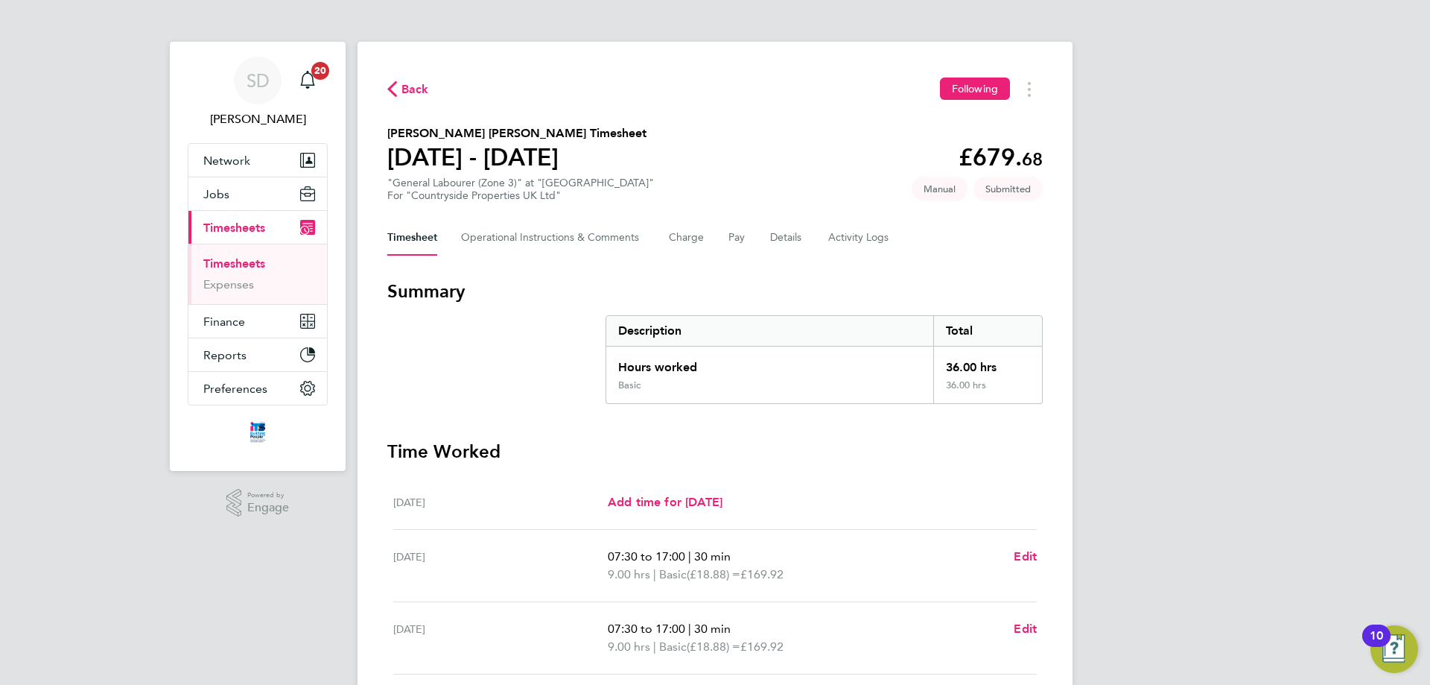
click at [409, 88] on span "Back" at bounding box center [416, 89] width 28 height 18
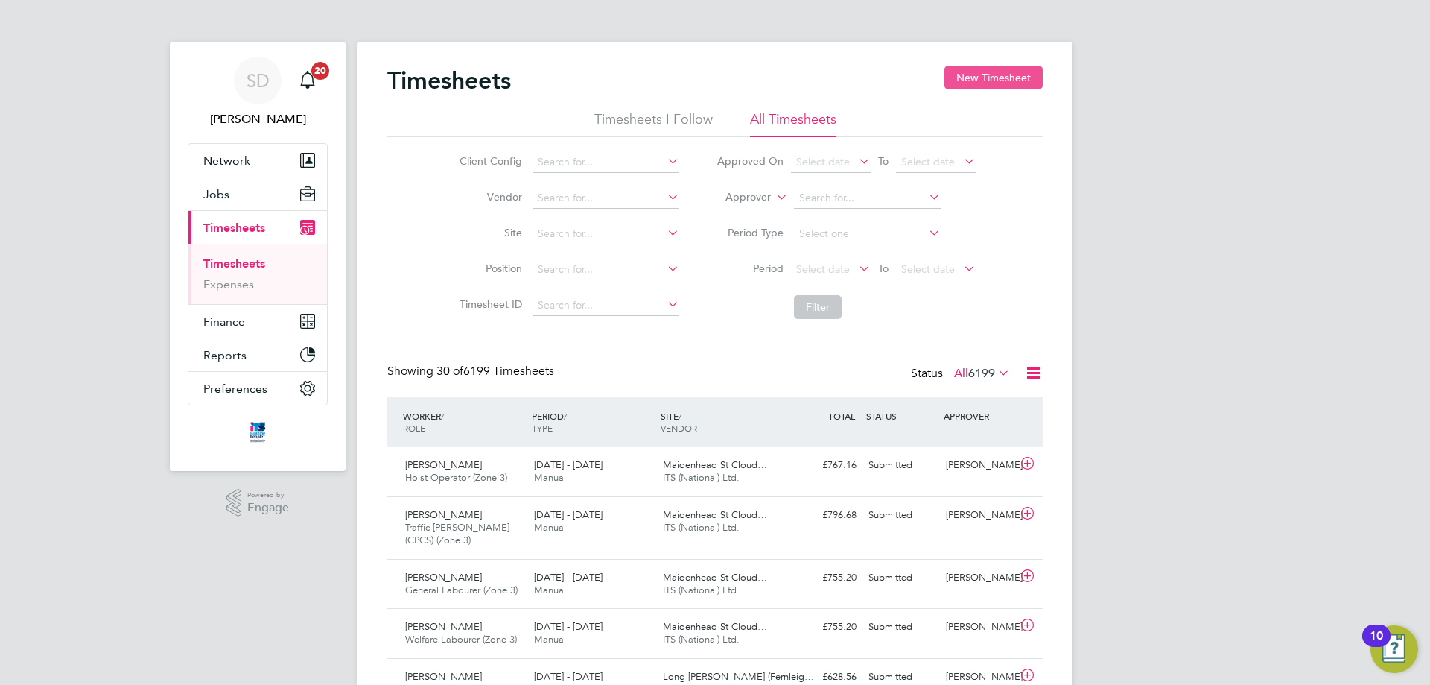
click at [993, 75] on button "New Timesheet" at bounding box center [994, 78] width 98 height 24
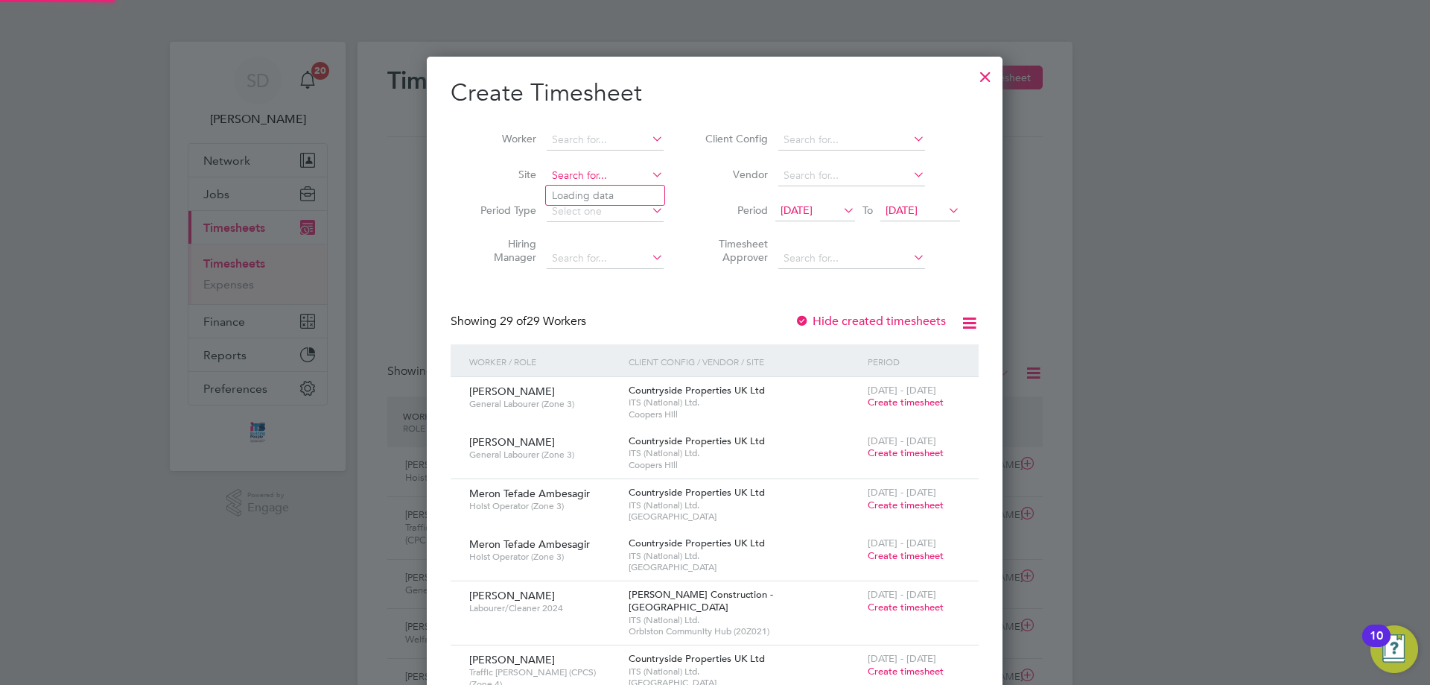
click at [567, 180] on input at bounding box center [605, 175] width 117 height 21
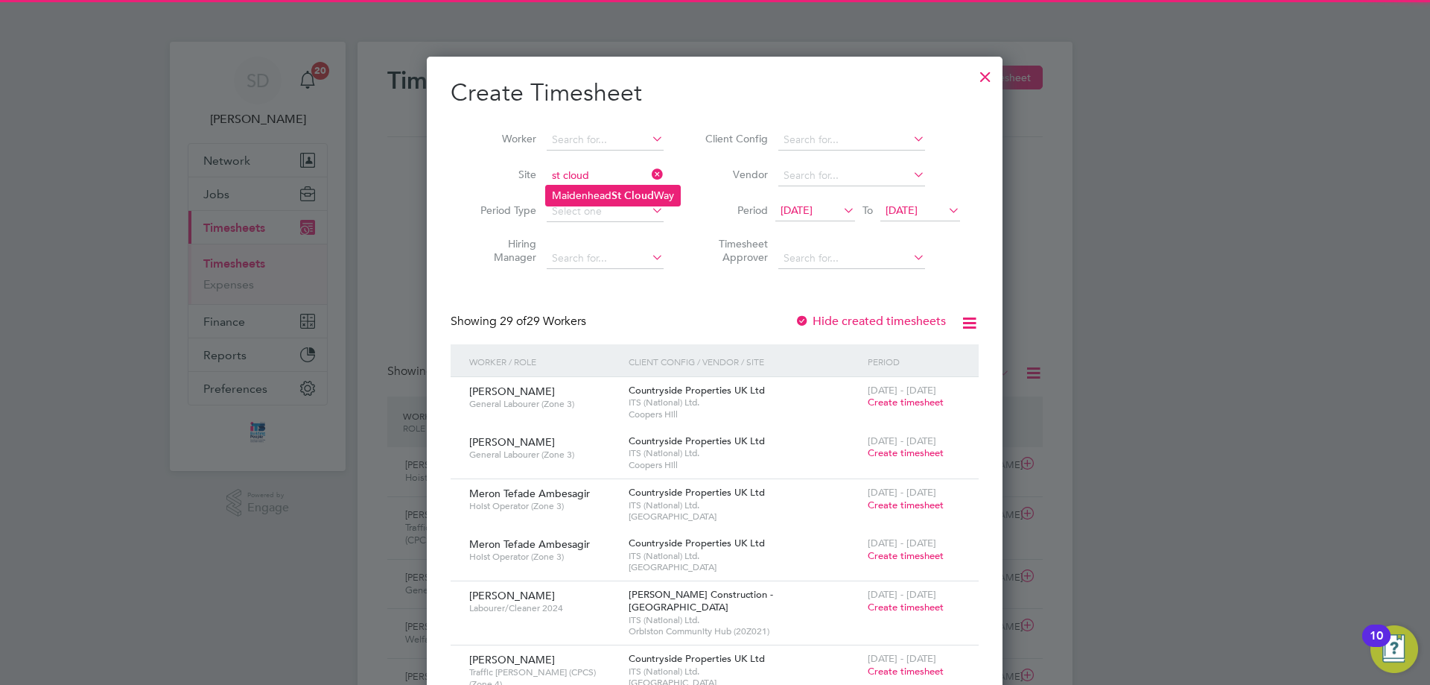
click at [606, 193] on li "[GEOGRAPHIC_DATA]" at bounding box center [613, 196] width 134 height 20
type input "[GEOGRAPHIC_DATA]"
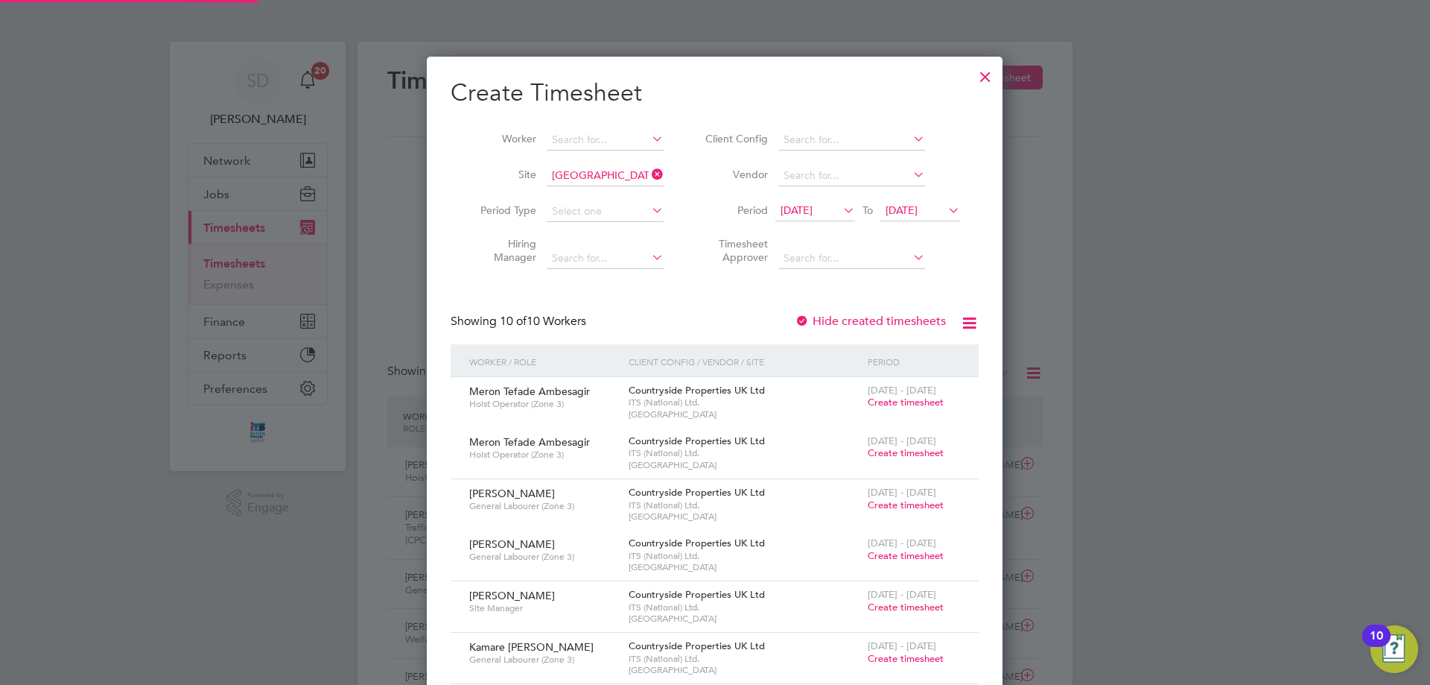
click at [801, 208] on span "[DATE]" at bounding box center [797, 209] width 32 height 13
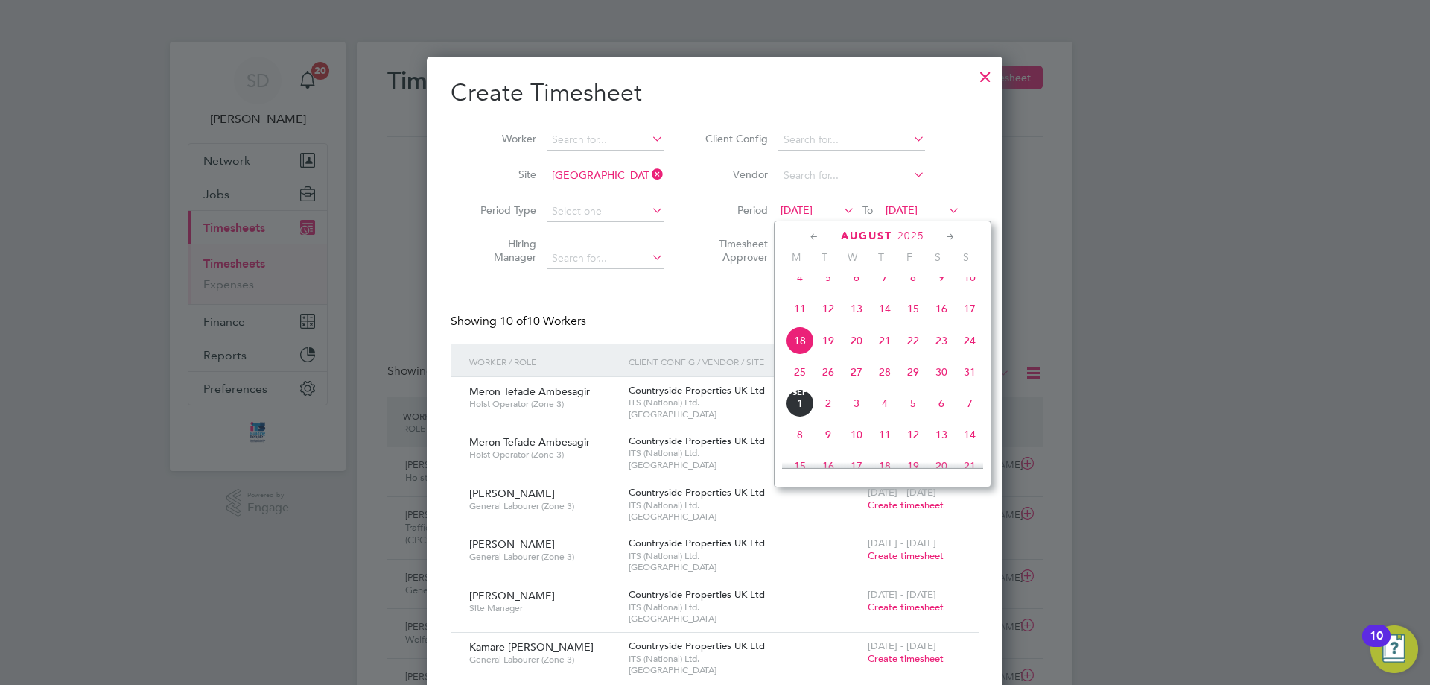
click at [802, 386] on span "25" at bounding box center [800, 372] width 28 height 28
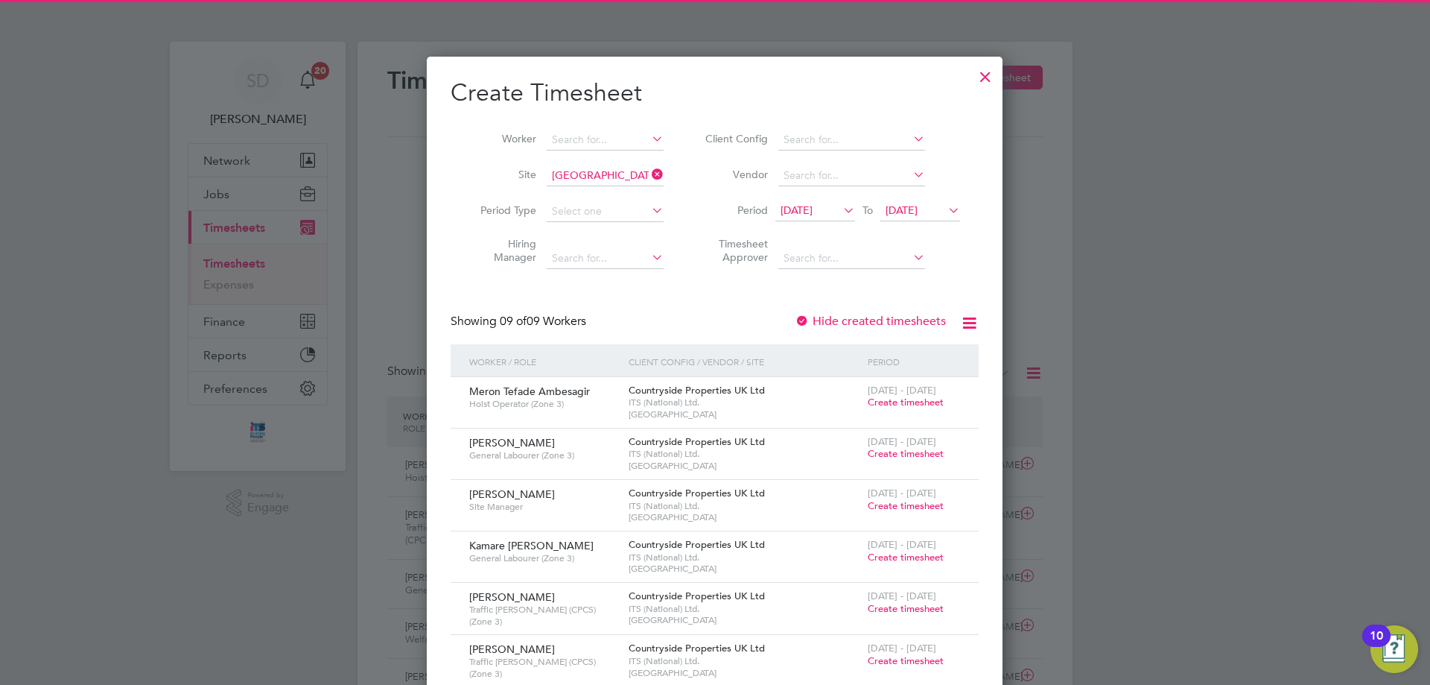
click at [908, 207] on span "[DATE]" at bounding box center [902, 209] width 32 height 13
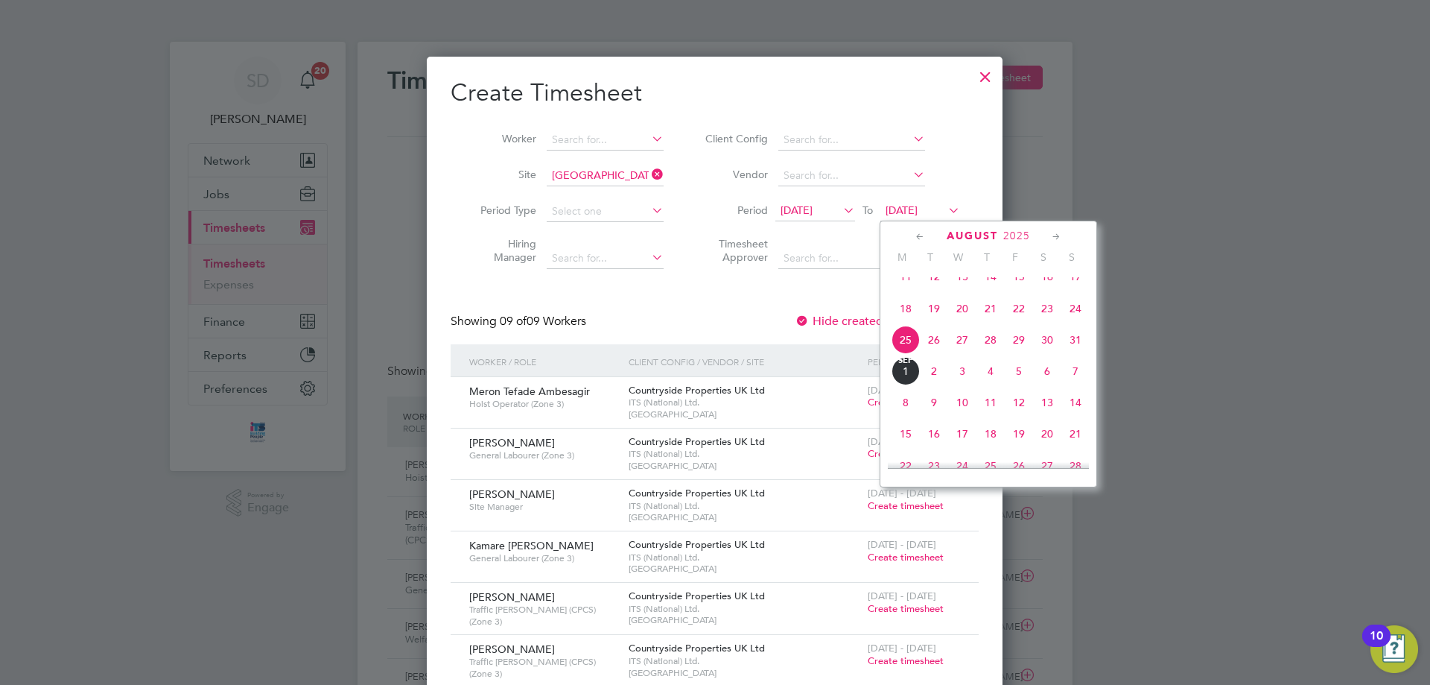
click at [1084, 351] on span "31" at bounding box center [1076, 340] width 28 height 28
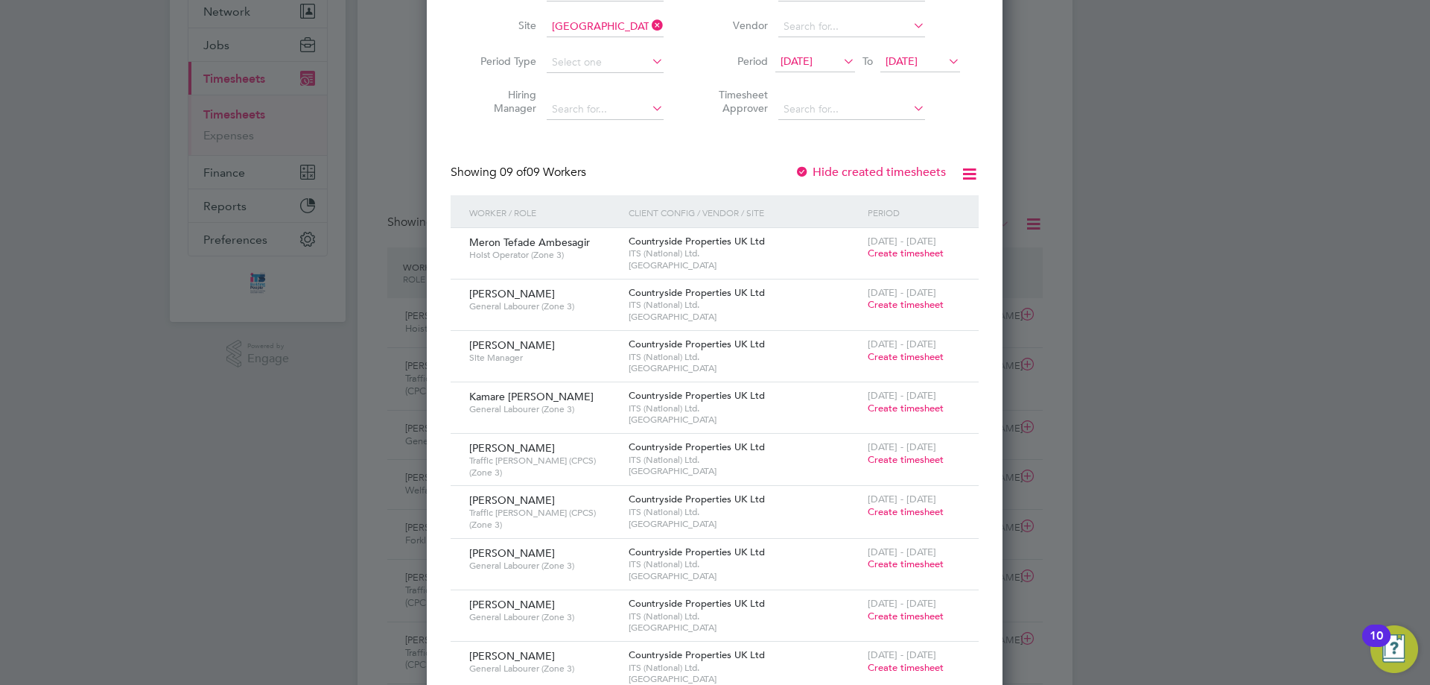
click at [888, 409] on span "Create timesheet" at bounding box center [906, 408] width 76 height 13
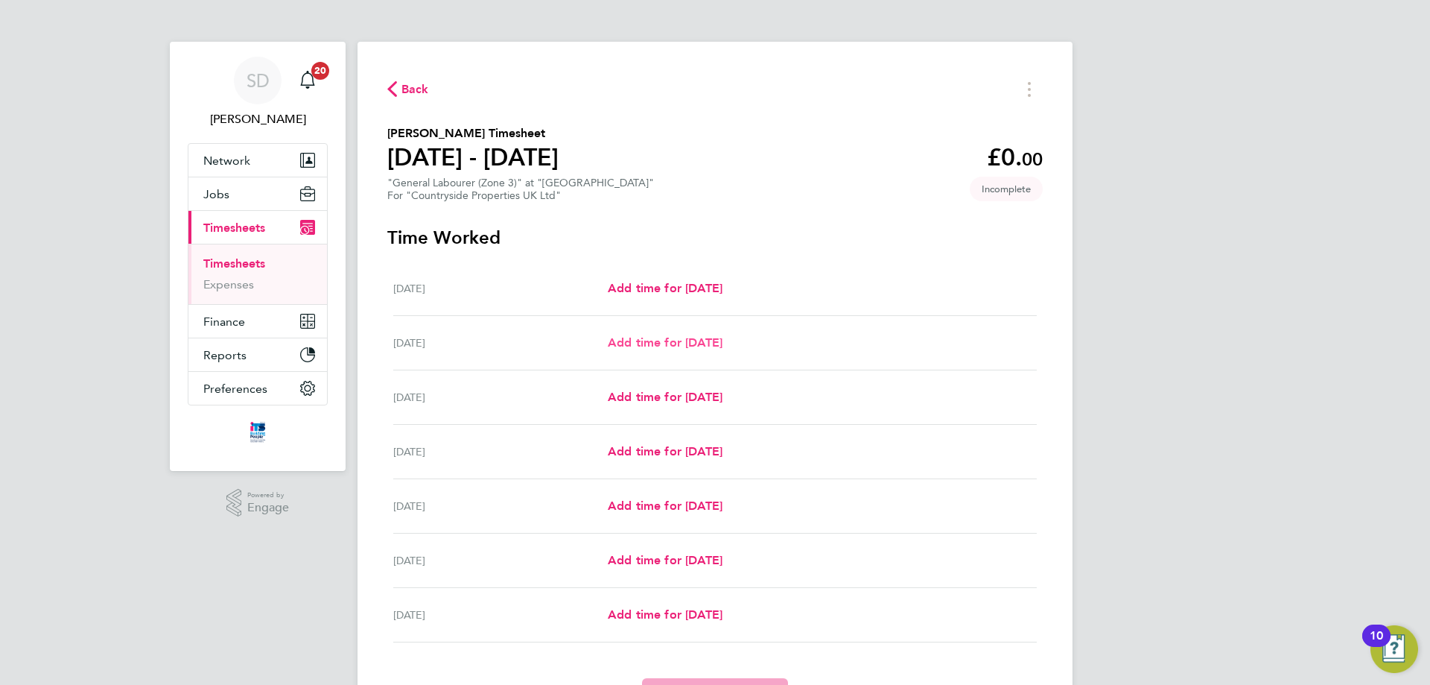
click at [721, 340] on span "Add time for [DATE]" at bounding box center [665, 342] width 115 height 14
select select "30"
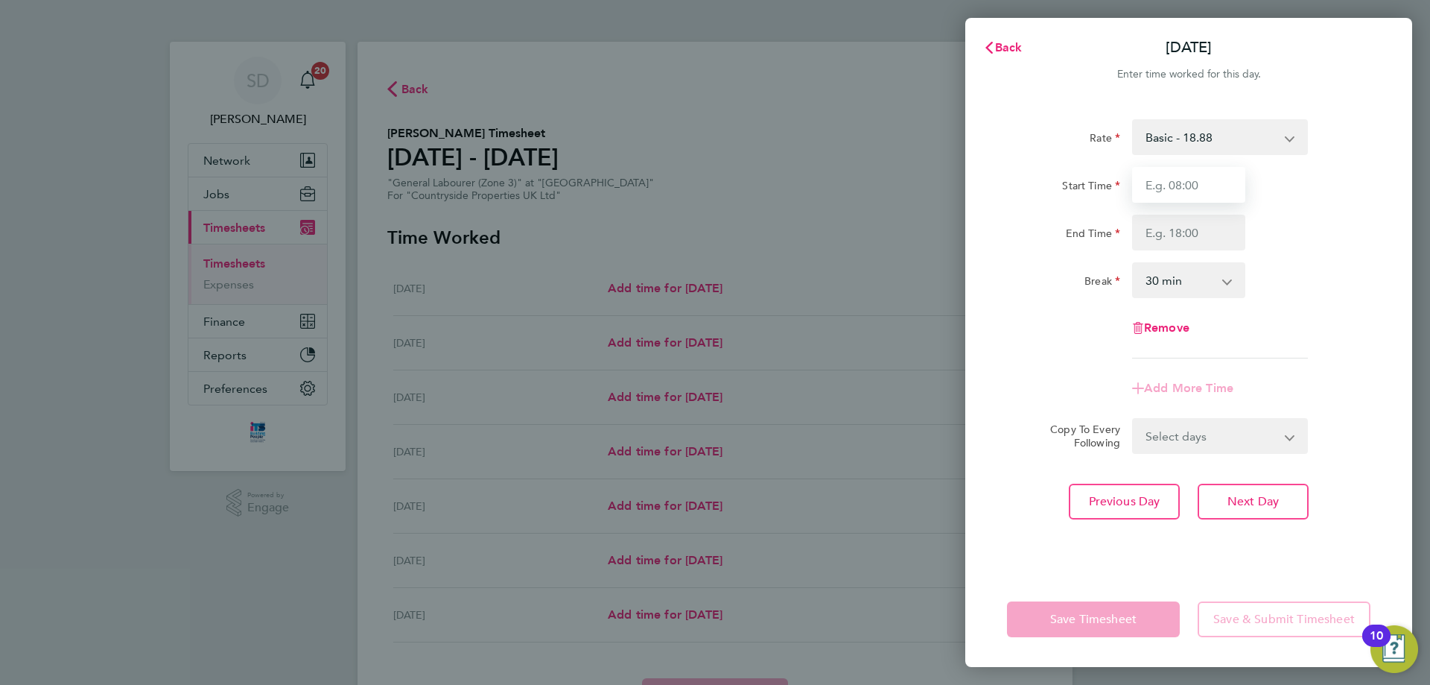
drag, startPoint x: 1178, startPoint y: 191, endPoint x: 1179, endPoint y: 198, distance: 7.6
click at [1178, 191] on input "Start Time" at bounding box center [1188, 185] width 113 height 36
type input "07:30"
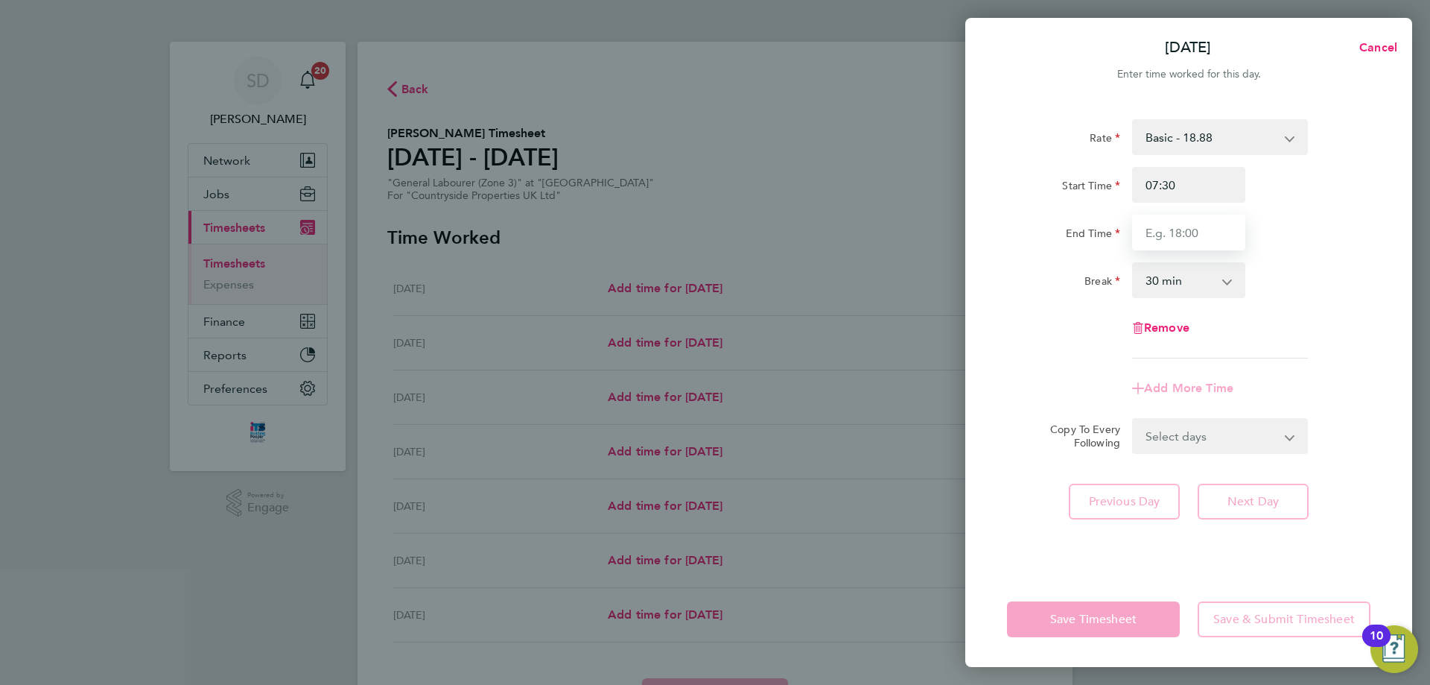
drag, startPoint x: 1169, startPoint y: 238, endPoint x: 1176, endPoint y: 244, distance: 10.0
click at [1169, 238] on input "End Time" at bounding box center [1188, 233] width 113 height 36
type input "17:00"
click at [1302, 317] on div "Rate Basic - 18.88 Start Time 07:30 End Time 17:00 Break 0 min 15 min 30 min 45…" at bounding box center [1189, 238] width 364 height 239
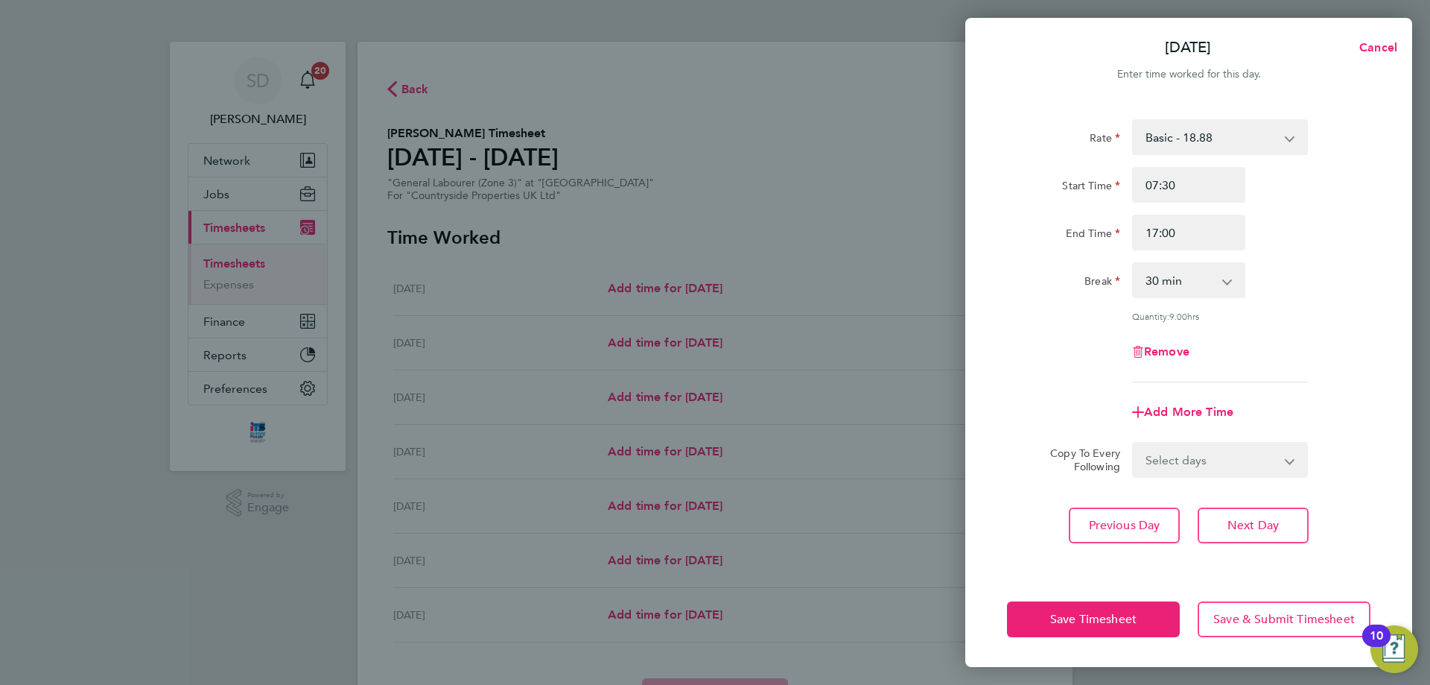
click at [1182, 460] on select "Select days Day Weekday (Mon-Fri) Weekend (Sat-Sun) [DATE] [DATE] [DATE] [DATE]…" at bounding box center [1212, 459] width 156 height 33
select select "WEEKDAY"
click at [1134, 443] on select "Select days Day Weekday (Mon-Fri) Weekend (Sat-Sun) [DATE] [DATE] [DATE] [DATE]…" at bounding box center [1212, 459] width 156 height 33
select select "[DATE]"
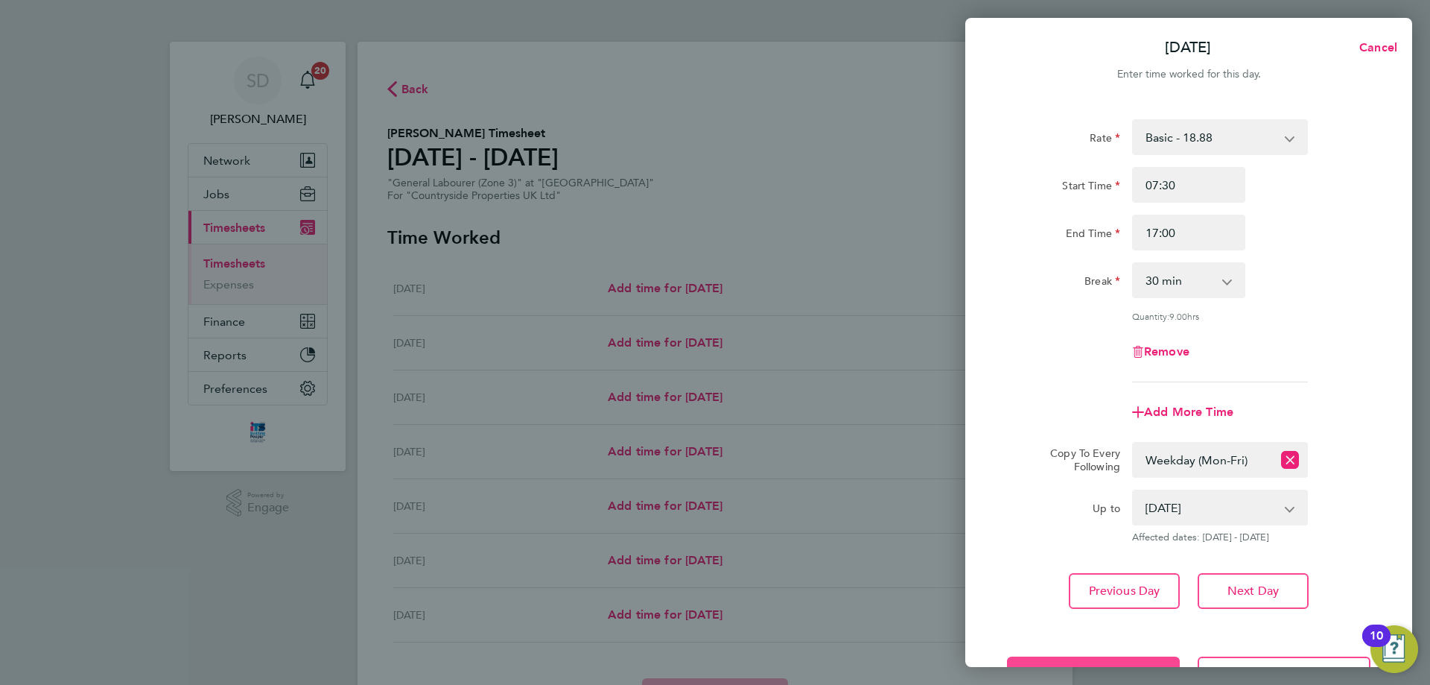
click at [1109, 664] on button "Save Timesheet" at bounding box center [1093, 674] width 173 height 36
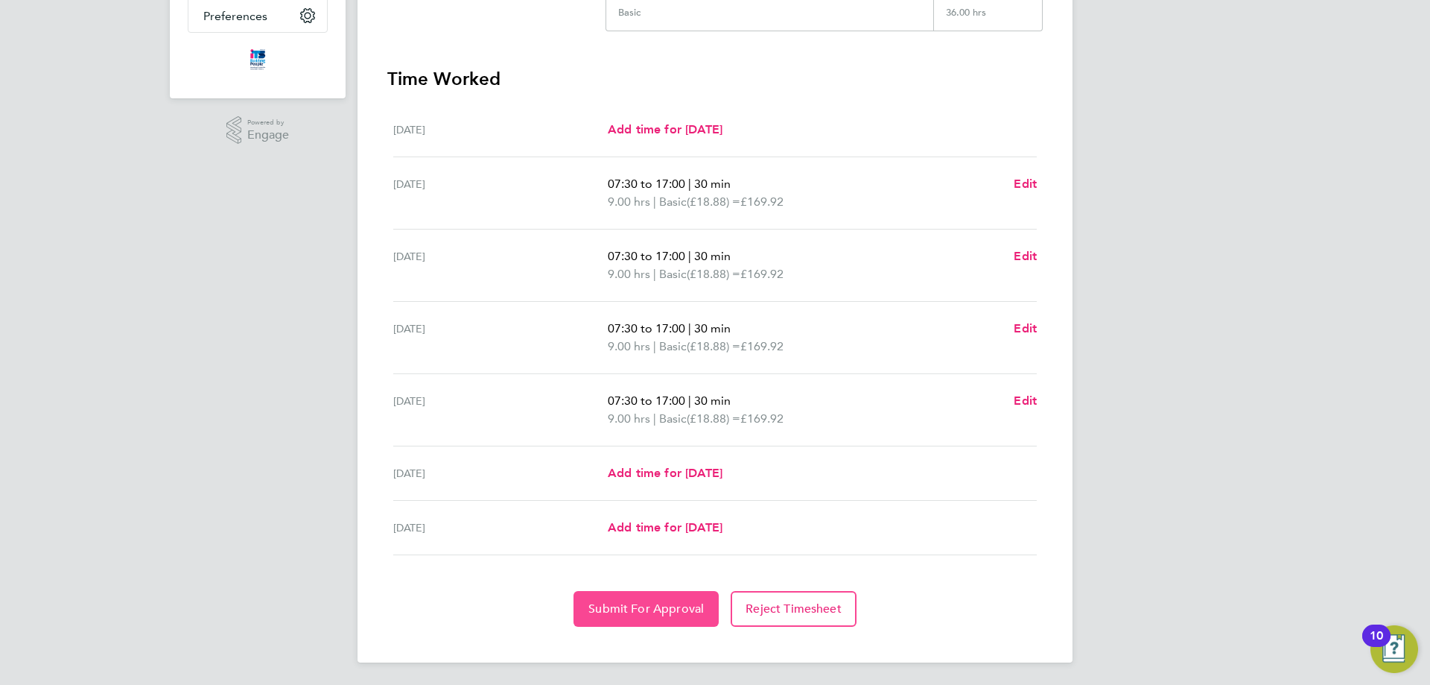
click at [660, 613] on span "Submit For Approval" at bounding box center [646, 608] width 115 height 15
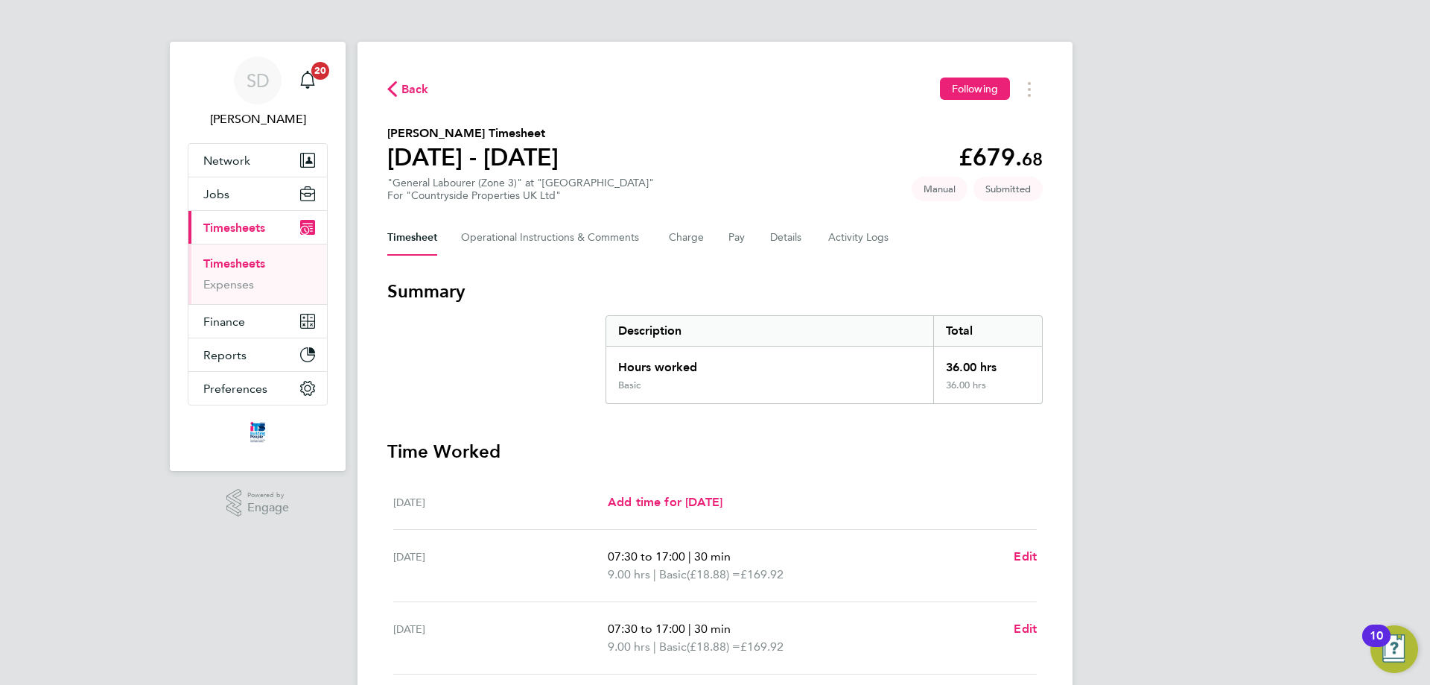
click at [420, 81] on span "Back" at bounding box center [416, 89] width 28 height 18
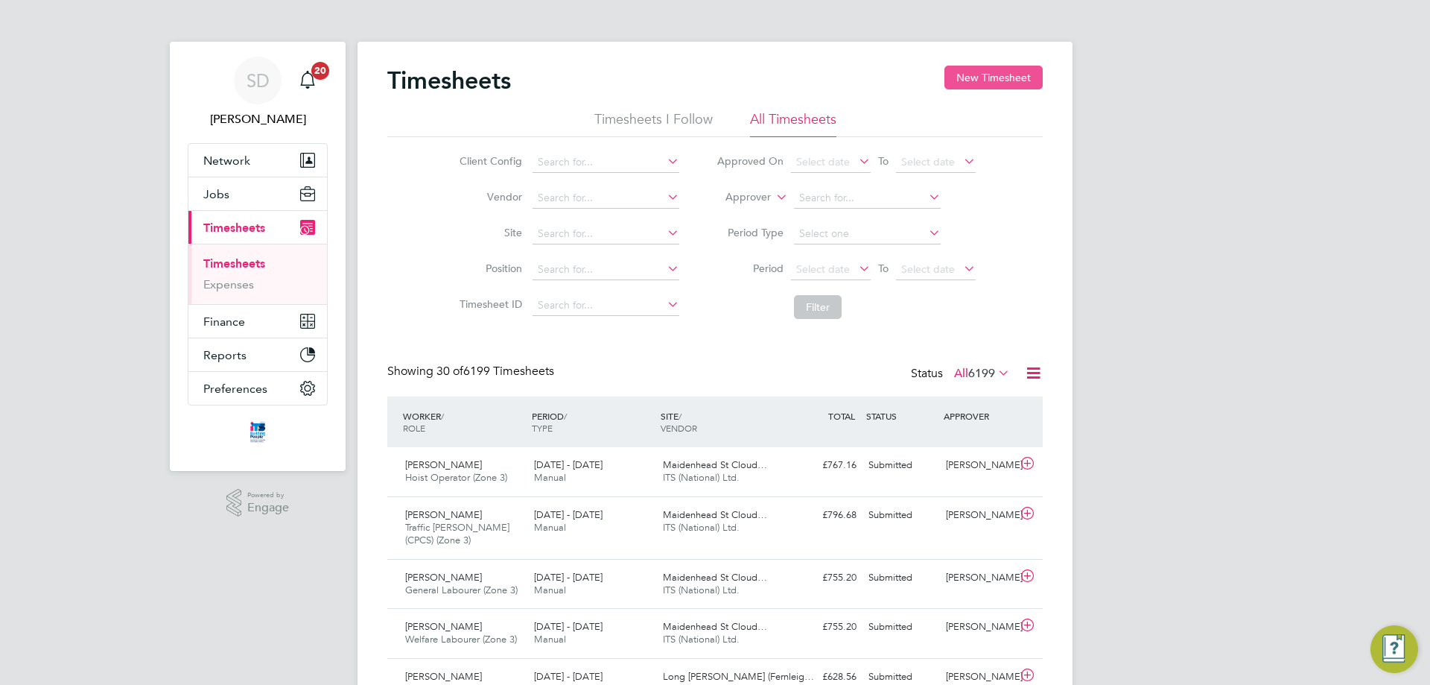
click at [980, 77] on button "New Timesheet" at bounding box center [994, 78] width 98 height 24
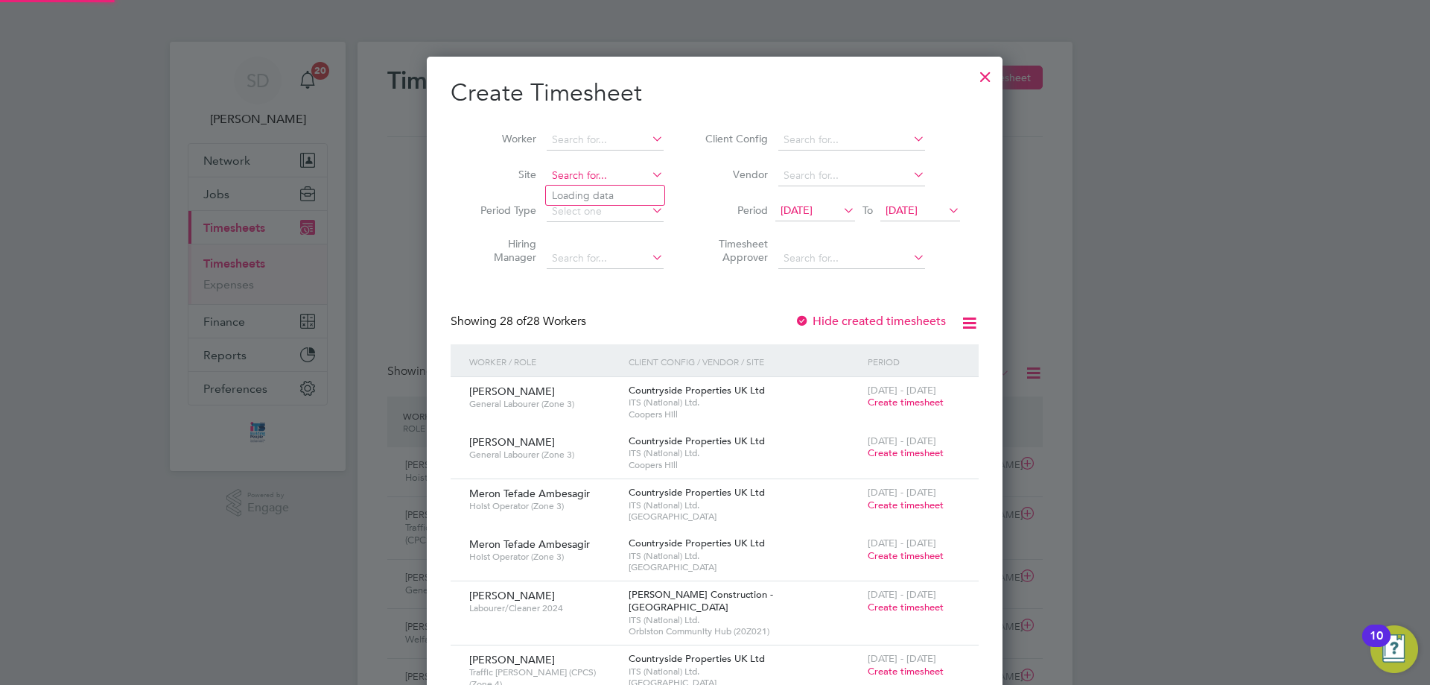
click at [595, 170] on input at bounding box center [605, 175] width 117 height 21
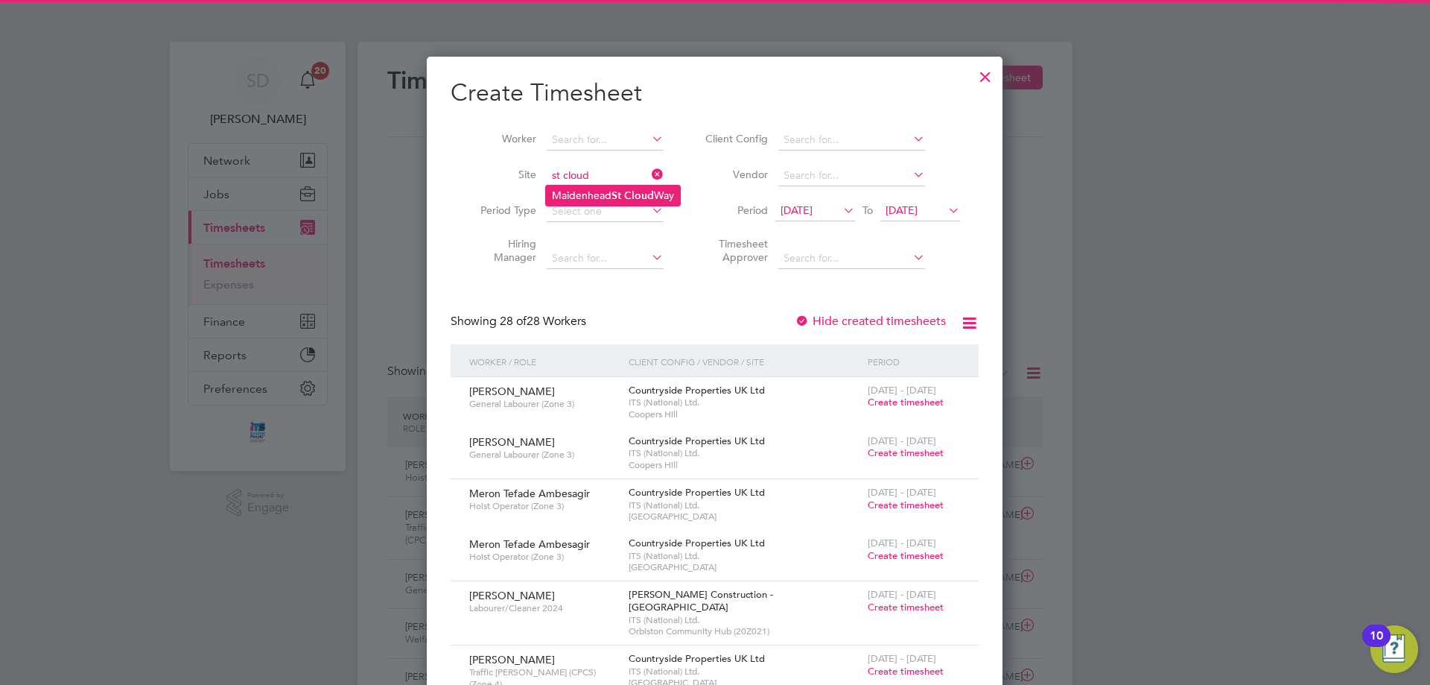
click at [602, 191] on li "[GEOGRAPHIC_DATA]" at bounding box center [613, 196] width 134 height 20
type input "[GEOGRAPHIC_DATA]"
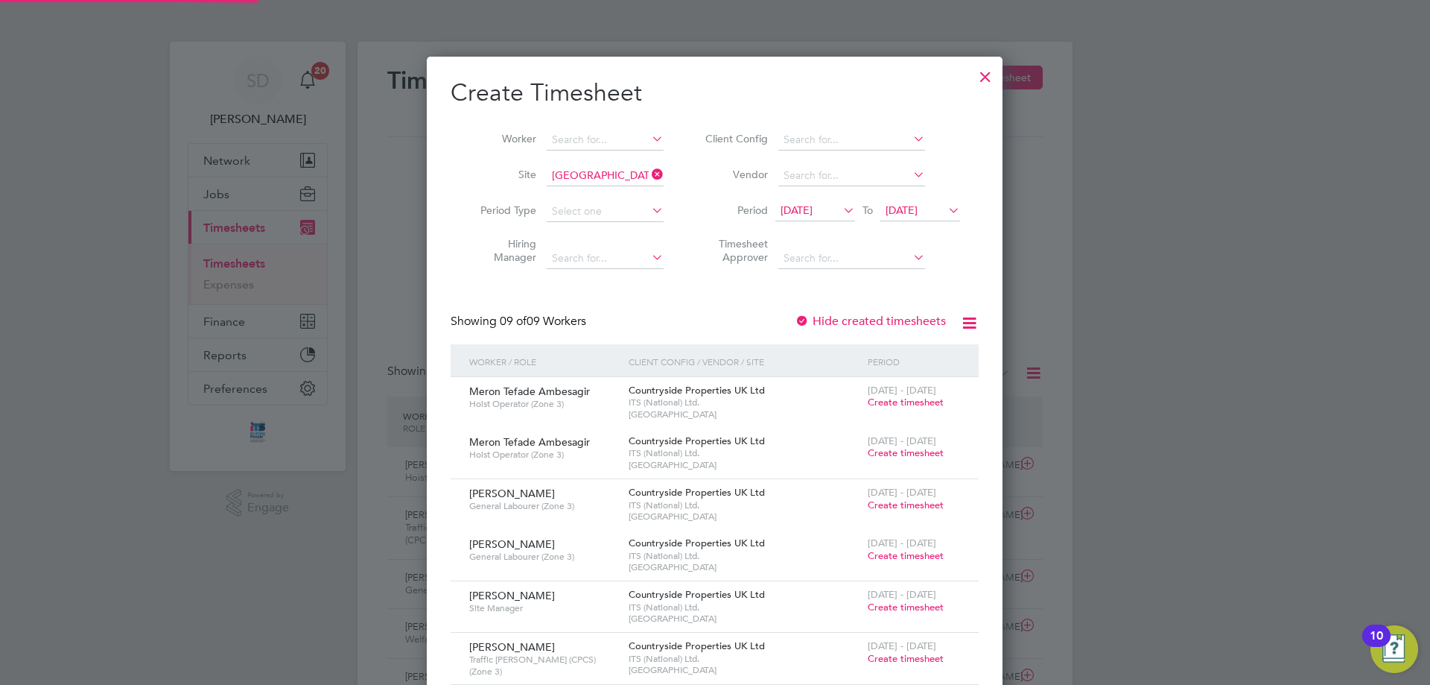
click at [820, 219] on span "[DATE]" at bounding box center [816, 211] width 80 height 20
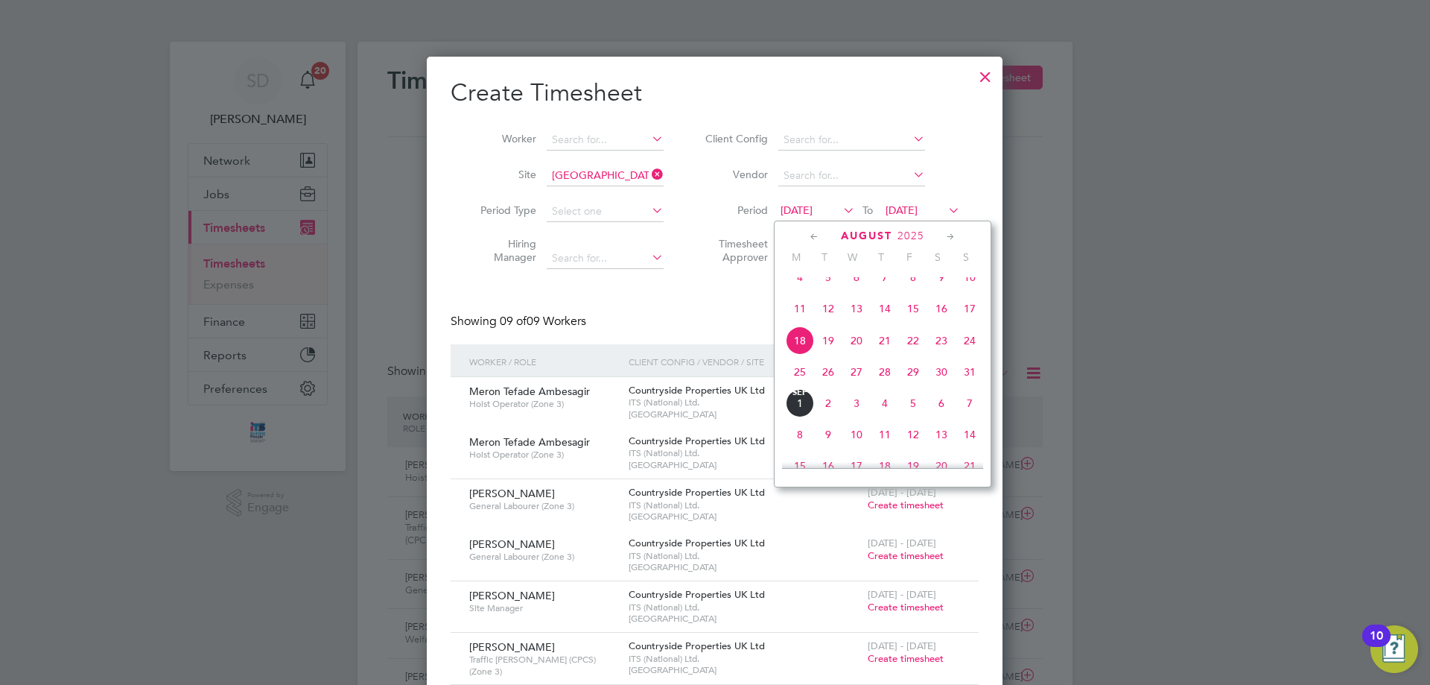
click at [798, 384] on span "25" at bounding box center [800, 372] width 28 height 28
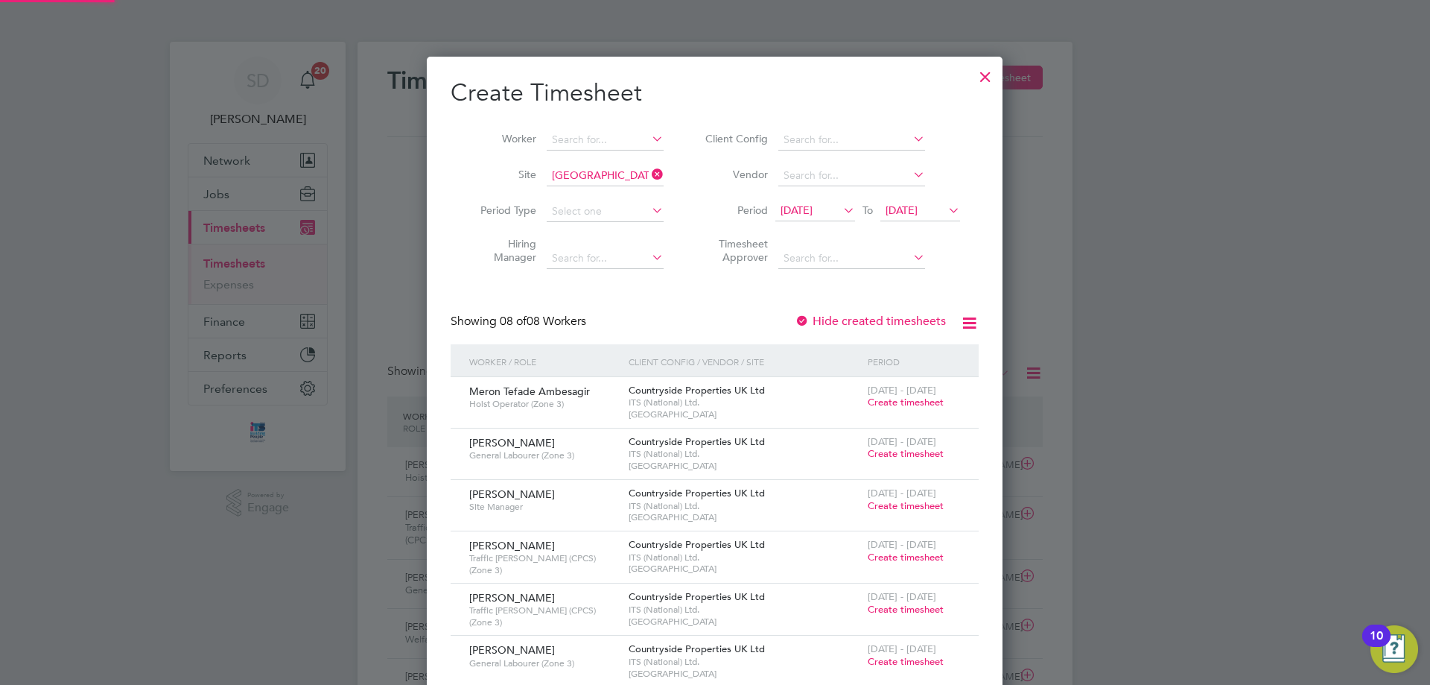
click at [895, 217] on span "[DATE]" at bounding box center [921, 211] width 80 height 20
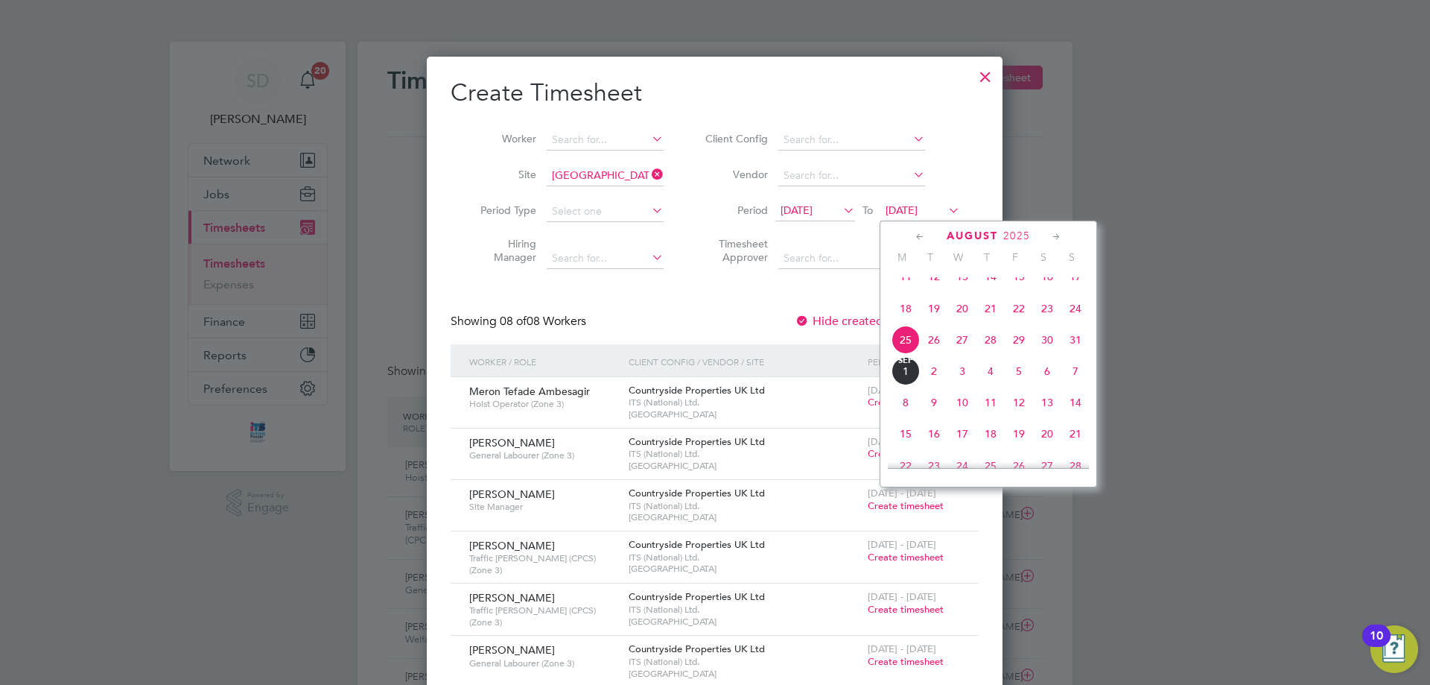
click at [1074, 352] on span "31" at bounding box center [1076, 340] width 28 height 28
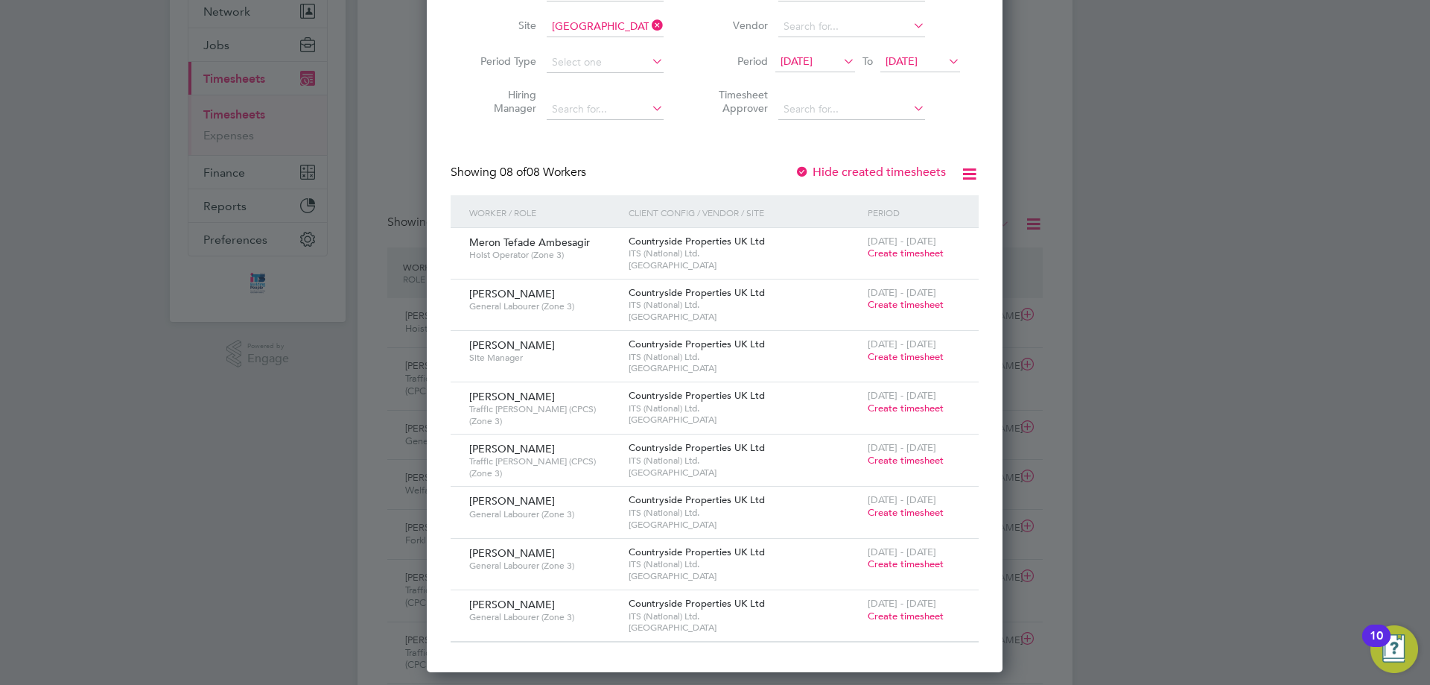
click at [895, 611] on span "Create timesheet" at bounding box center [906, 615] width 76 height 13
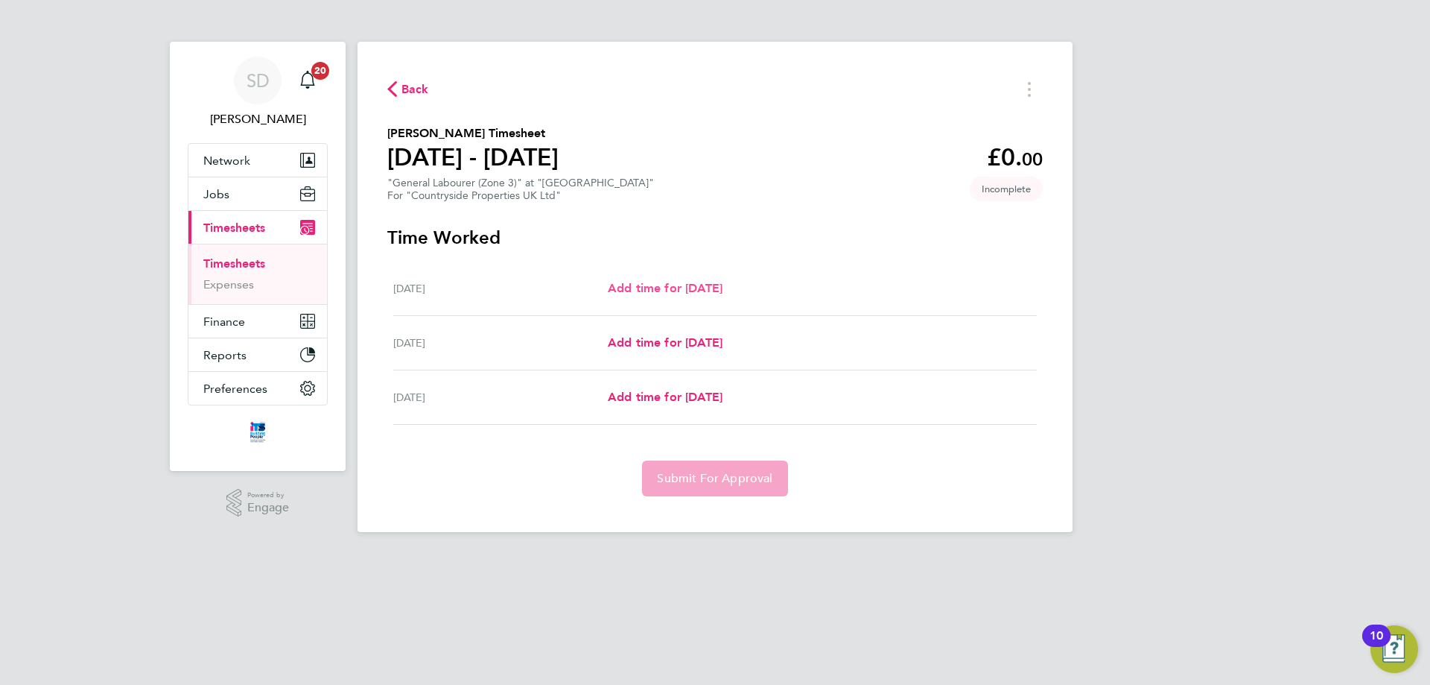
click at [717, 294] on span "Add time for [DATE]" at bounding box center [665, 288] width 115 height 14
select select "30"
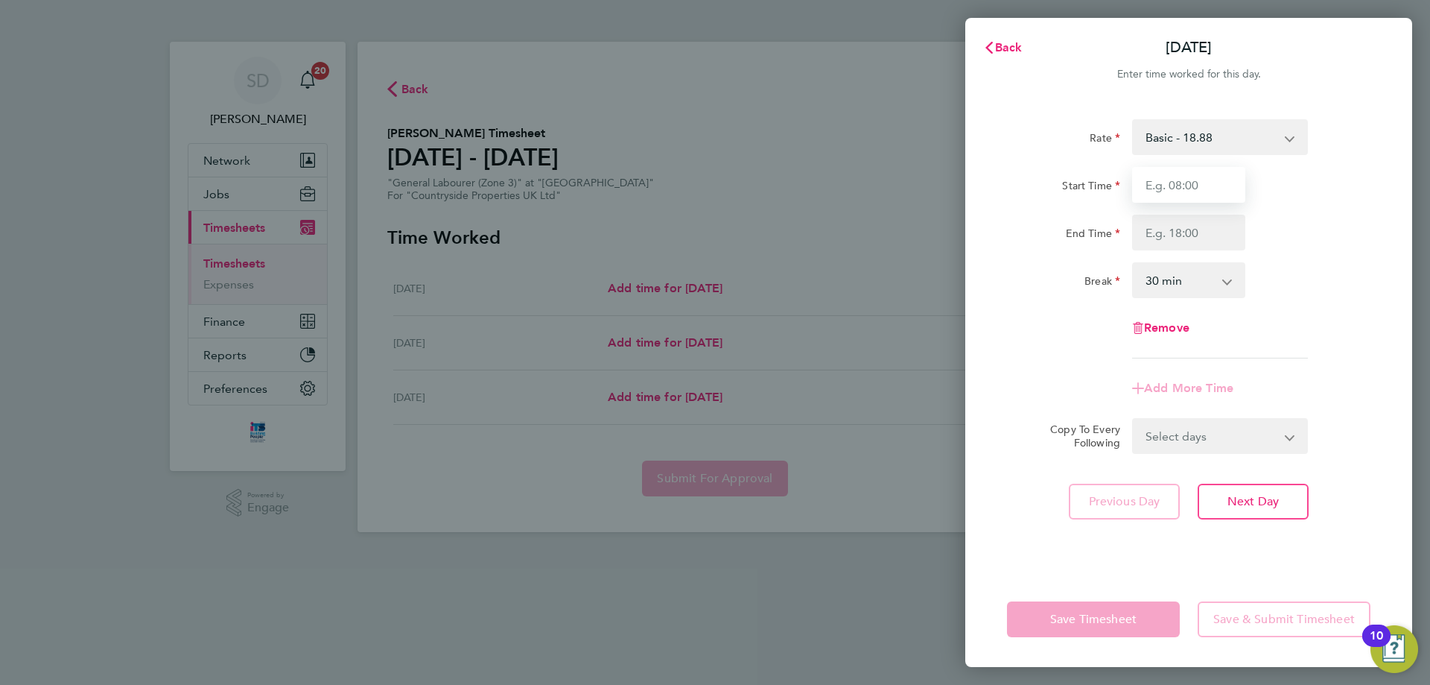
click at [1186, 183] on input "Start Time" at bounding box center [1188, 185] width 113 height 36
type input "07:00"
click at [1178, 240] on input "End Time" at bounding box center [1188, 233] width 113 height 36
type input "18:00"
click at [1347, 282] on div "Break 0 min 15 min 30 min 45 min 60 min 75 min 90 min" at bounding box center [1188, 280] width 375 height 36
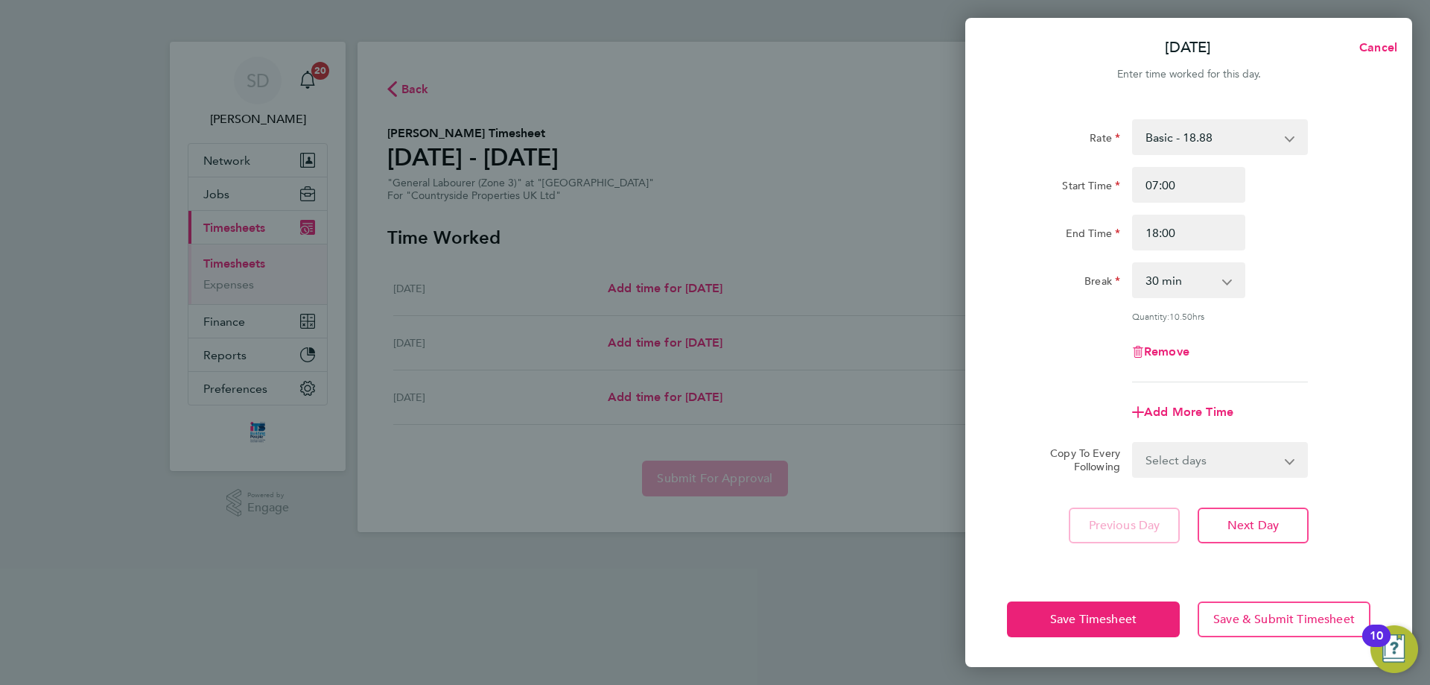
click at [1219, 282] on select "0 min 15 min 30 min 45 min 60 min 75 min 90 min" at bounding box center [1180, 280] width 92 height 33
select select "0"
click at [1134, 264] on select "0 min 15 min 30 min 45 min 60 min 75 min 90 min" at bounding box center [1180, 280] width 92 height 33
click at [1214, 239] on input "18:00" at bounding box center [1188, 233] width 113 height 36
click at [1342, 181] on div "Start Time 07:00" at bounding box center [1188, 185] width 375 height 36
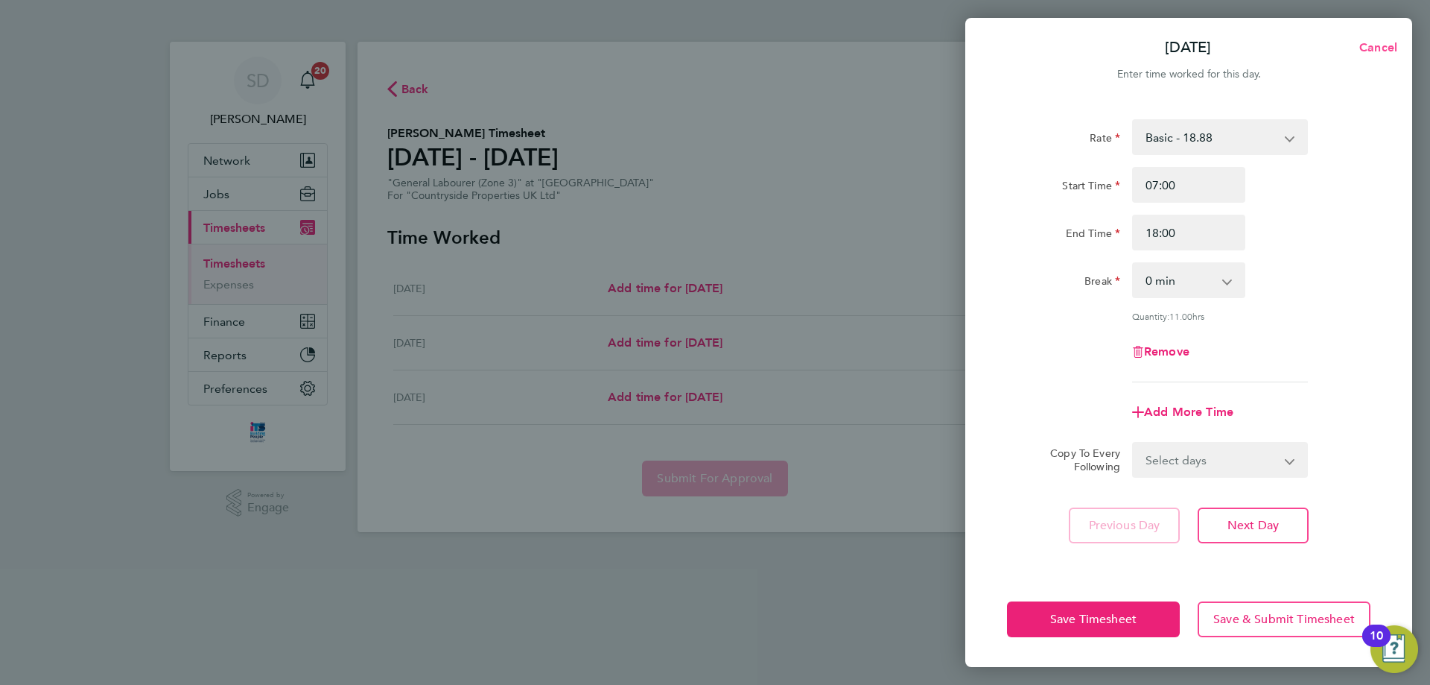
click at [1378, 51] on span "Cancel" at bounding box center [1376, 47] width 42 height 14
select select "30"
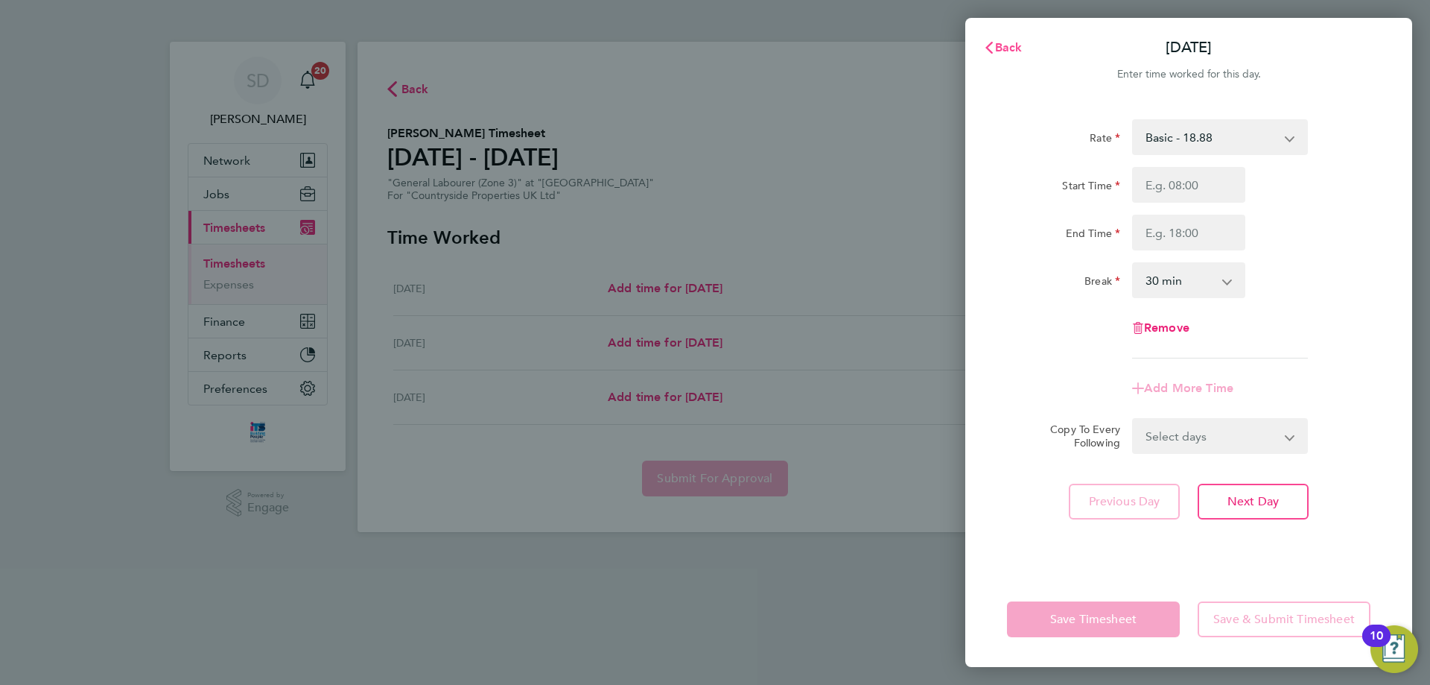
click at [1018, 45] on span "Back" at bounding box center [1009, 47] width 28 height 14
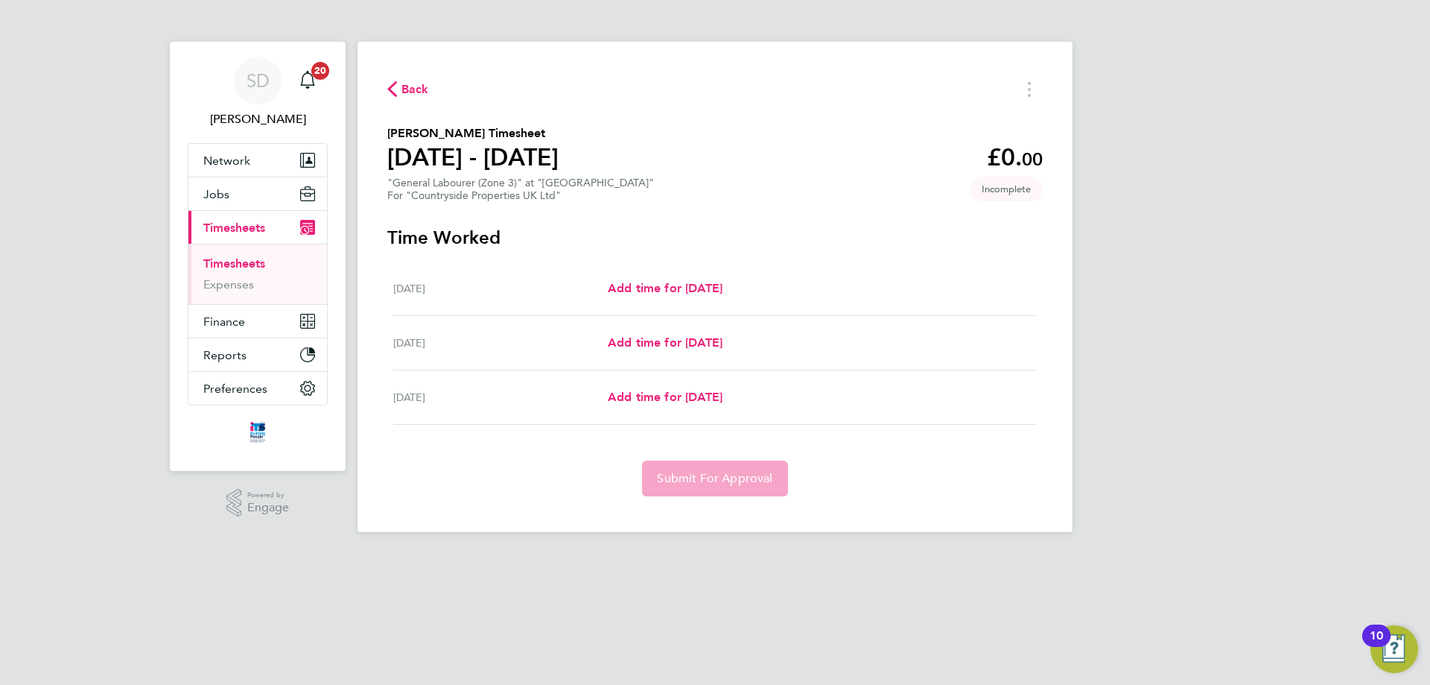
click at [413, 91] on span "Back" at bounding box center [416, 89] width 28 height 18
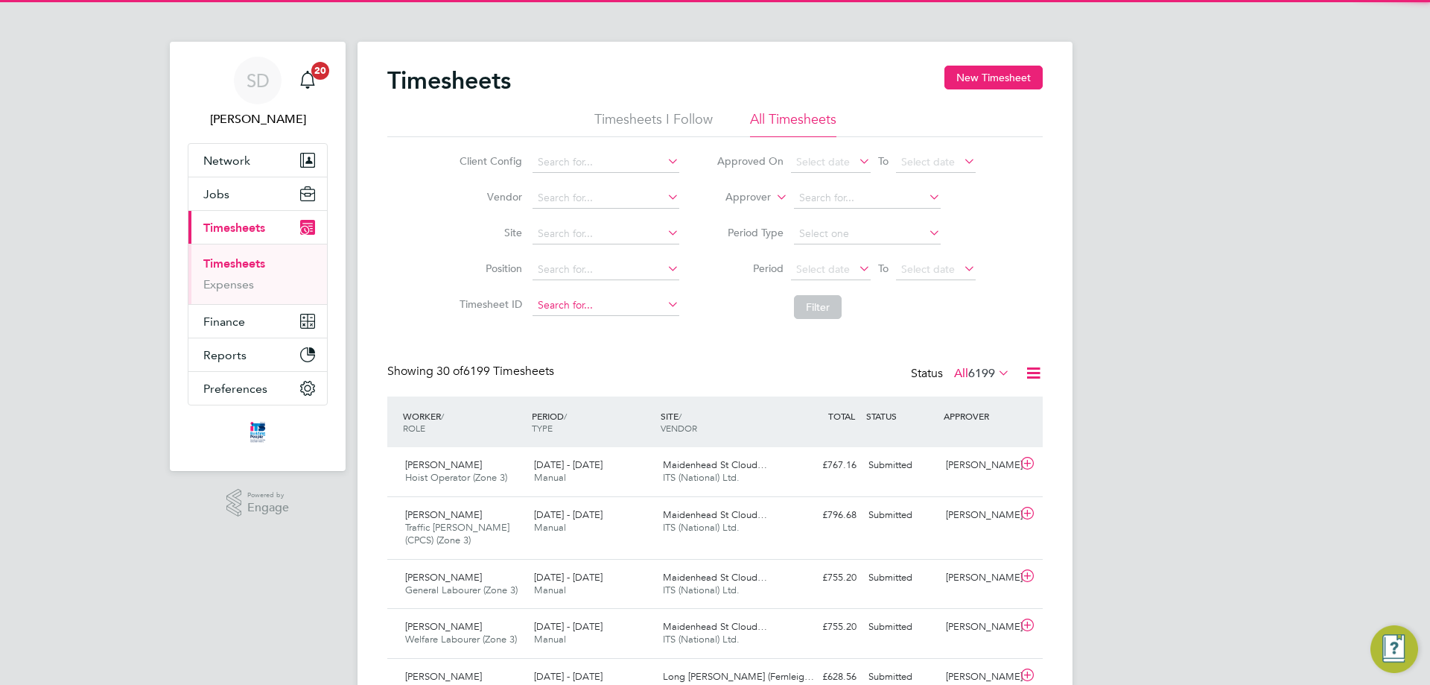
scroll to position [38, 130]
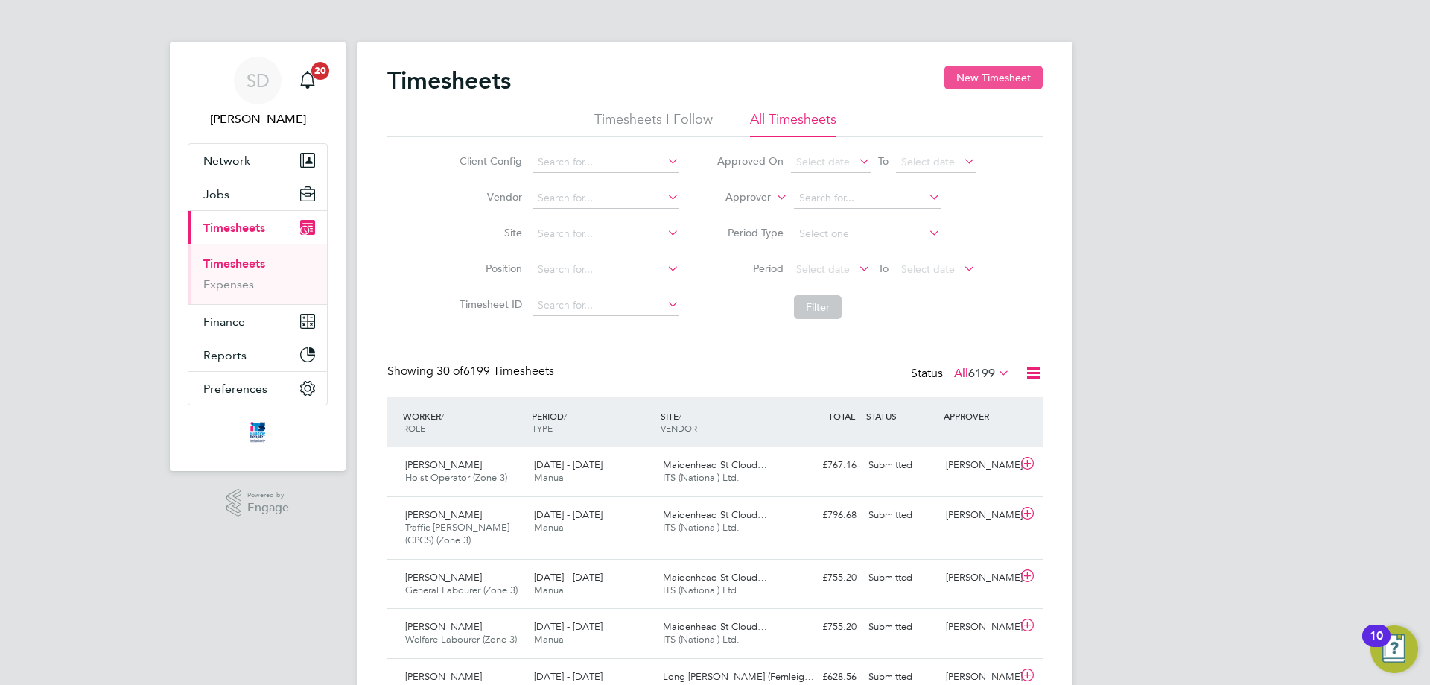
click at [985, 75] on button "New Timesheet" at bounding box center [994, 78] width 98 height 24
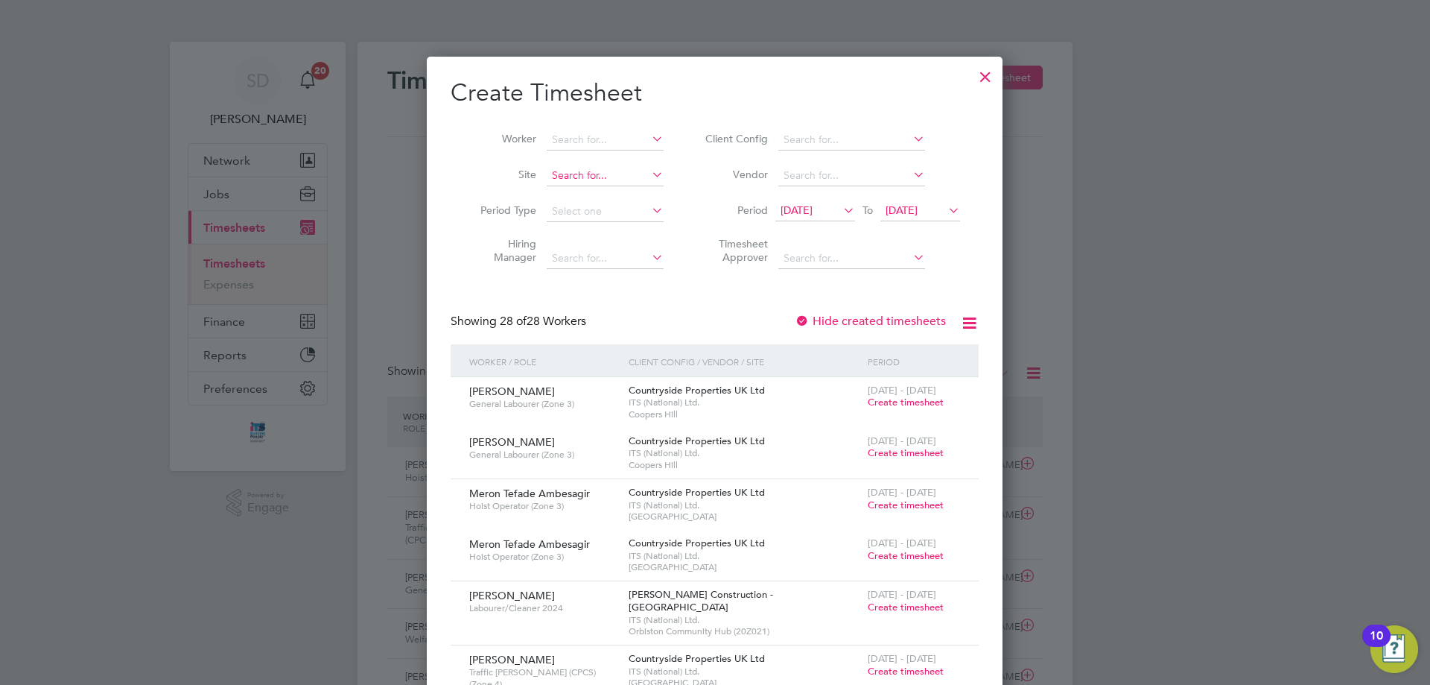
click at [620, 171] on input at bounding box center [605, 175] width 117 height 21
click at [636, 196] on b "Cloud" at bounding box center [639, 195] width 30 height 13
type input "[GEOGRAPHIC_DATA]"
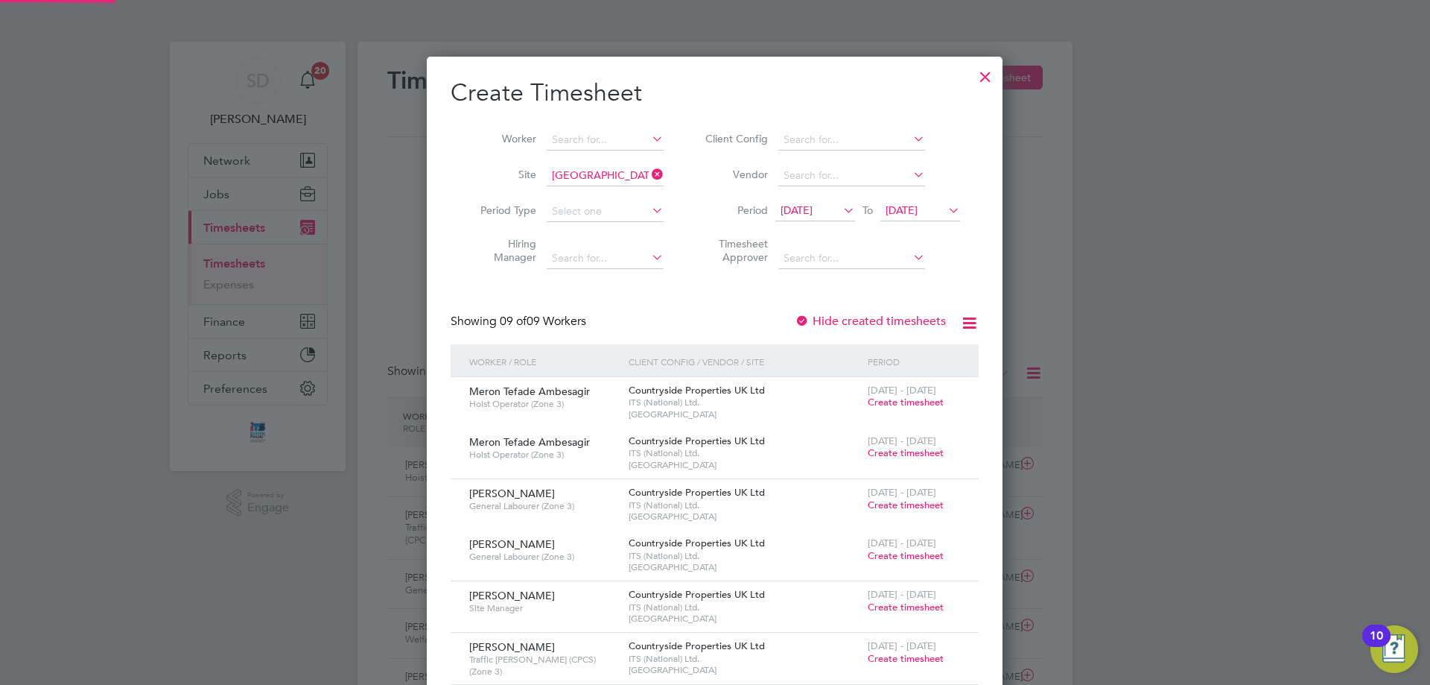
click at [813, 211] on span "[DATE]" at bounding box center [797, 209] width 32 height 13
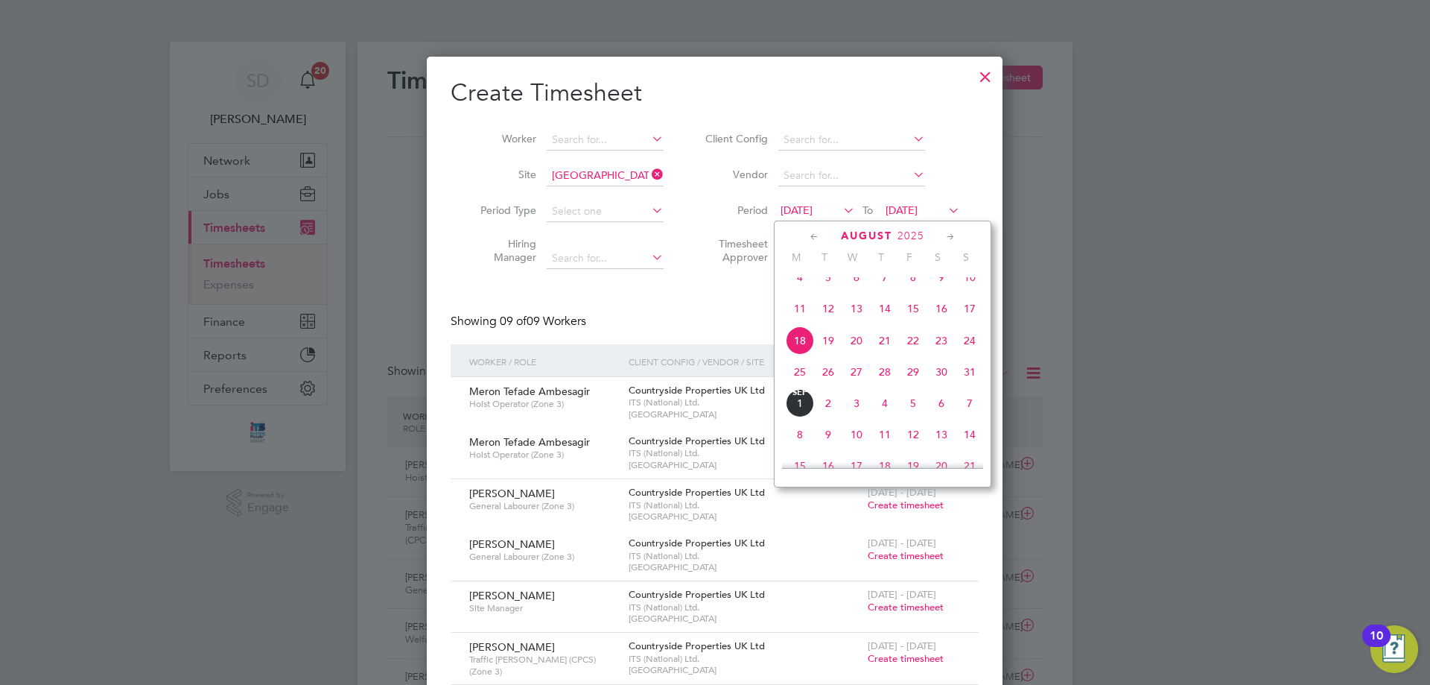
click at [801, 386] on span "25" at bounding box center [800, 372] width 28 height 28
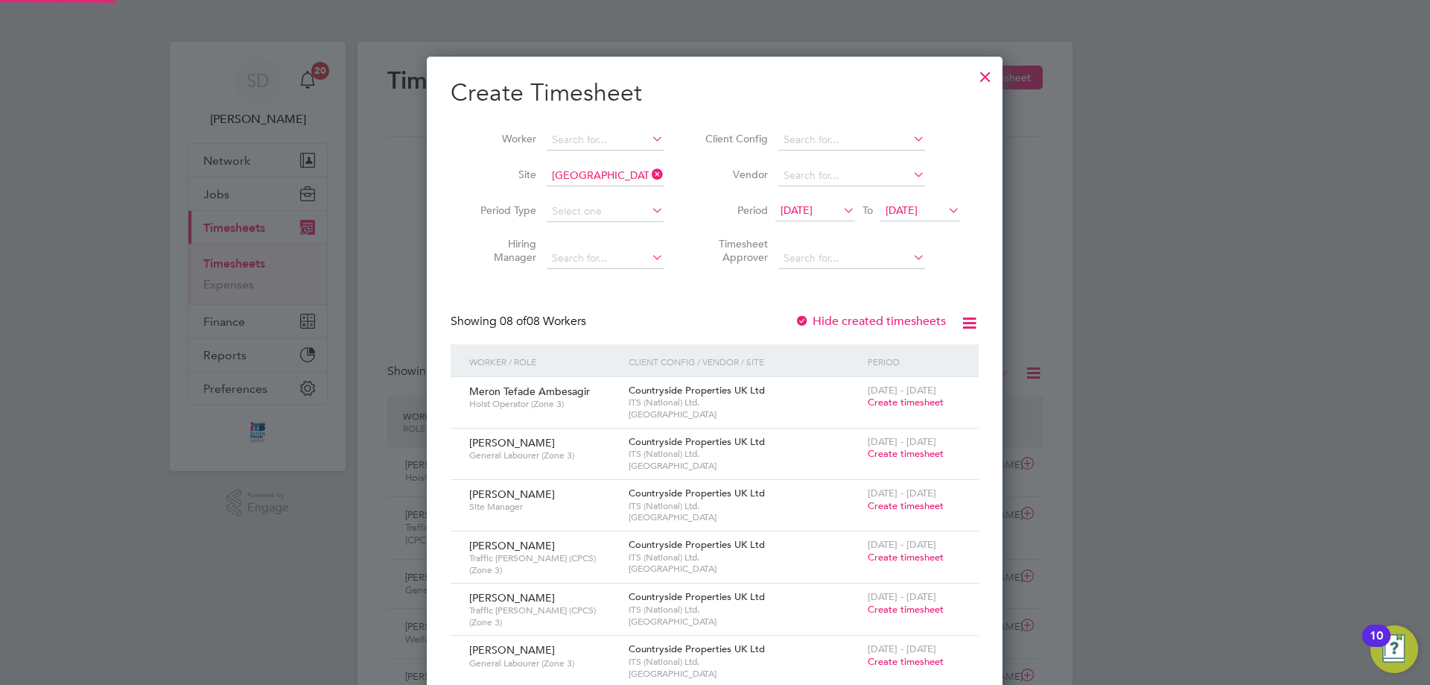
click at [907, 218] on span "[DATE]" at bounding box center [921, 211] width 80 height 20
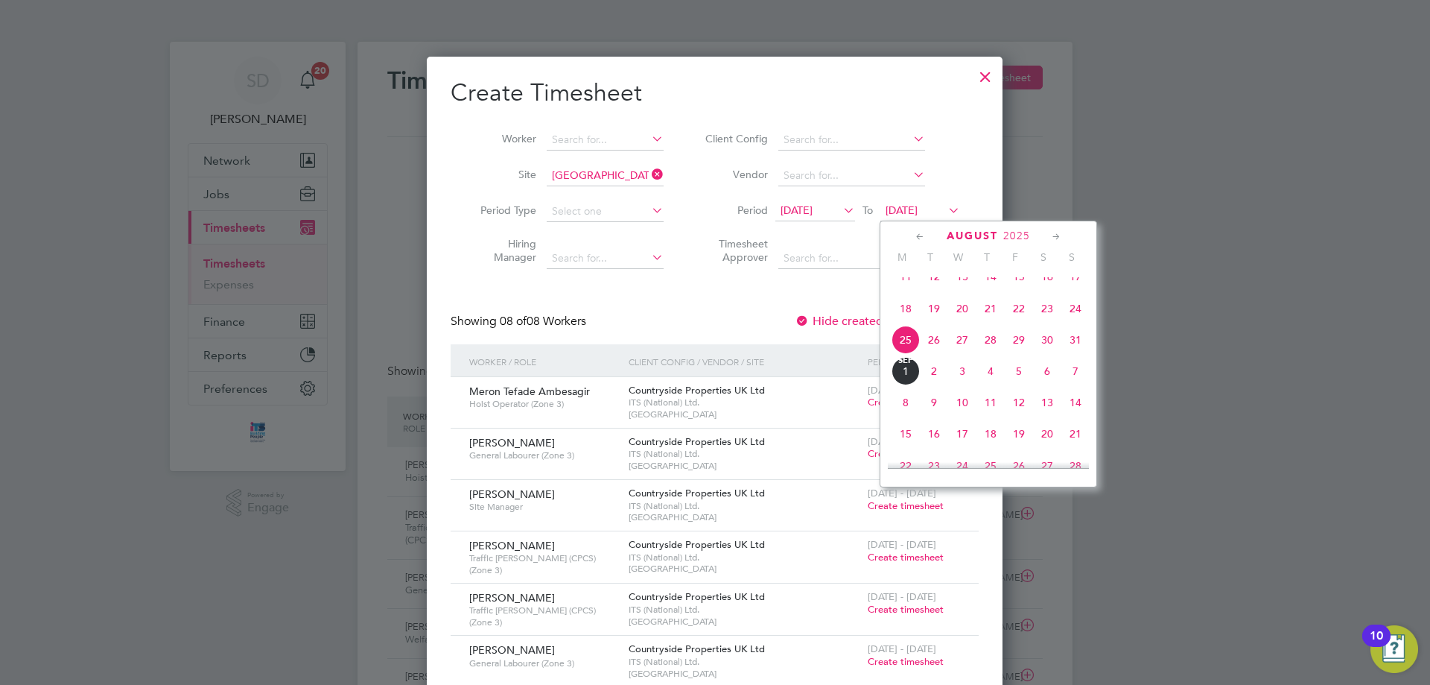
click at [1078, 354] on span "31" at bounding box center [1076, 340] width 28 height 28
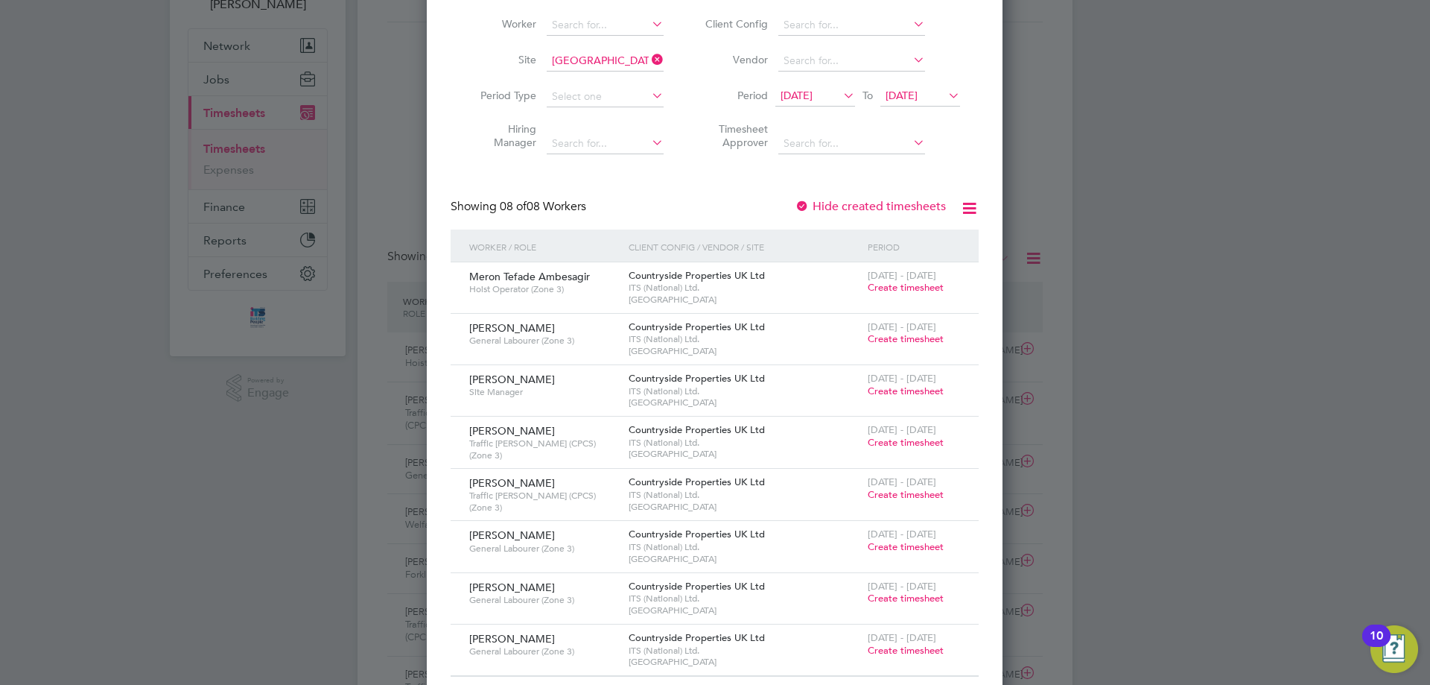
scroll to position [149, 0]
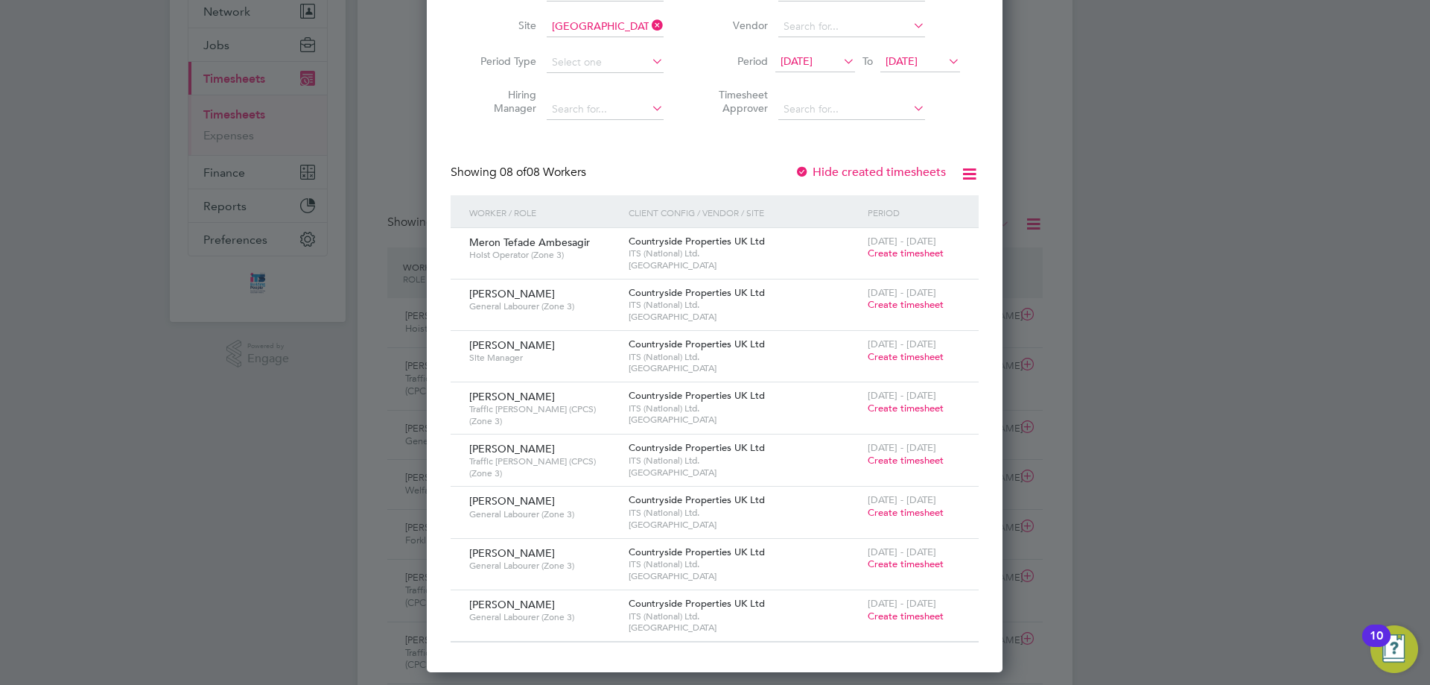
click at [925, 610] on span "Create timesheet" at bounding box center [906, 615] width 76 height 13
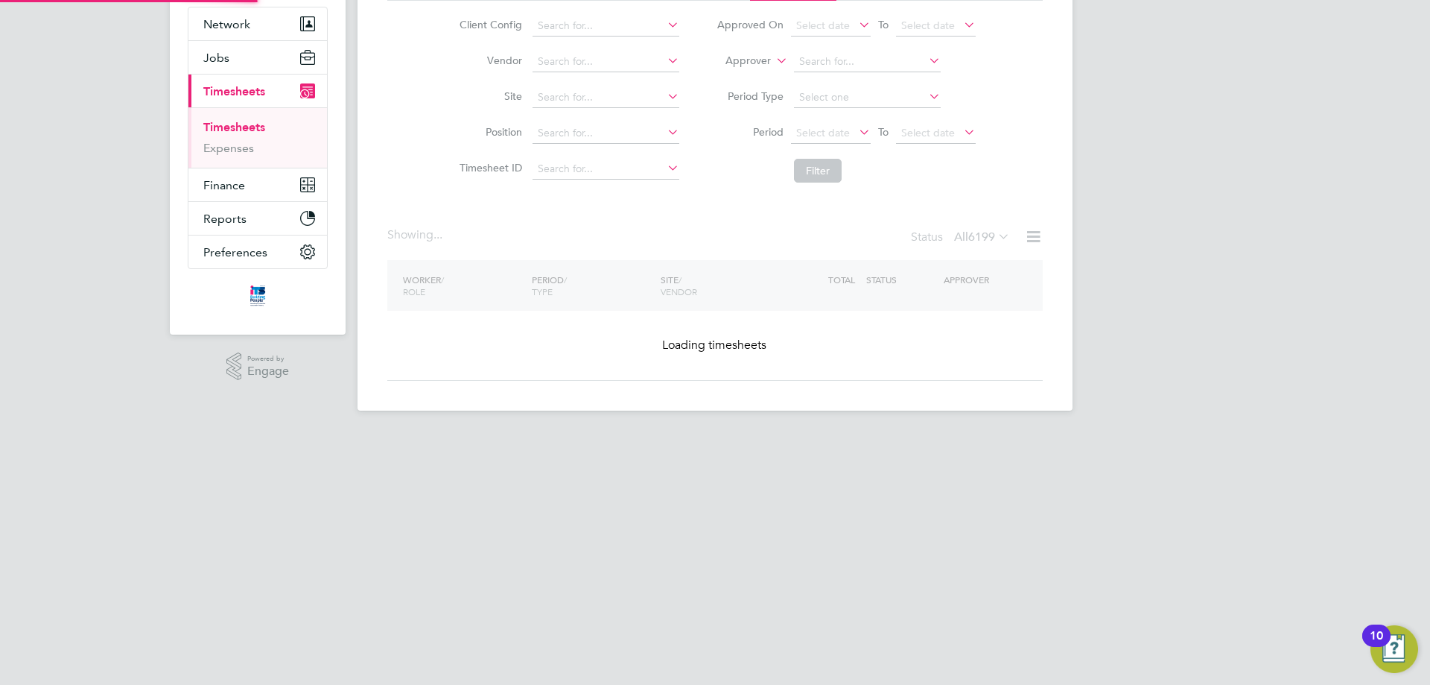
scroll to position [0, 0]
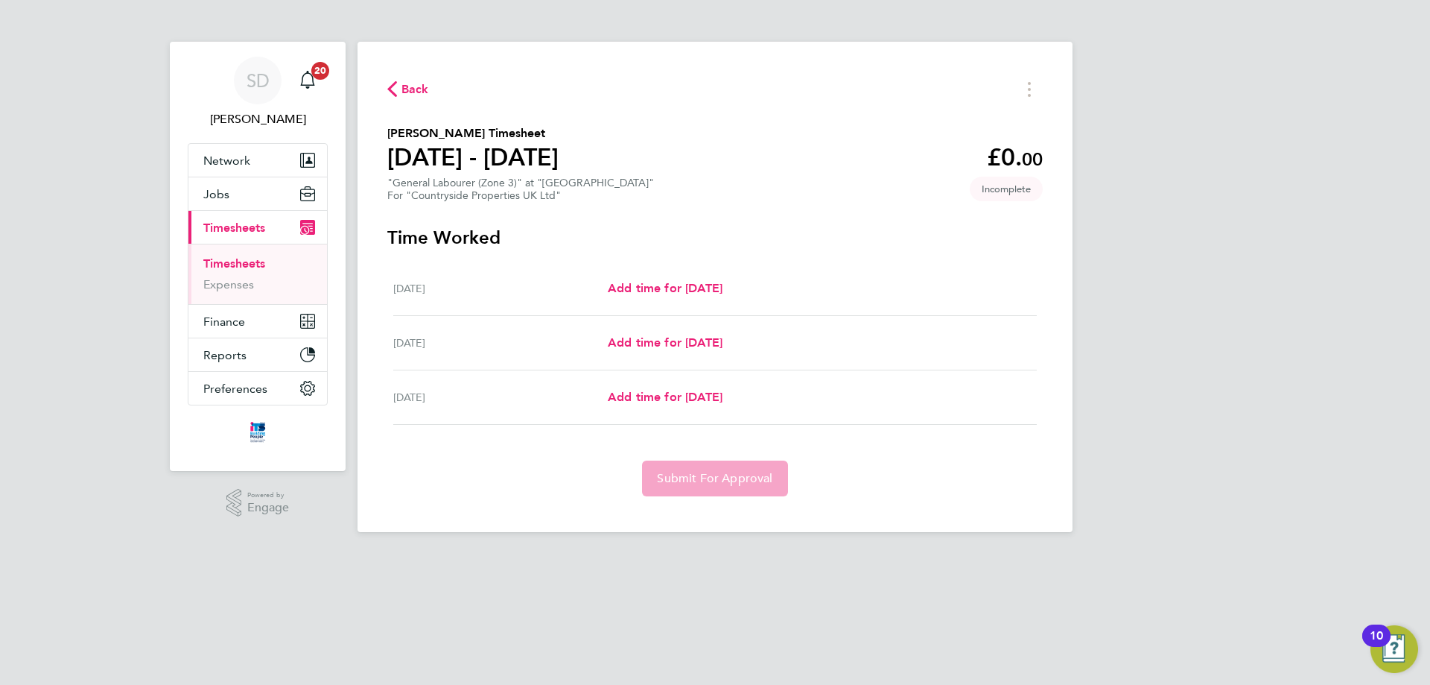
click at [413, 85] on span "Back" at bounding box center [416, 89] width 28 height 18
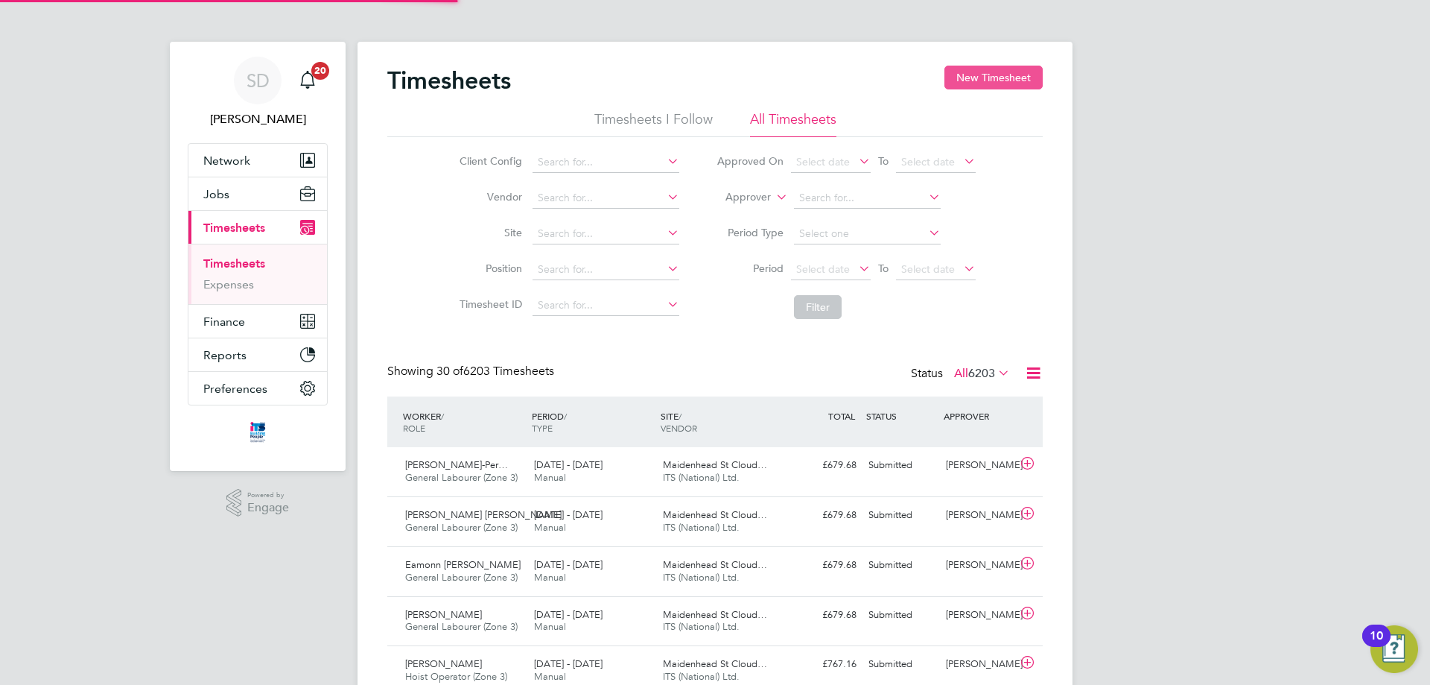
scroll to position [38, 130]
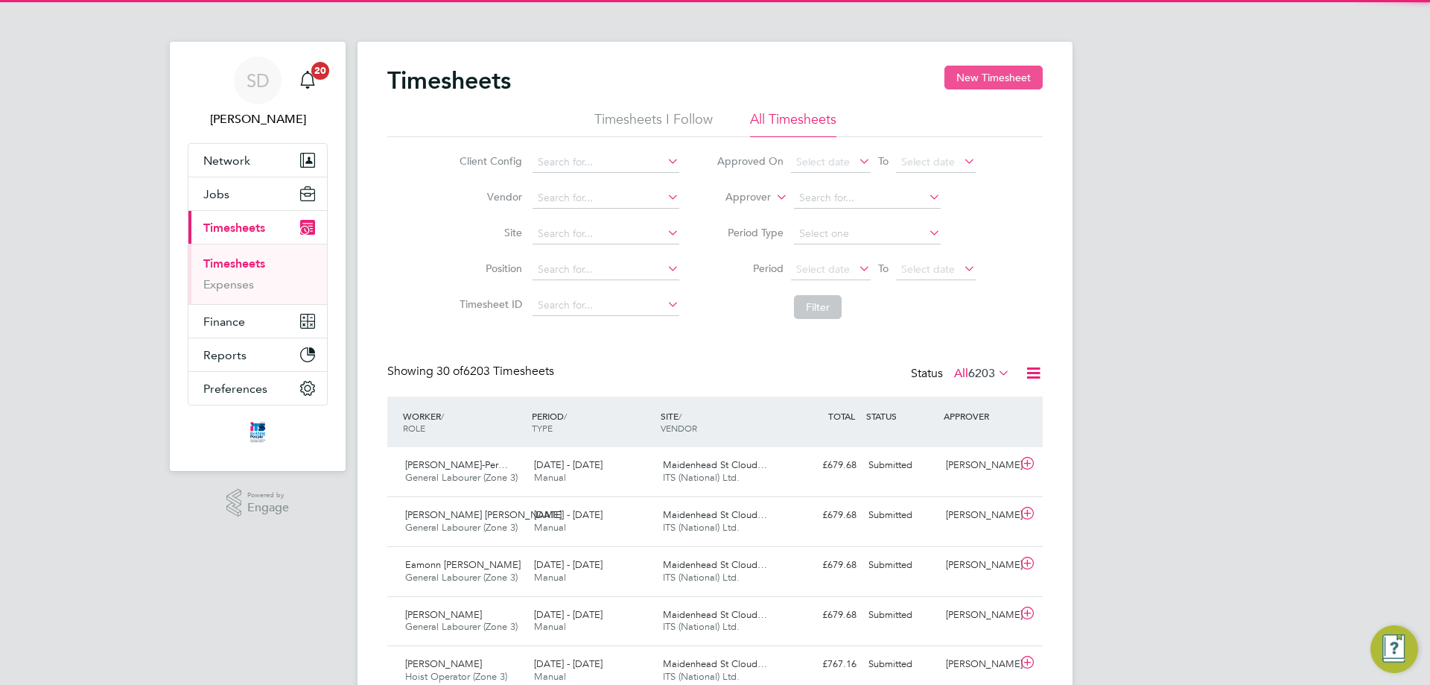
click at [995, 81] on button "New Timesheet" at bounding box center [994, 78] width 98 height 24
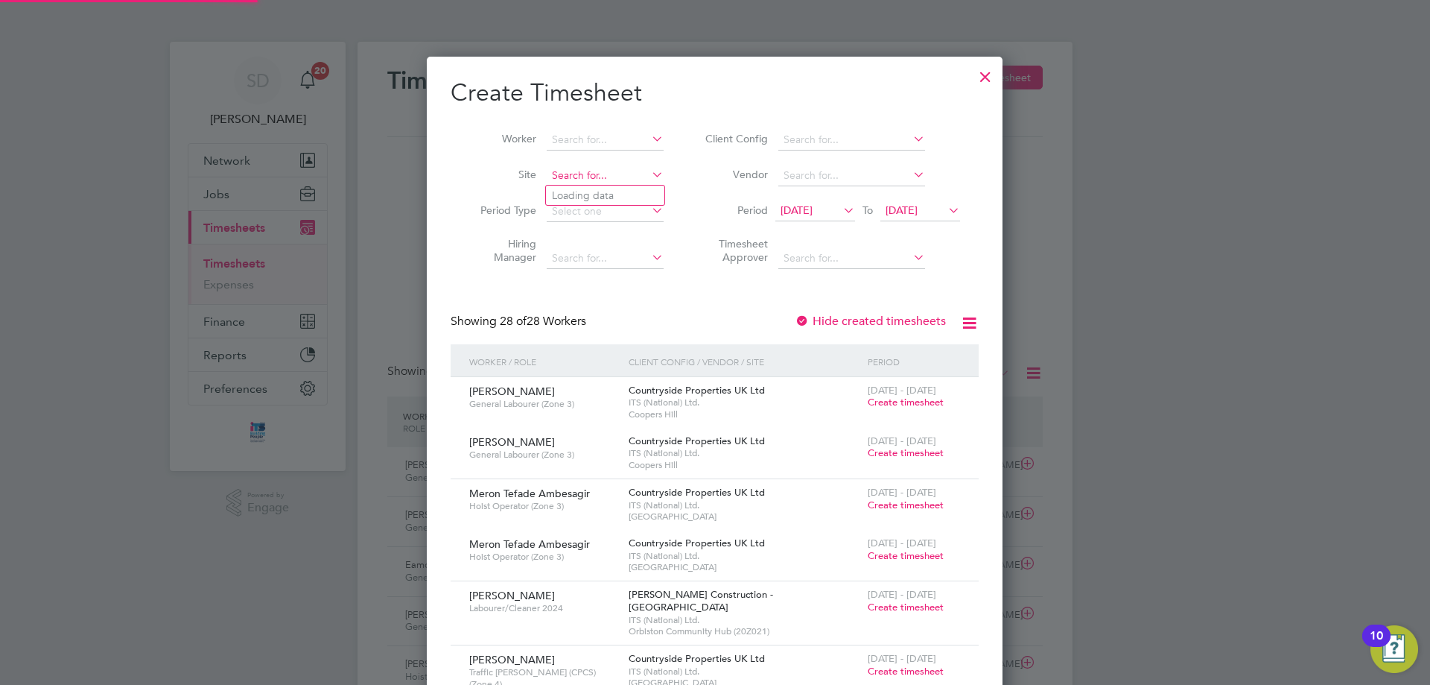
click at [597, 177] on input at bounding box center [605, 175] width 117 height 21
click at [618, 194] on b "St" at bounding box center [617, 195] width 10 height 13
type input "[GEOGRAPHIC_DATA]"
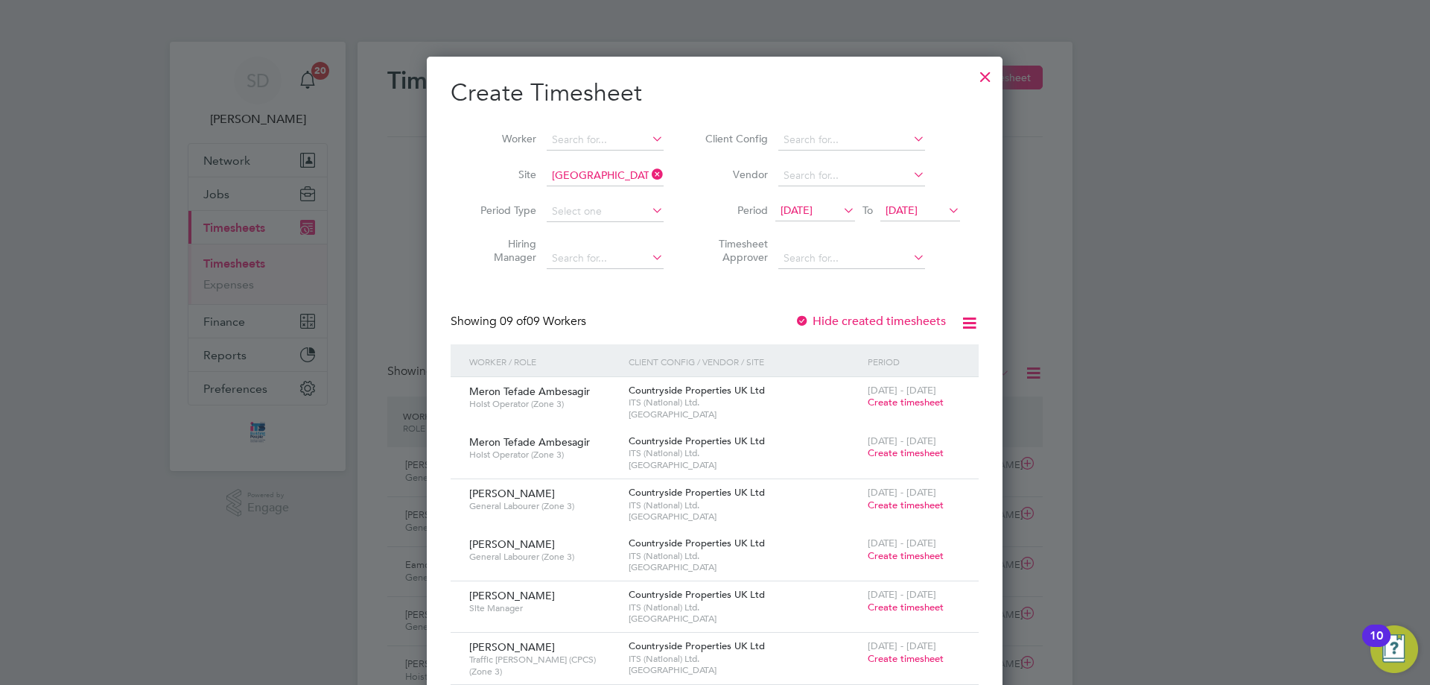
click at [813, 206] on span "[DATE]" at bounding box center [797, 209] width 32 height 13
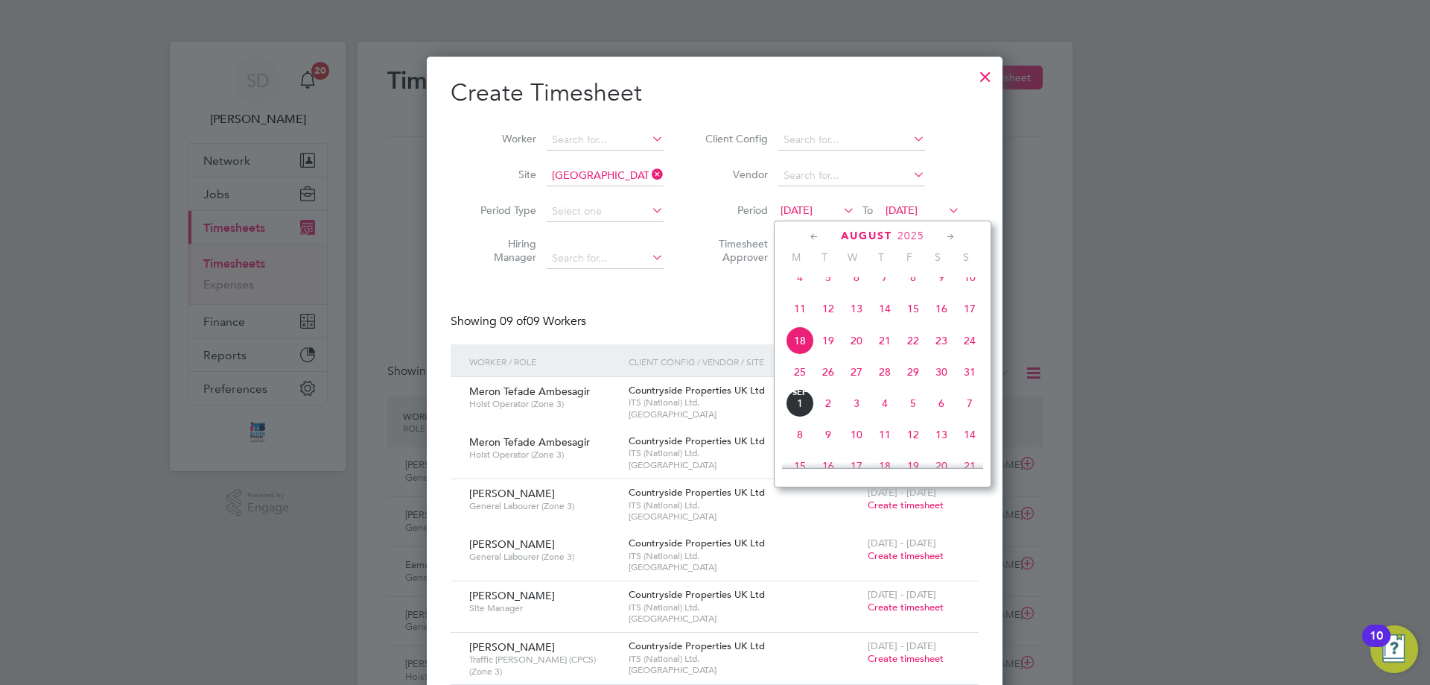
click at [805, 386] on span "25" at bounding box center [800, 372] width 28 height 28
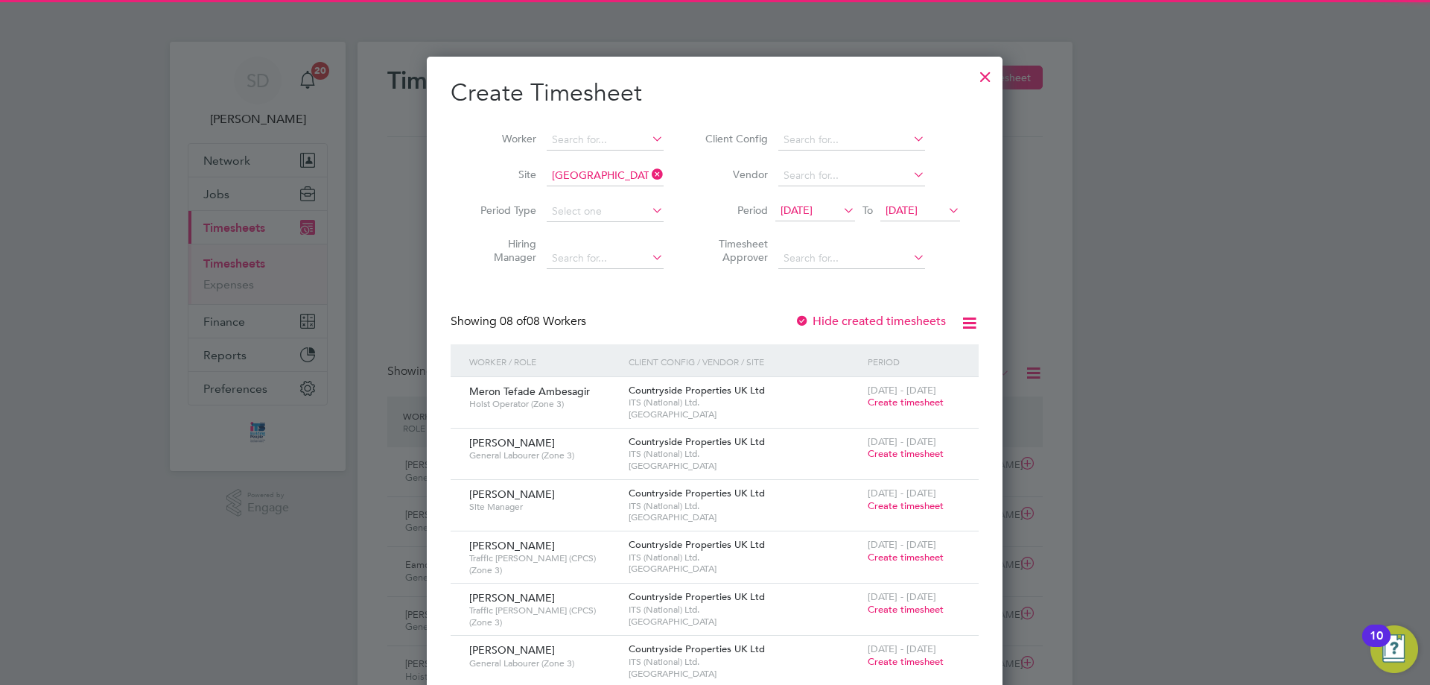
click at [918, 209] on span "[DATE]" at bounding box center [902, 209] width 32 height 13
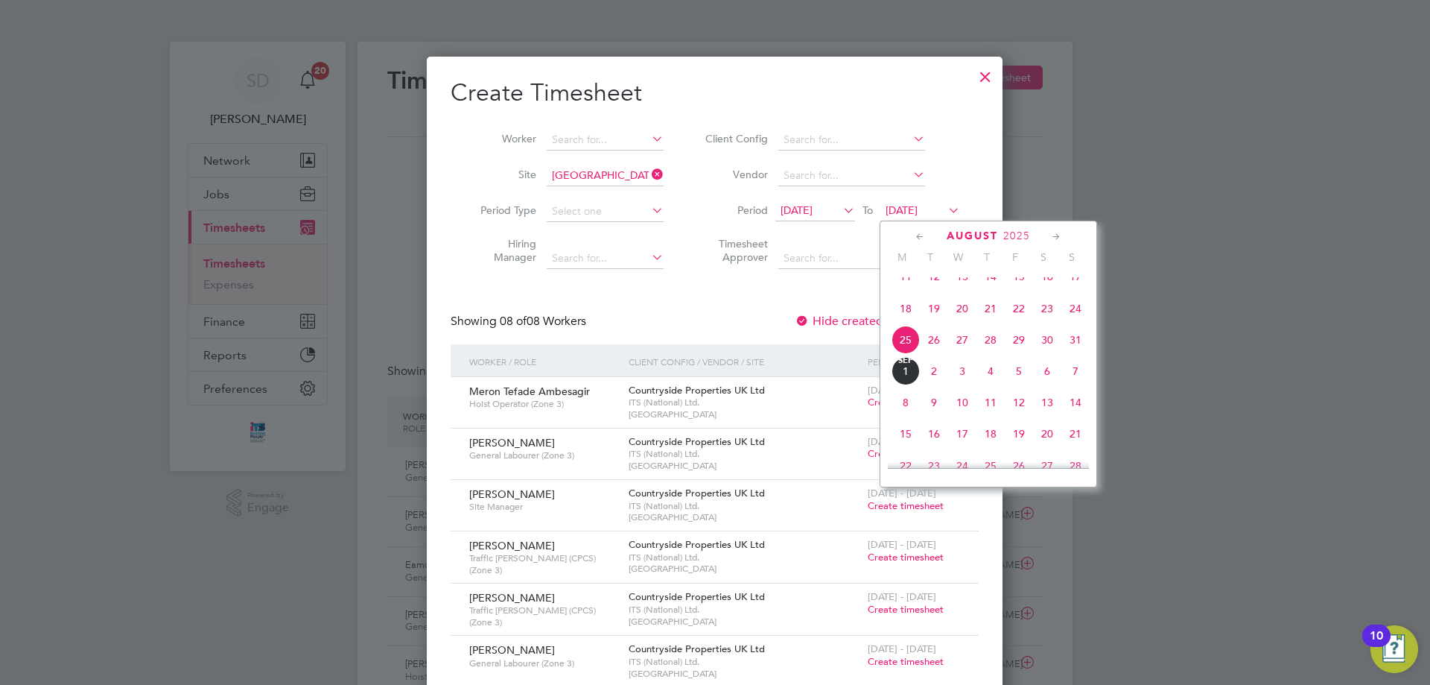
click at [1074, 354] on span "31" at bounding box center [1076, 340] width 28 height 28
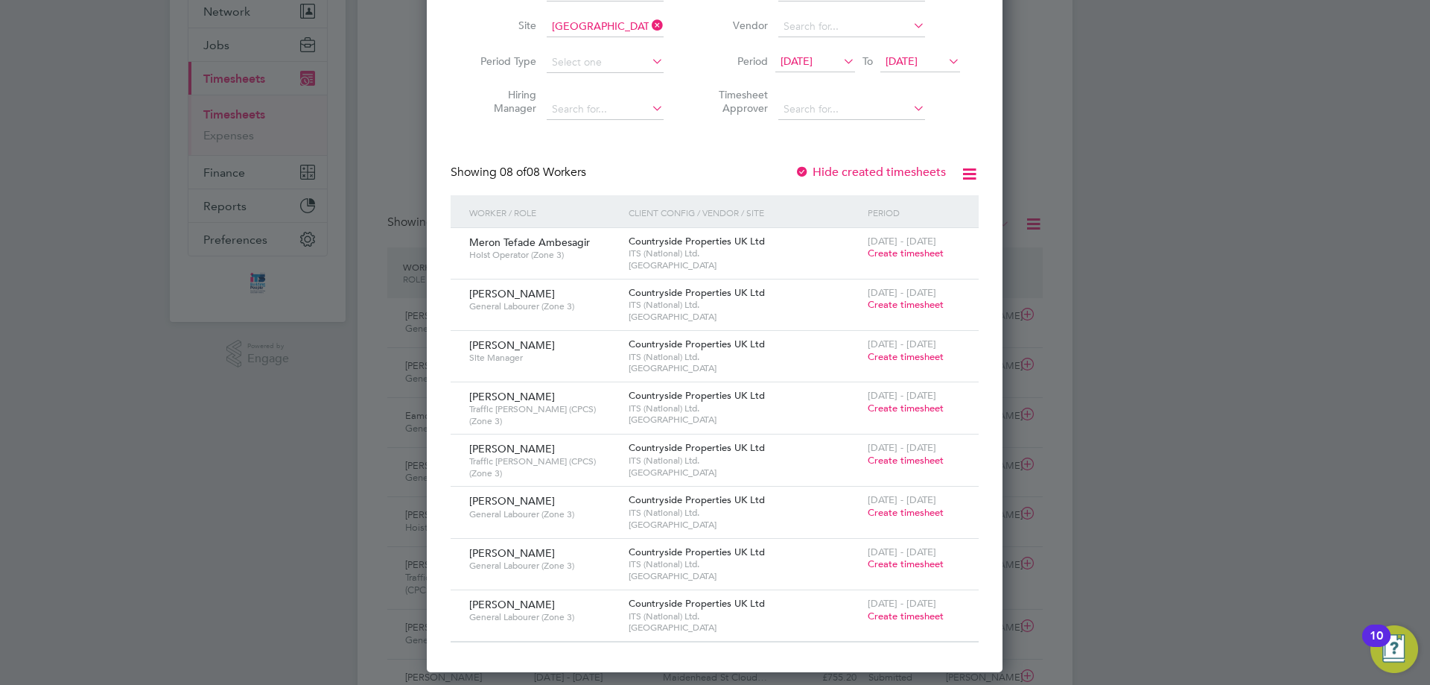
click at [899, 402] on span "Create timesheet" at bounding box center [906, 408] width 76 height 13
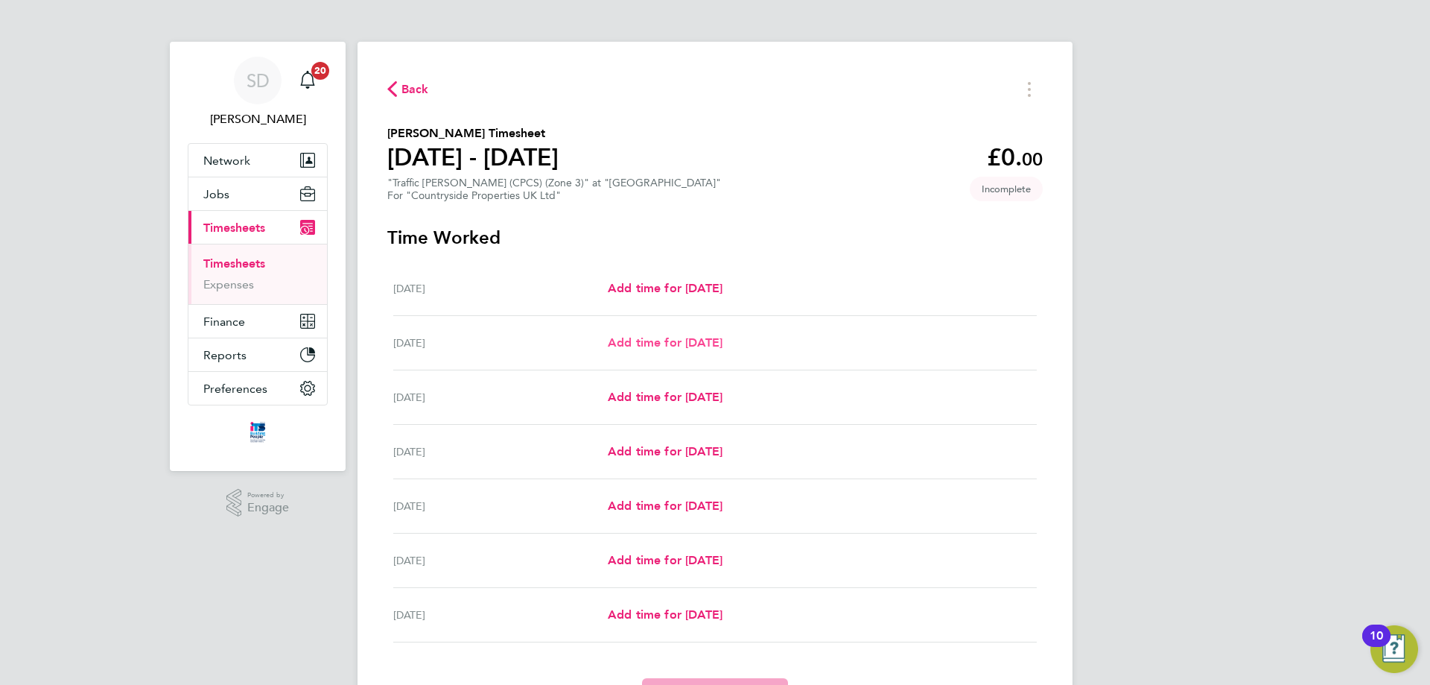
click at [706, 337] on span "Add time for [DATE]" at bounding box center [665, 342] width 115 height 14
select select "30"
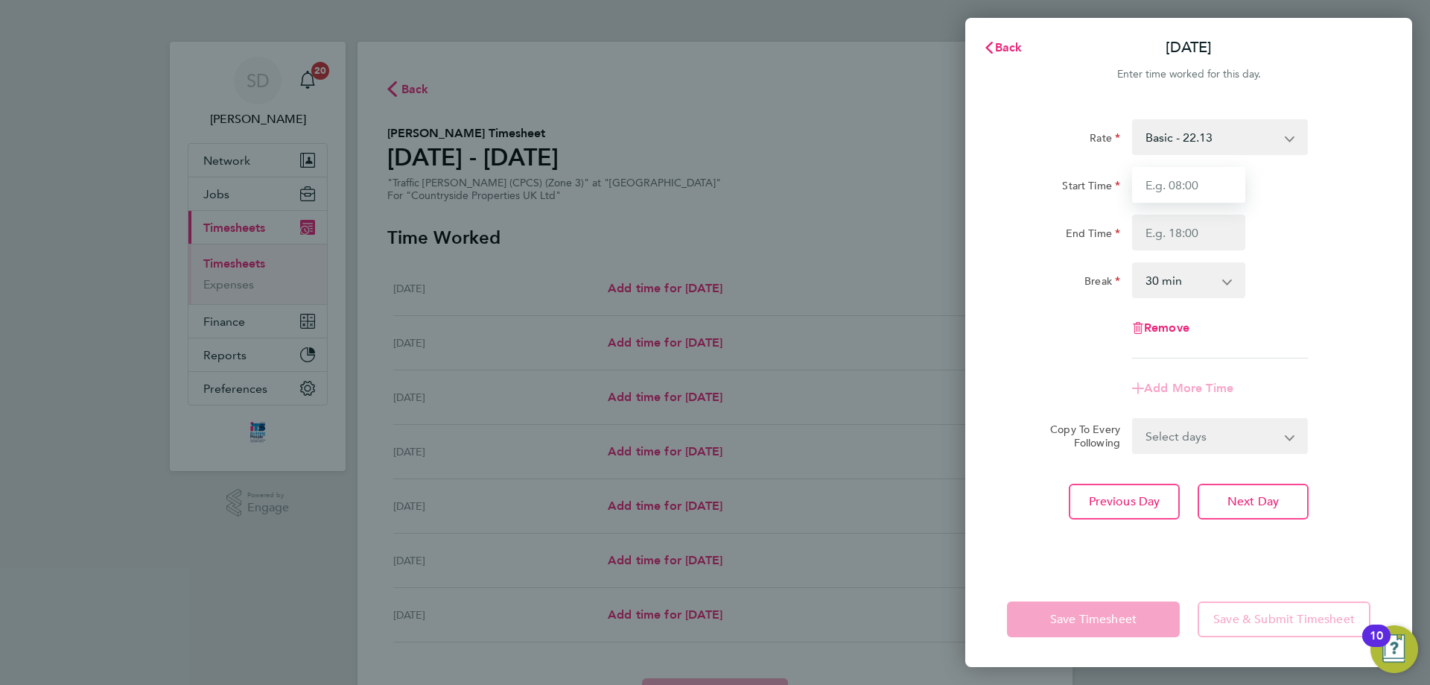
drag, startPoint x: 1155, startPoint y: 196, endPoint x: 1165, endPoint y: 208, distance: 15.8
click at [1155, 196] on input "Start Time" at bounding box center [1188, 185] width 113 height 36
type input "07:30"
drag, startPoint x: 1186, startPoint y: 235, endPoint x: 1198, endPoint y: 248, distance: 17.9
click at [1186, 235] on input "End Time" at bounding box center [1188, 233] width 113 height 36
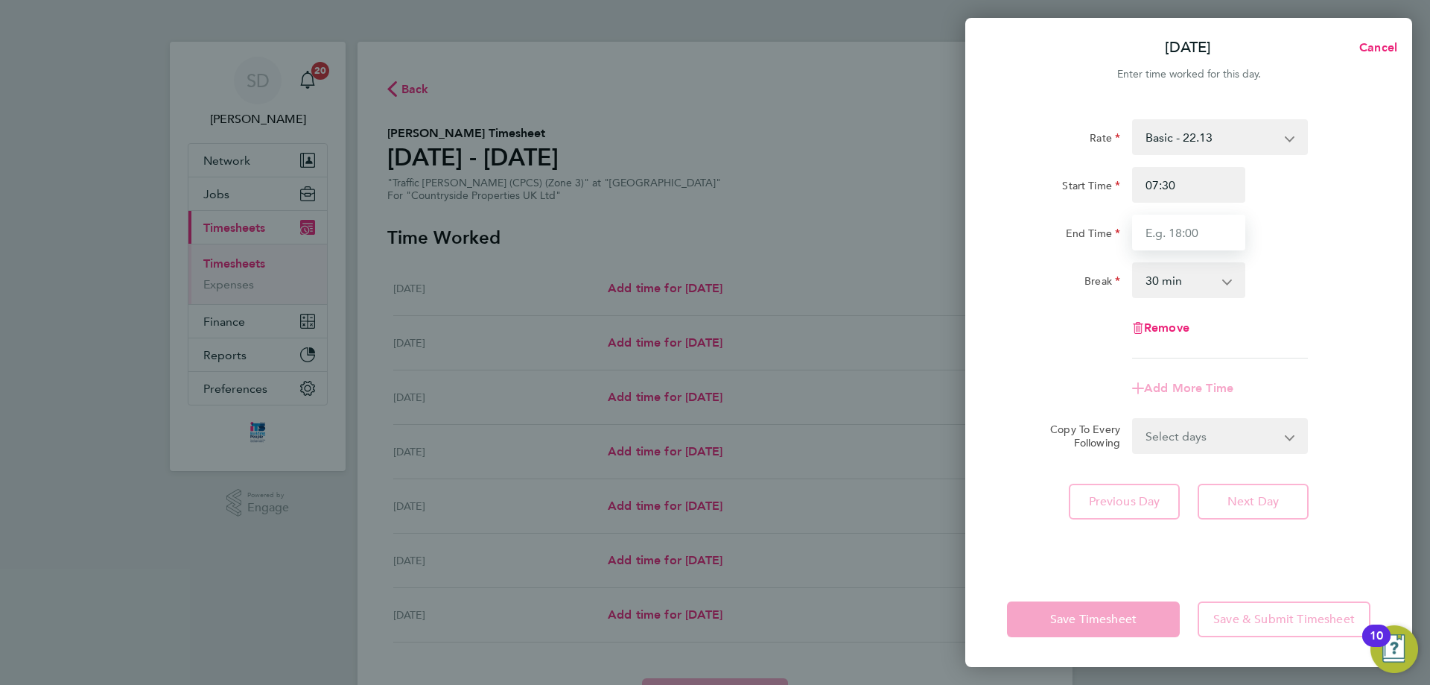
type input "17:00"
click at [1334, 308] on div "Rate Basic - 22.13 Start Time 07:30 End Time 17:00 Break 0 min 15 min 30 min 45…" at bounding box center [1189, 238] width 364 height 239
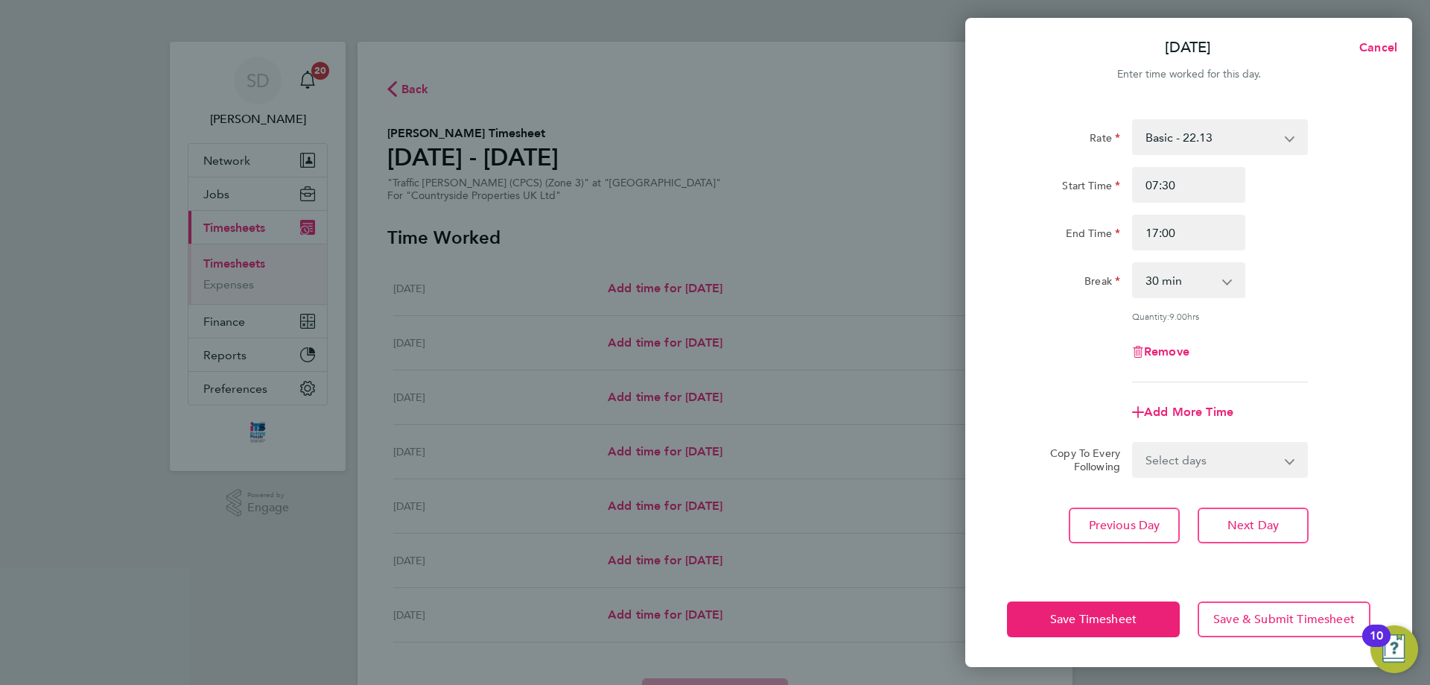
click at [1193, 463] on select "Select days Day Weekday (Mon-Fri) Weekend (Sat-Sun) [DATE] [DATE] [DATE] [DATE]…" at bounding box center [1212, 459] width 156 height 33
select select "WEEKDAY"
click at [1134, 443] on select "Select days Day Weekday (Mon-Fri) Weekend (Sat-Sun) [DATE] [DATE] [DATE] [DATE]…" at bounding box center [1212, 459] width 156 height 33
select select "[DATE]"
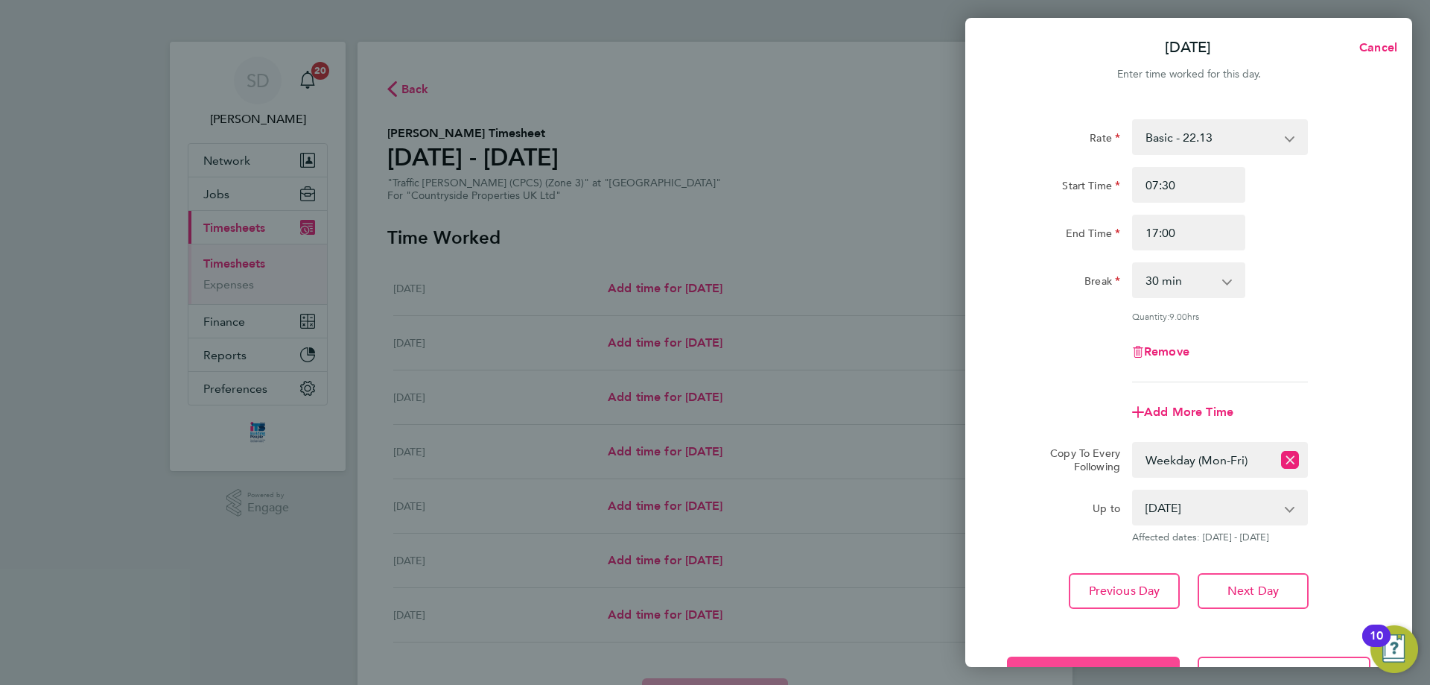
click at [1111, 657] on button "Save Timesheet" at bounding box center [1093, 674] width 173 height 36
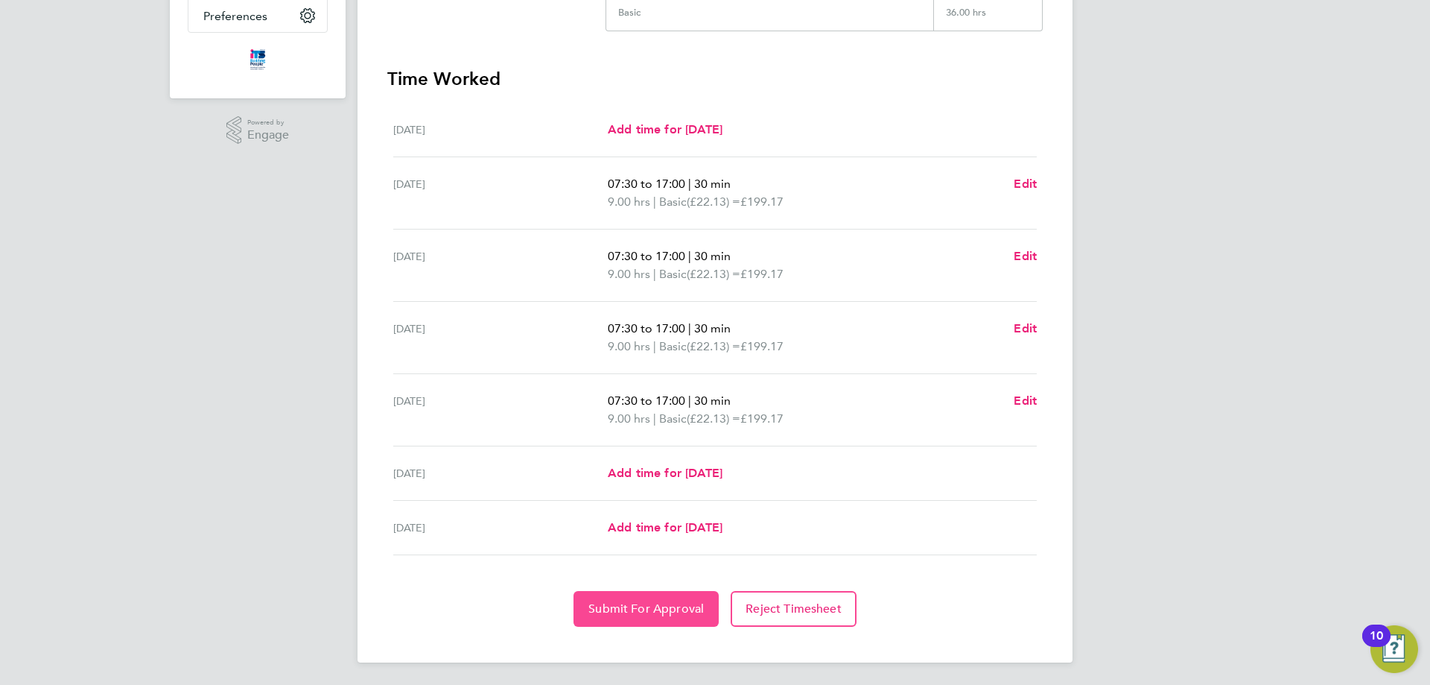
click at [690, 608] on span "Submit For Approval" at bounding box center [646, 608] width 115 height 15
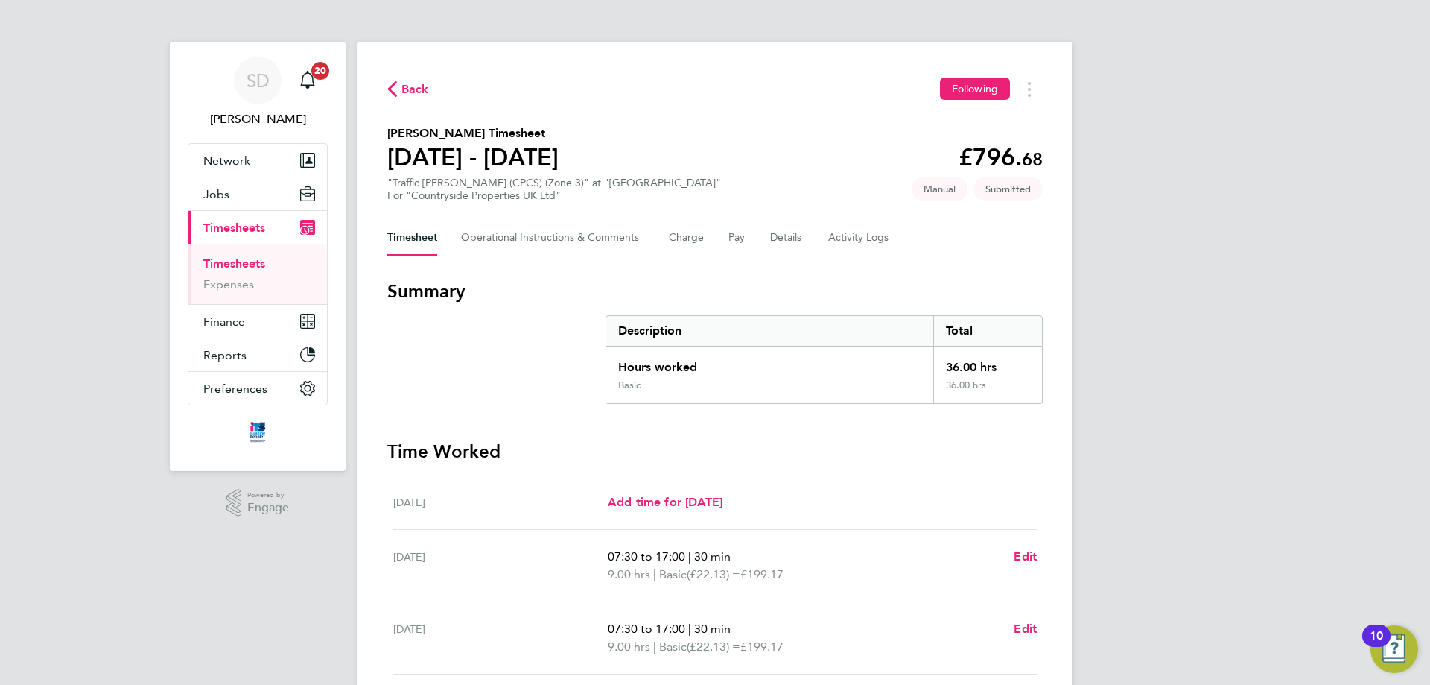
click at [415, 91] on span "Back" at bounding box center [416, 89] width 28 height 18
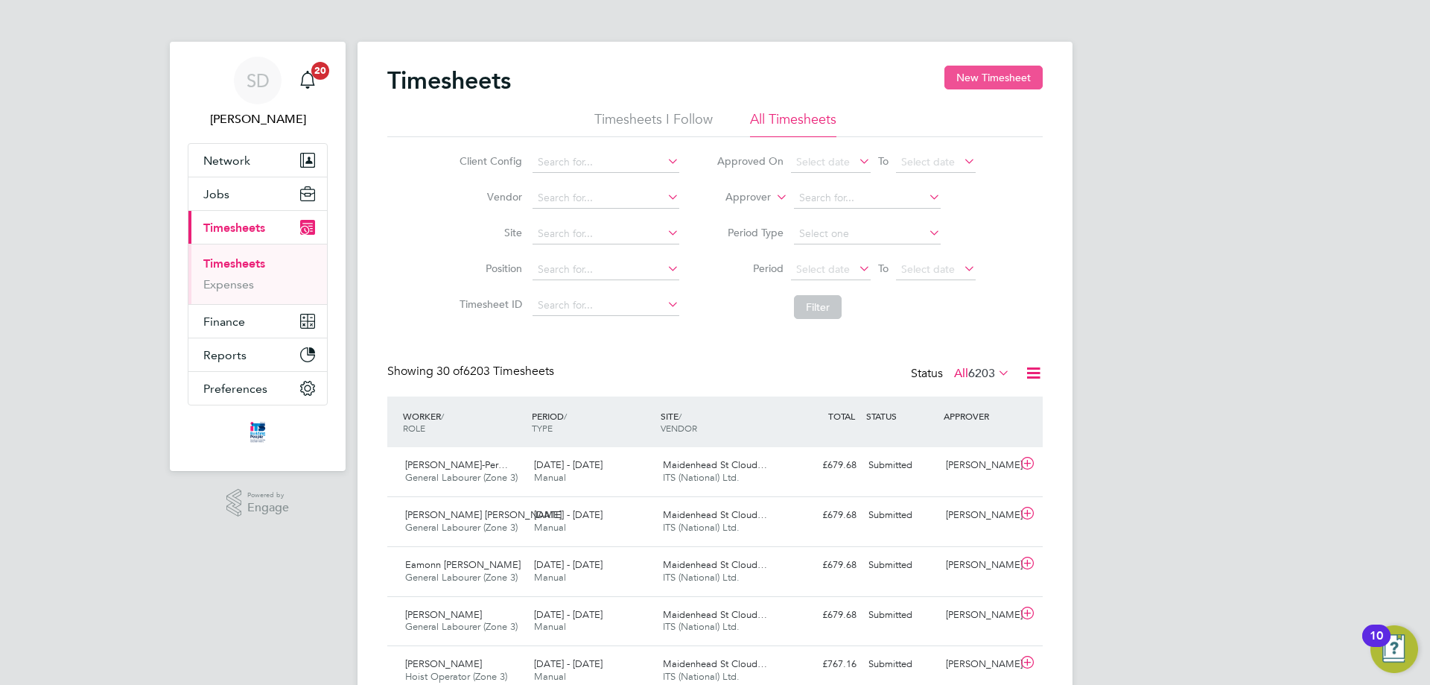
click at [980, 78] on button "New Timesheet" at bounding box center [994, 78] width 98 height 24
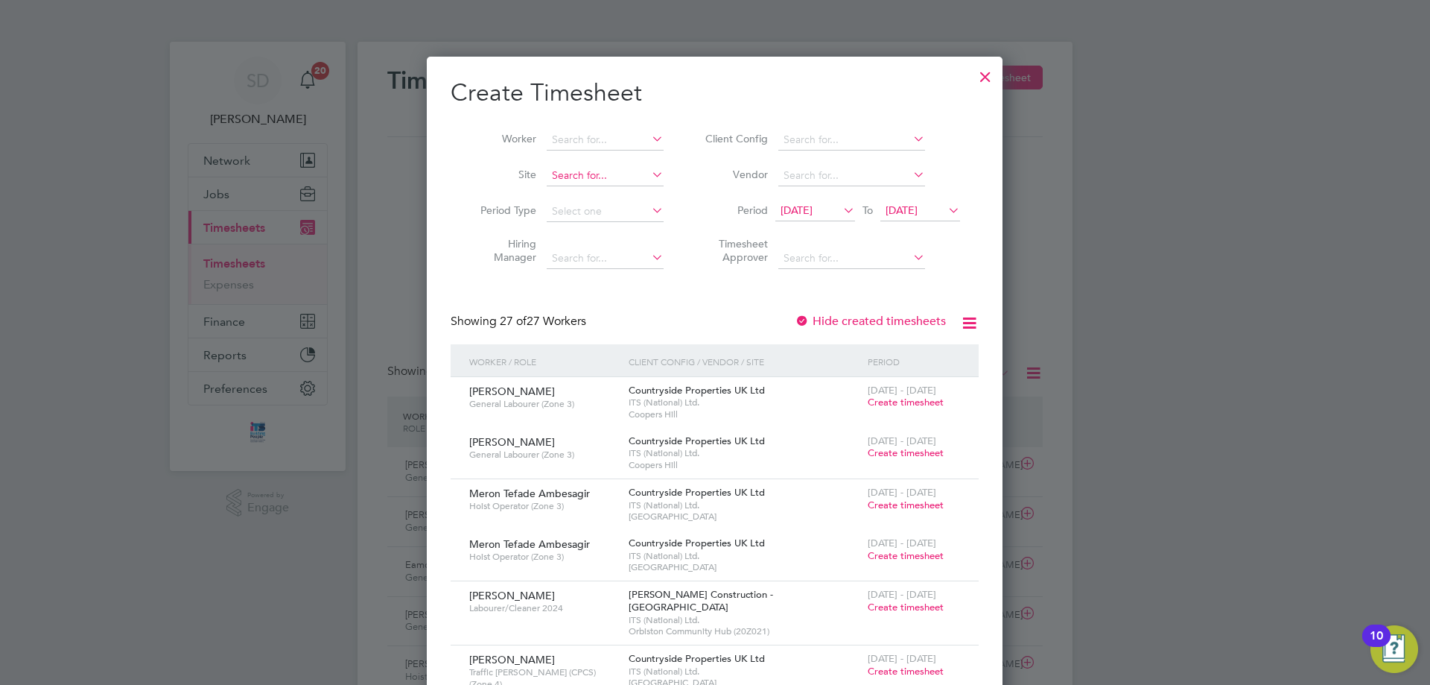
click at [577, 173] on input at bounding box center [605, 175] width 117 height 21
drag, startPoint x: 589, startPoint y: 181, endPoint x: 588, endPoint y: 198, distance: 17.2
click at [587, 200] on li "[GEOGRAPHIC_DATA]" at bounding box center [613, 196] width 134 height 20
type input "[GEOGRAPHIC_DATA]"
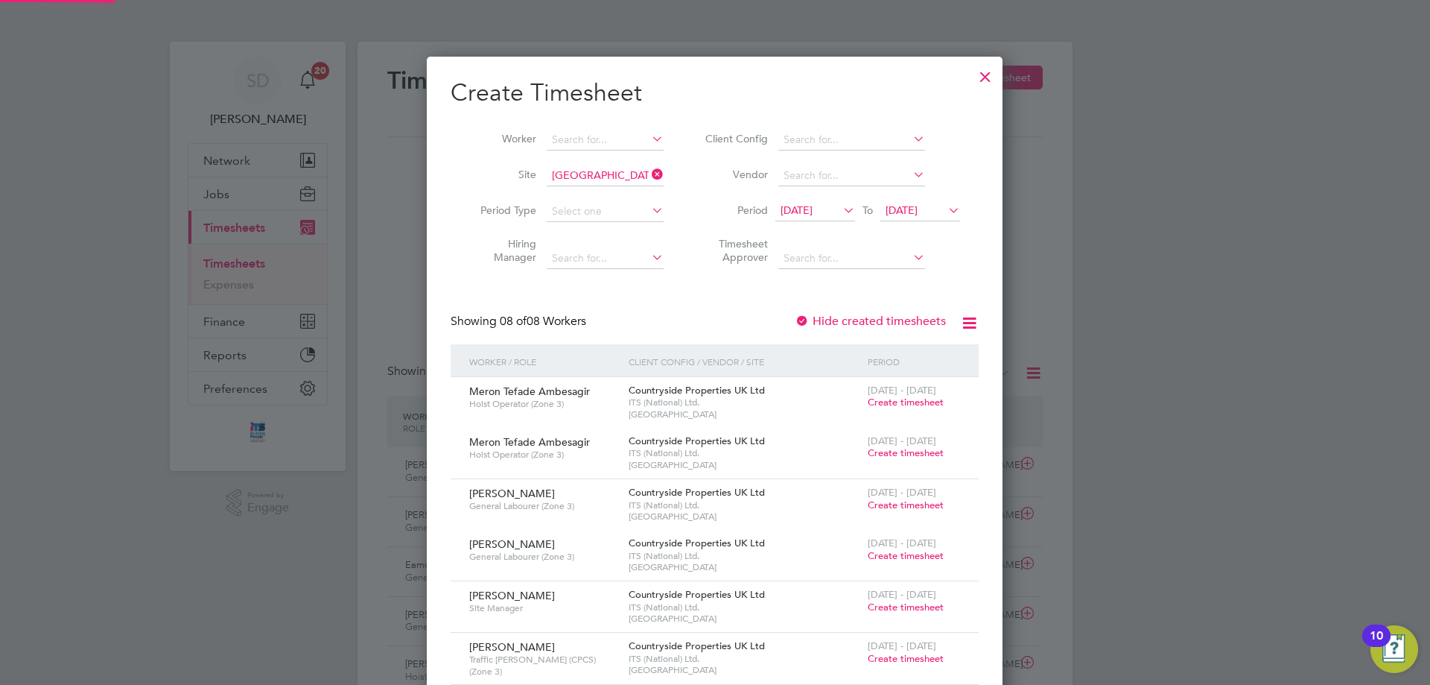
click at [799, 209] on span "[DATE]" at bounding box center [797, 209] width 32 height 13
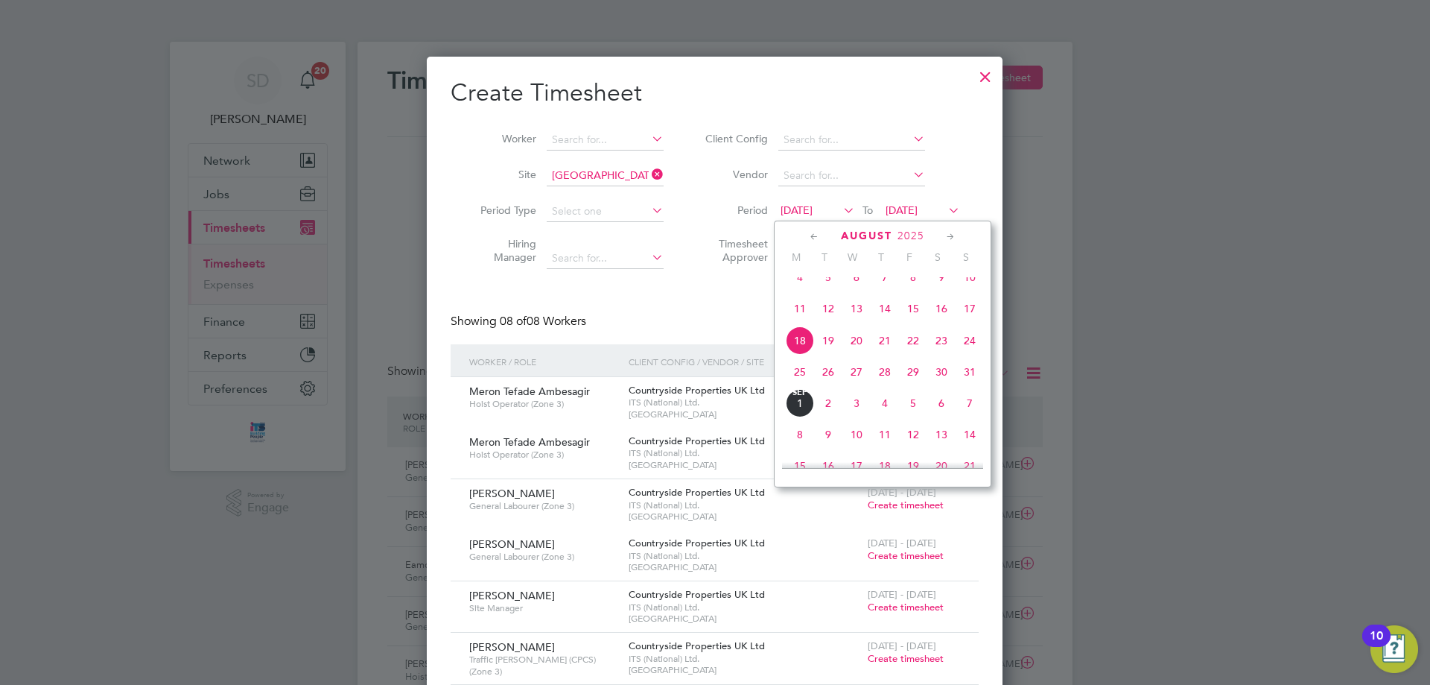
click at [806, 386] on span "25" at bounding box center [800, 372] width 28 height 28
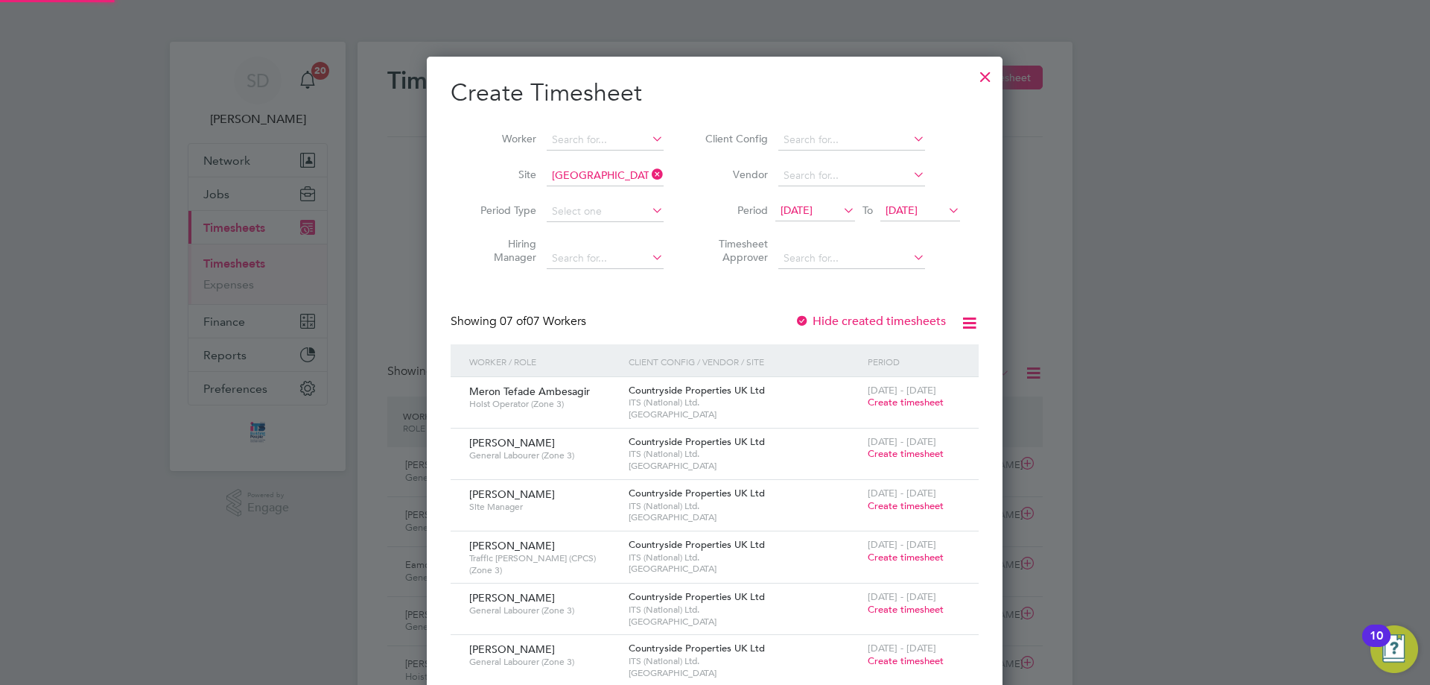
click at [918, 210] on span "[DATE]" at bounding box center [902, 209] width 32 height 13
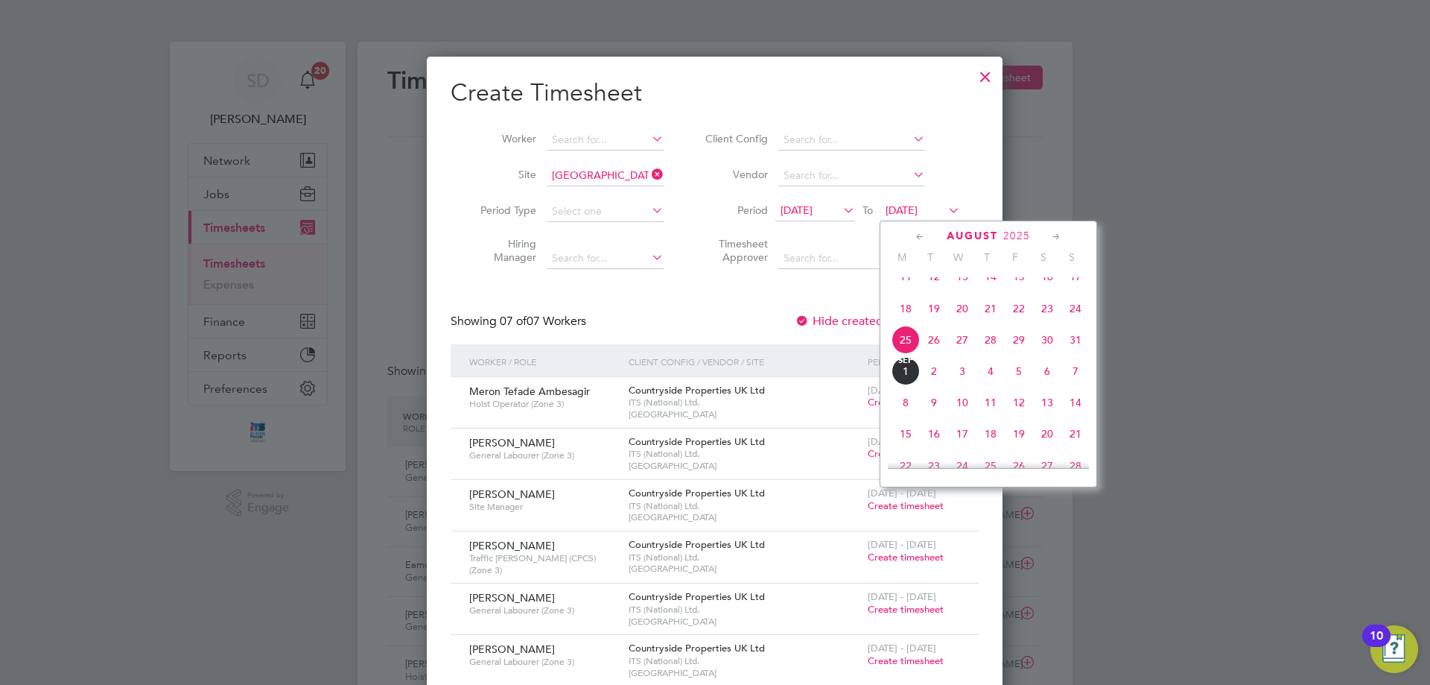
click at [1070, 352] on span "31" at bounding box center [1076, 340] width 28 height 28
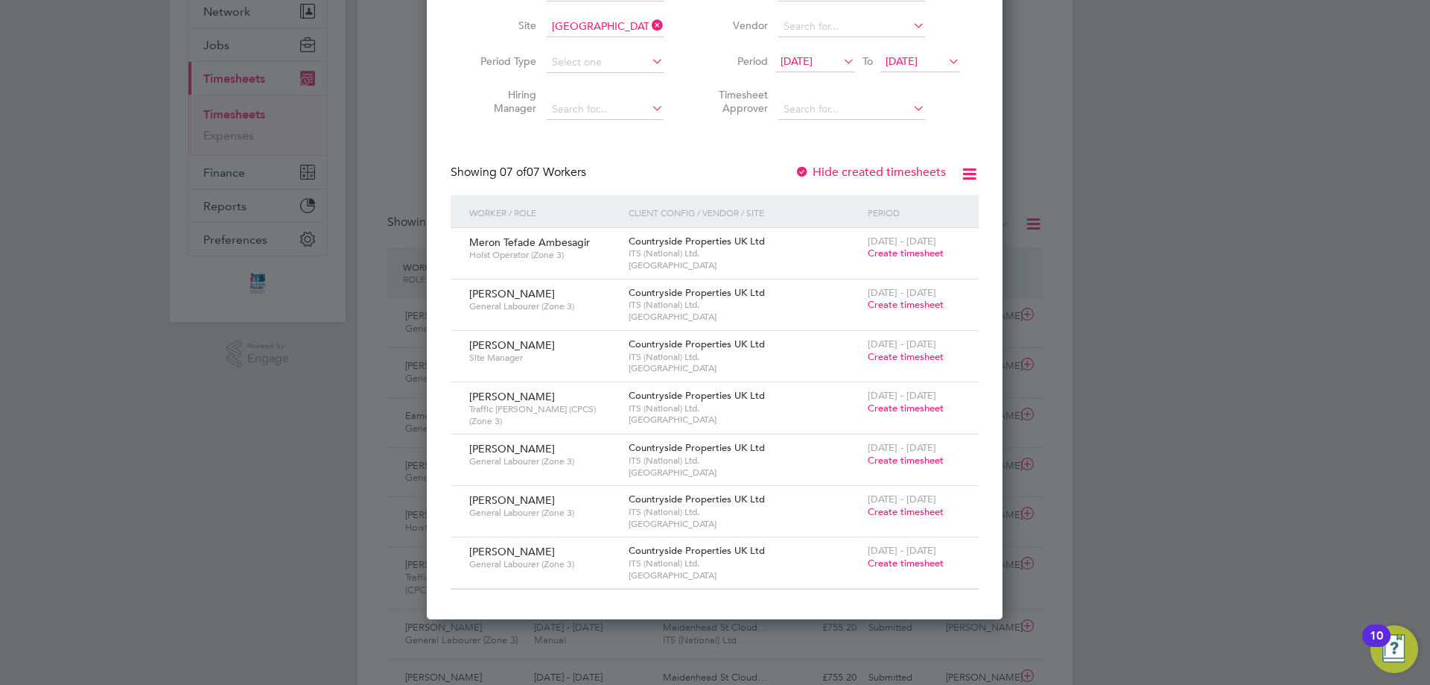
click at [916, 408] on span "Create timesheet" at bounding box center [906, 408] width 76 height 13
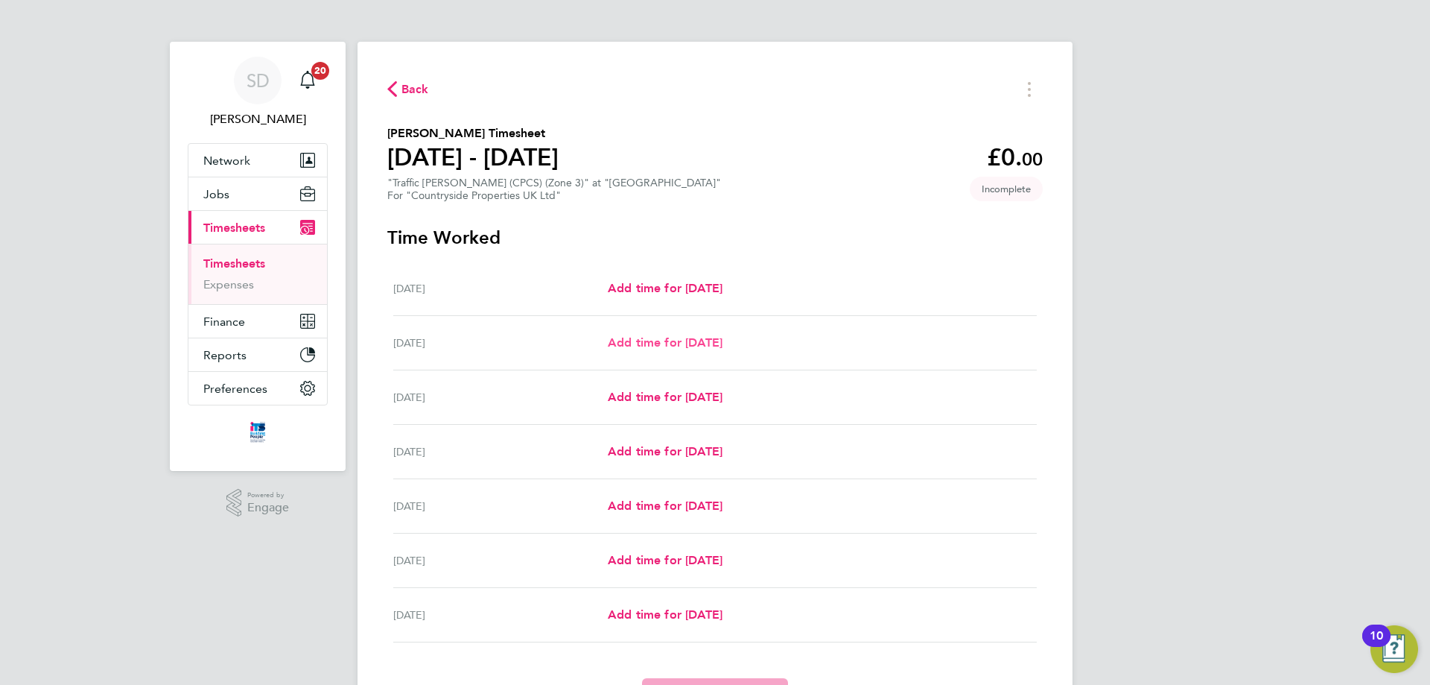
click at [665, 346] on span "Add time for [DATE]" at bounding box center [665, 342] width 115 height 14
select select "30"
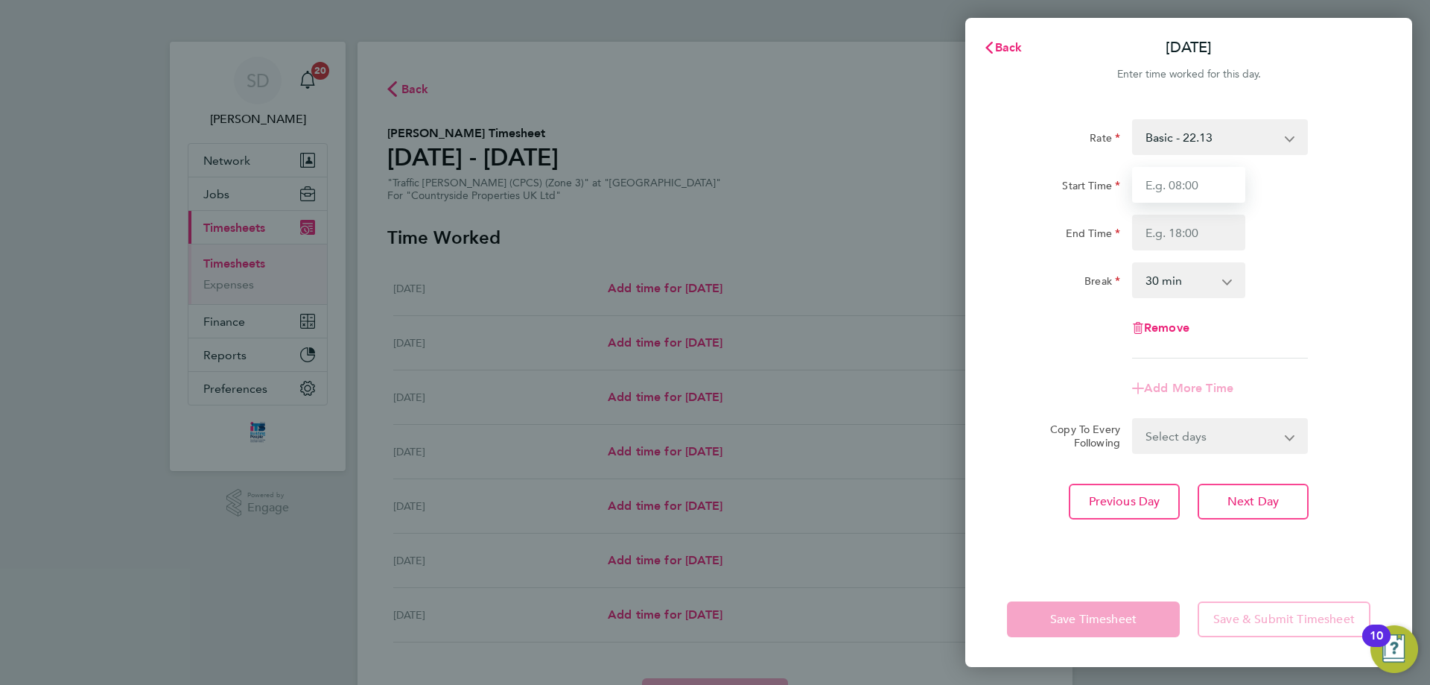
click at [1182, 188] on input "Start Time" at bounding box center [1188, 185] width 113 height 36
type input "07:30"
click at [1167, 230] on input "End Time" at bounding box center [1188, 233] width 113 height 36
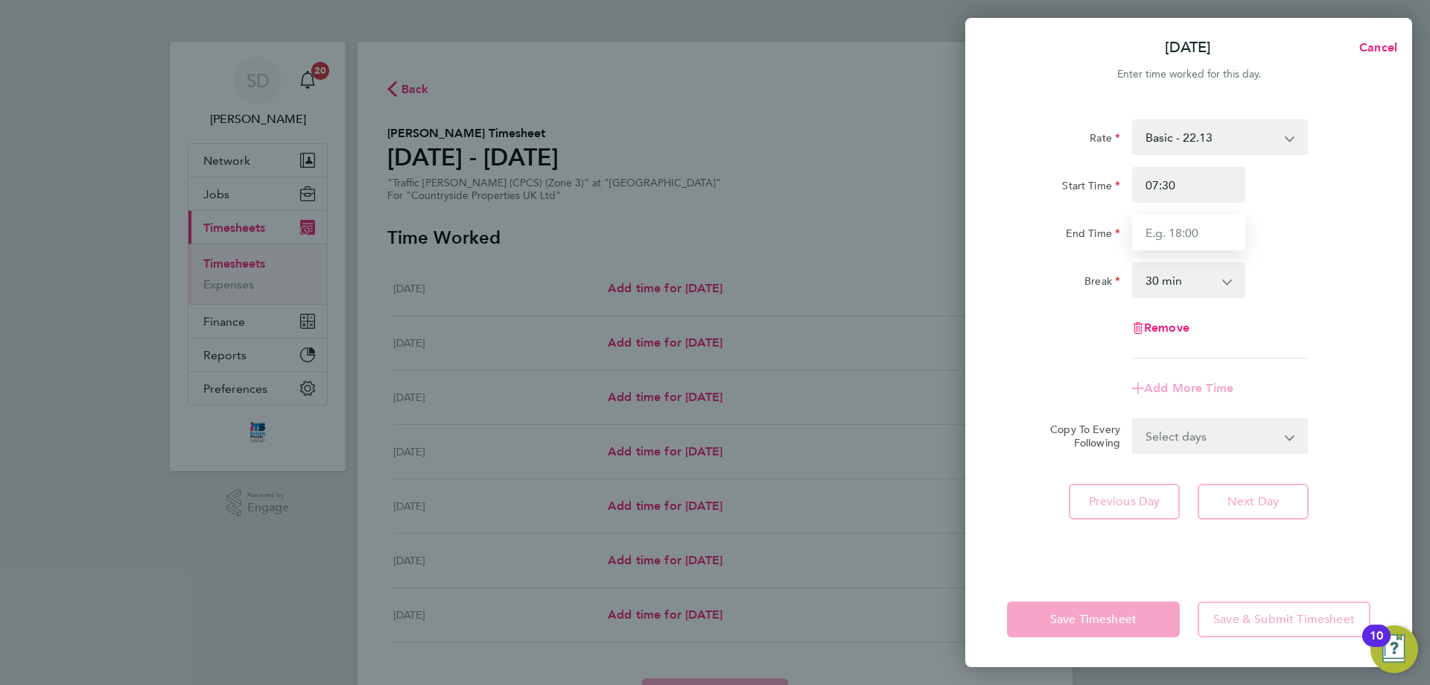
type input "17:00"
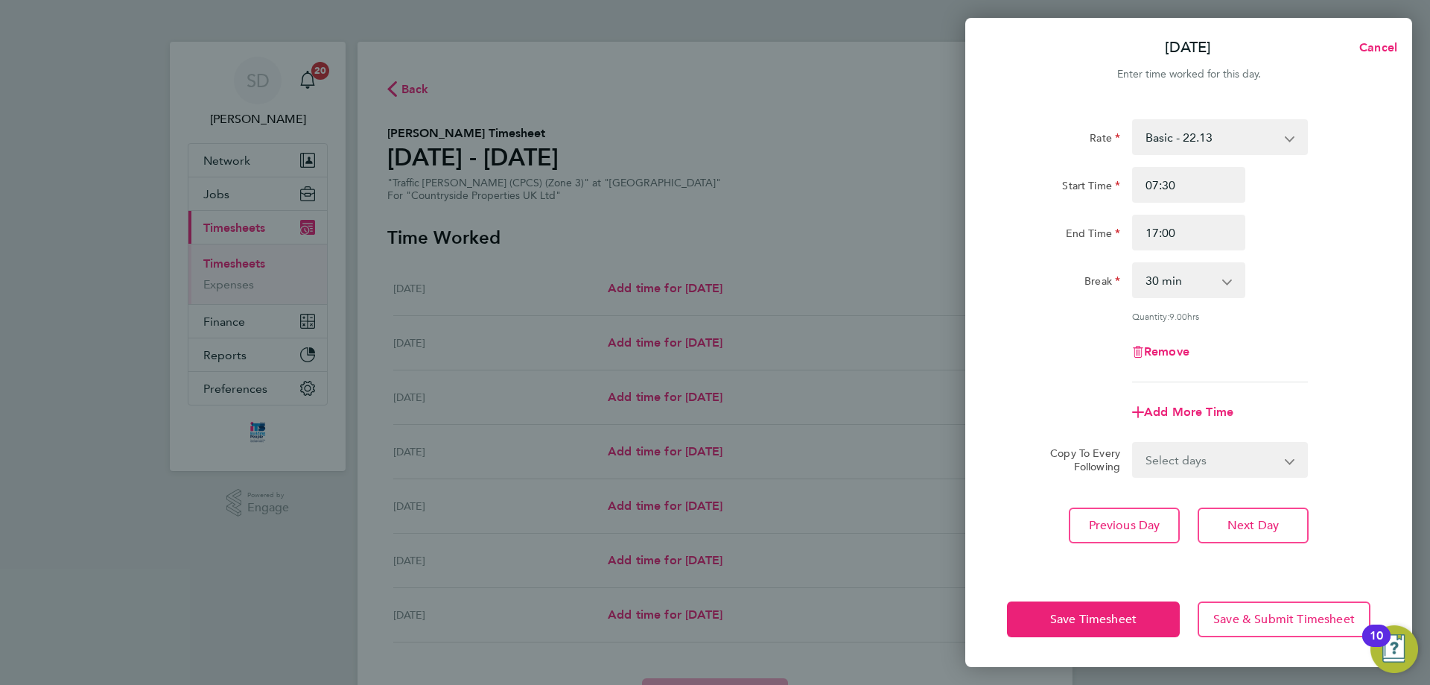
click at [1285, 307] on div "Rate Basic - 22.13 Start Time 07:30 End Time 17:00 Break 0 min 15 min 30 min 45…" at bounding box center [1189, 250] width 364 height 263
drag, startPoint x: 1249, startPoint y: 459, endPoint x: 1249, endPoint y: 472, distance: 12.7
click at [1249, 459] on select "Select days Day Weekday (Mon-Fri) Weekend (Sat-Sun) [DATE] [DATE] [DATE] [DATE]…" at bounding box center [1212, 459] width 156 height 33
select select "WEEKDAY"
click at [1134, 443] on select "Select days Day Weekday (Mon-Fri) Weekend (Sat-Sun) [DATE] [DATE] [DATE] [DATE]…" at bounding box center [1212, 459] width 156 height 33
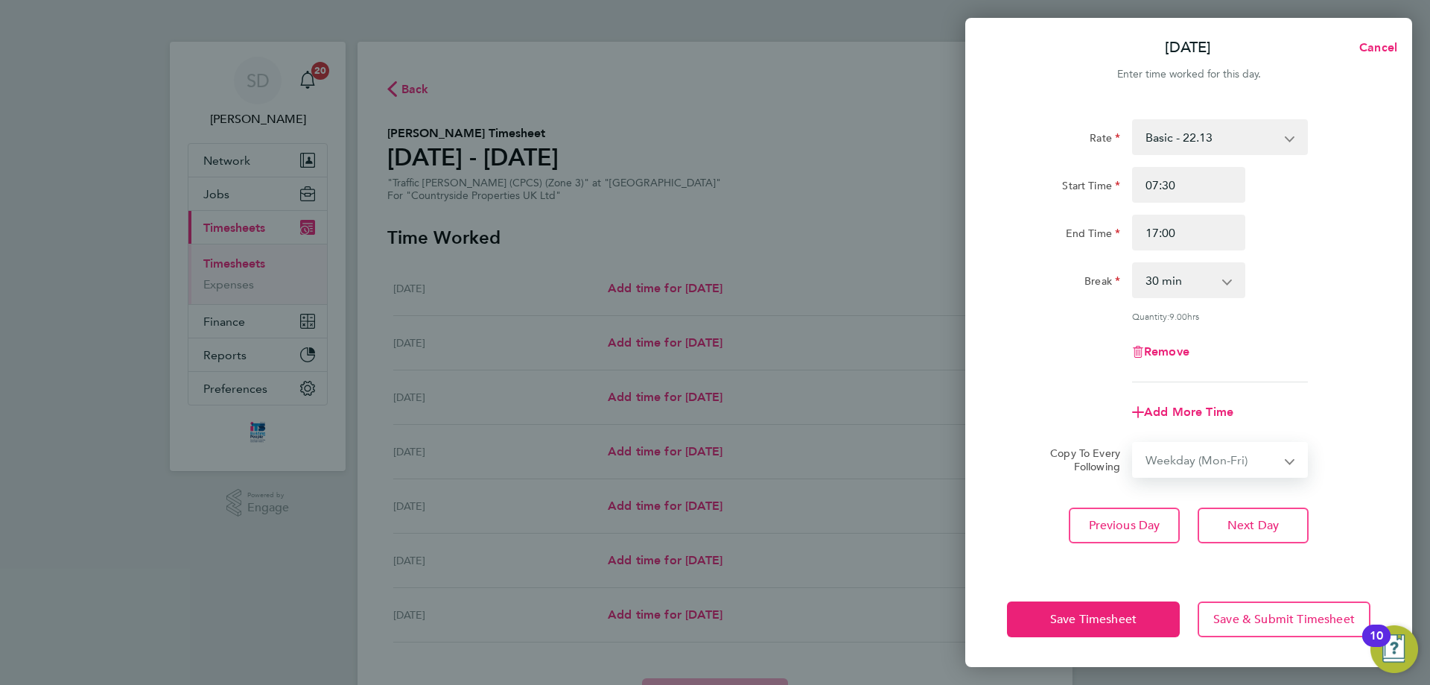
select select "[DATE]"
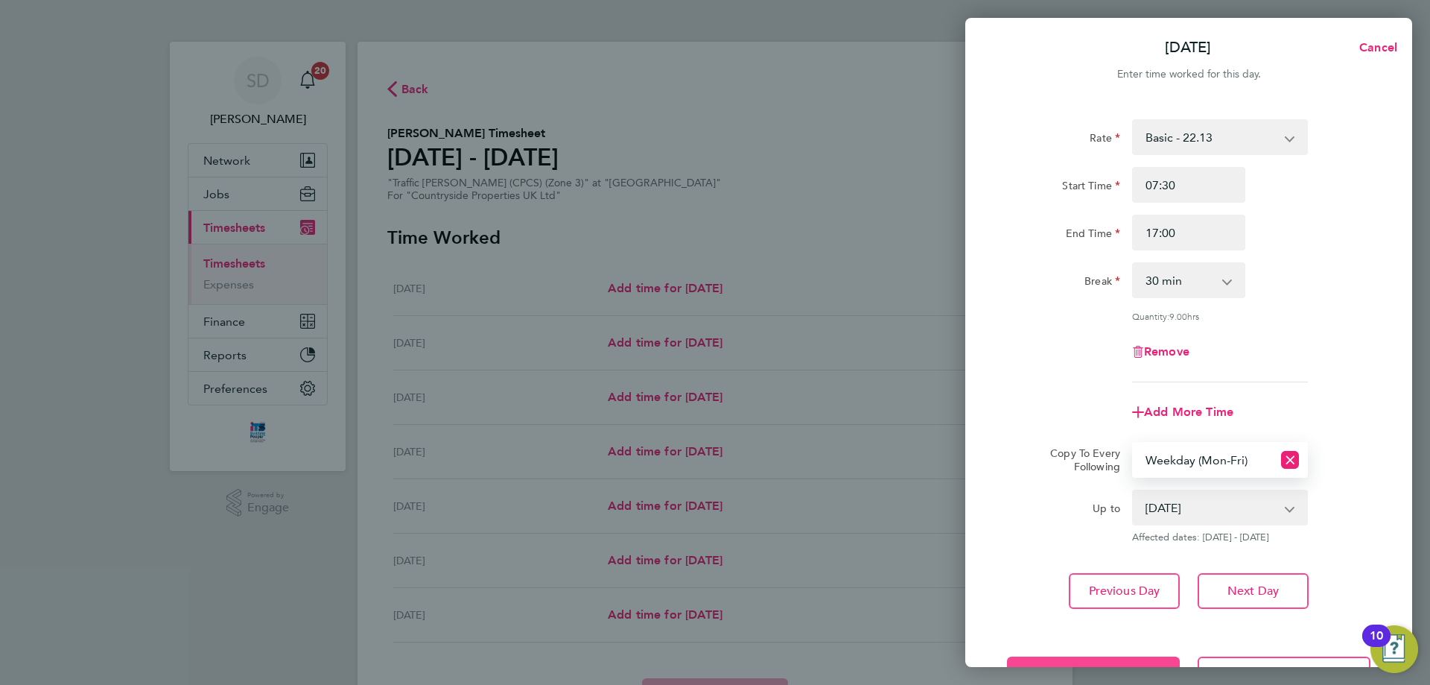
click at [1091, 658] on button "Save Timesheet" at bounding box center [1093, 674] width 173 height 36
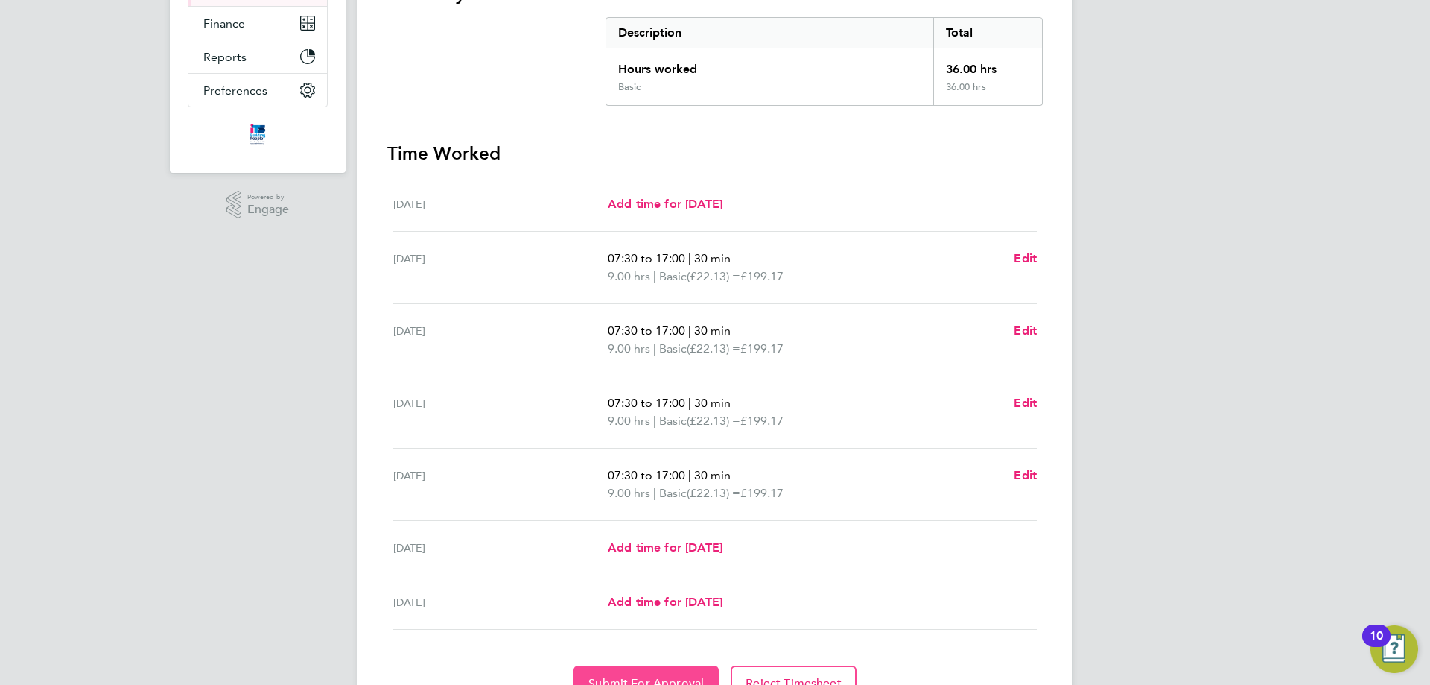
click at [654, 671] on button "Submit For Approval" at bounding box center [646, 683] width 145 height 36
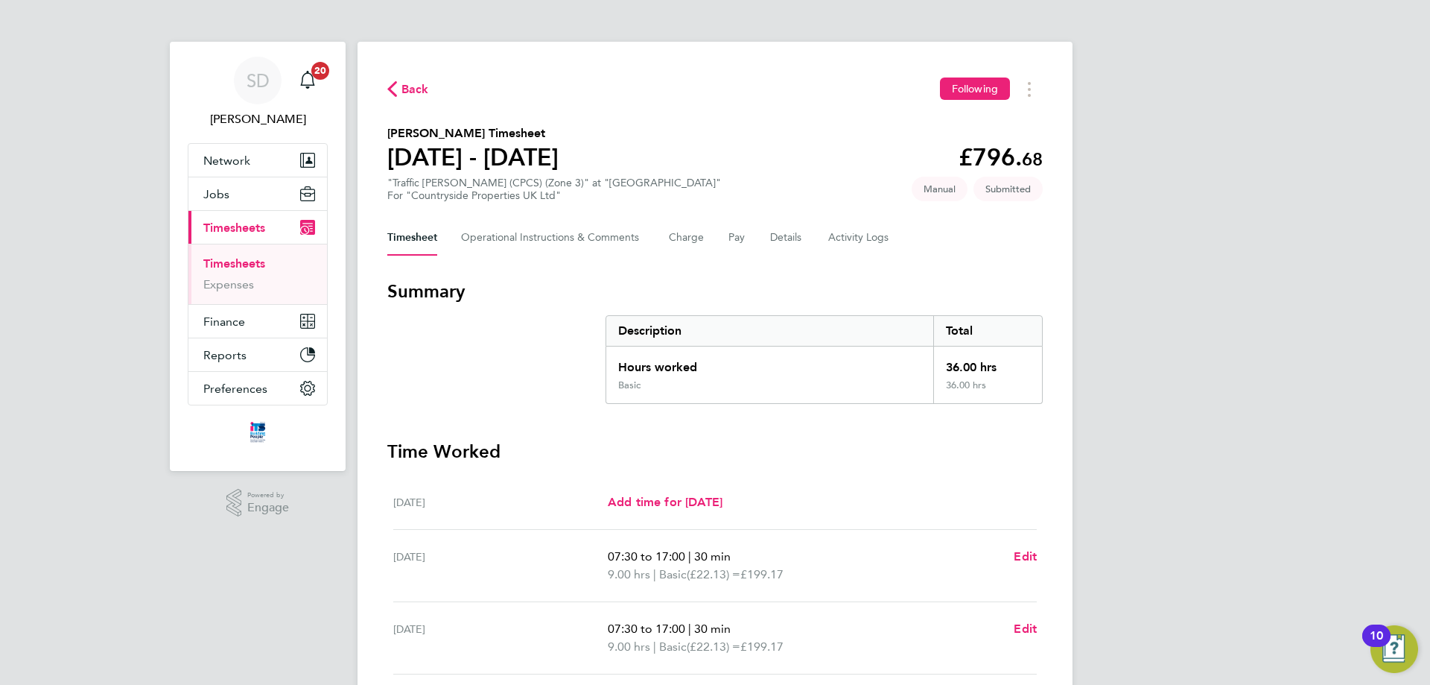
click at [402, 85] on span "Back" at bounding box center [416, 89] width 28 height 18
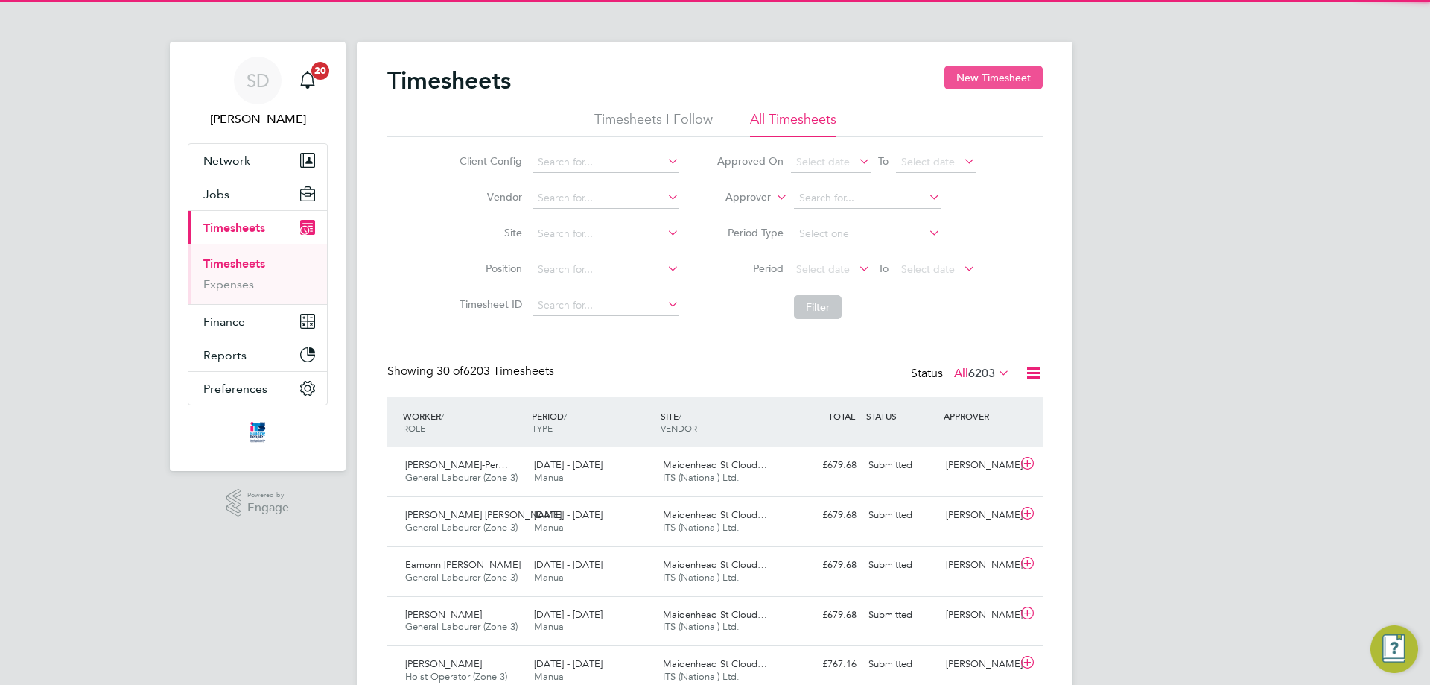
click at [986, 72] on button "New Timesheet" at bounding box center [994, 78] width 98 height 24
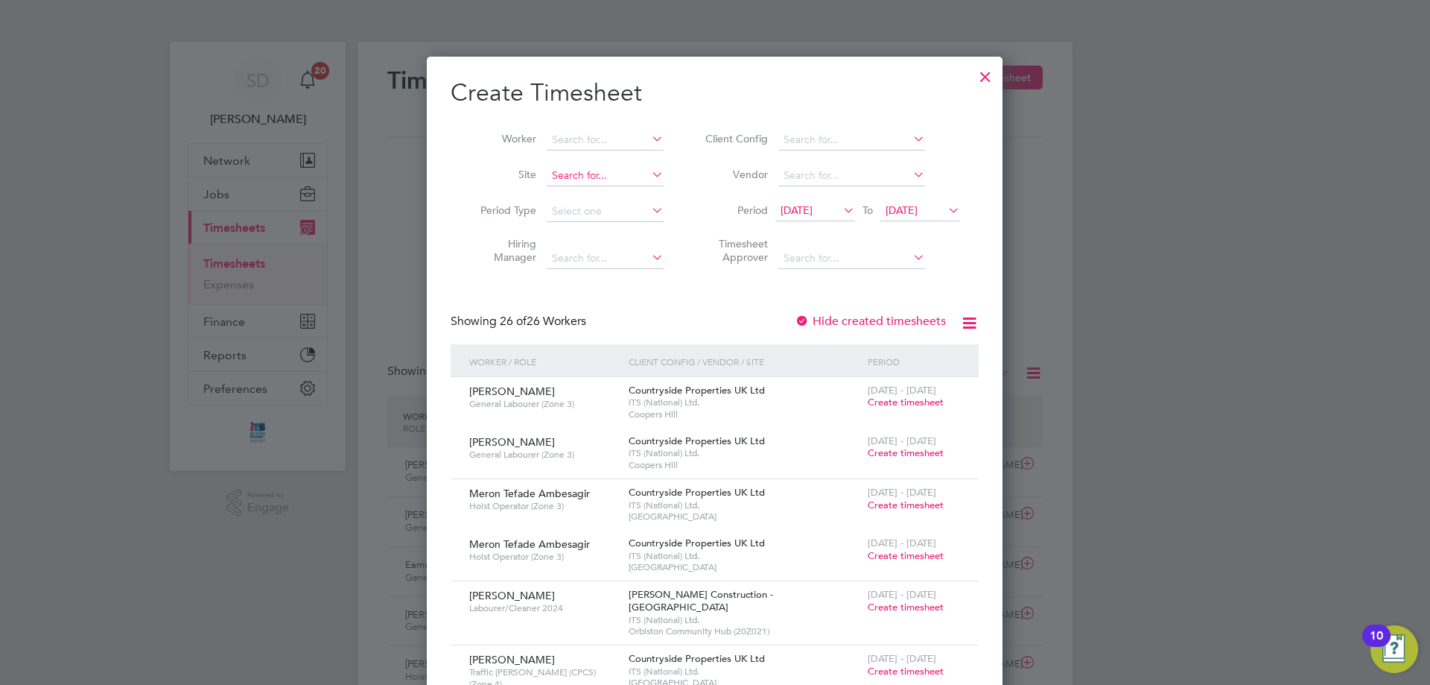
click at [602, 175] on input at bounding box center [605, 175] width 117 height 21
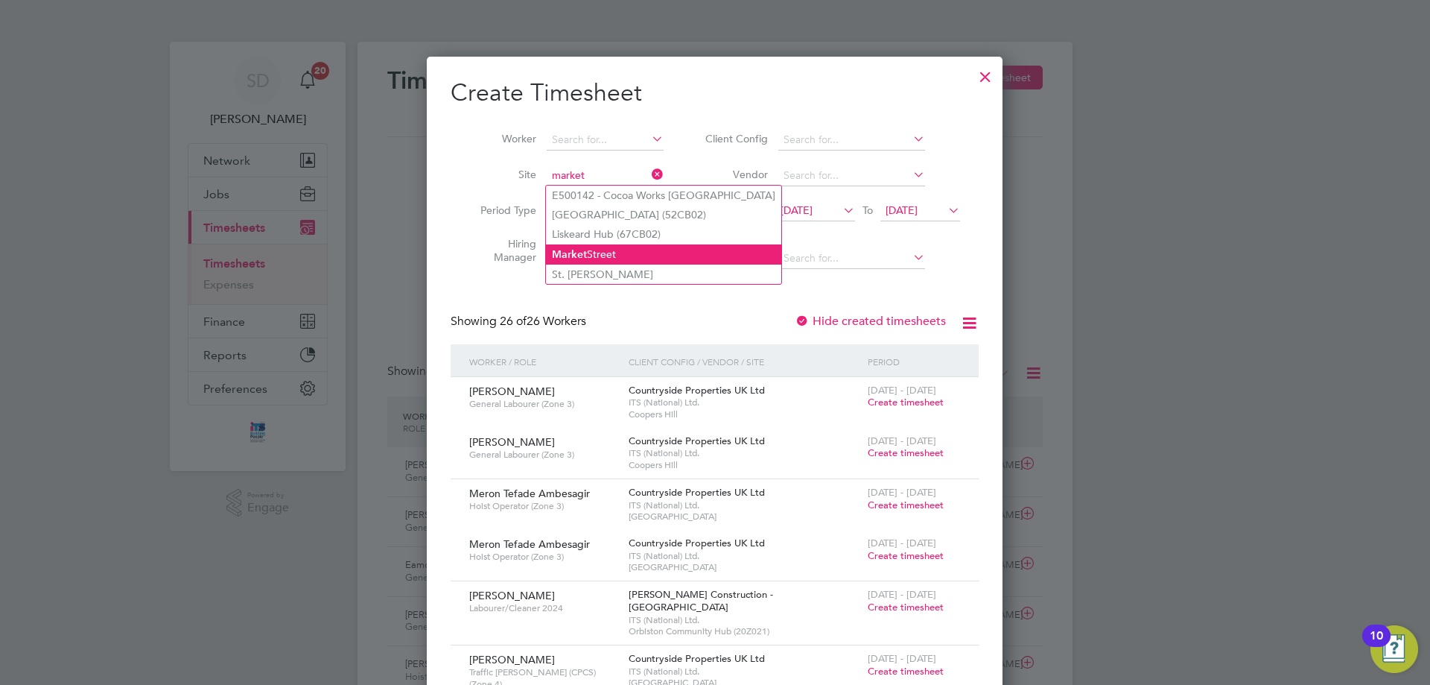
click at [625, 249] on li "[GEOGRAPHIC_DATA]" at bounding box center [663, 254] width 235 height 20
type input "[GEOGRAPHIC_DATA]"
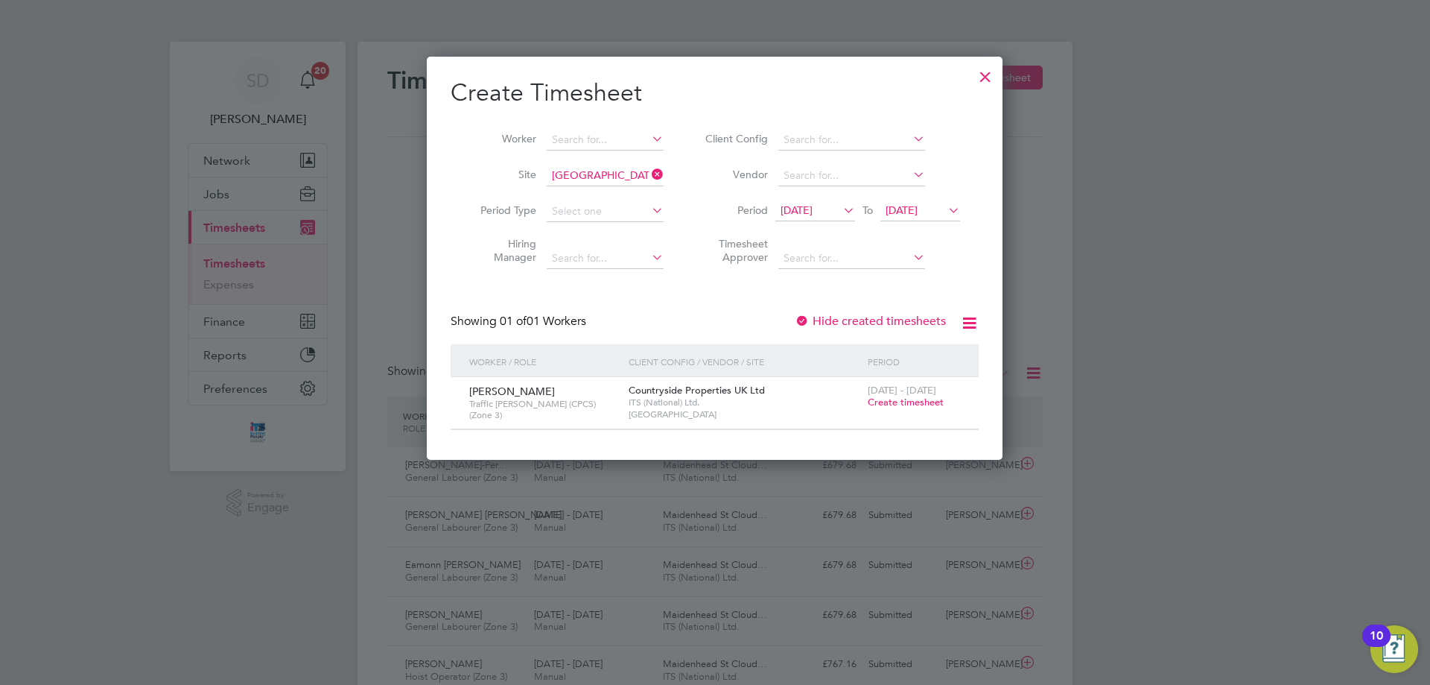
click at [795, 208] on span "[DATE]" at bounding box center [797, 209] width 32 height 13
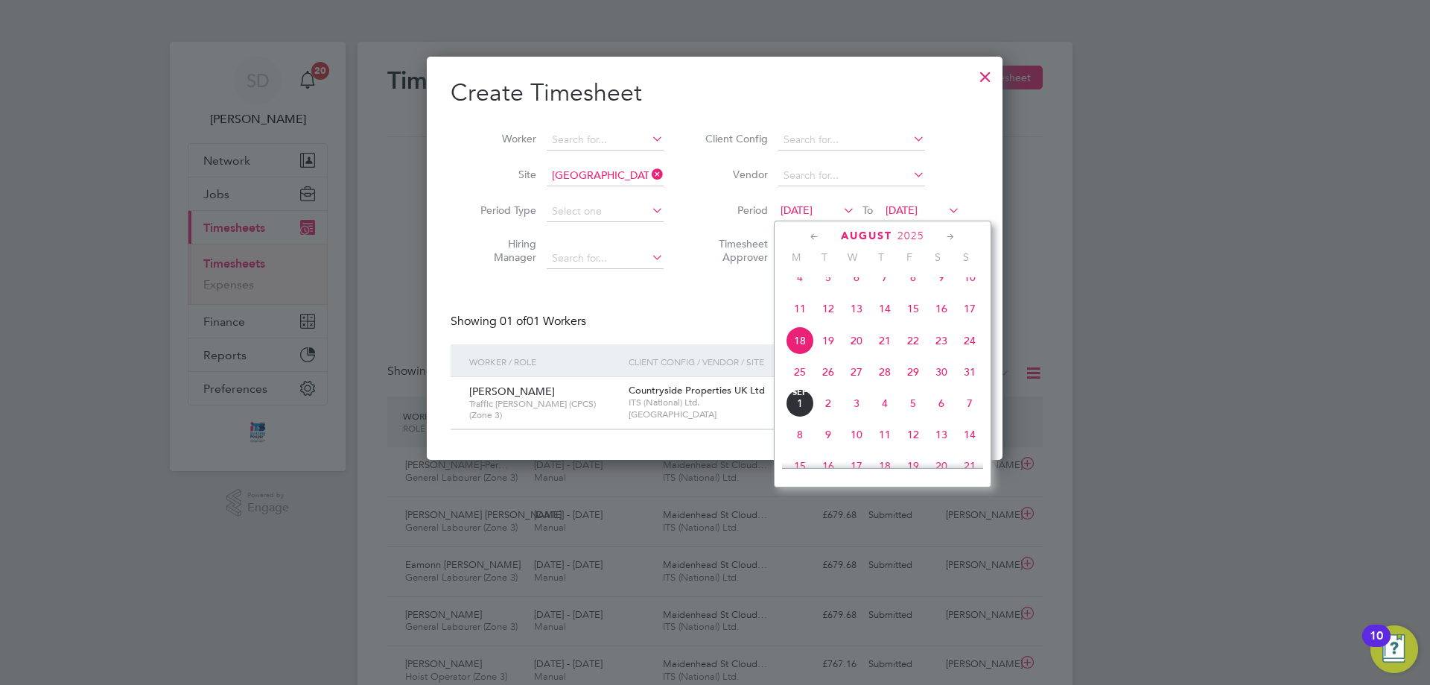
click at [796, 386] on span "25" at bounding box center [800, 372] width 28 height 28
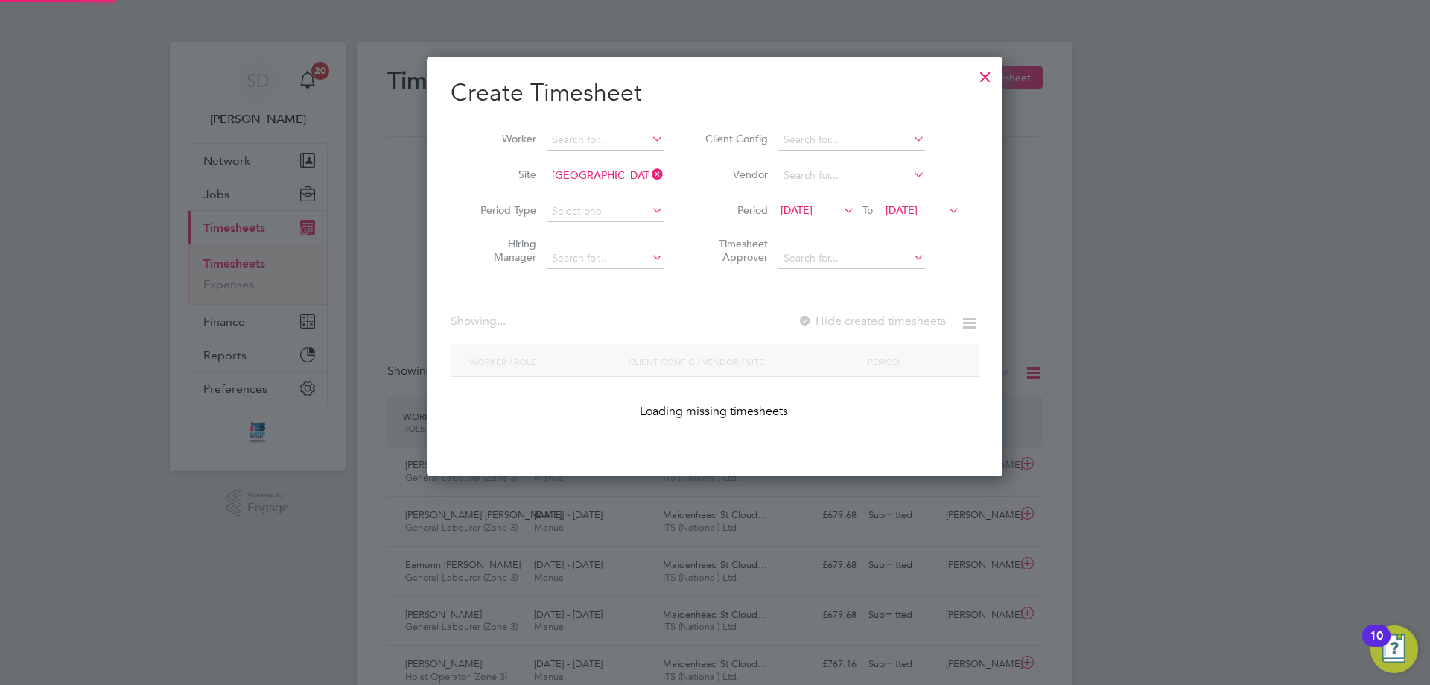
click at [925, 198] on li "Period [DATE] To [DATE]" at bounding box center [830, 212] width 297 height 36
click at [918, 212] on span "[DATE]" at bounding box center [902, 209] width 32 height 13
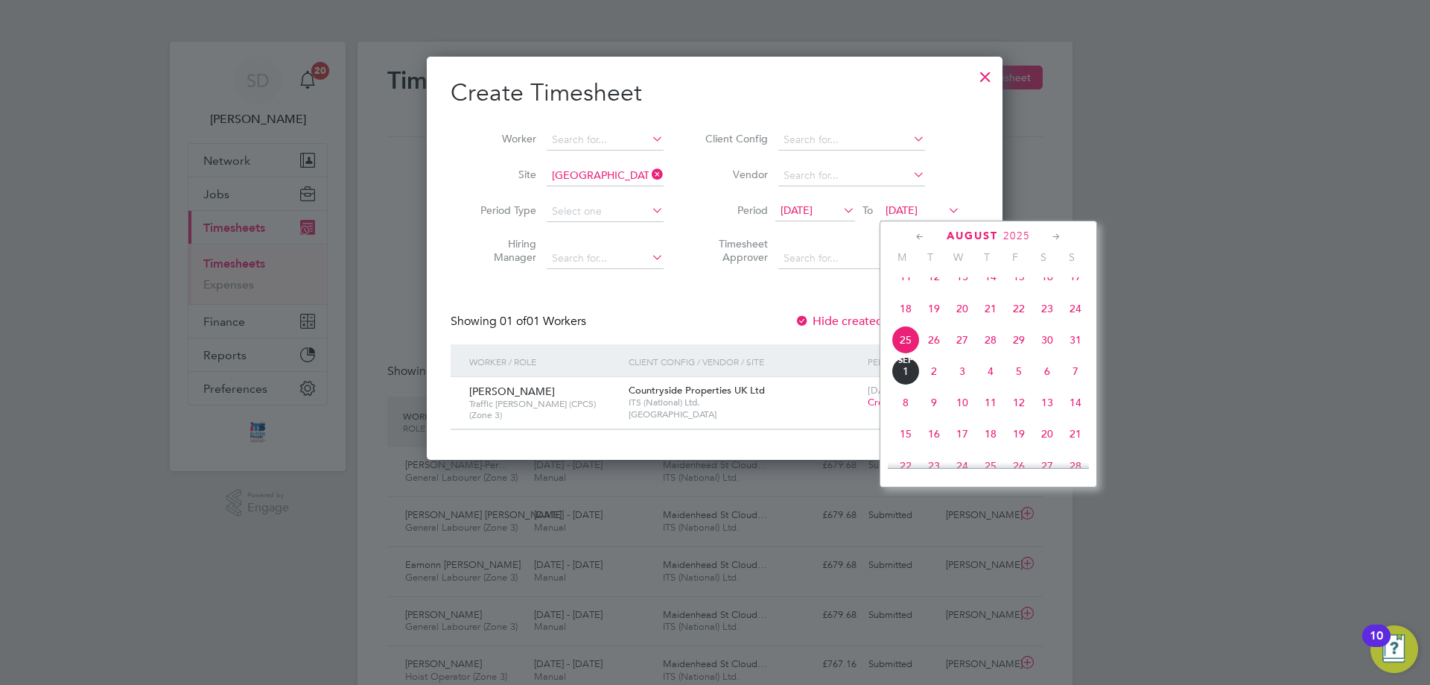
click at [1077, 350] on span "31" at bounding box center [1076, 340] width 28 height 28
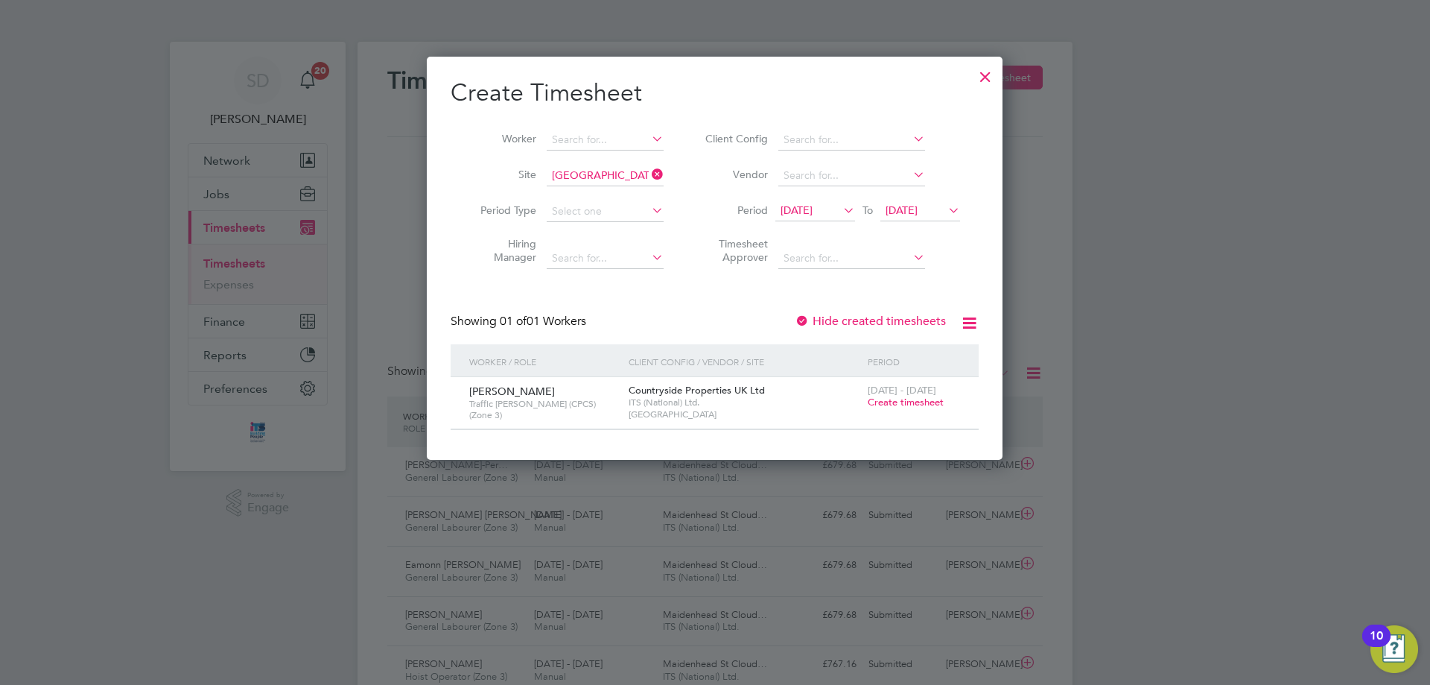
click at [932, 408] on span "Create timesheet" at bounding box center [906, 402] width 76 height 13
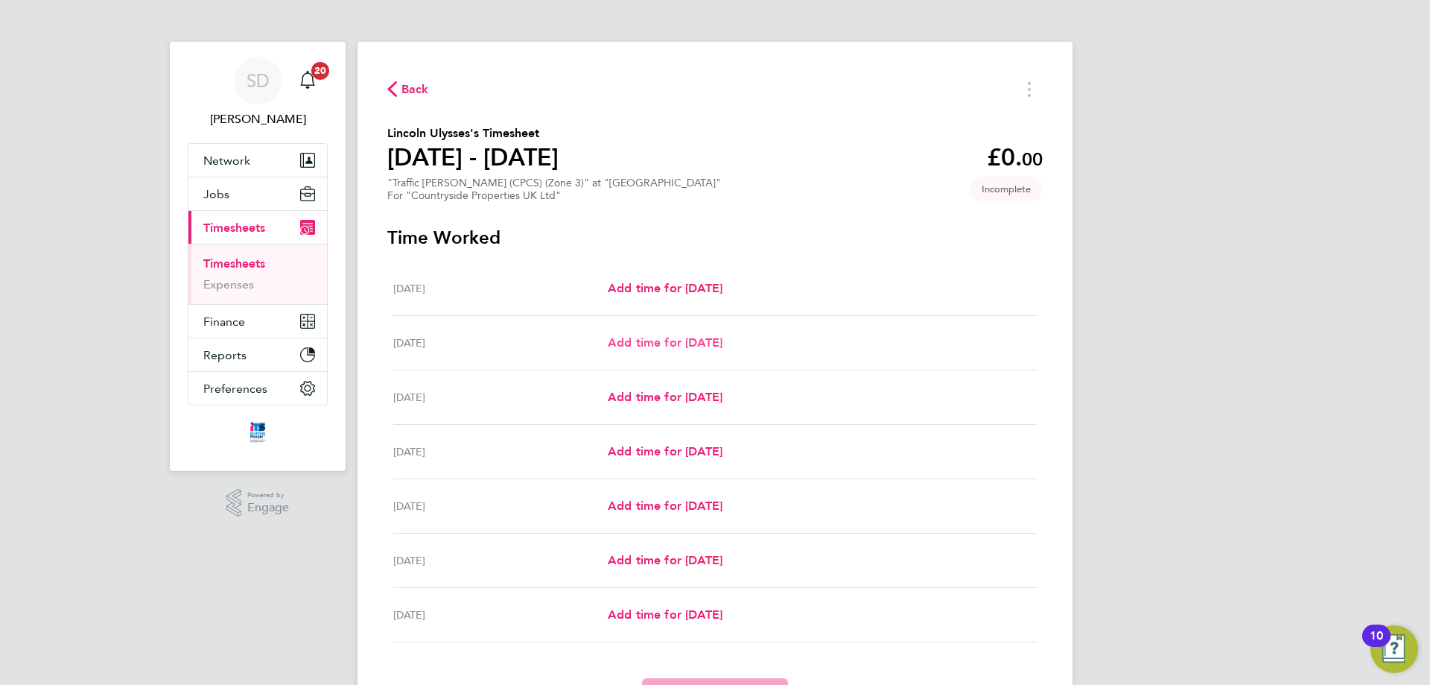
click at [685, 349] on link "Add time for [DATE]" at bounding box center [665, 343] width 115 height 18
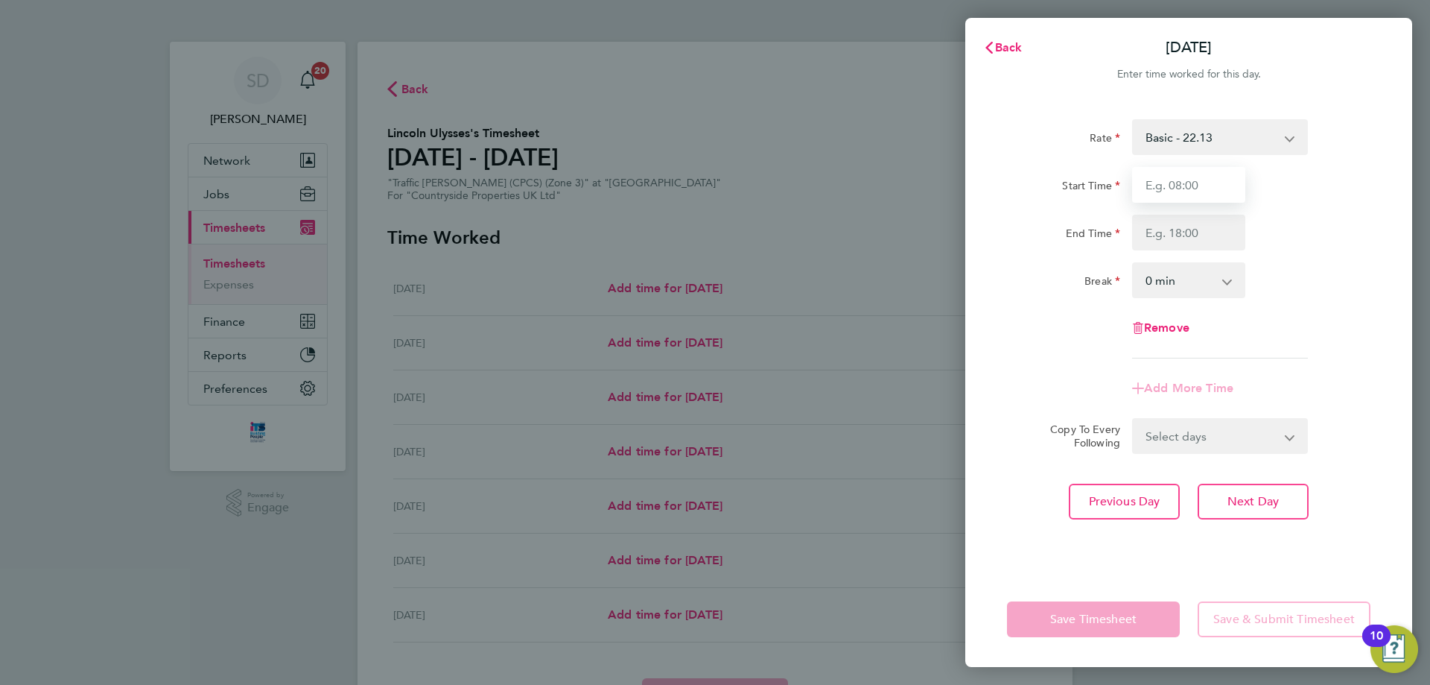
click at [1180, 186] on input "Start Time" at bounding box center [1188, 185] width 113 height 36
type input "07:00"
click at [1188, 241] on input "End Time" at bounding box center [1188, 233] width 113 height 36
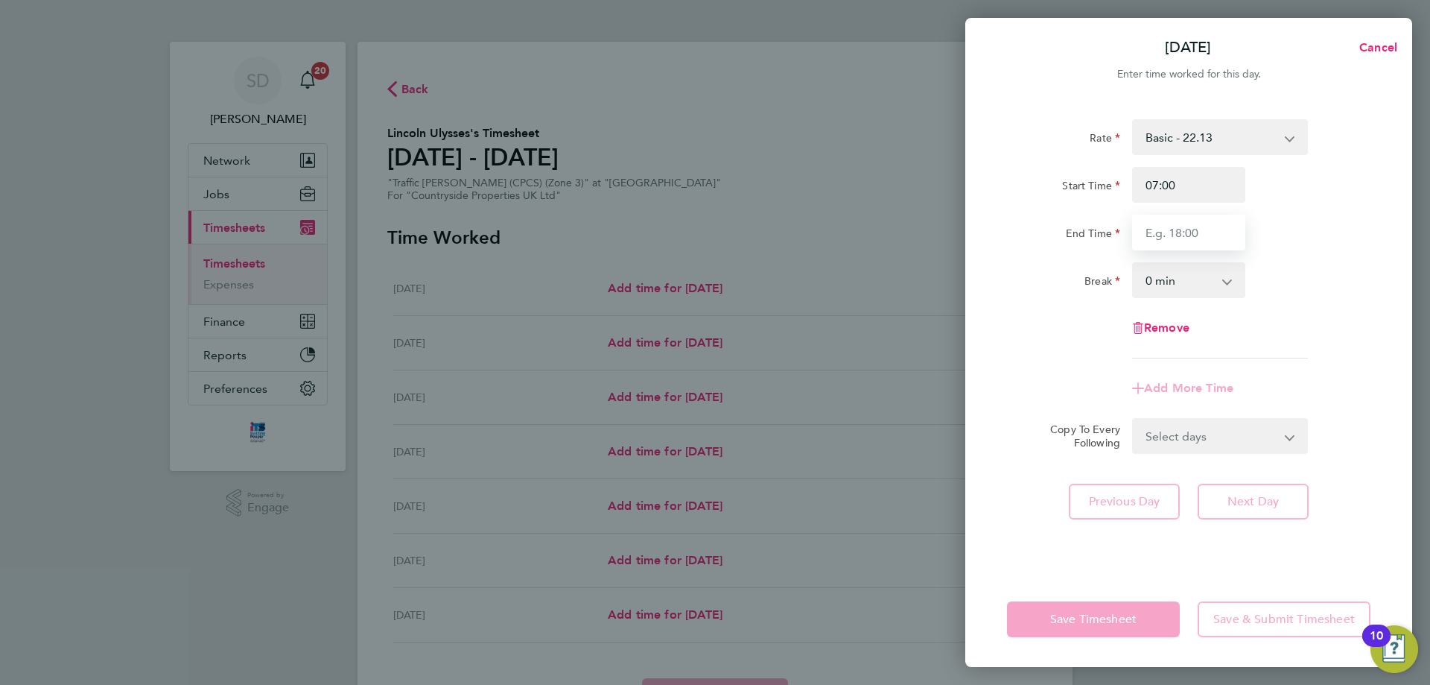
type input "17:00"
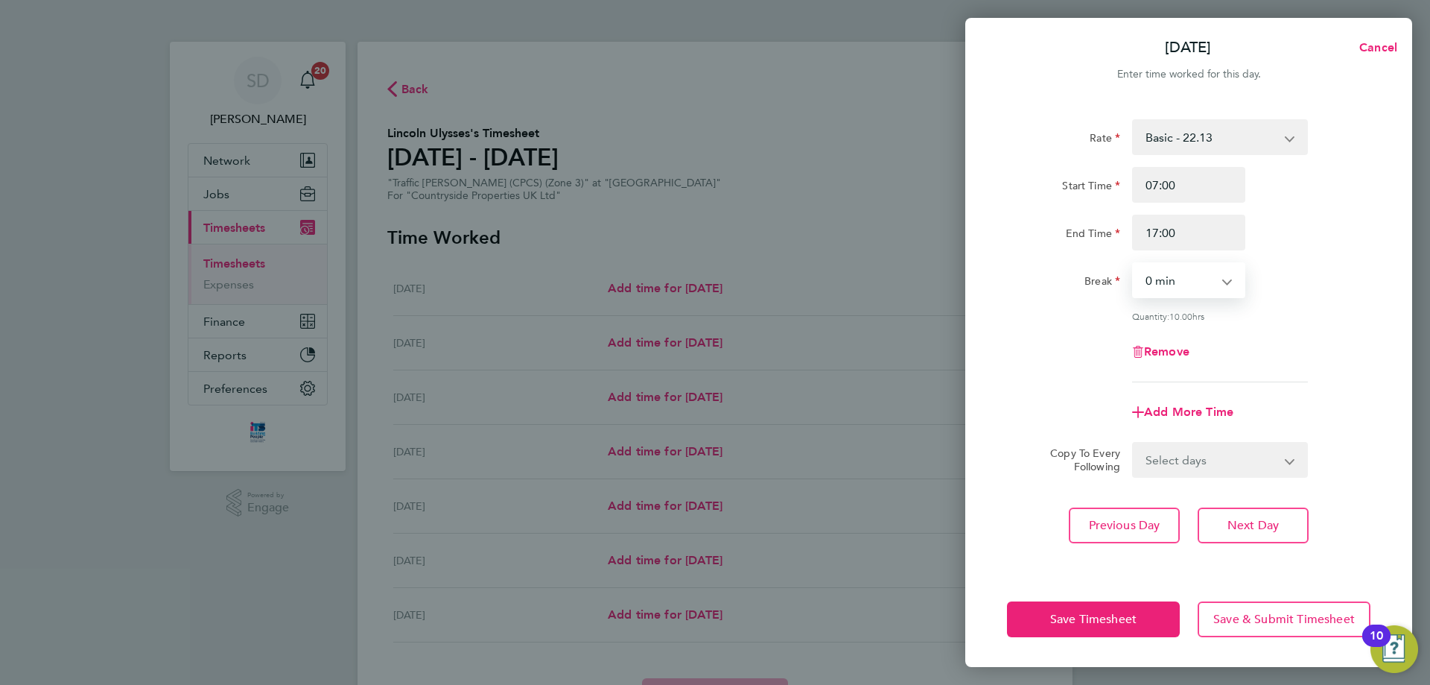
click at [1204, 287] on select "0 min 15 min 30 min 45 min 60 min 75 min 90 min" at bounding box center [1180, 280] width 92 height 33
select select "30"
click at [1134, 264] on select "0 min 15 min 30 min 45 min 60 min 75 min 90 min" at bounding box center [1180, 280] width 92 height 33
click at [1326, 364] on div "Remove" at bounding box center [1188, 352] width 375 height 36
click at [1116, 611] on button "Save Timesheet" at bounding box center [1093, 619] width 173 height 36
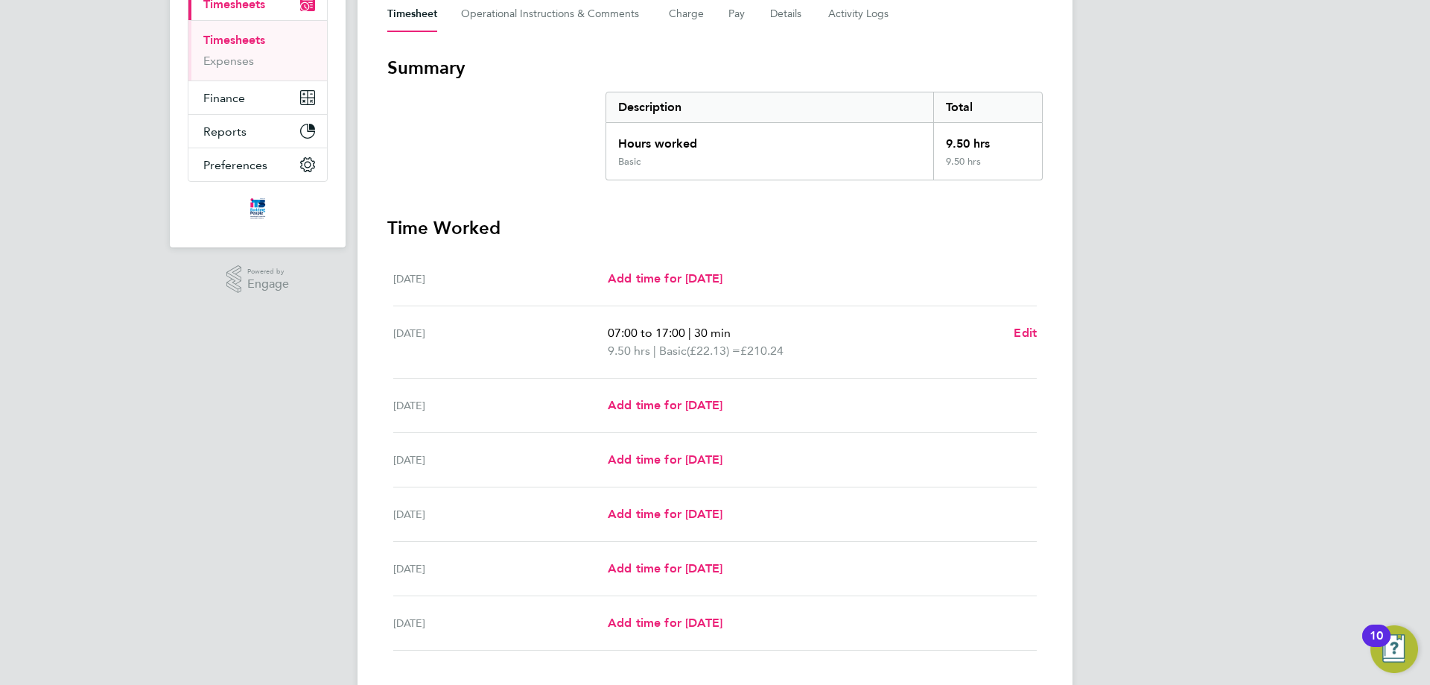
click at [1038, 336] on ul "[DATE] Add time for [DATE] Add time for [DATE] [DATE] 07:00 to 17:00 | 30 min 9…" at bounding box center [715, 451] width 656 height 399
click at [1028, 332] on span "Edit" at bounding box center [1025, 333] width 23 height 14
select select "30"
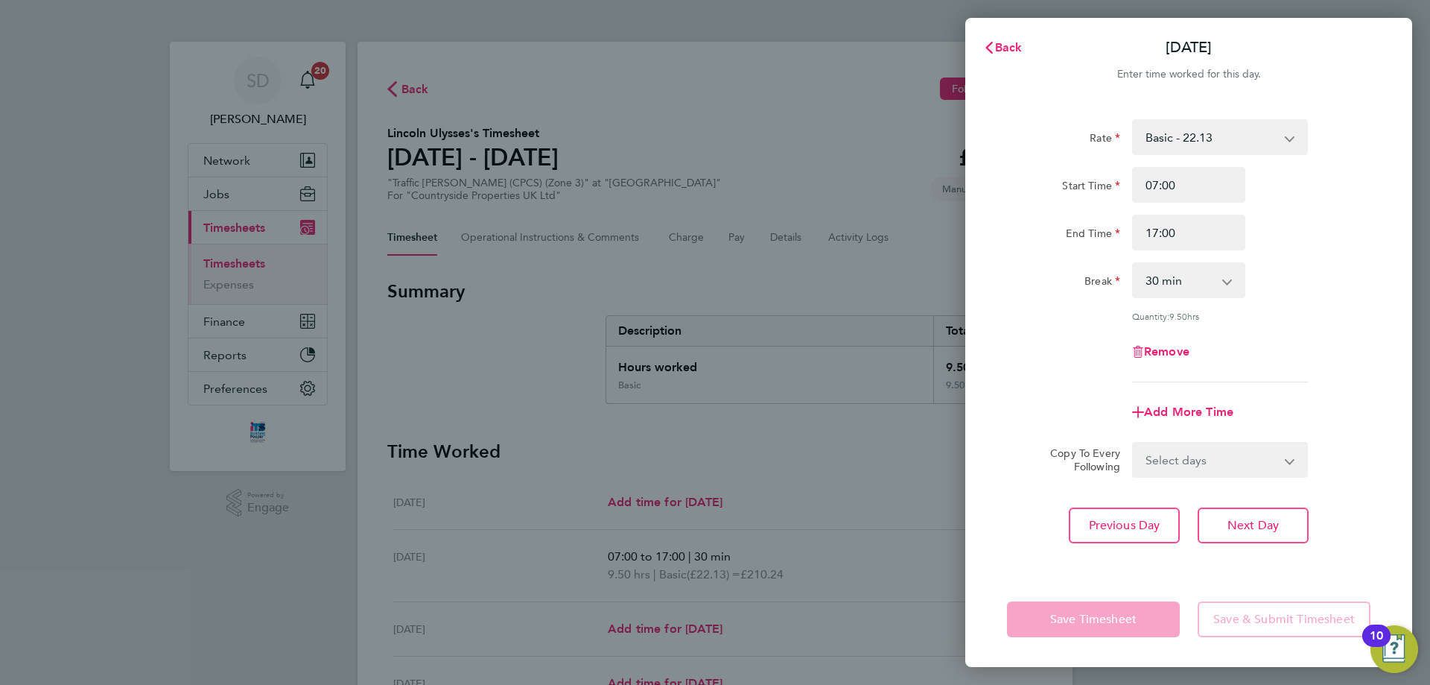
click at [1216, 459] on select "Select days Day Weekday (Mon-Fri) Weekend (Sat-Sun) [DATE] [DATE] [DATE] [DATE]…" at bounding box center [1212, 459] width 156 height 33
select select "WEEKDAY"
click at [1134, 443] on select "Select days Day Weekday (Mon-Fri) Weekend (Sat-Sun) [DATE] [DATE] [DATE] [DATE]…" at bounding box center [1212, 459] width 156 height 33
select select "[DATE]"
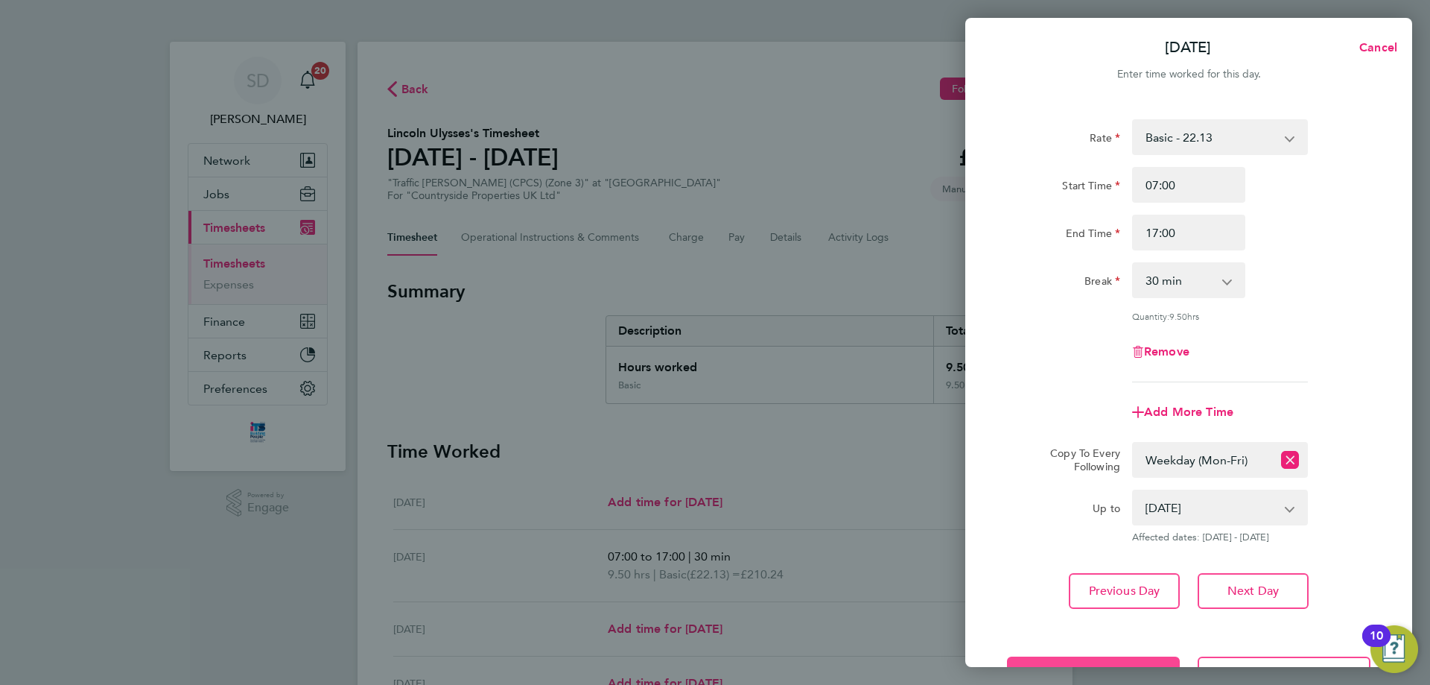
click at [1091, 664] on button "Save Timesheet" at bounding box center [1093, 674] width 173 height 36
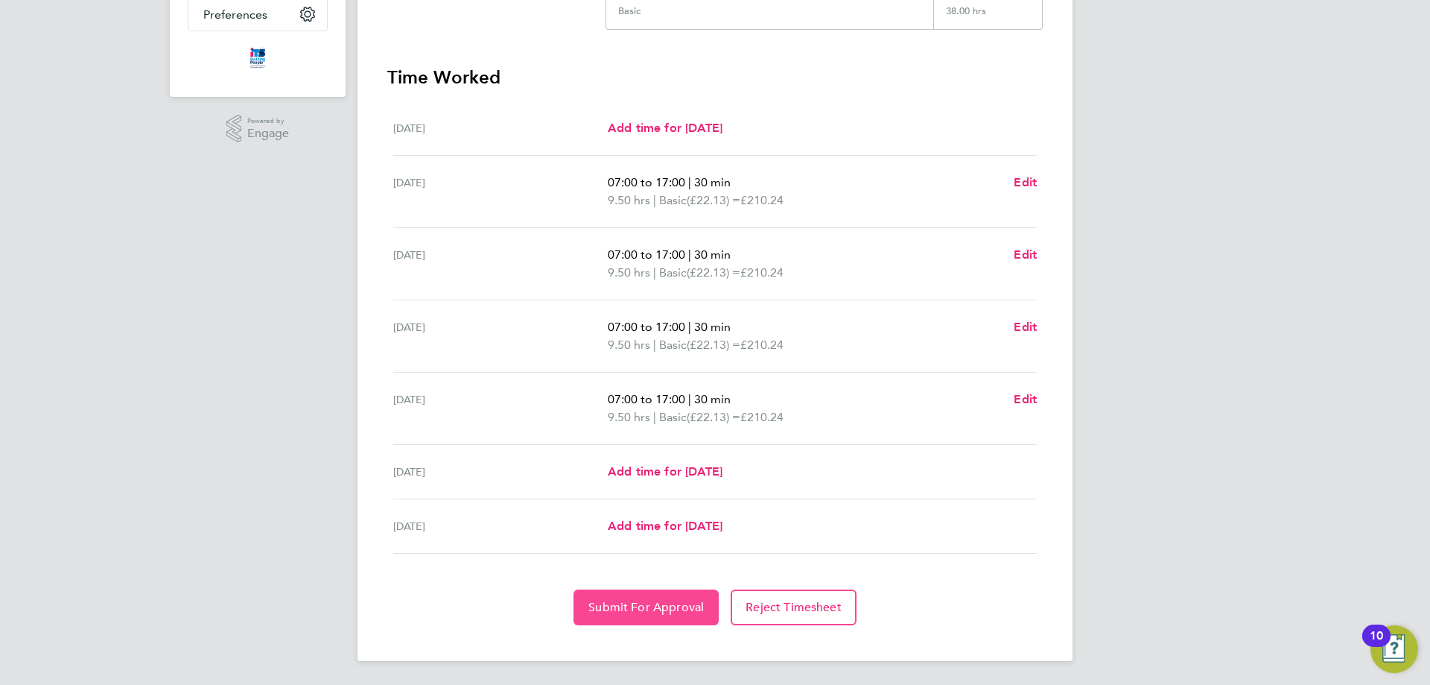
click at [678, 614] on span "Submit For Approval" at bounding box center [646, 607] width 115 height 15
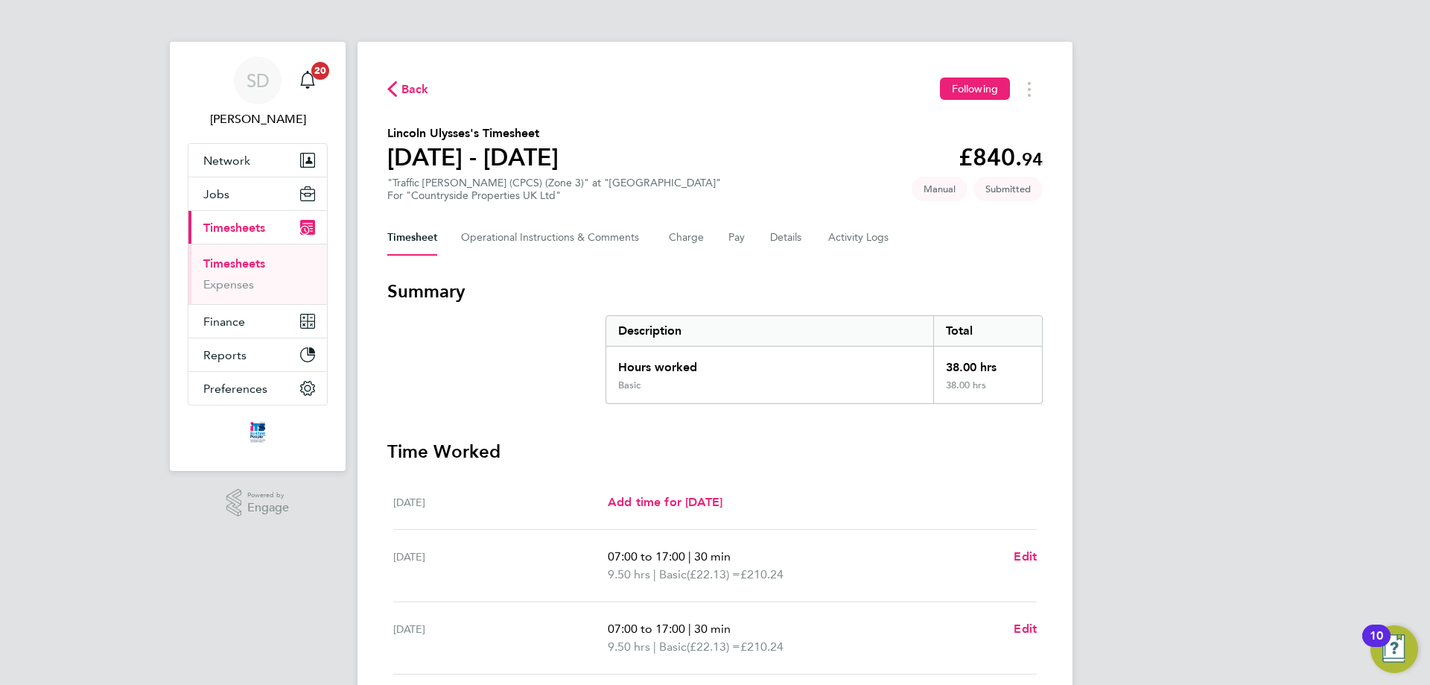
click at [413, 88] on span "Back" at bounding box center [416, 89] width 28 height 18
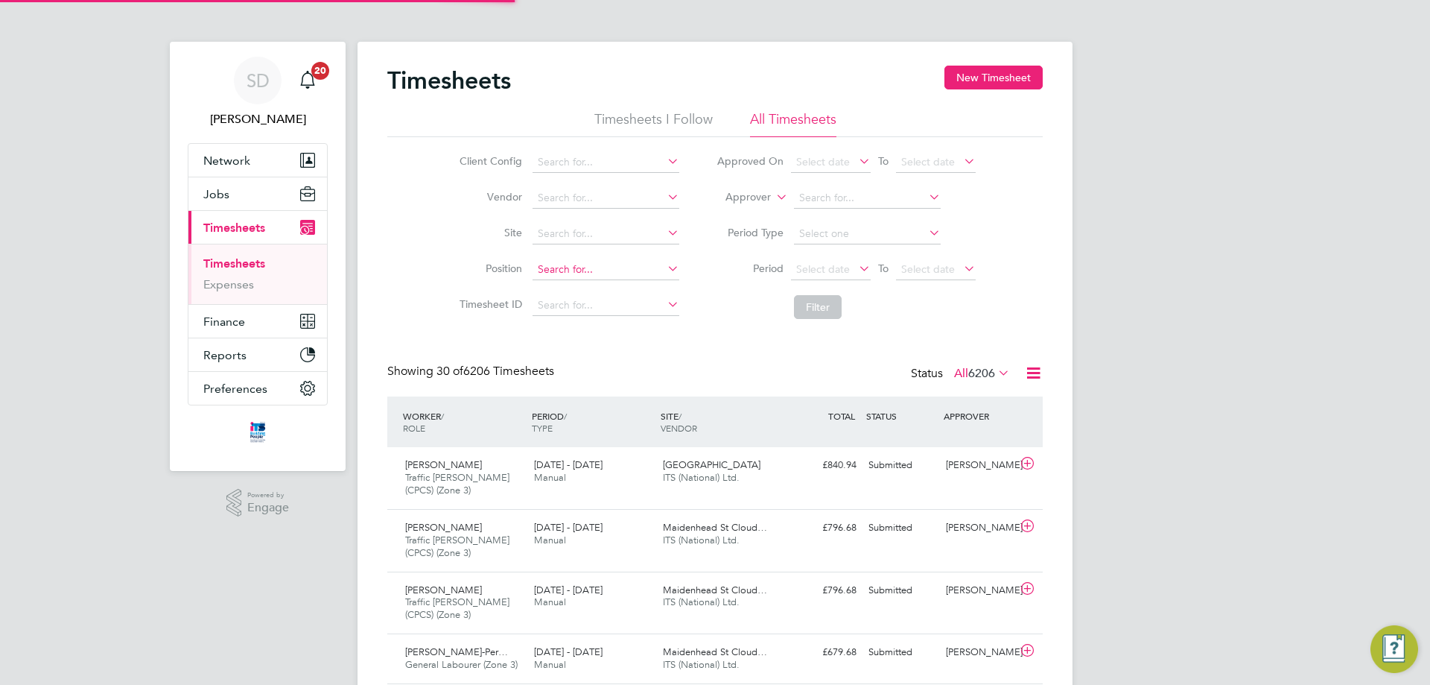
scroll to position [50, 130]
click at [567, 232] on input at bounding box center [606, 234] width 147 height 21
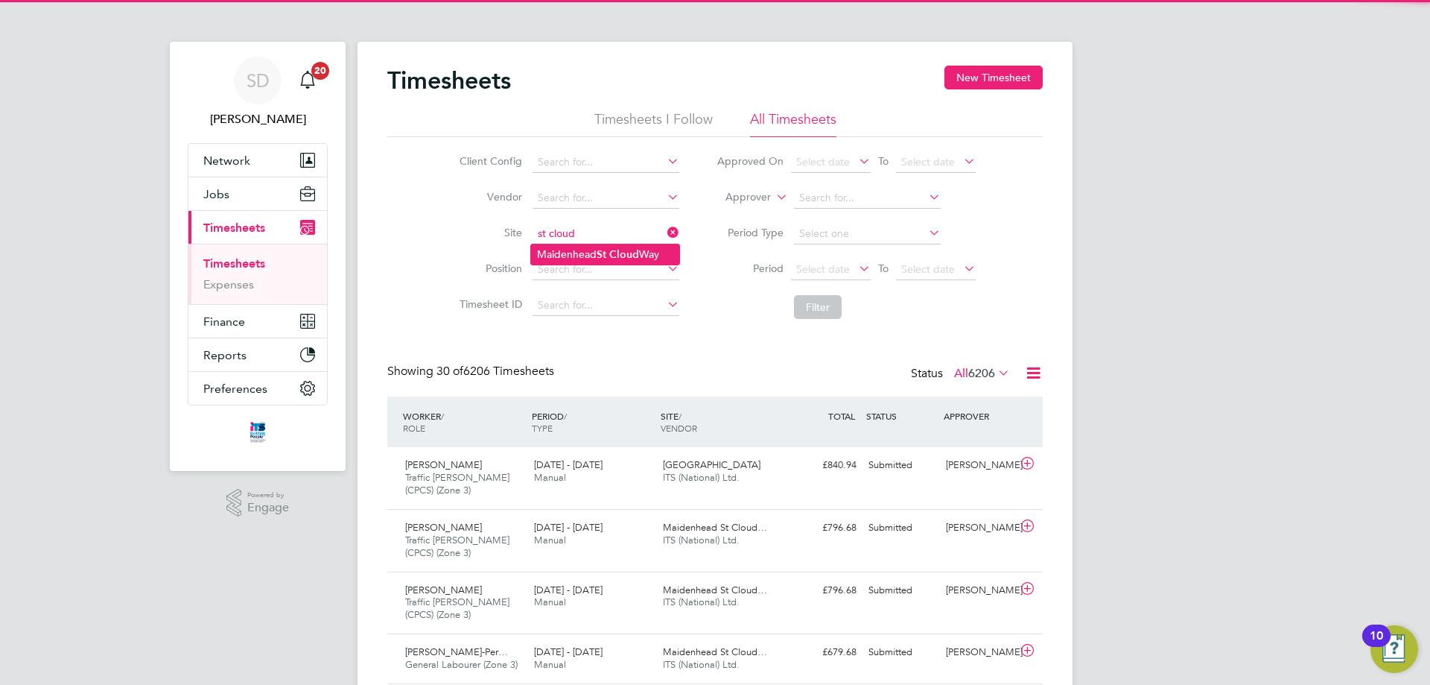
click at [595, 250] on li "[GEOGRAPHIC_DATA]" at bounding box center [605, 254] width 148 height 20
type input "[GEOGRAPHIC_DATA]"
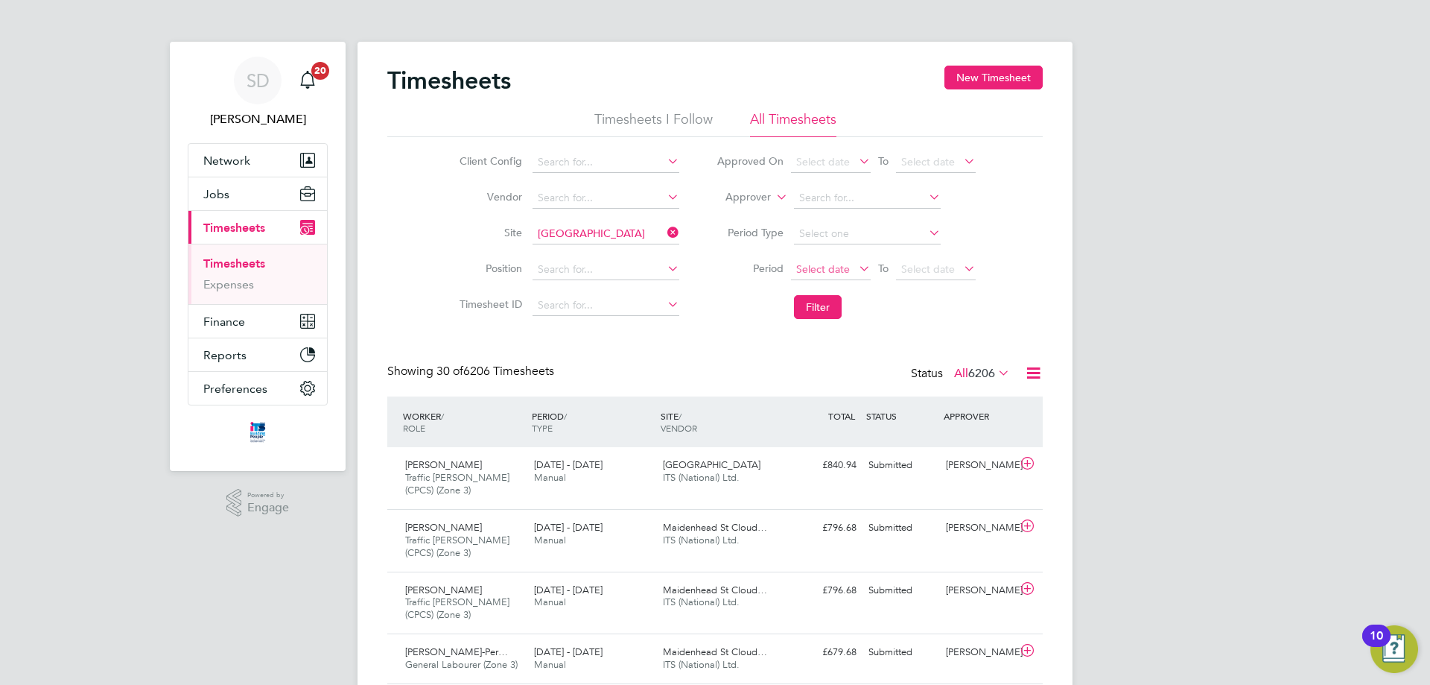
click at [833, 267] on span "Select date" at bounding box center [823, 268] width 54 height 13
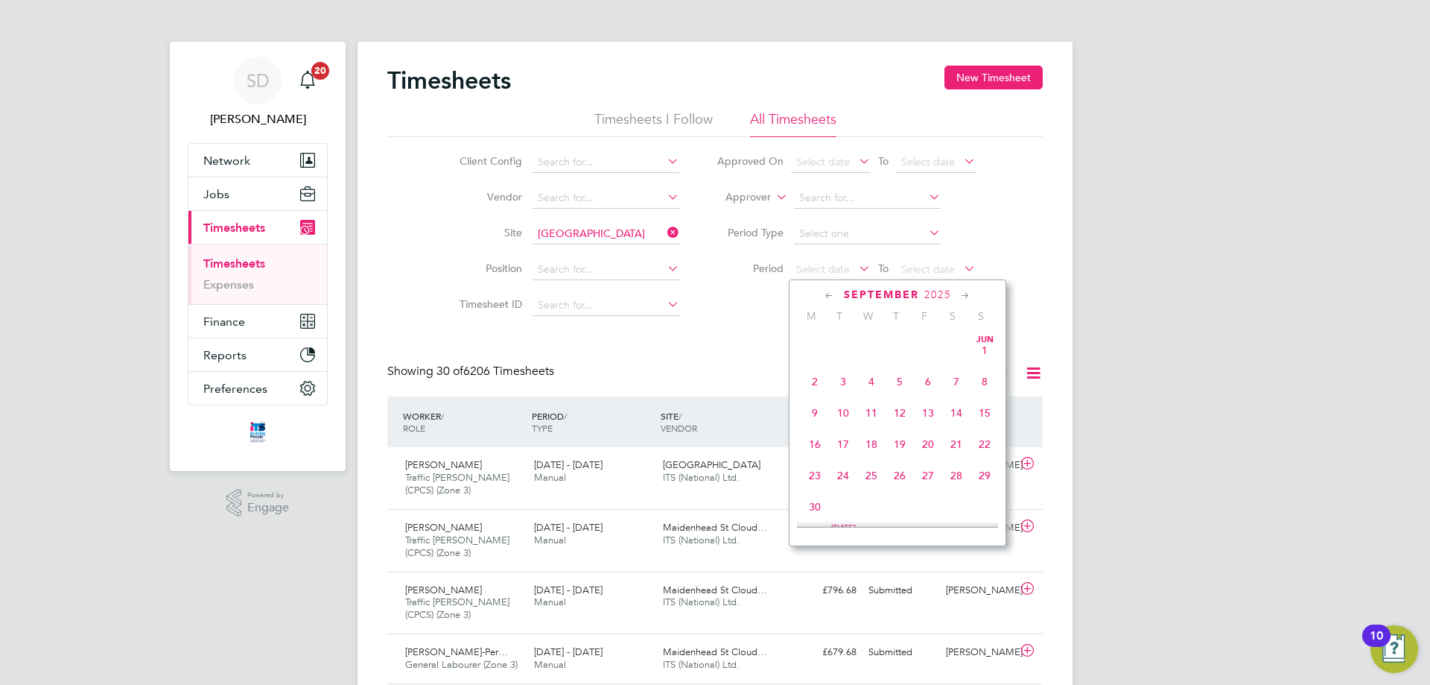
scroll to position [451, 0]
click at [811, 381] on span "25" at bounding box center [815, 369] width 28 height 28
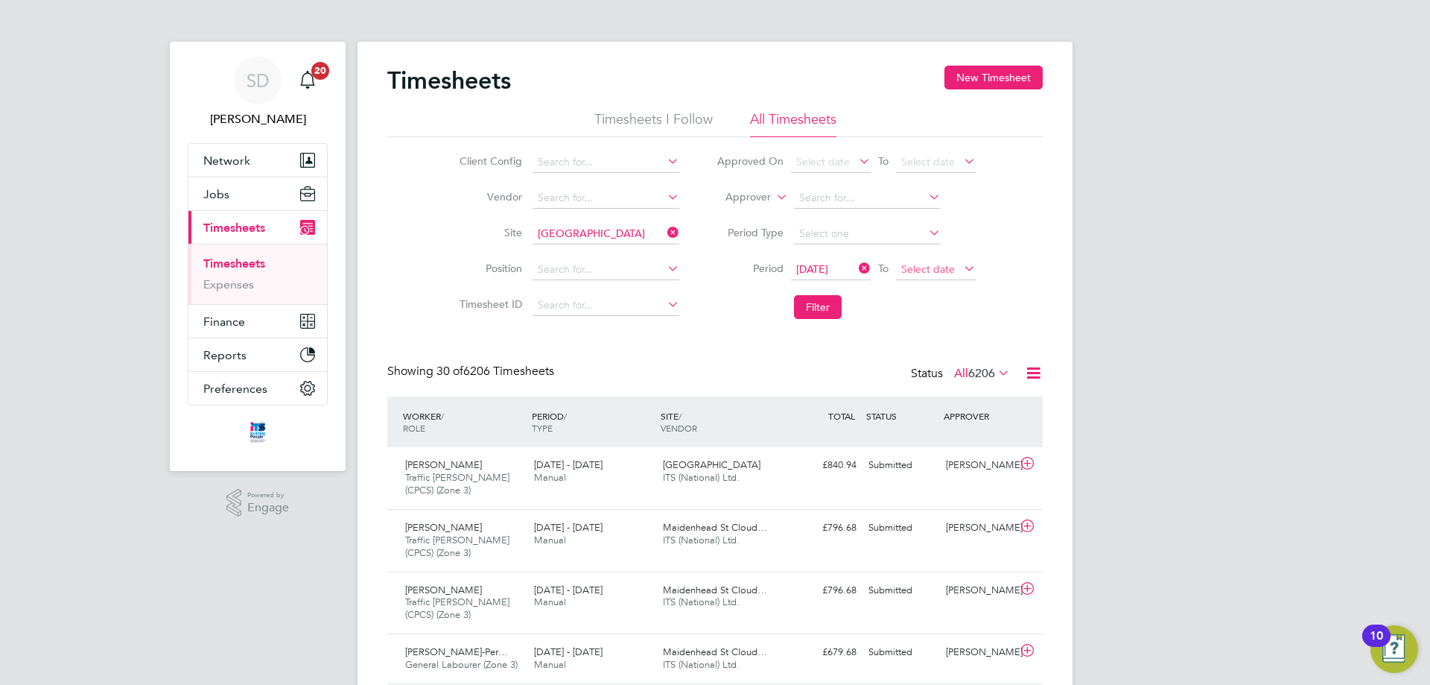
click at [922, 267] on span "Select date" at bounding box center [928, 268] width 54 height 13
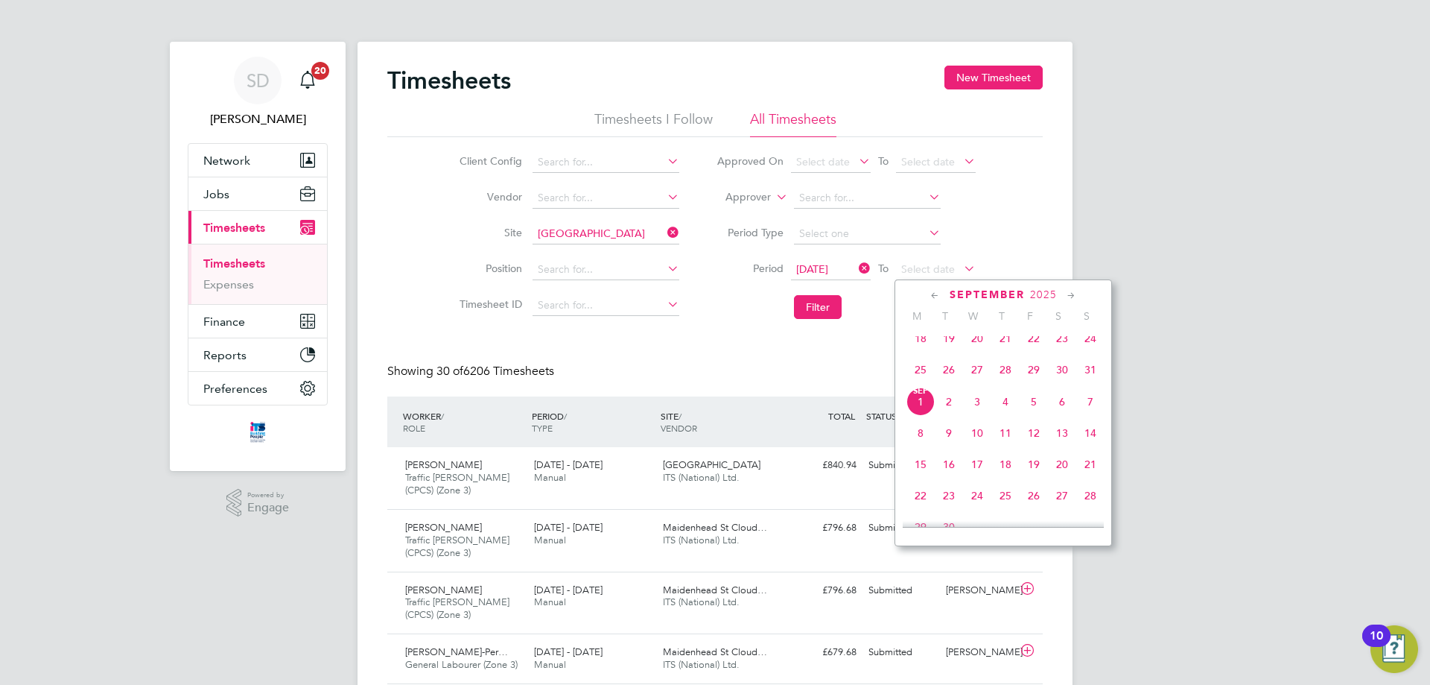
click at [1090, 378] on span "31" at bounding box center [1091, 369] width 28 height 28
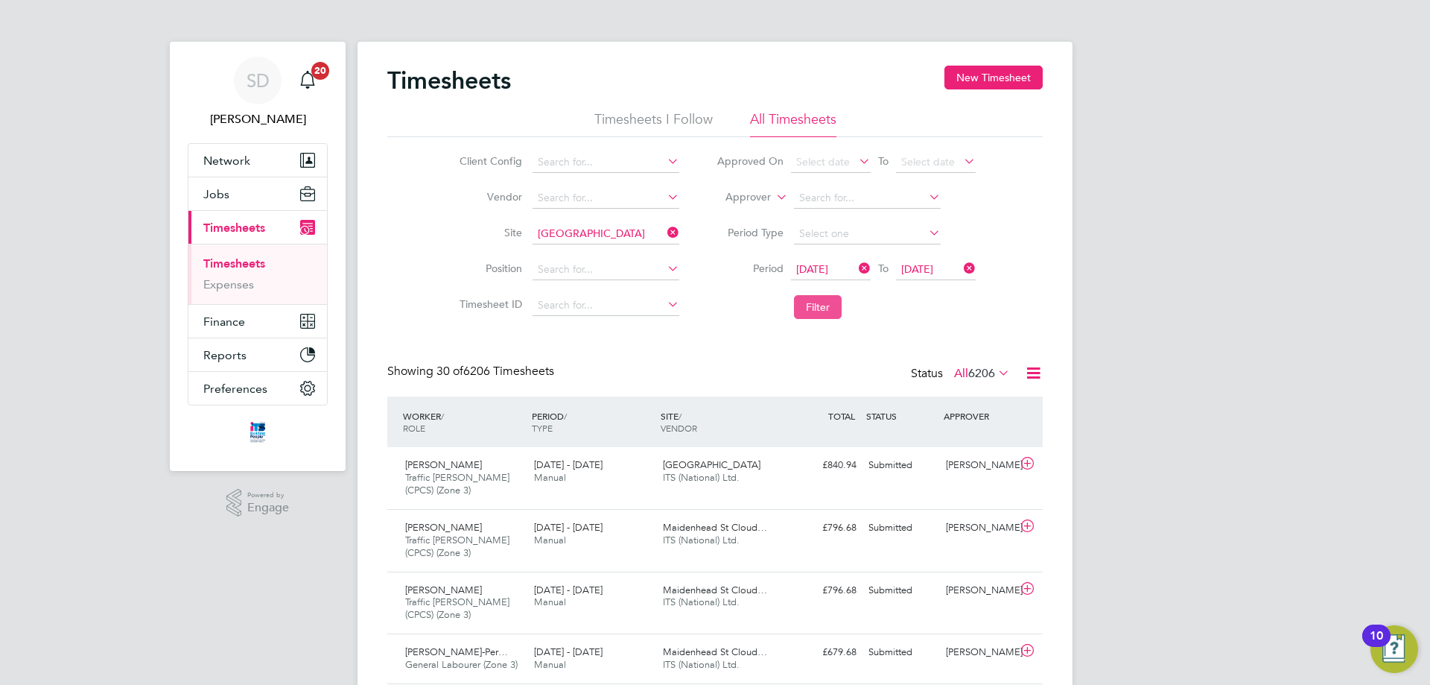
click at [811, 305] on button "Filter" at bounding box center [818, 307] width 48 height 24
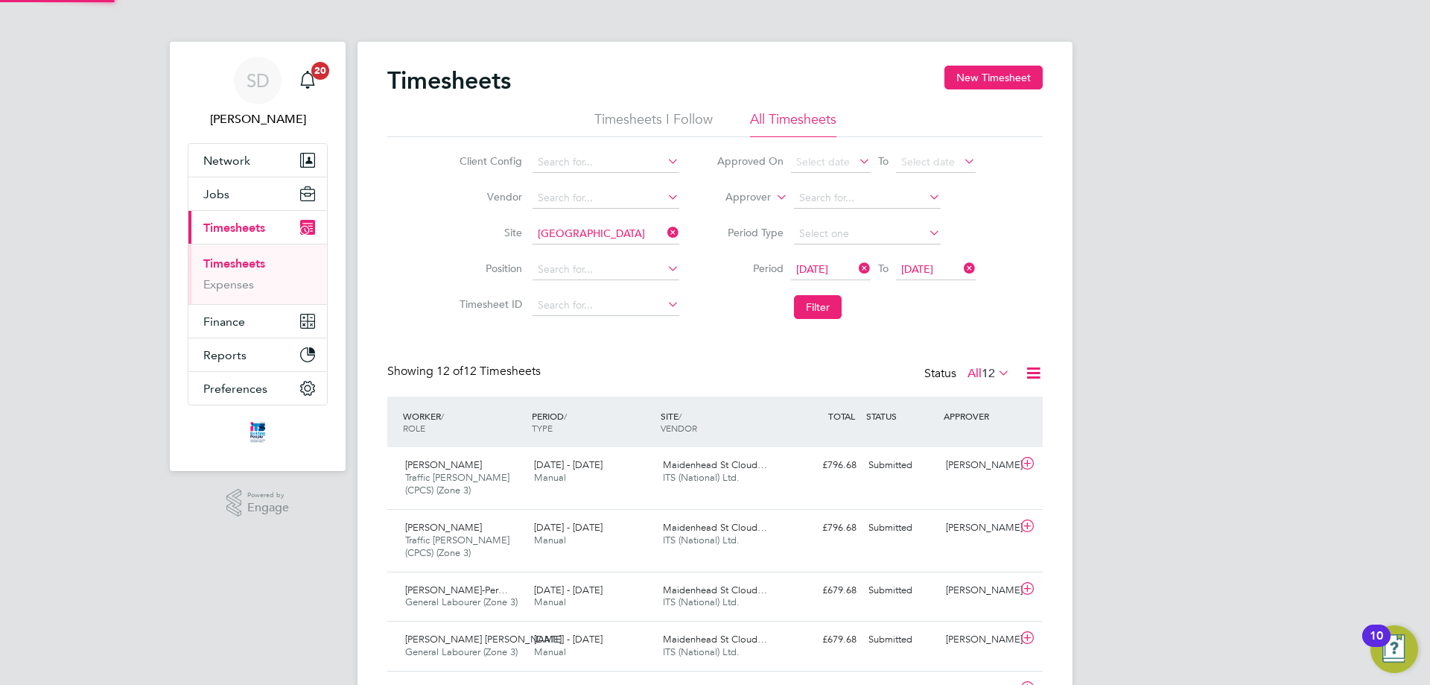
scroll to position [38, 130]
click at [234, 203] on button "Jobs" at bounding box center [257, 193] width 139 height 33
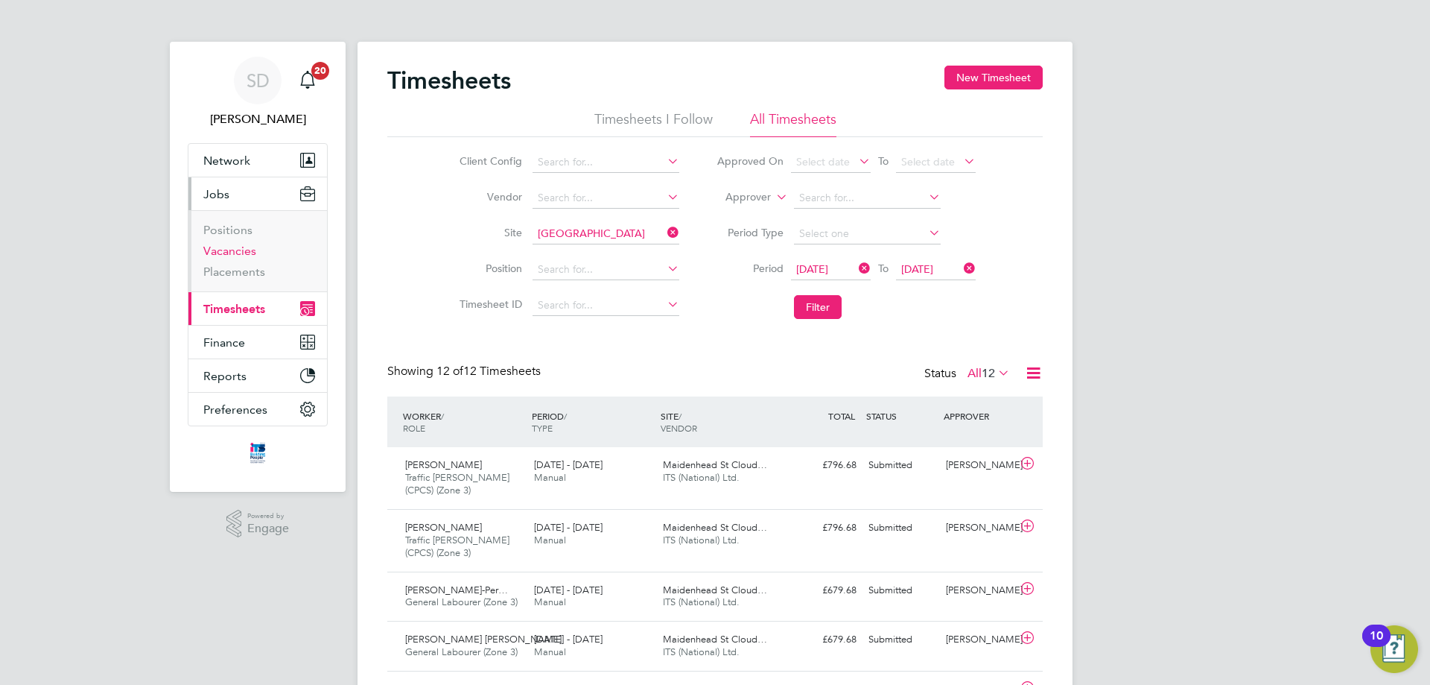
click at [236, 250] on link "Vacancies" at bounding box center [229, 251] width 53 height 14
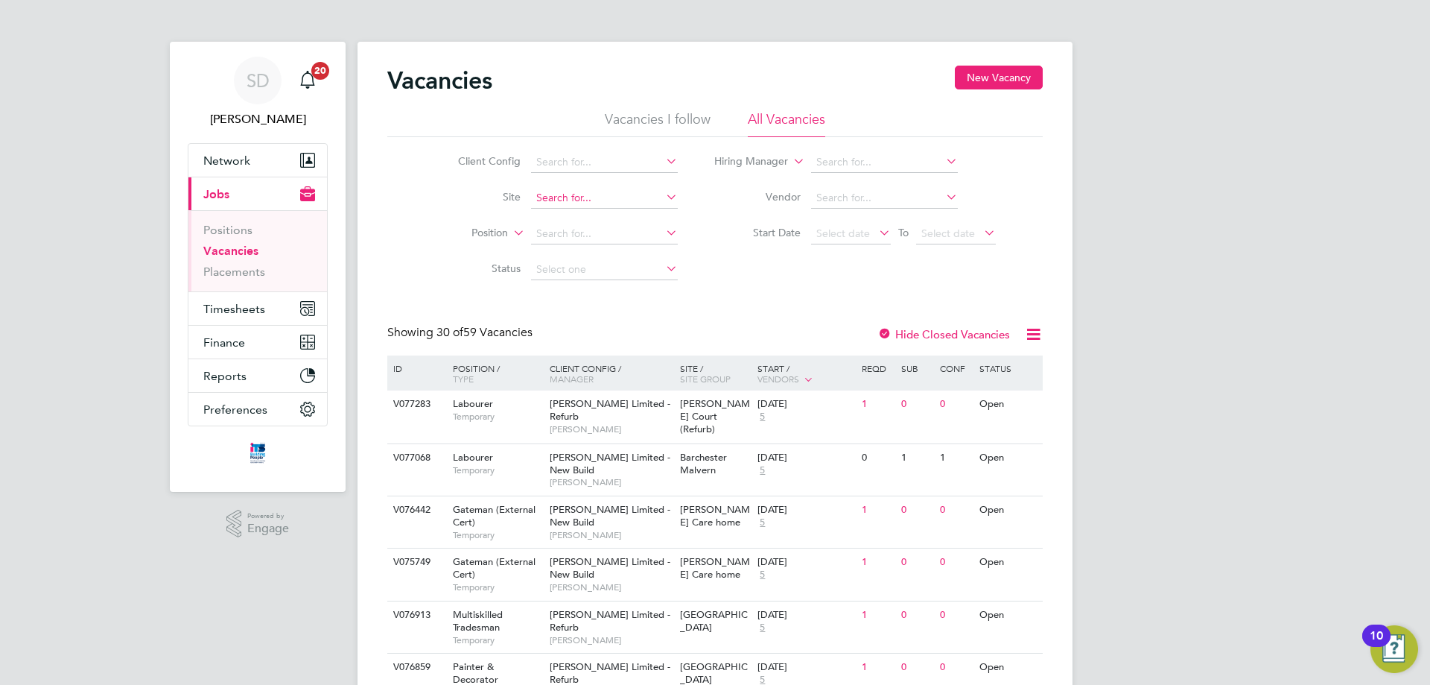
click at [570, 201] on input at bounding box center [604, 198] width 147 height 21
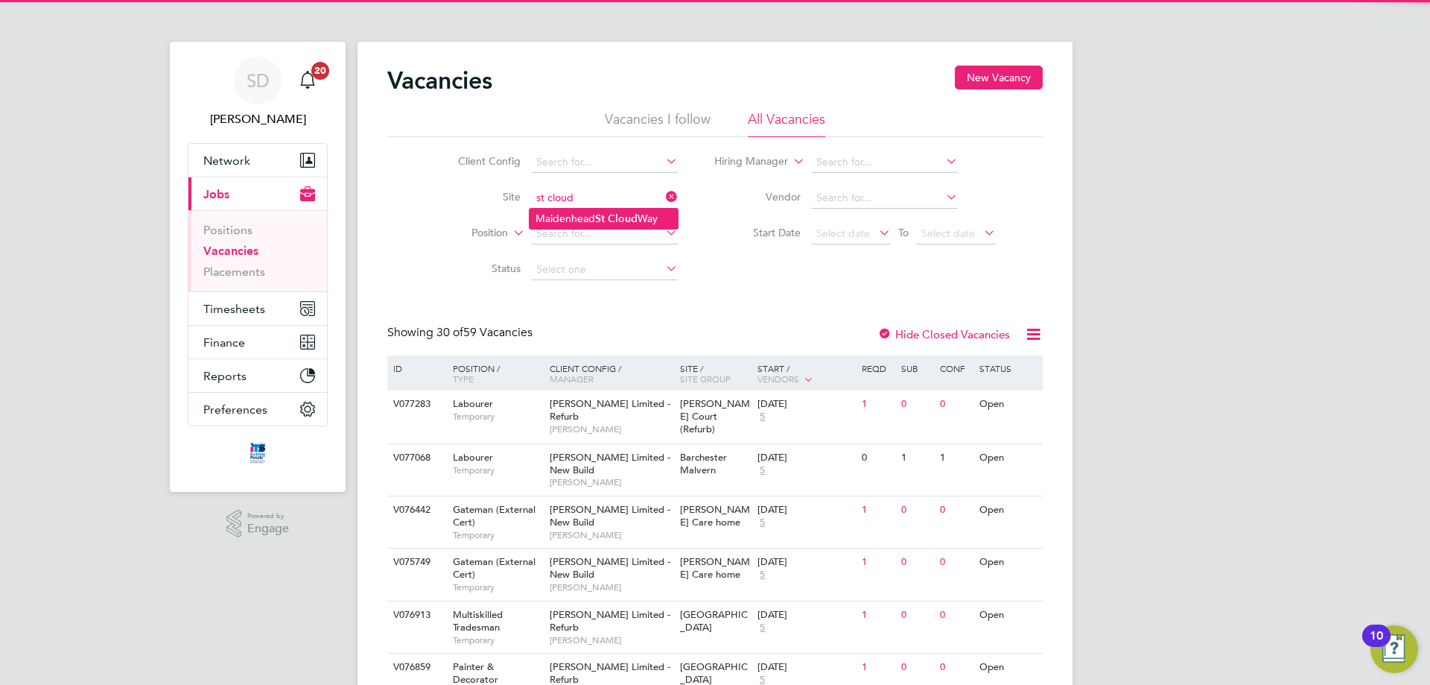
click at [638, 215] on b "Cloud" at bounding box center [623, 218] width 30 height 13
type input "[GEOGRAPHIC_DATA]"
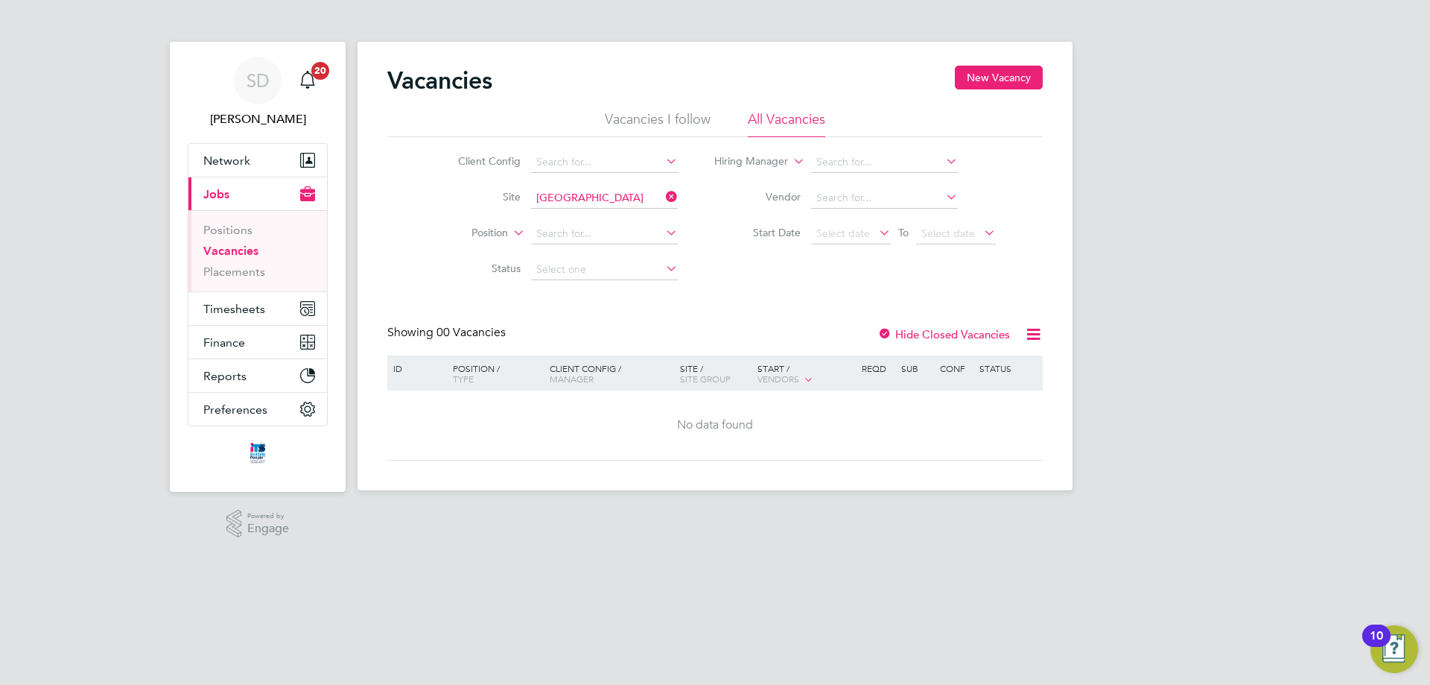
click at [916, 327] on label "Hide Closed Vacancies" at bounding box center [944, 334] width 133 height 14
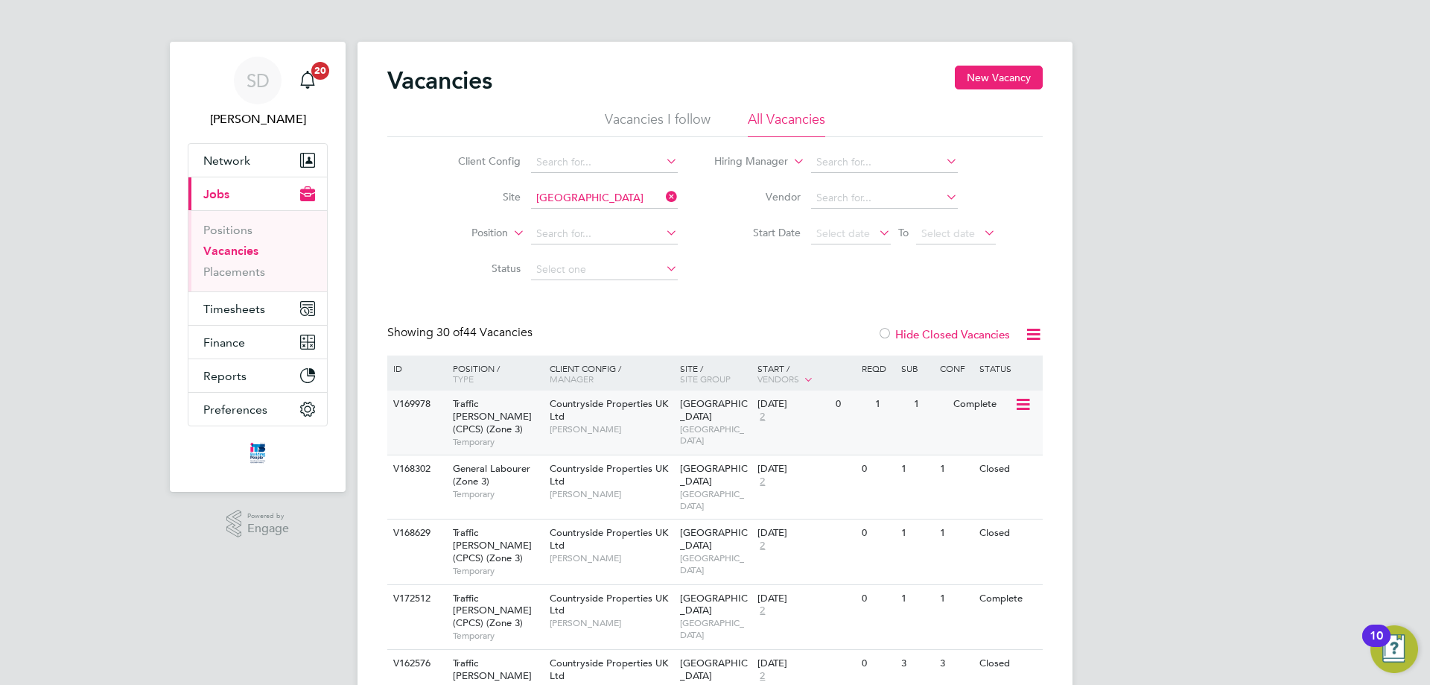
click at [717, 416] on span "[GEOGRAPHIC_DATA]" at bounding box center [714, 409] width 68 height 25
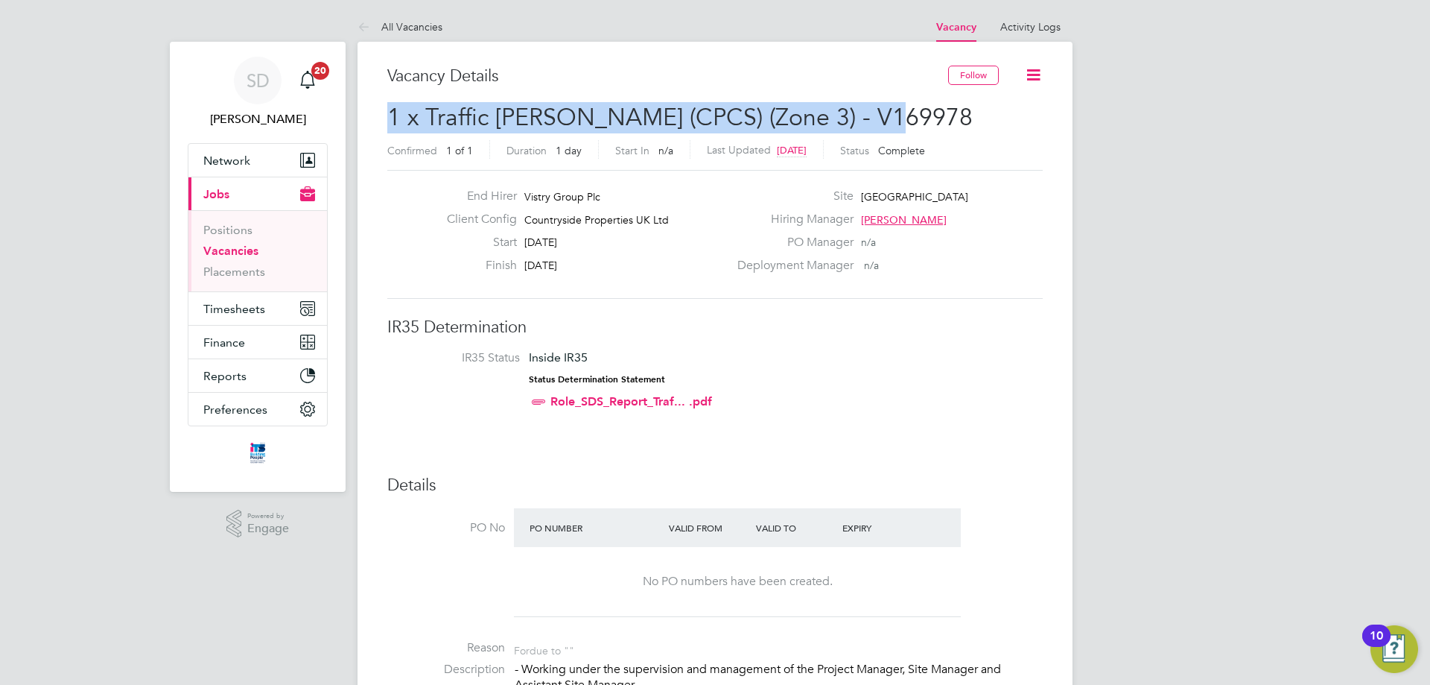
drag, startPoint x: 870, startPoint y: 116, endPoint x: 393, endPoint y: 123, distance: 477.6
click at [393, 123] on span "1 x Traffic Marshall (CPCS) (Zone 3) - V169978" at bounding box center [680, 117] width 586 height 29
copy span "1 x Traffic Marshall (CPCS) (Zone 3) - V169978"
